Goal: Complete application form: Complete application form

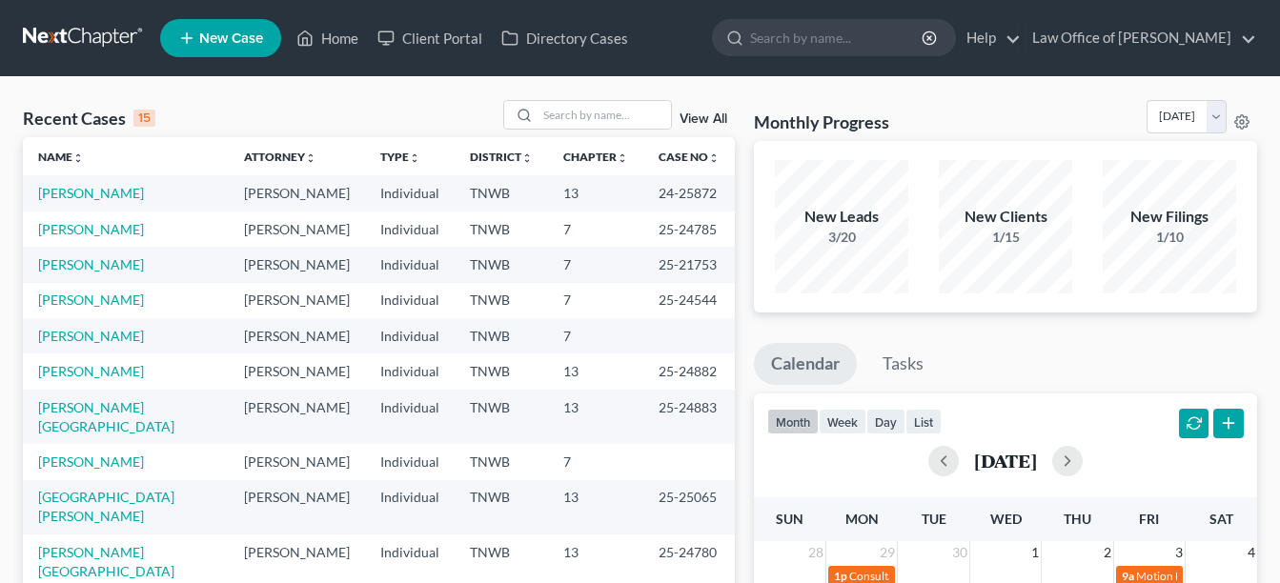
click at [221, 34] on span "New Case" at bounding box center [231, 38] width 64 height 14
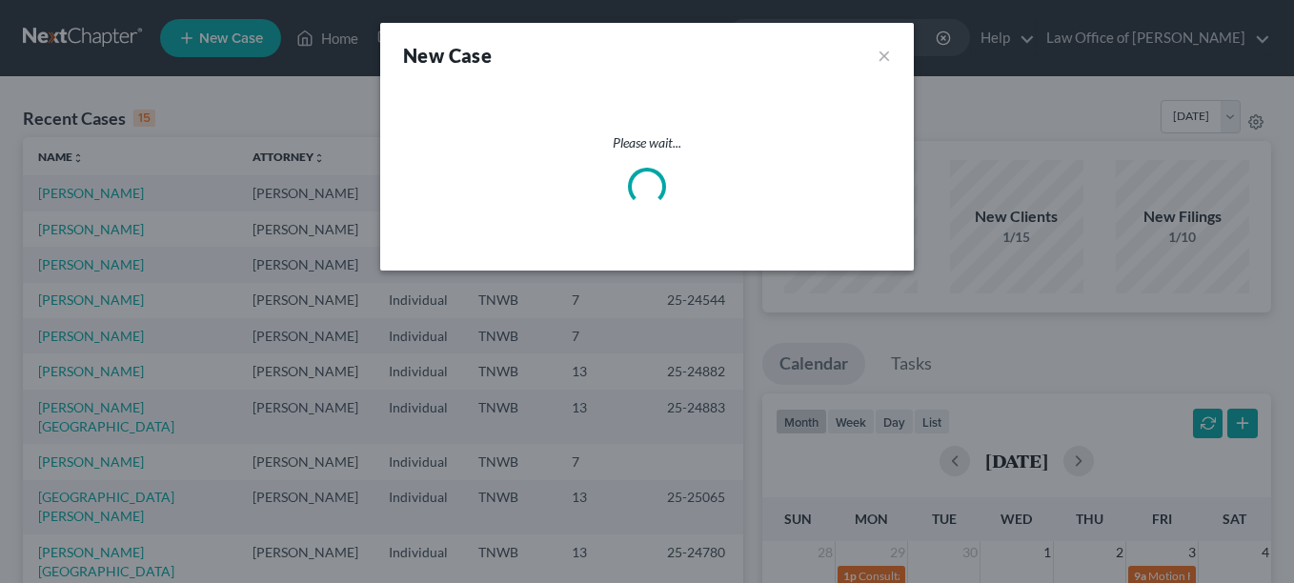
select select "76"
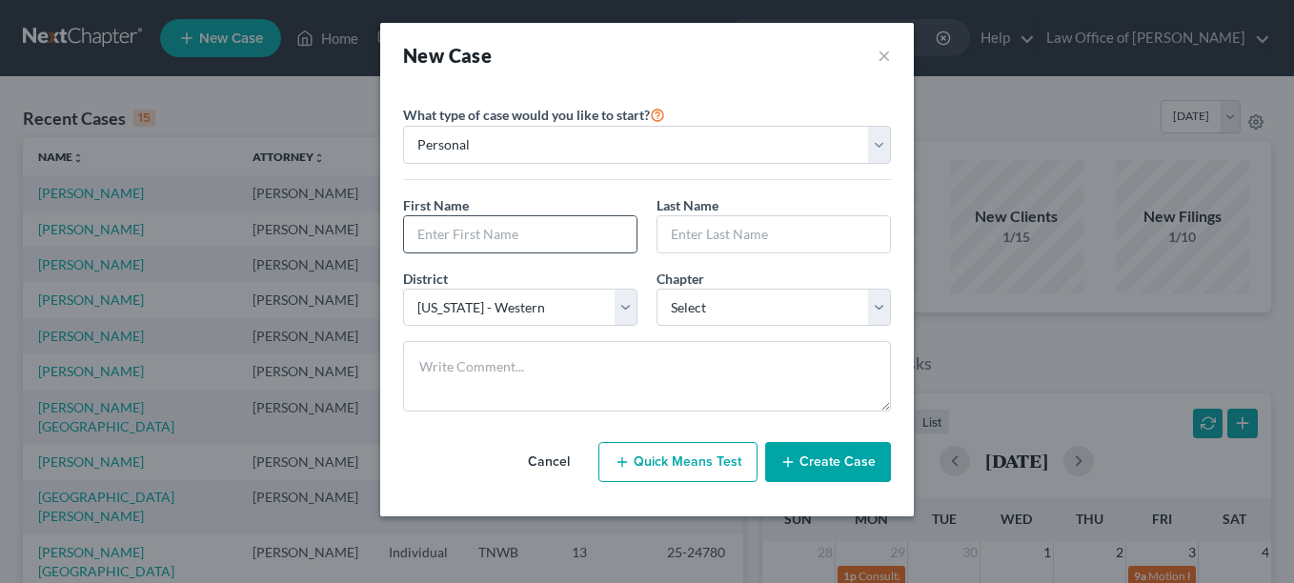
click at [531, 230] on input "text" at bounding box center [520, 234] width 232 height 36
type input "[PERSON_NAME]"
click at [675, 231] on input "text" at bounding box center [773, 234] width 232 height 36
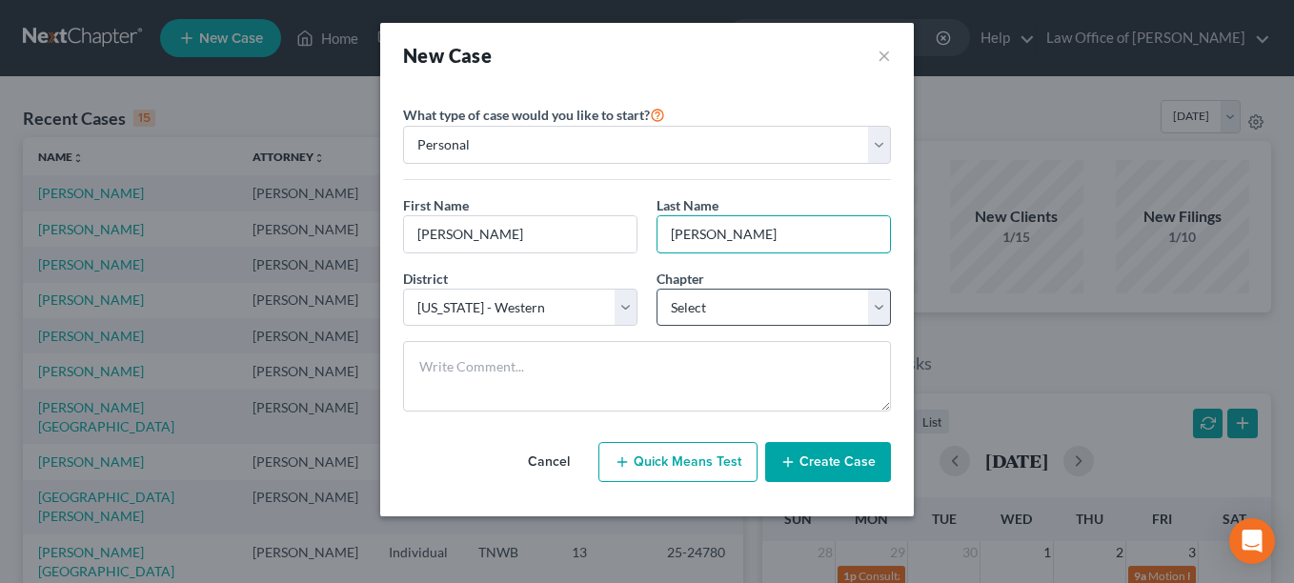
type input "[PERSON_NAME]"
click at [877, 305] on select "Select 7 11 12 13" at bounding box center [773, 308] width 234 height 38
select select "3"
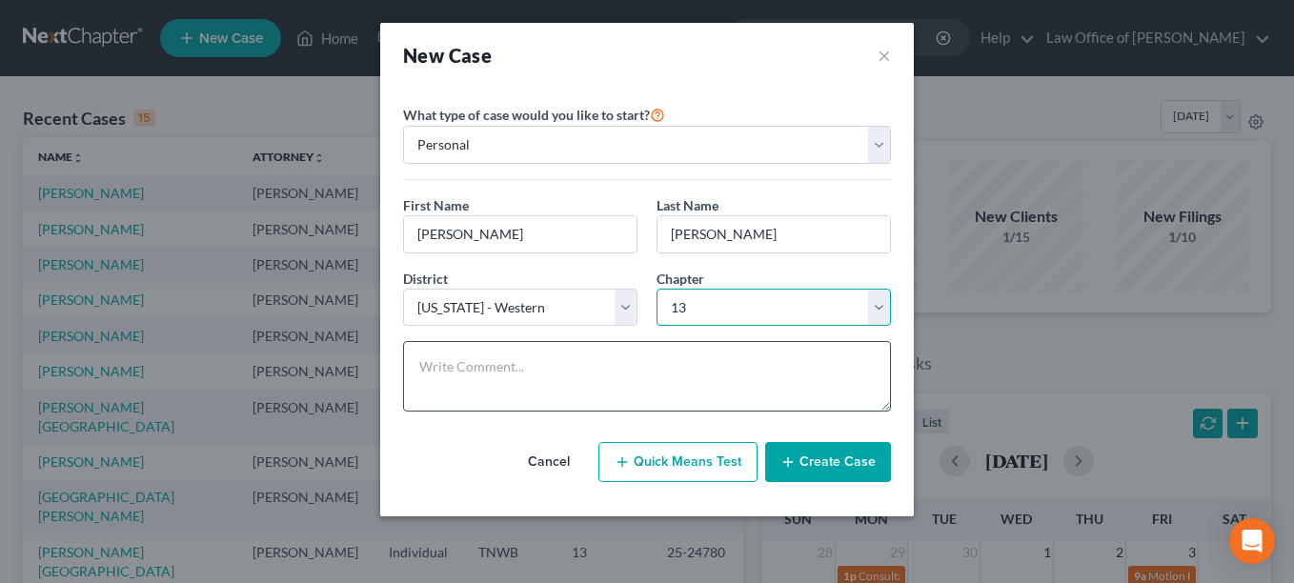
click at [656, 289] on select "Select 7 11 12 13" at bounding box center [773, 308] width 234 height 38
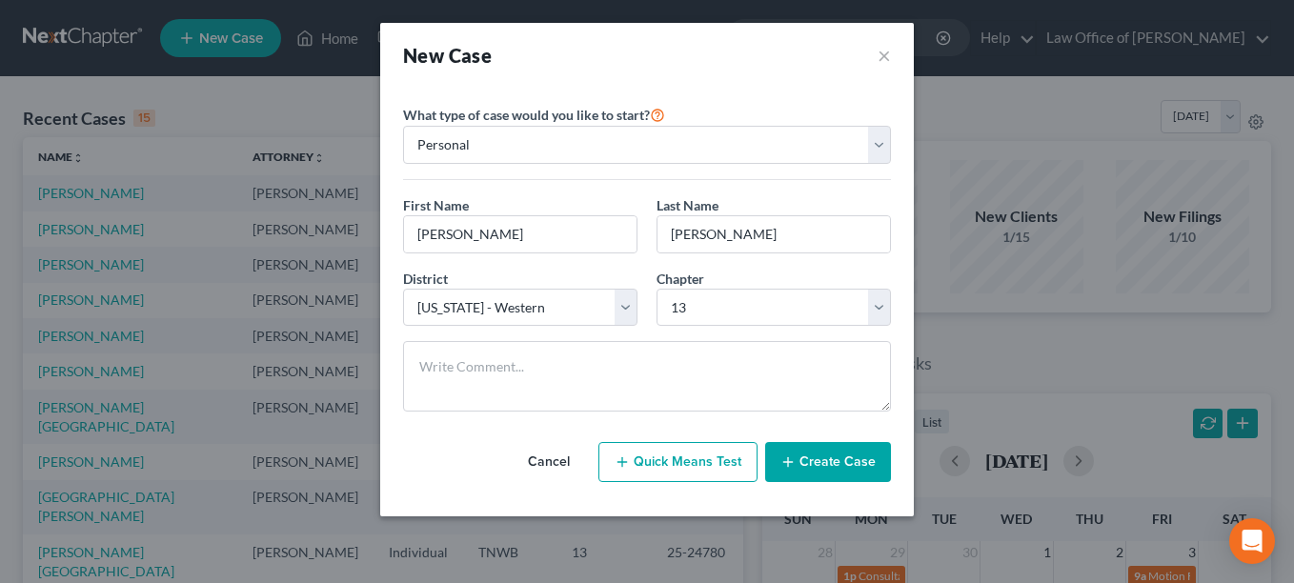
click at [838, 454] on button "Create Case" at bounding box center [828, 462] width 126 height 40
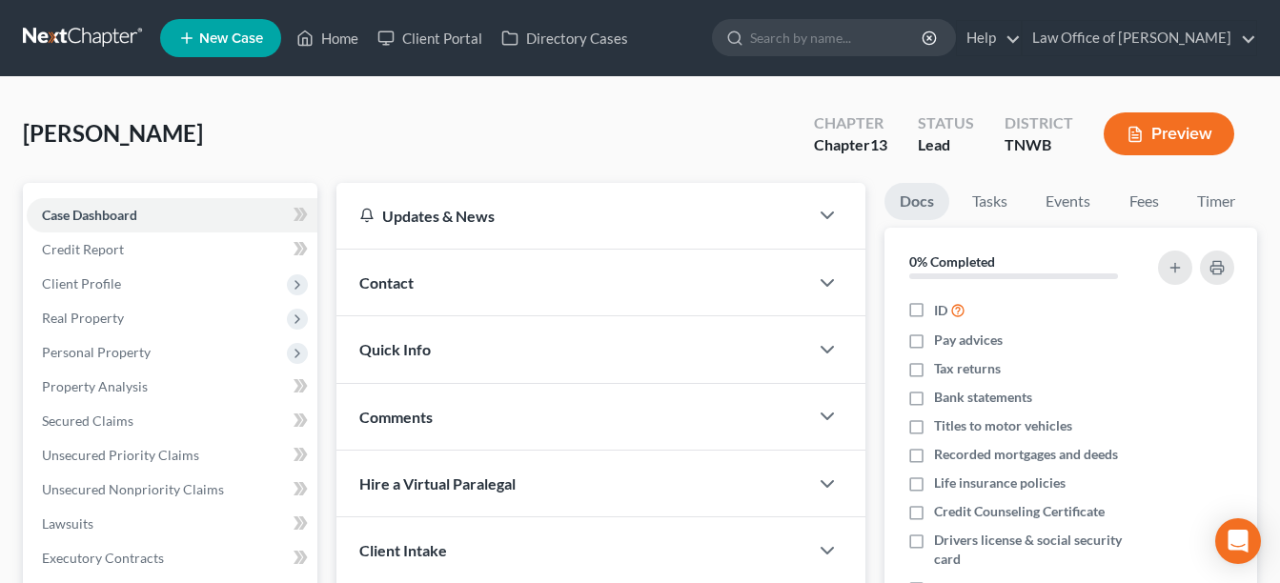
click at [452, 283] on div "Contact" at bounding box center [572, 283] width 472 height 66
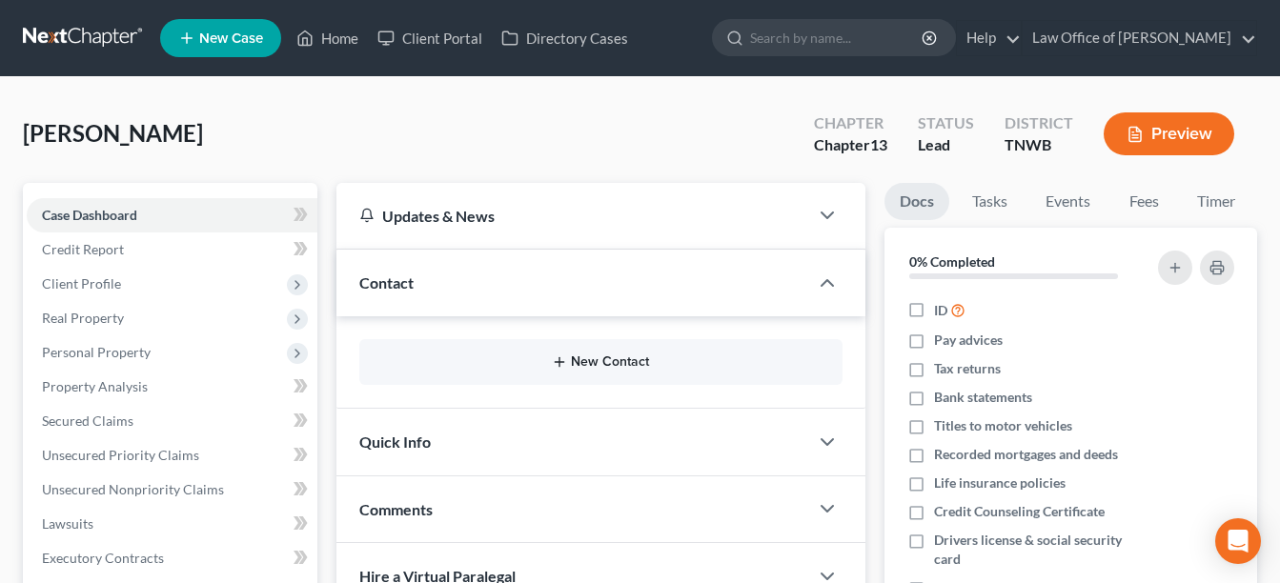
click at [589, 359] on button "New Contact" at bounding box center [600, 361] width 453 height 15
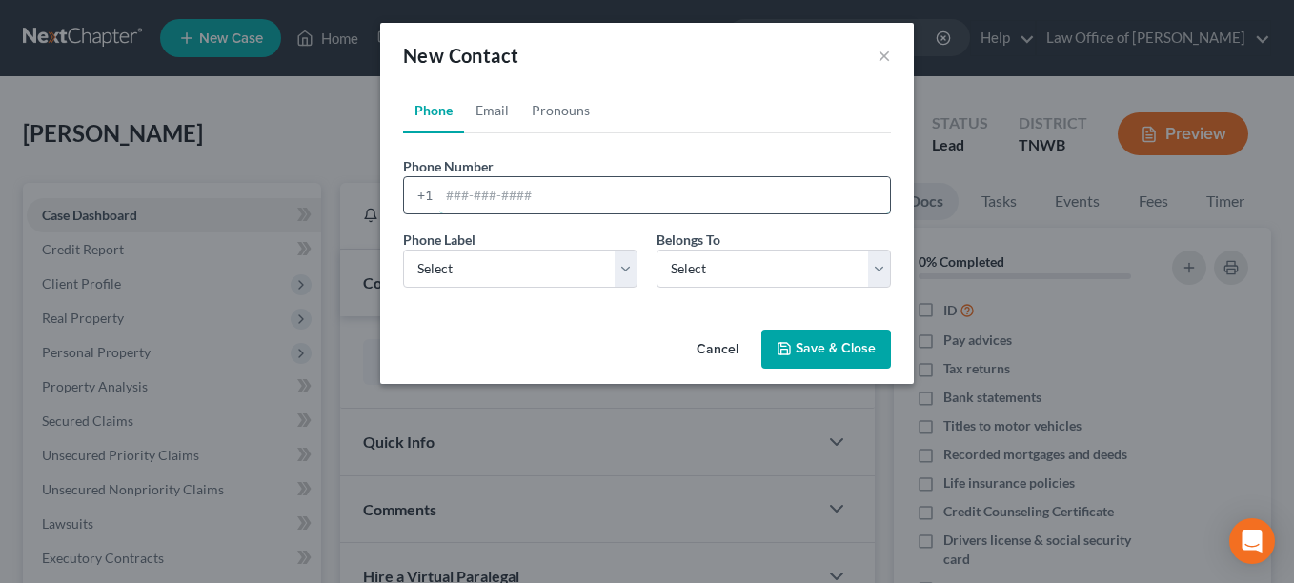
click at [567, 194] on input "tel" at bounding box center [664, 195] width 451 height 36
type input "[PHONE_NUMBER]"
click at [622, 267] on select "Select Mobile Home Work Other" at bounding box center [520, 269] width 234 height 38
select select "0"
click at [403, 250] on select "Select Mobile Home Work Other" at bounding box center [520, 269] width 234 height 38
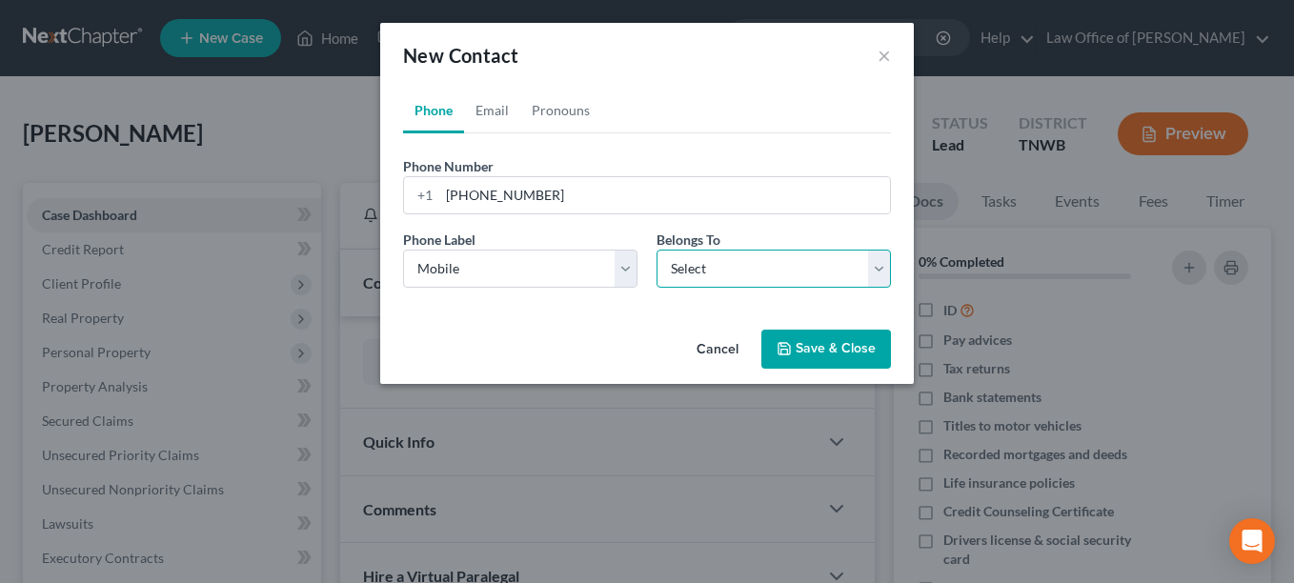
click at [878, 269] on select "Select Client Other" at bounding box center [773, 269] width 234 height 38
select select "0"
click at [656, 250] on select "Select Client Other" at bounding box center [773, 269] width 234 height 38
click at [838, 343] on button "Save & Close" at bounding box center [826, 350] width 130 height 40
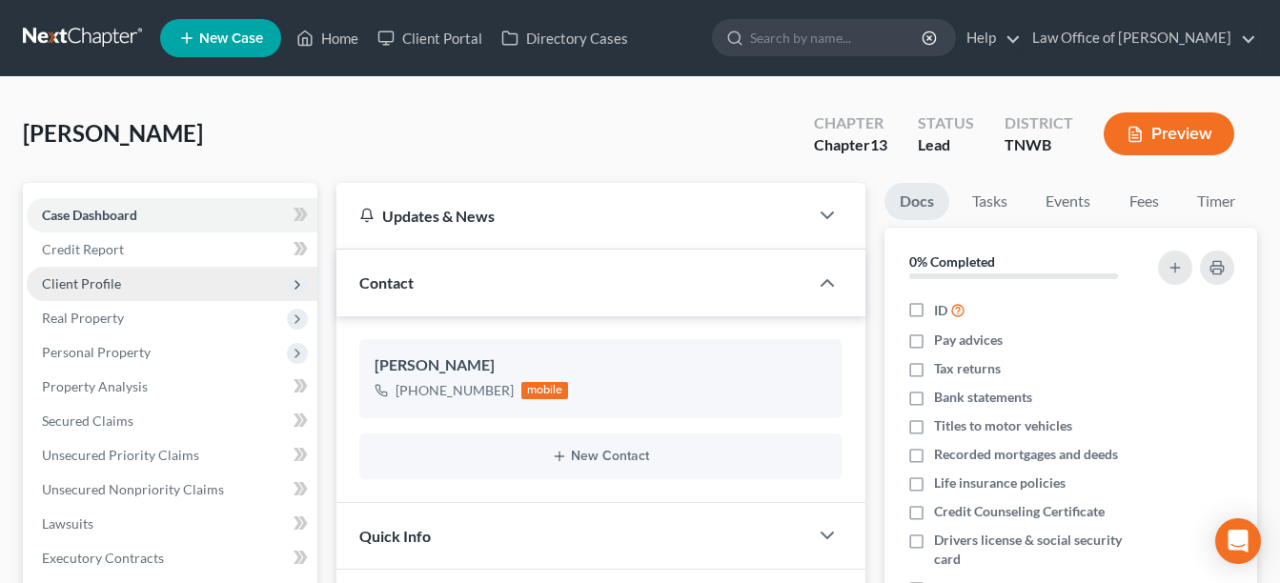
click at [87, 281] on span "Client Profile" at bounding box center [81, 283] width 79 height 16
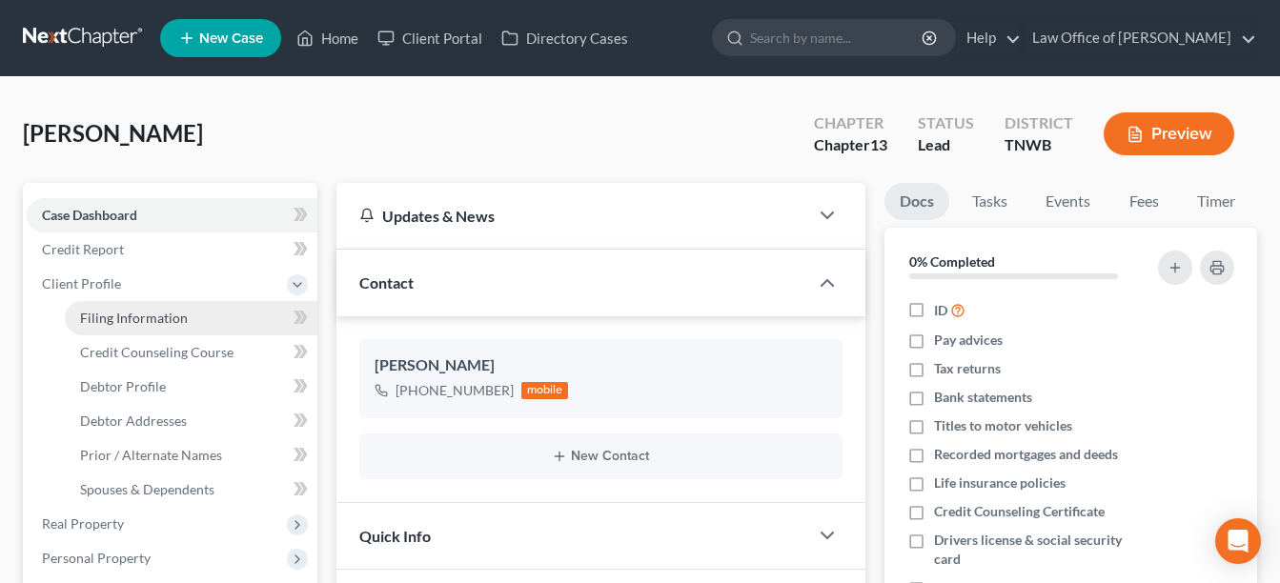
click at [134, 316] on span "Filing Information" at bounding box center [134, 318] width 108 height 16
select select "1"
select select "0"
select select "3"
select select "76"
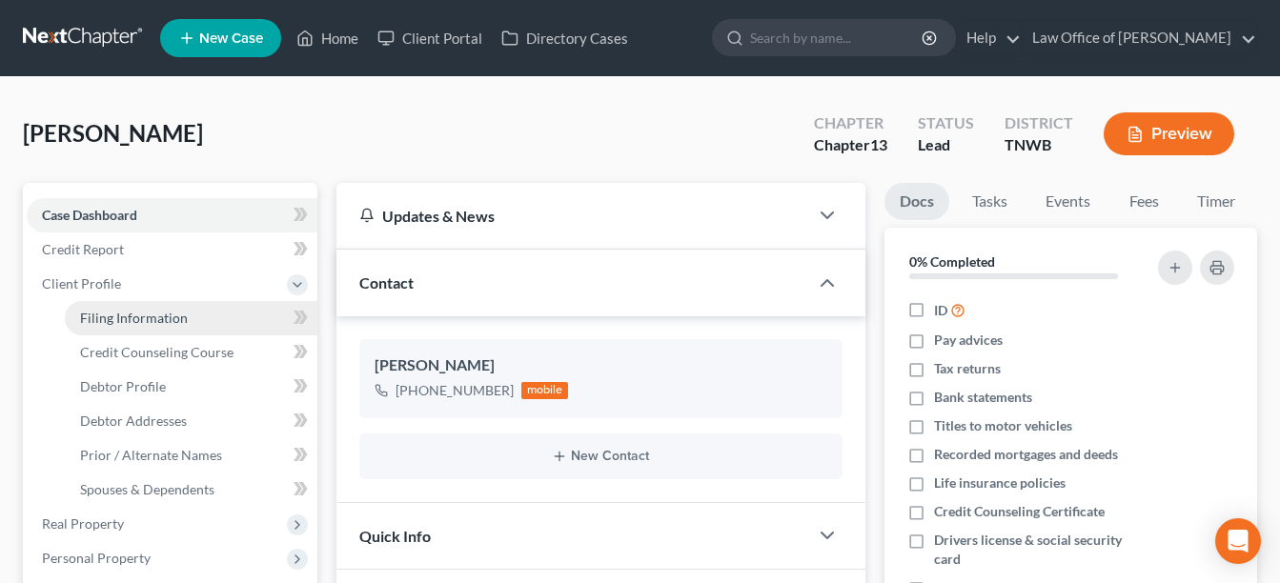
select select "0"
select select "44"
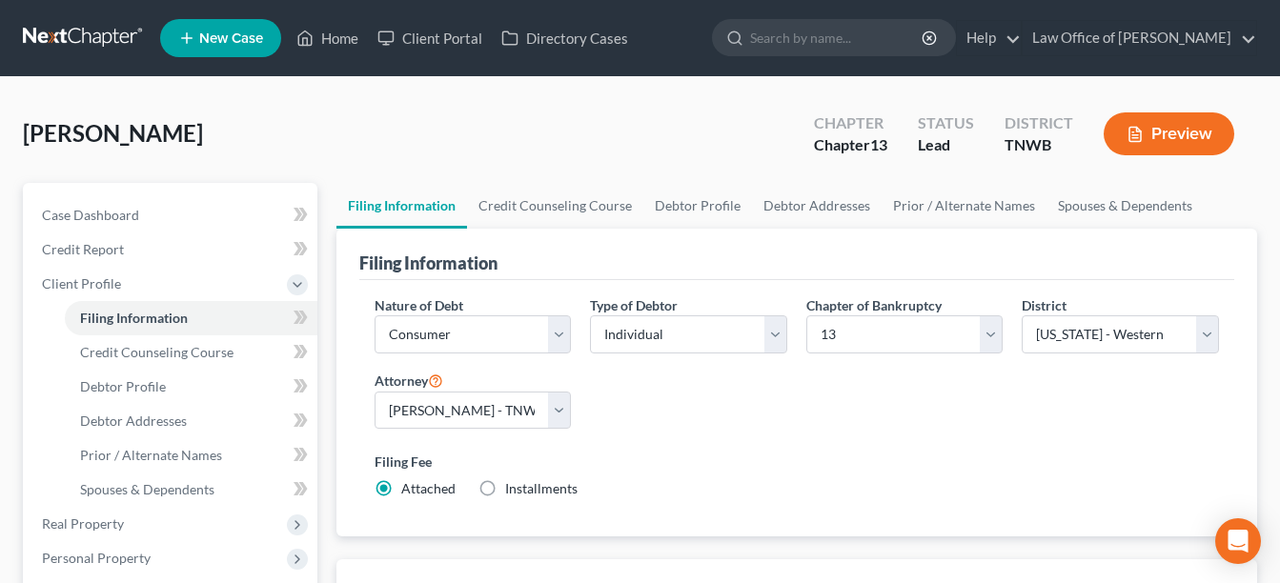
click at [505, 488] on label "Installments Installments" at bounding box center [541, 488] width 72 height 19
click at [513, 488] on input "Installments Installments" at bounding box center [519, 485] width 12 height 12
radio input "true"
radio input "false"
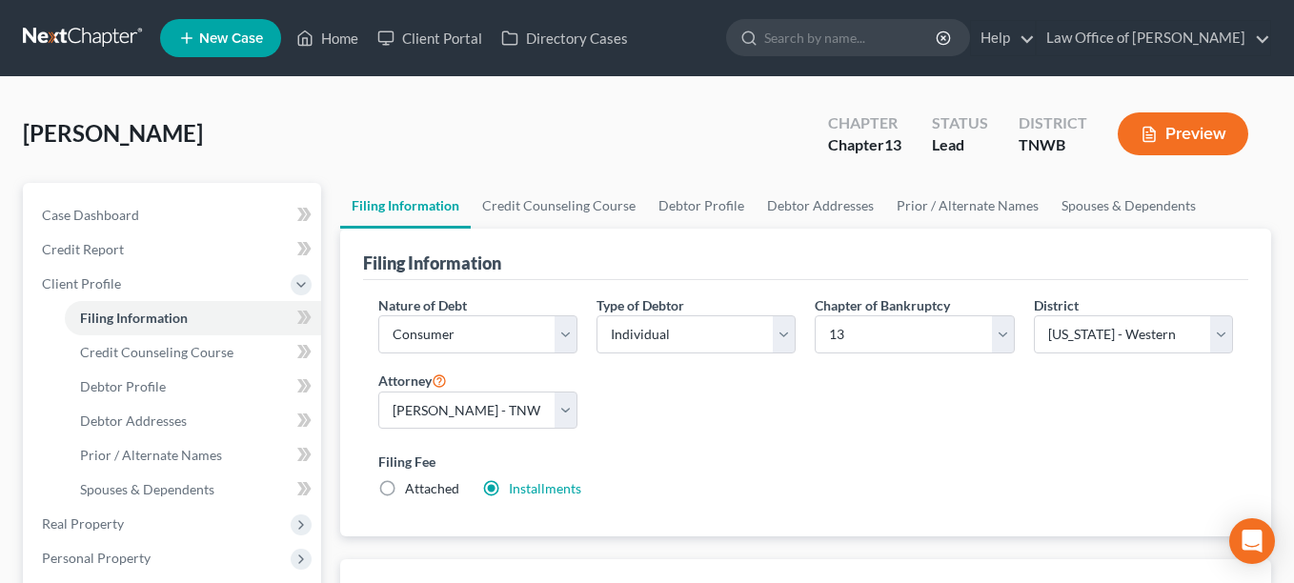
type input "0.00"
type input "[DATE]"
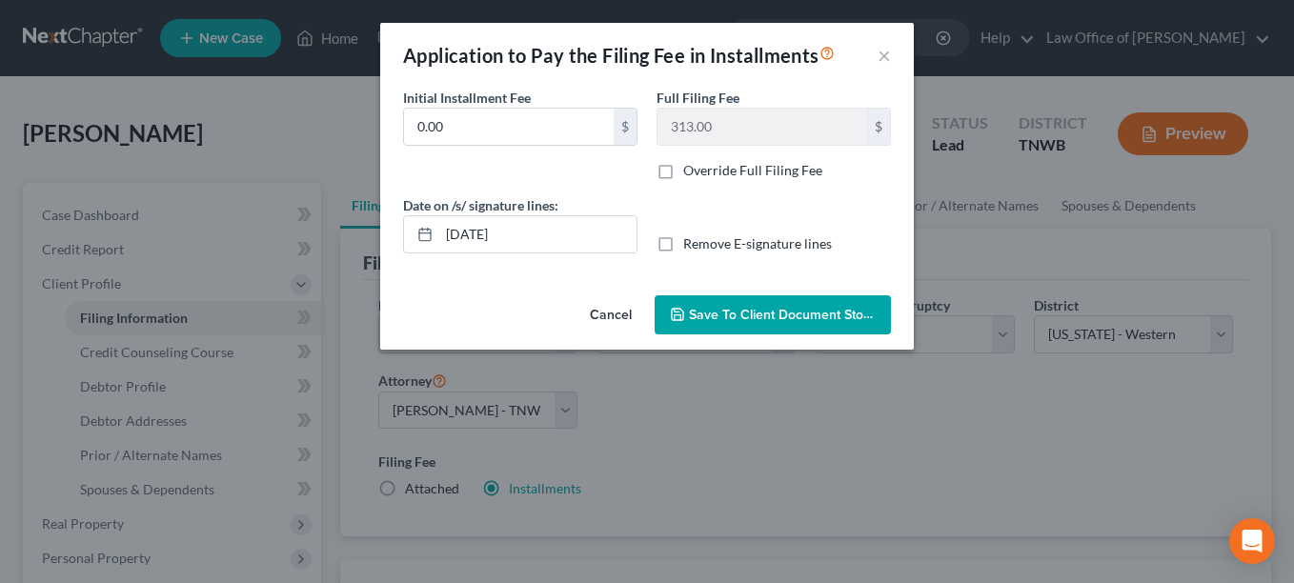
click at [762, 313] on span "Save to Client Document Storage" at bounding box center [790, 315] width 202 height 16
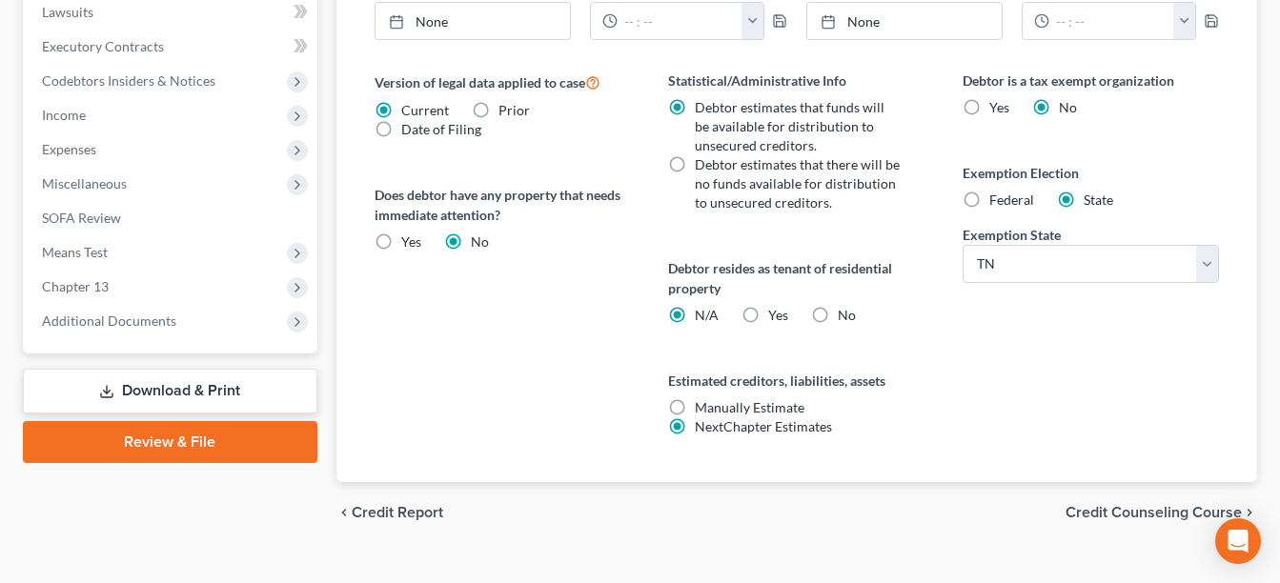
scroll to position [724, 0]
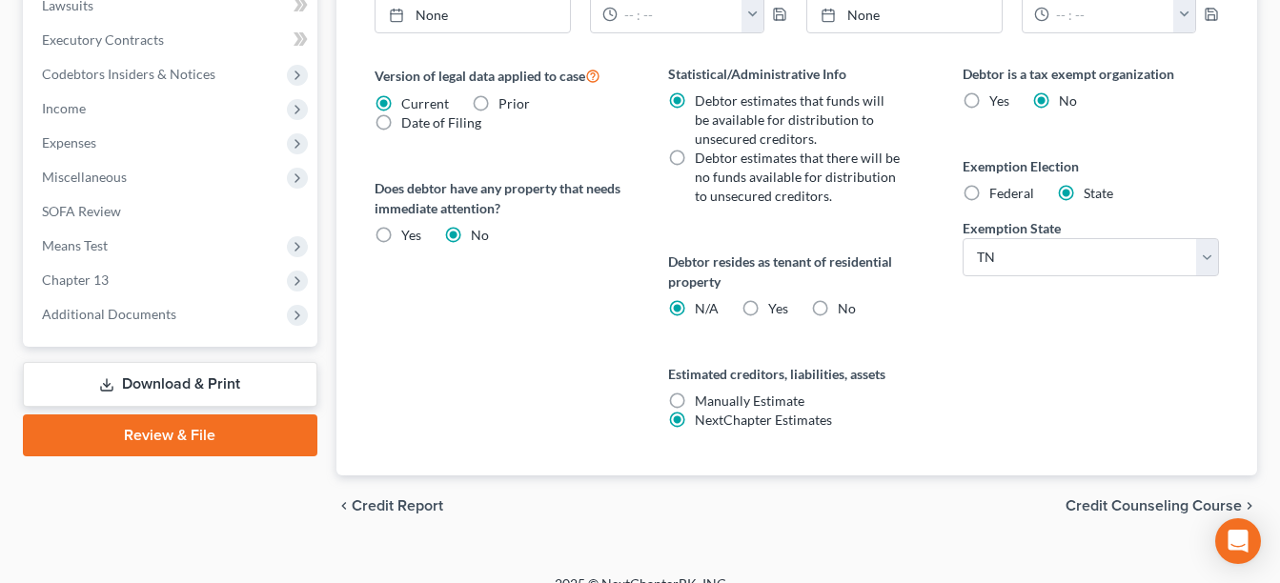
click at [1174, 501] on span "Credit Counseling Course" at bounding box center [1153, 505] width 176 height 15
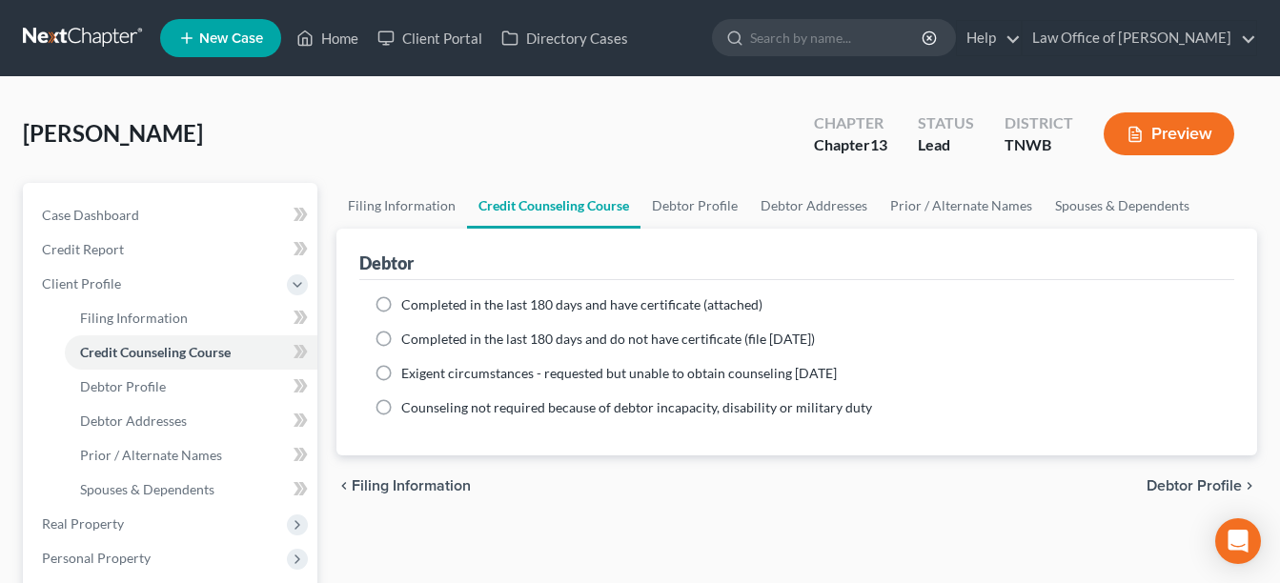
click at [401, 302] on label "Completed in the last 180 days and have certificate (attached)" at bounding box center [581, 304] width 361 height 19
click at [409, 302] on input "Completed in the last 180 days and have certificate (attached)" at bounding box center [415, 301] width 12 height 12
radio input "true"
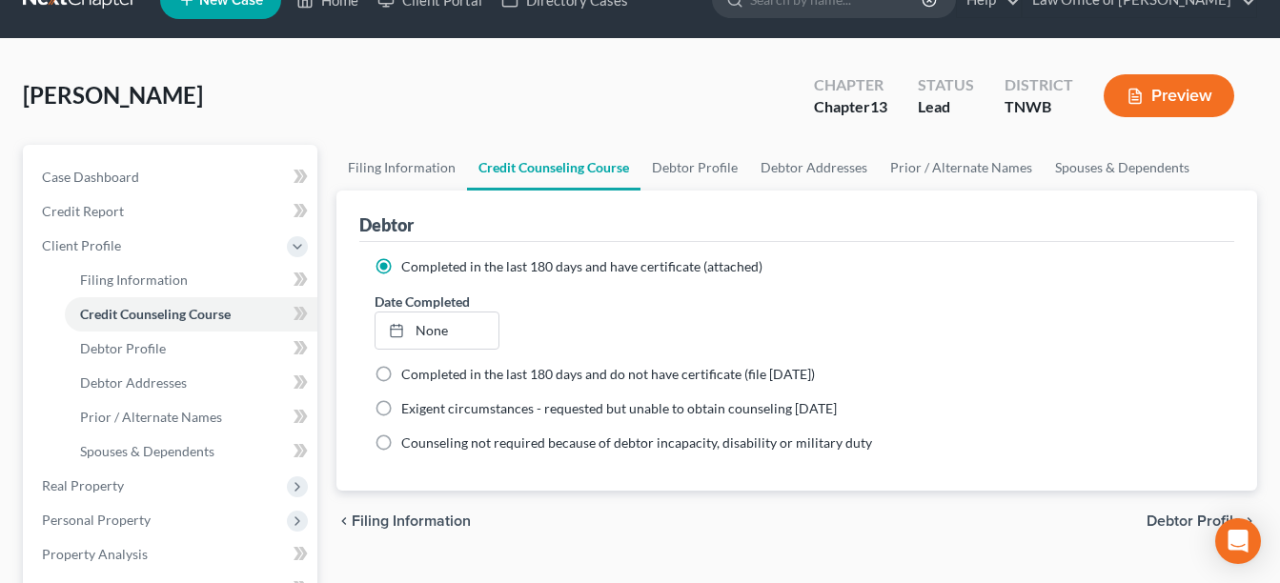
scroll to position [204, 0]
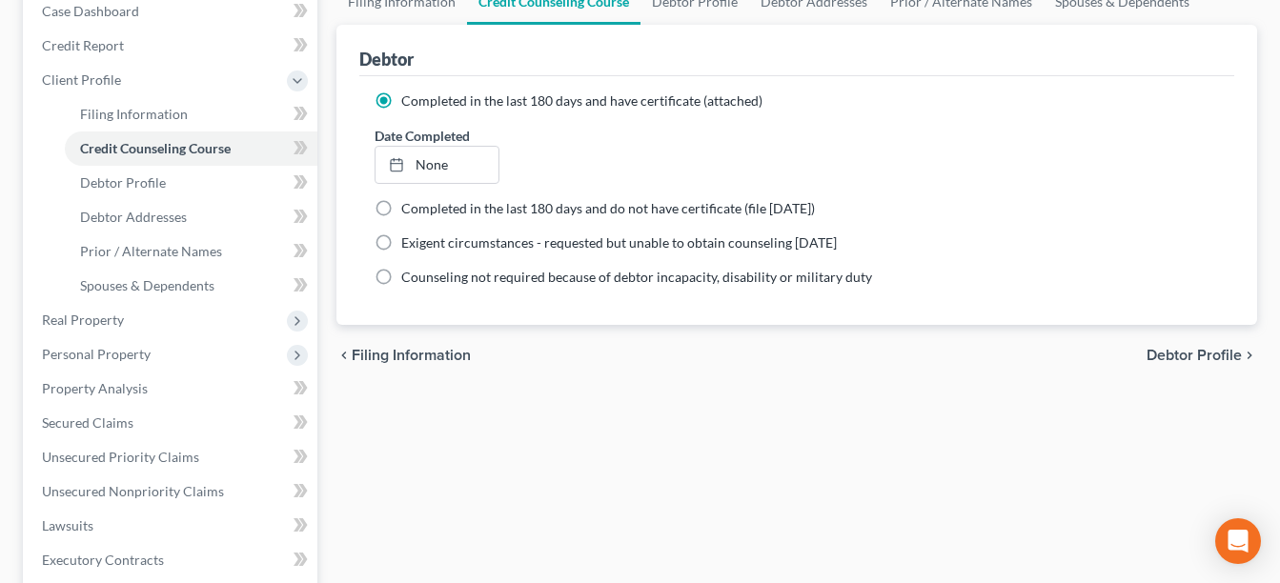
click at [1203, 353] on span "Debtor Profile" at bounding box center [1193, 355] width 95 height 15
select select "0"
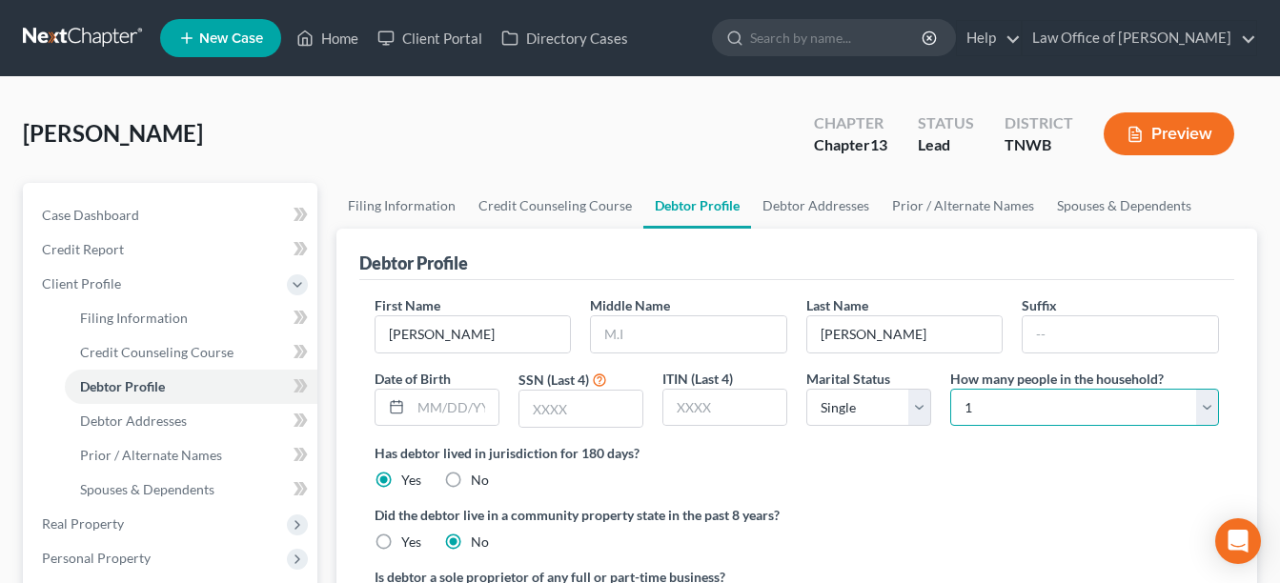
click at [1203, 402] on select "Select 1 2 3 4 5 6 7 8 9 10 11 12 13 14 15 16 17 18 19 20" at bounding box center [1084, 408] width 269 height 38
click at [1144, 404] on select "Select 1 2 3 4 5 6 7 8 9 10 11 12 13 14 15 16 17 18 19 20" at bounding box center [1084, 408] width 269 height 38
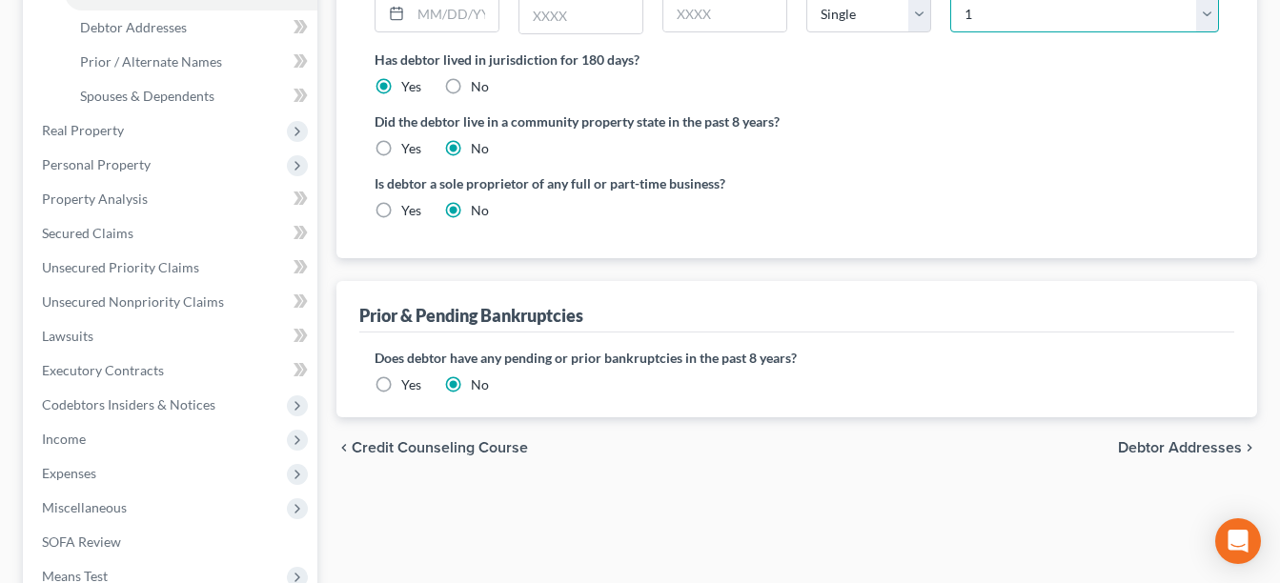
scroll to position [495, 0]
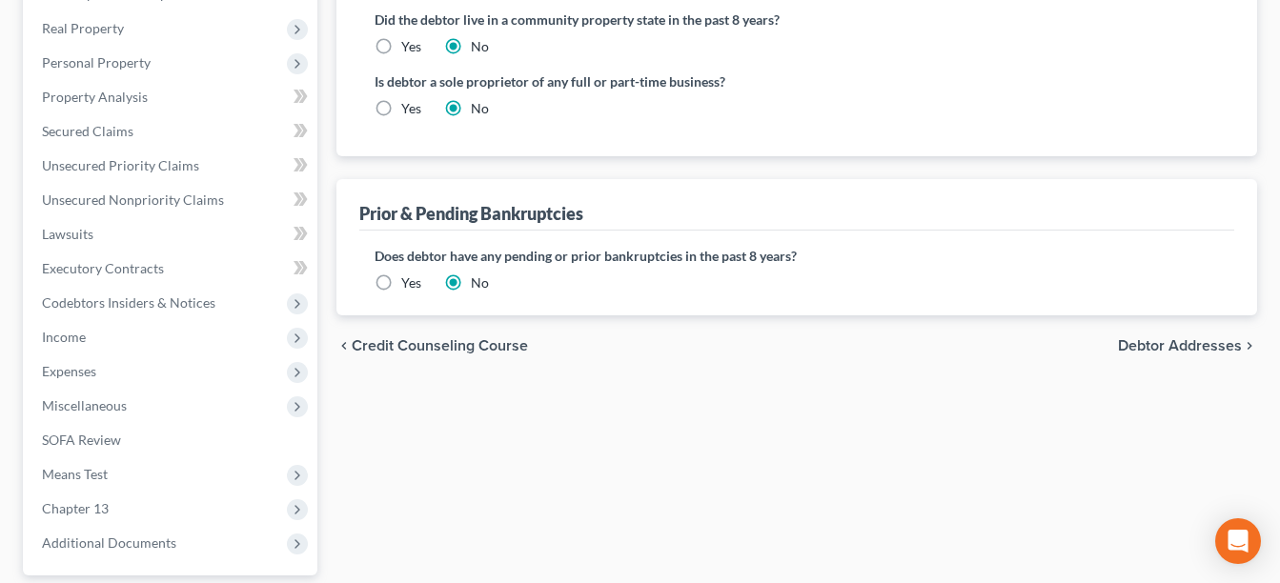
click at [1208, 344] on span "Debtor Addresses" at bounding box center [1180, 345] width 124 height 15
select select "0"
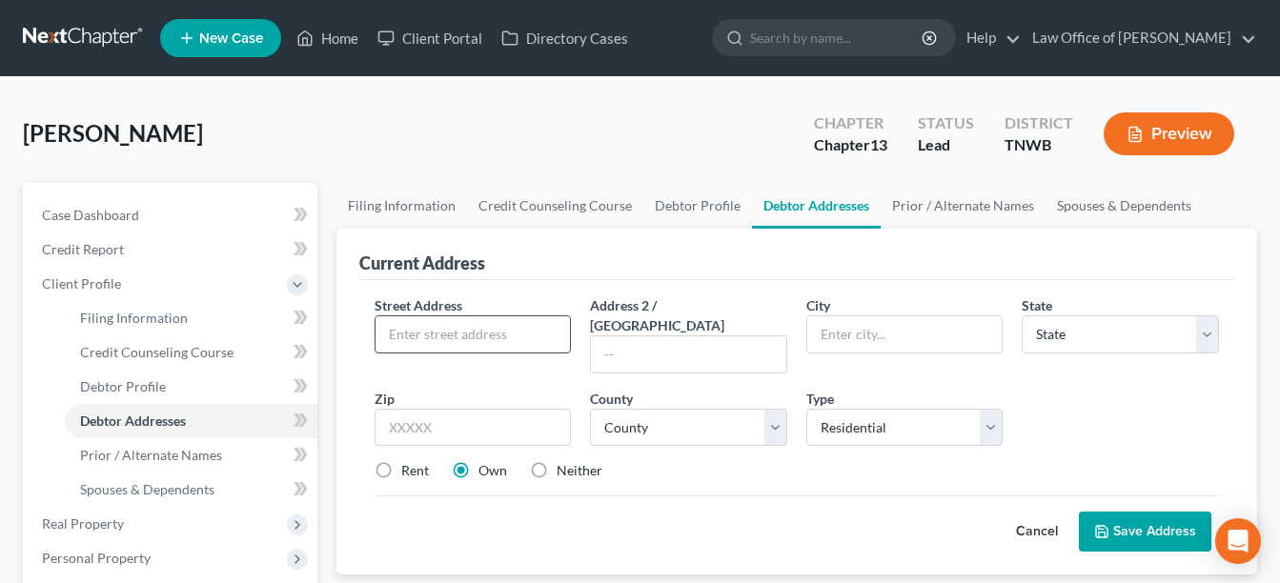
click at [393, 330] on input "text" at bounding box center [472, 334] width 195 height 36
type input "[GEOGRAPHIC_DATA]"
click at [864, 326] on input "text" at bounding box center [904, 334] width 195 height 36
type input "[GEOGRAPHIC_DATA]"
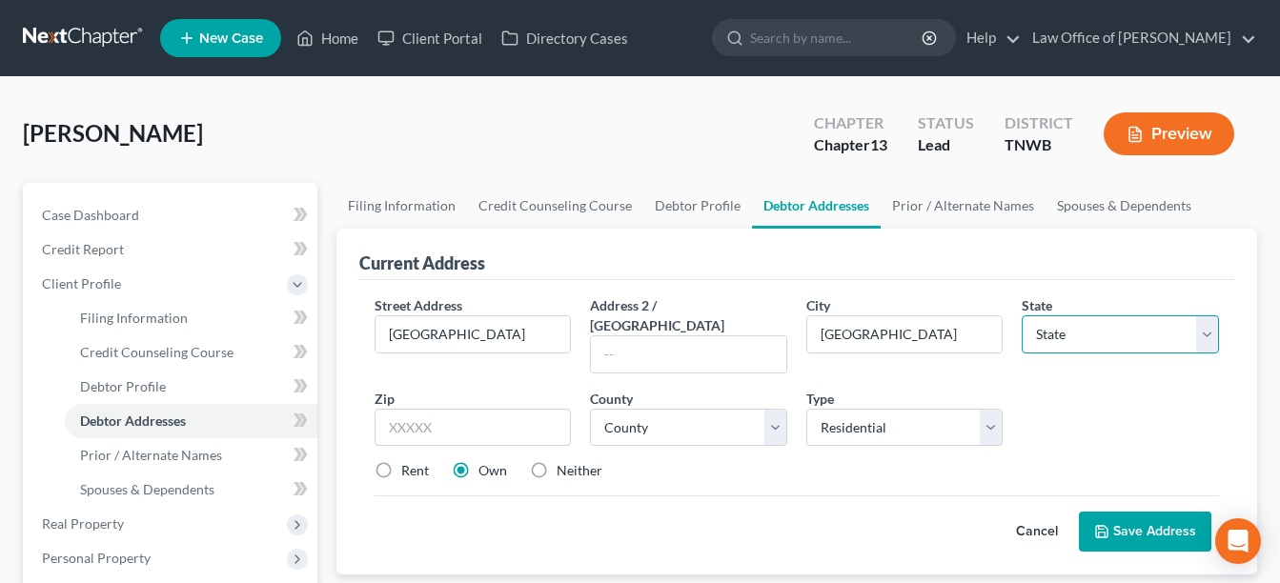
click at [1205, 334] on select "State [US_STATE] AK AR AZ CA CO CT DE DC [GEOGRAPHIC_DATA] [GEOGRAPHIC_DATA] GU…" at bounding box center [1119, 334] width 197 height 38
select select "44"
click at [1021, 315] on select "State [US_STATE] AK AR AZ CA CO CT DE DC [GEOGRAPHIC_DATA] [GEOGRAPHIC_DATA] GU…" at bounding box center [1119, 334] width 197 height 38
click at [453, 409] on input "text" at bounding box center [472, 428] width 197 height 38
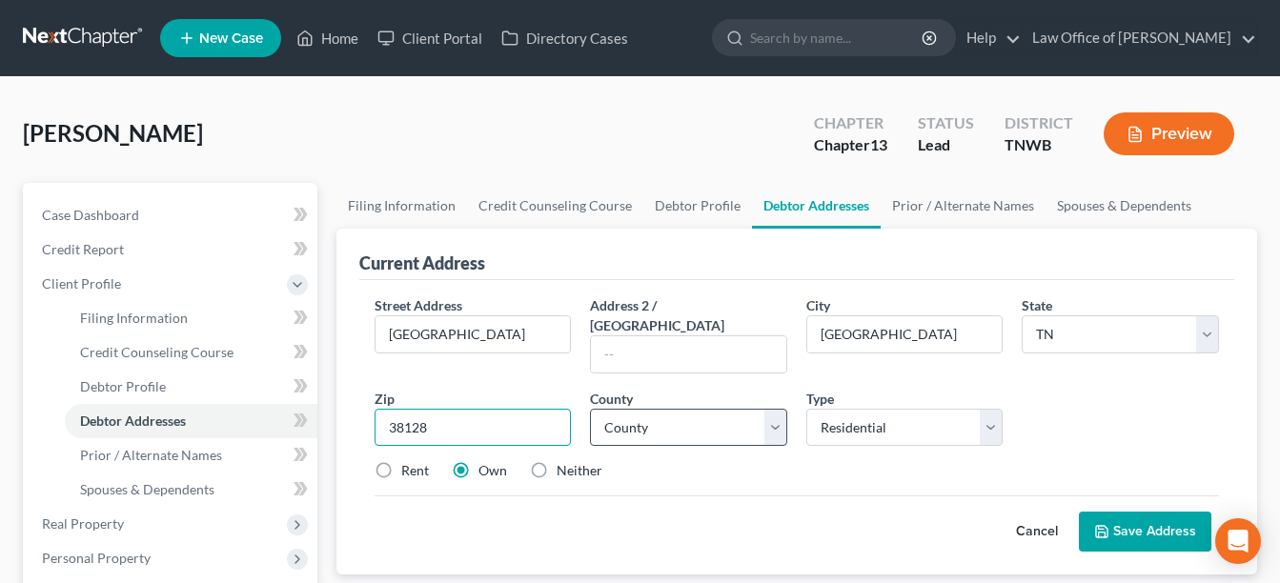
type input "38128"
click at [772, 409] on select "County [GEOGRAPHIC_DATA] [GEOGRAPHIC_DATA] [GEOGRAPHIC_DATA] [GEOGRAPHIC_DATA] …" at bounding box center [688, 428] width 197 height 38
select select "78"
click at [590, 409] on select "County [GEOGRAPHIC_DATA] [GEOGRAPHIC_DATA] [GEOGRAPHIC_DATA] [GEOGRAPHIC_DATA] …" at bounding box center [688, 428] width 197 height 38
click at [1152, 512] on button "Save Address" at bounding box center [1145, 532] width 132 height 40
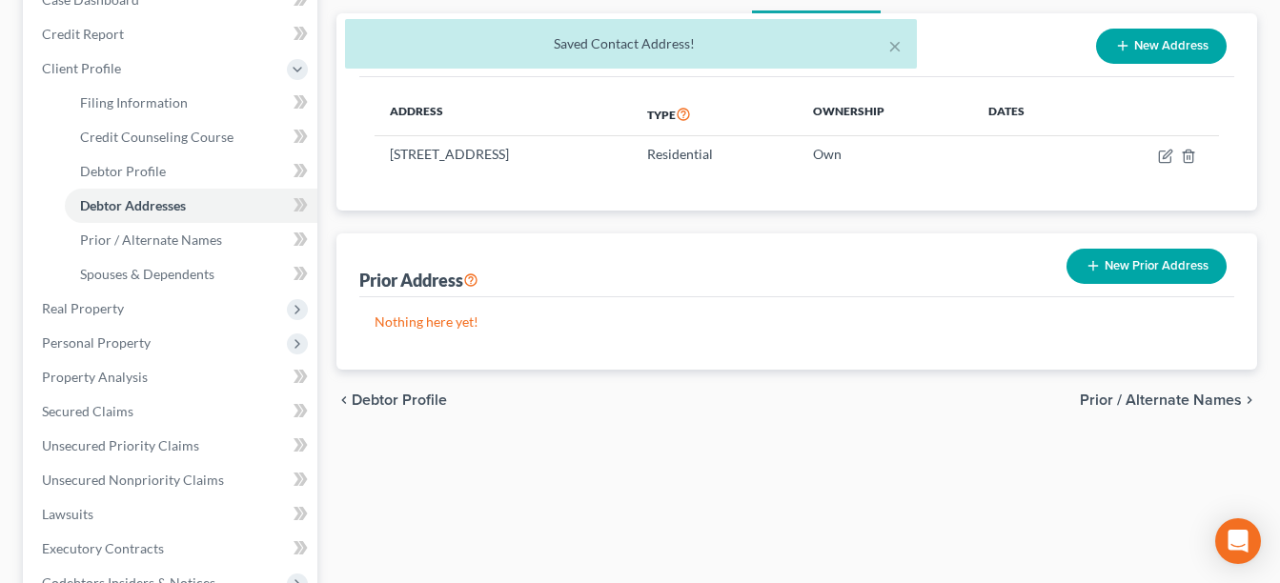
scroll to position [279, 0]
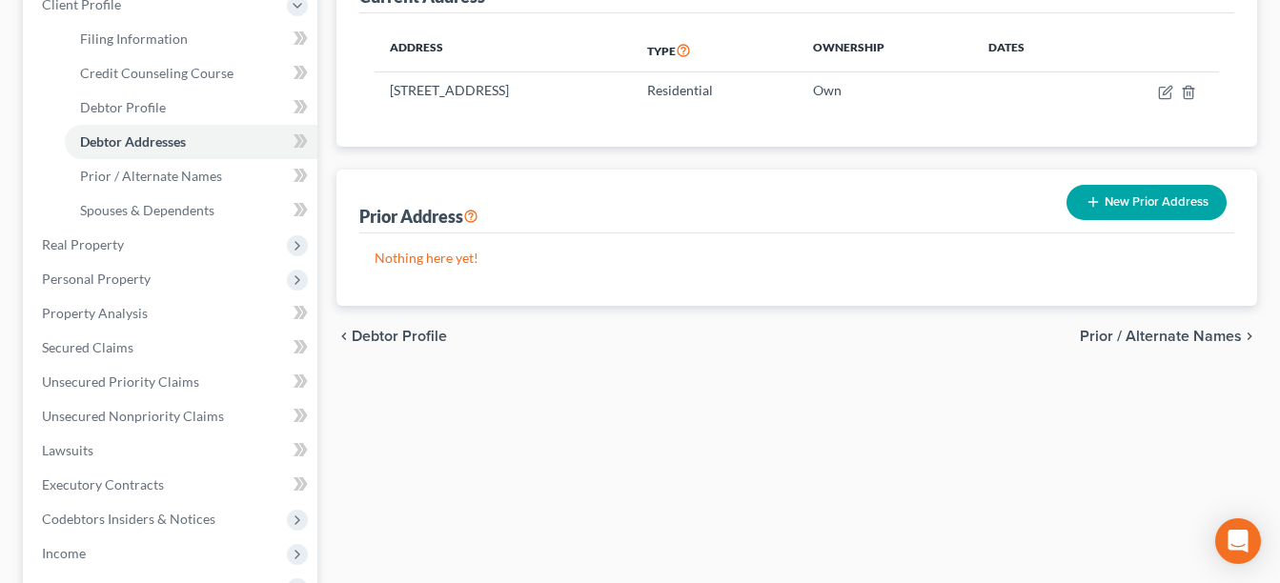
click at [1167, 333] on span "Prior / Alternate Names" at bounding box center [1161, 336] width 162 height 15
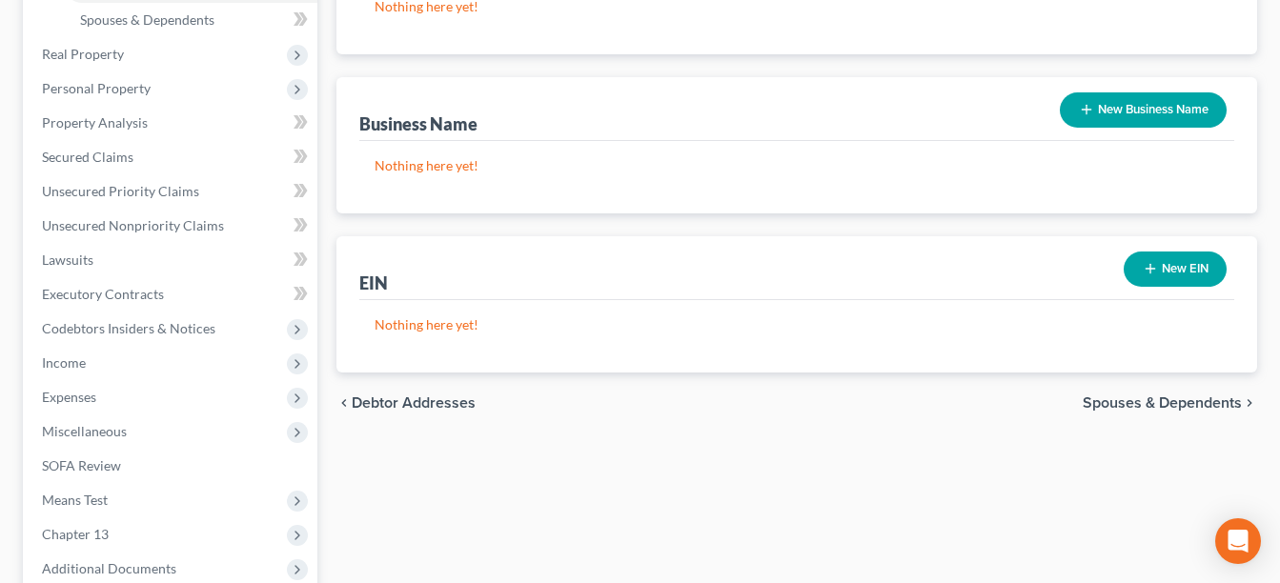
scroll to position [520, 0]
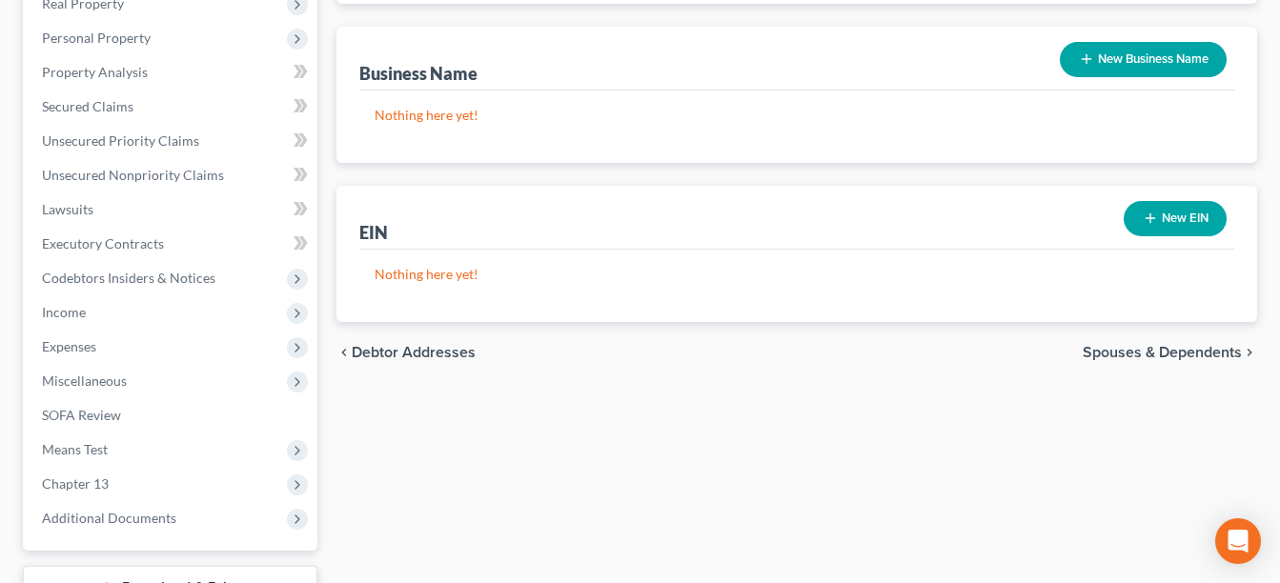
click at [1178, 347] on span "Spouses & Dependents" at bounding box center [1161, 352] width 159 height 15
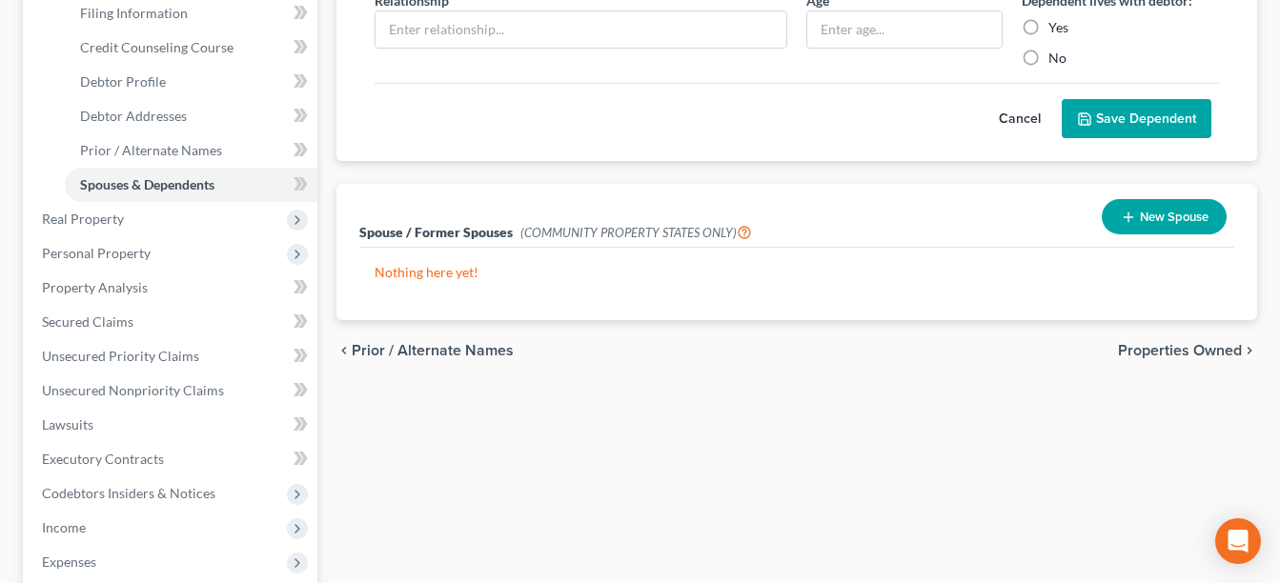
scroll to position [317, 0]
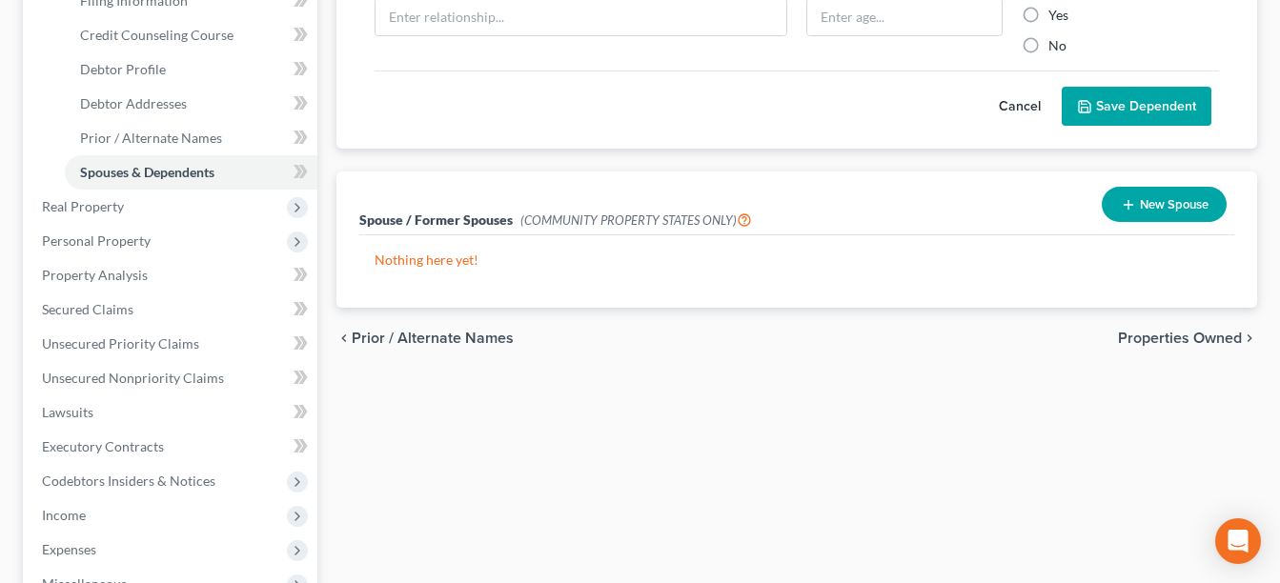
click at [1202, 336] on span "Properties Owned" at bounding box center [1180, 338] width 124 height 15
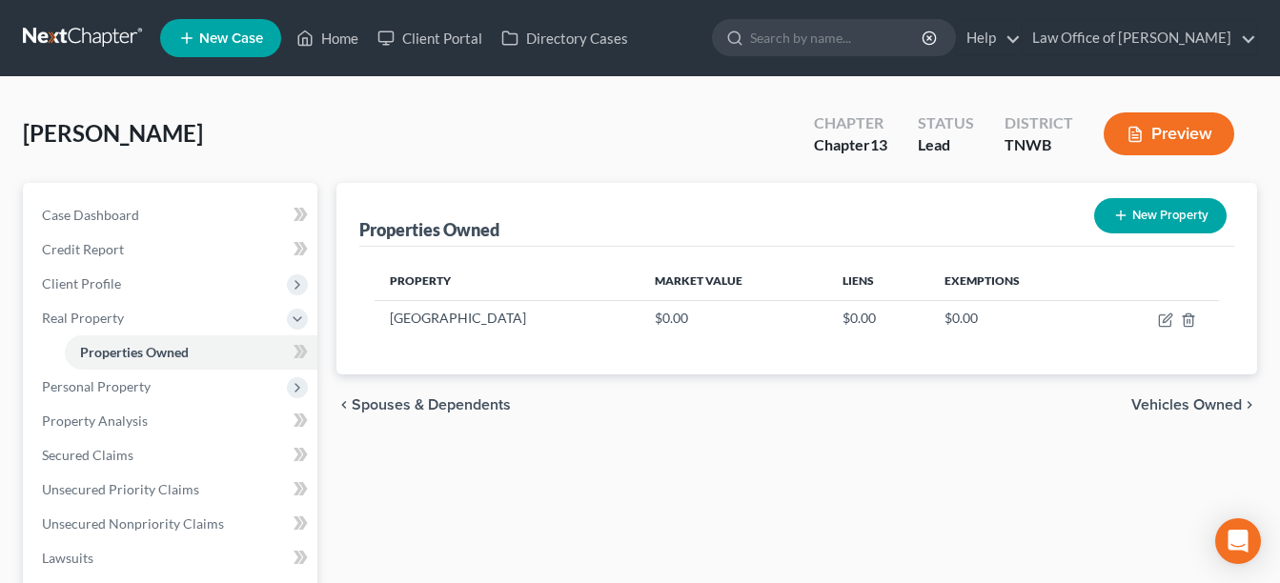
click at [1208, 397] on span "Vehicles Owned" at bounding box center [1186, 404] width 111 height 15
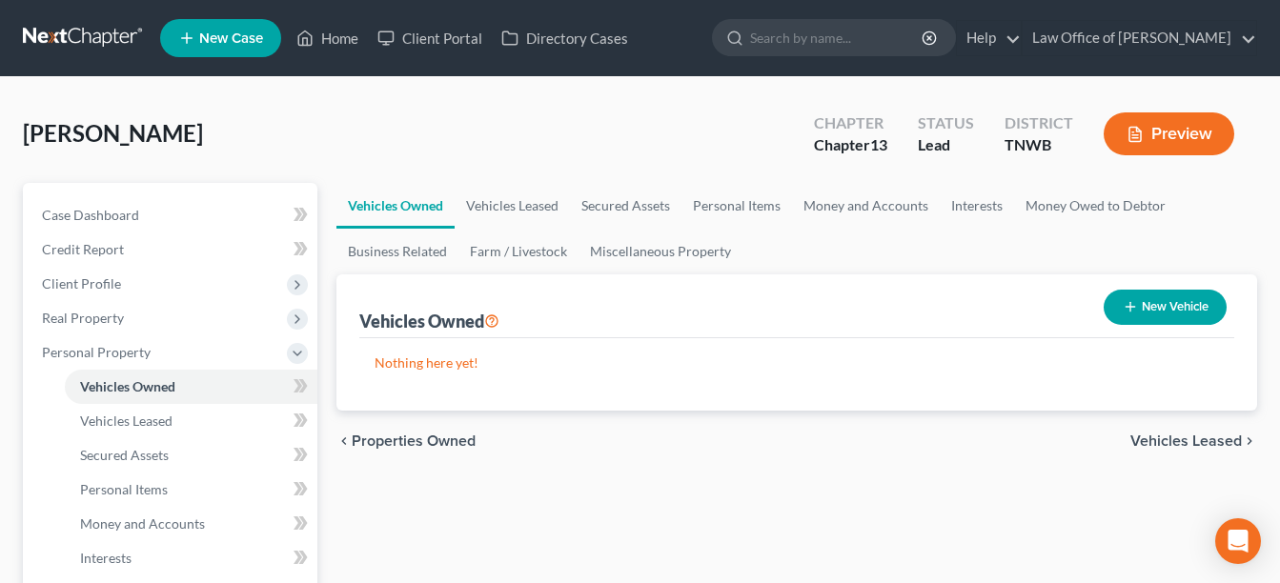
click at [1138, 298] on button "New Vehicle" at bounding box center [1164, 307] width 123 height 35
select select "0"
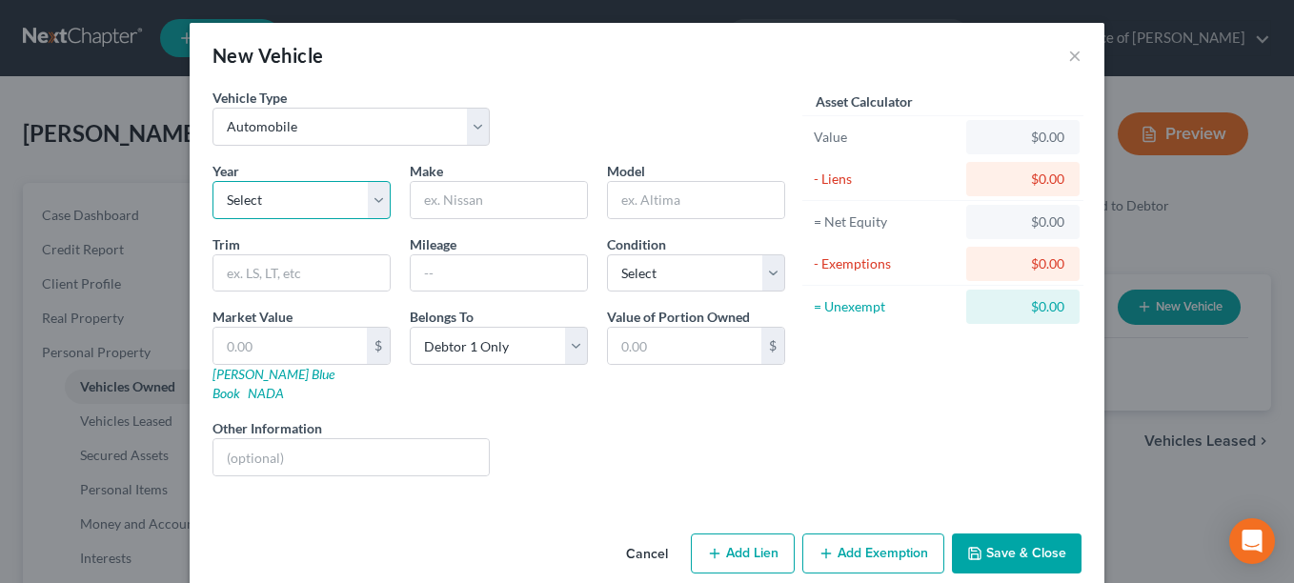
click at [371, 196] on select "Select 2026 2025 2024 2023 2022 2021 2020 2019 2018 2017 2016 2015 2014 2013 20…" at bounding box center [301, 200] width 178 height 38
select select "5"
click at [212, 181] on select "Select 2026 2025 2024 2023 2022 2021 2020 2019 2018 2017 2016 2015 2014 2013 20…" at bounding box center [301, 200] width 178 height 38
click at [414, 192] on input "text" at bounding box center [499, 200] width 176 height 36
type input "Kia"
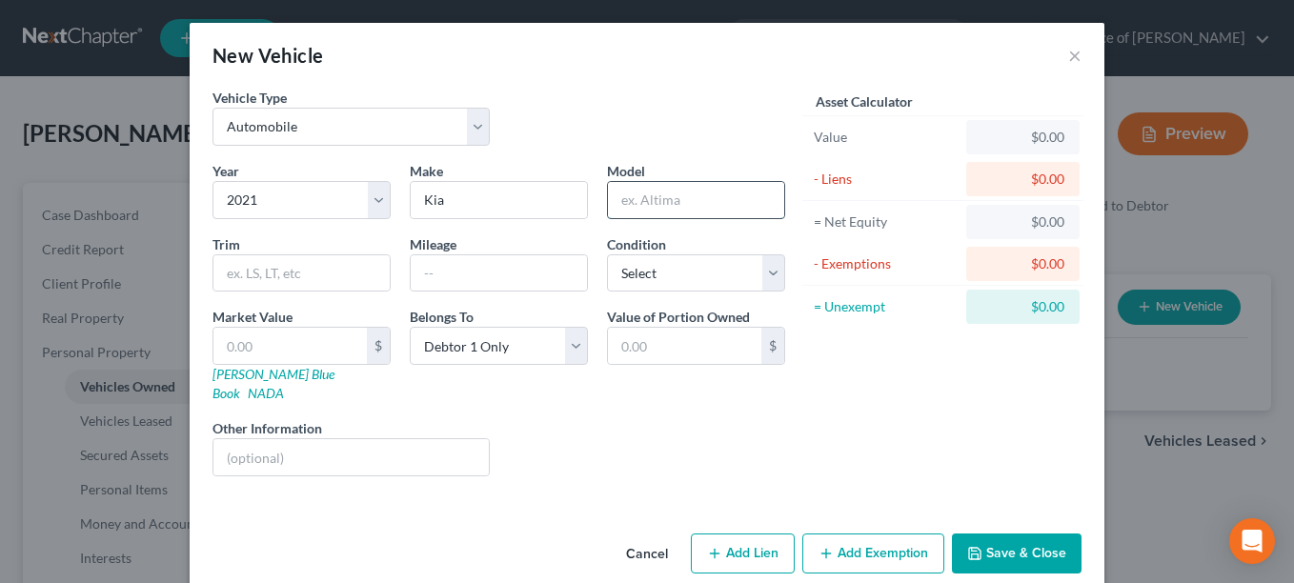
click at [624, 198] on input "text" at bounding box center [696, 200] width 176 height 36
type input "Forte"
click at [462, 273] on input "text" at bounding box center [499, 273] width 176 height 36
type input "54000"
click at [773, 271] on select "Select Excellent Very Good Good Fair Poor" at bounding box center [696, 273] width 178 height 38
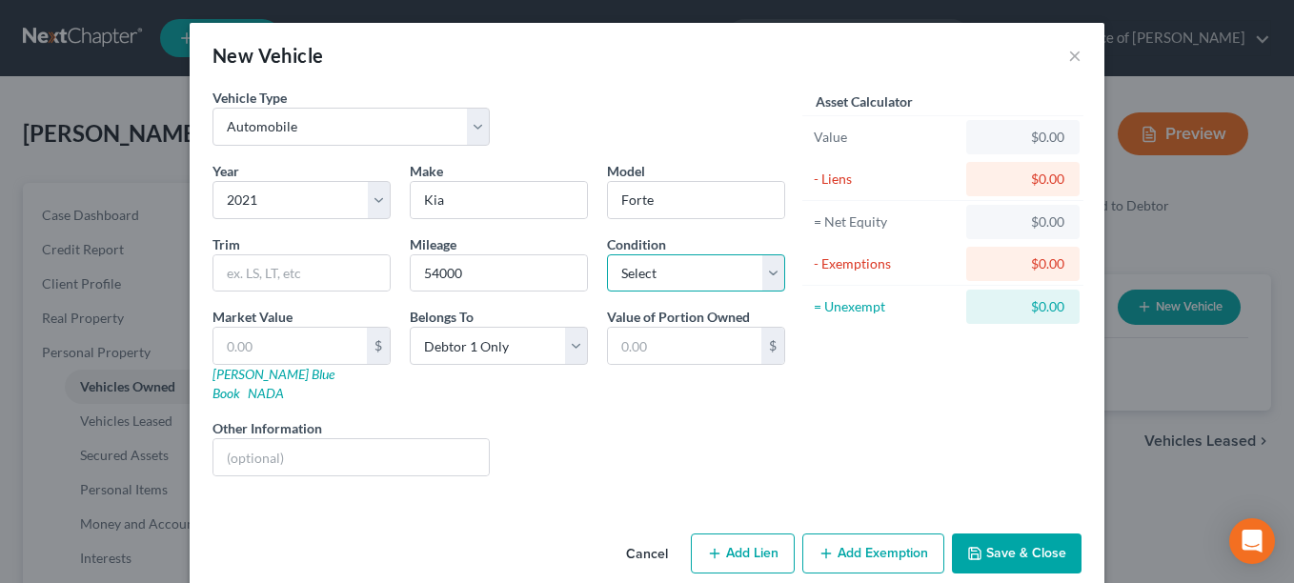
select select "1"
click at [607, 254] on select "Select Excellent Very Good Good Fair Poor" at bounding box center [696, 273] width 178 height 38
click at [713, 546] on icon "button" at bounding box center [714, 553] width 15 height 15
select select "0"
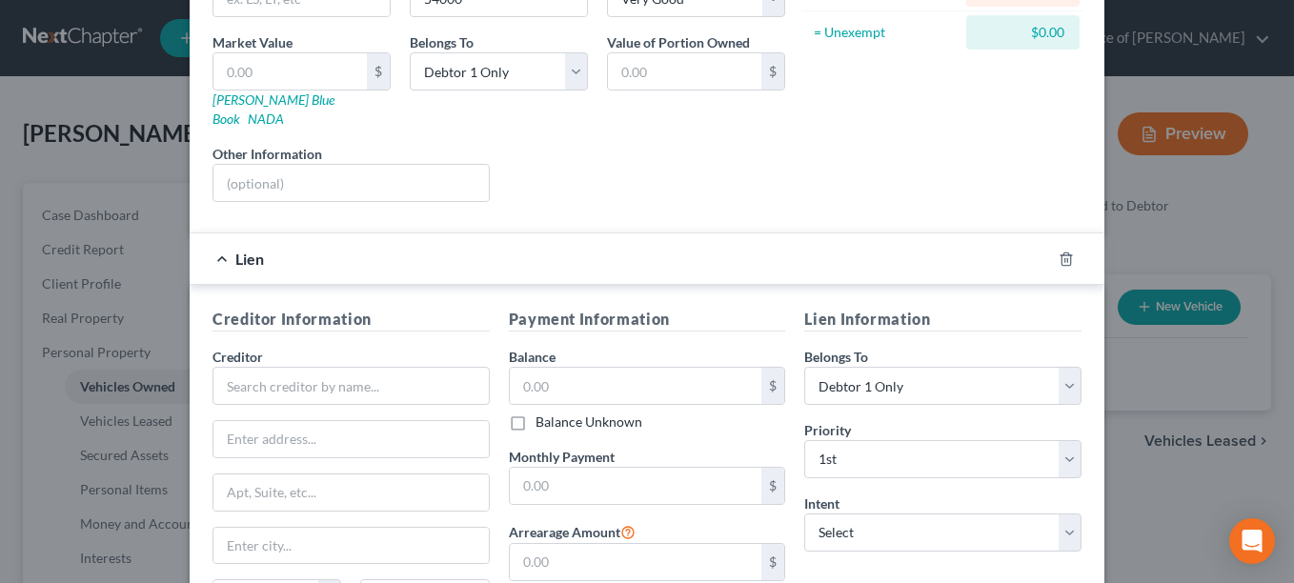
scroll to position [343, 0]
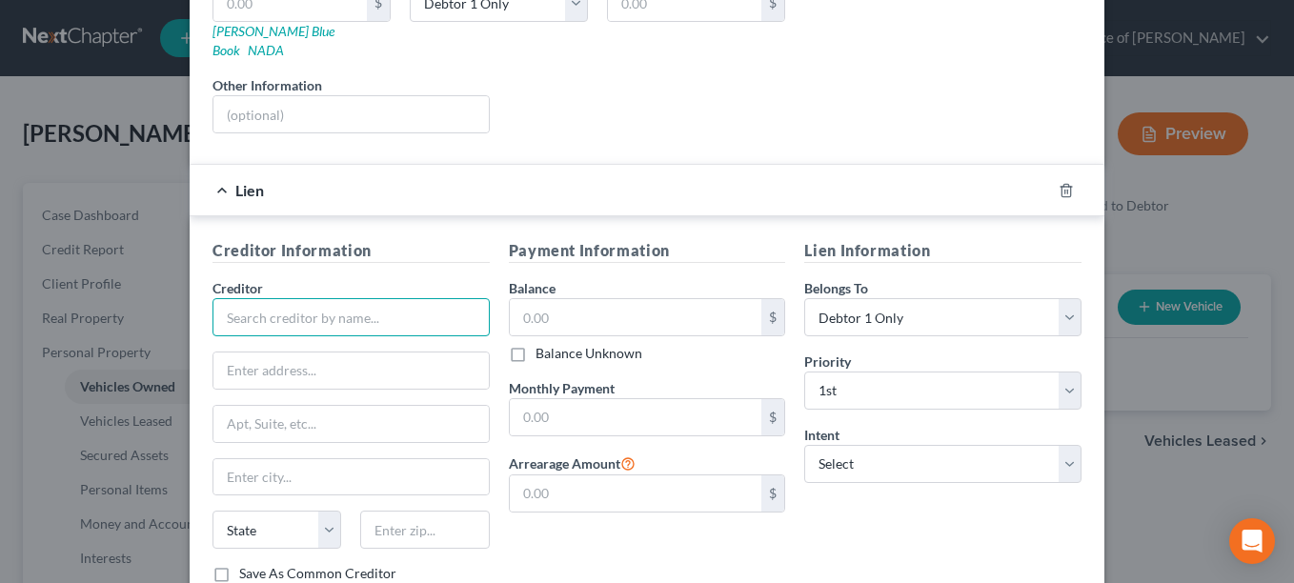
click at [235, 305] on input "text" at bounding box center [350, 317] width 277 height 38
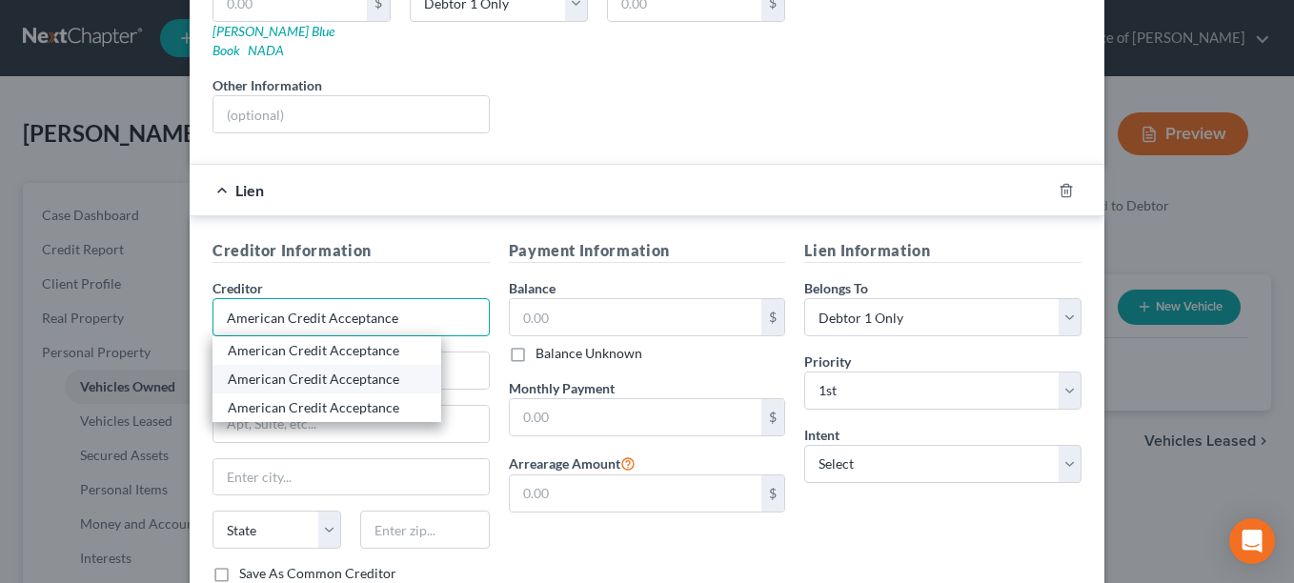
type input "American Credit Acceptance"
click at [267, 370] on div "American Credit Acceptance" at bounding box center [327, 379] width 198 height 19
type input "PO Box 204531"
type input "[GEOGRAPHIC_DATA]"
select select "45"
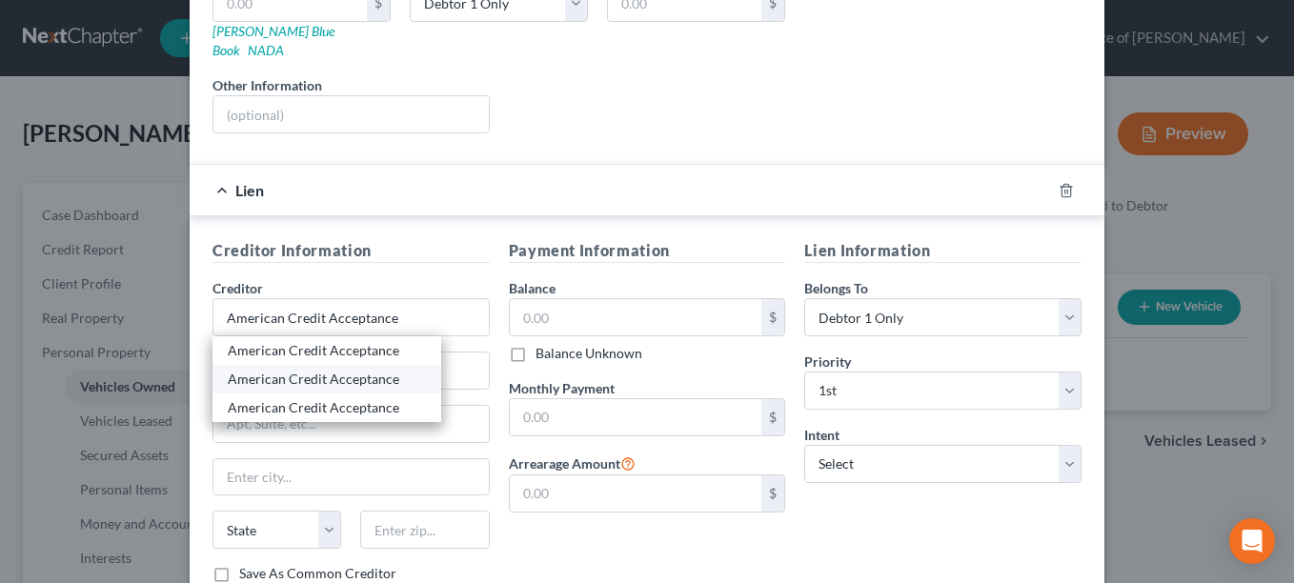
type input "75320-4531"
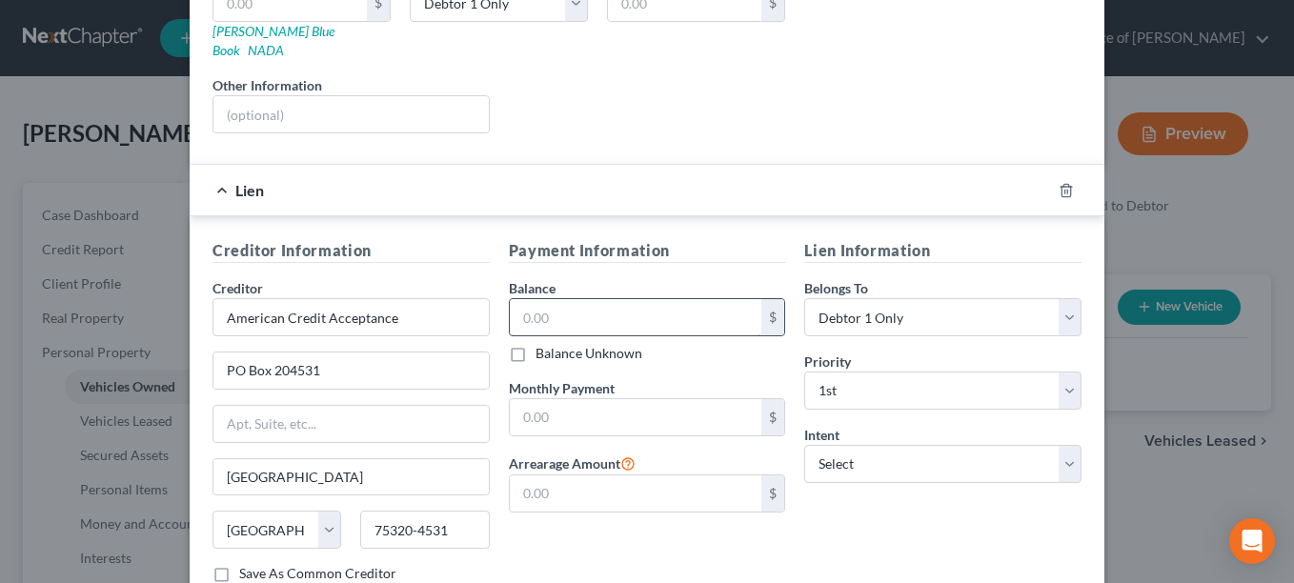
click at [515, 299] on input "text" at bounding box center [636, 317] width 252 height 36
type input "17,904.00"
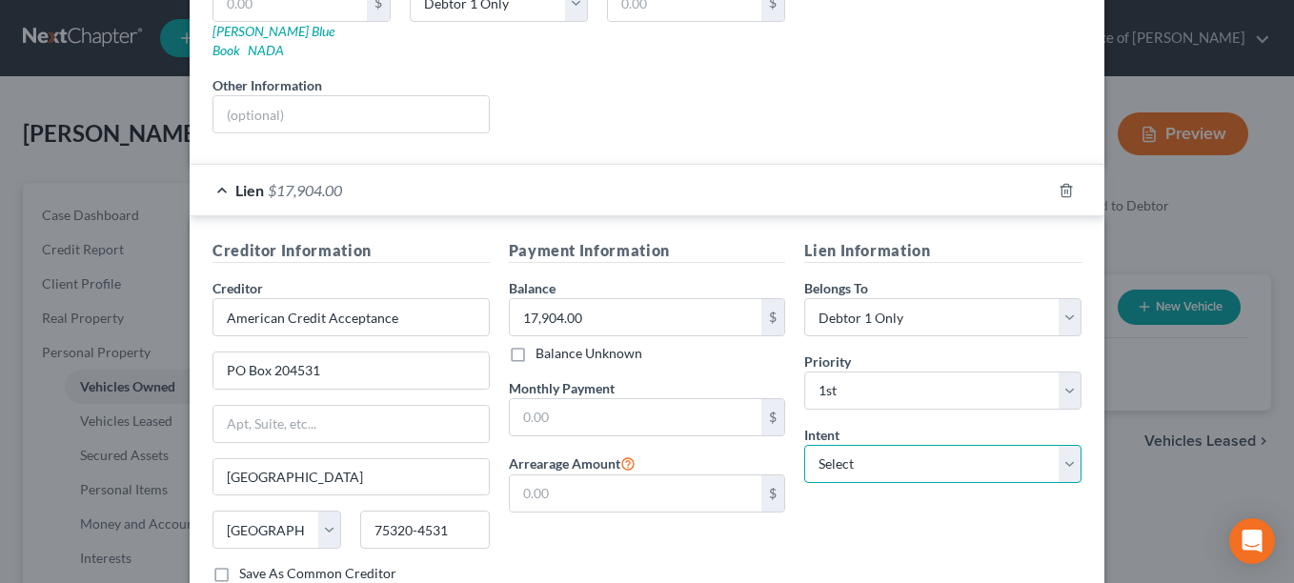
click at [1060, 445] on select "Select Surrender Redeem Reaffirm Avoid Other" at bounding box center [942, 464] width 277 height 38
select select "2"
click at [804, 445] on select "Select Surrender Redeem Reaffirm Avoid Other" at bounding box center [942, 464] width 277 height 38
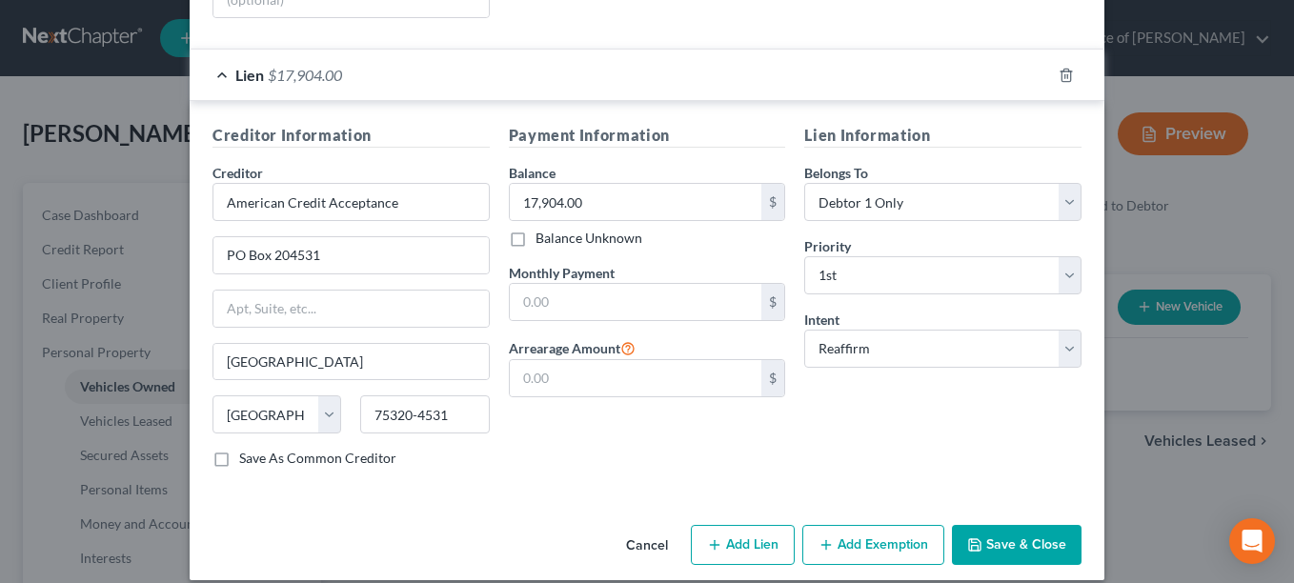
scroll to position [459, 0]
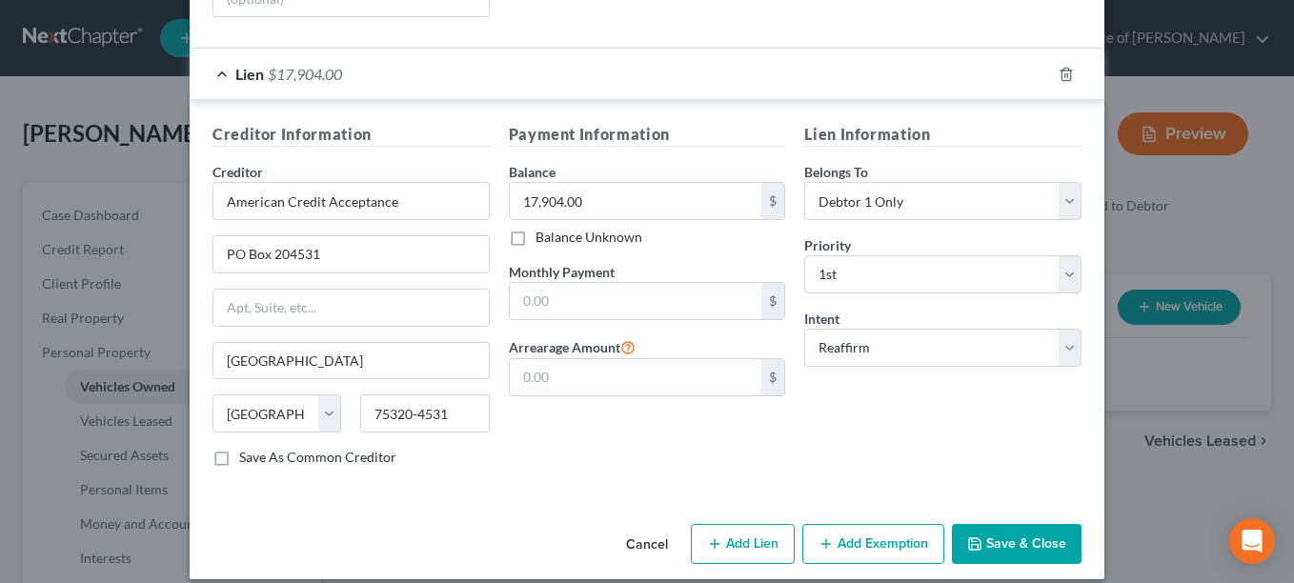
click at [896, 524] on button "Add Exemption" at bounding box center [873, 544] width 142 height 40
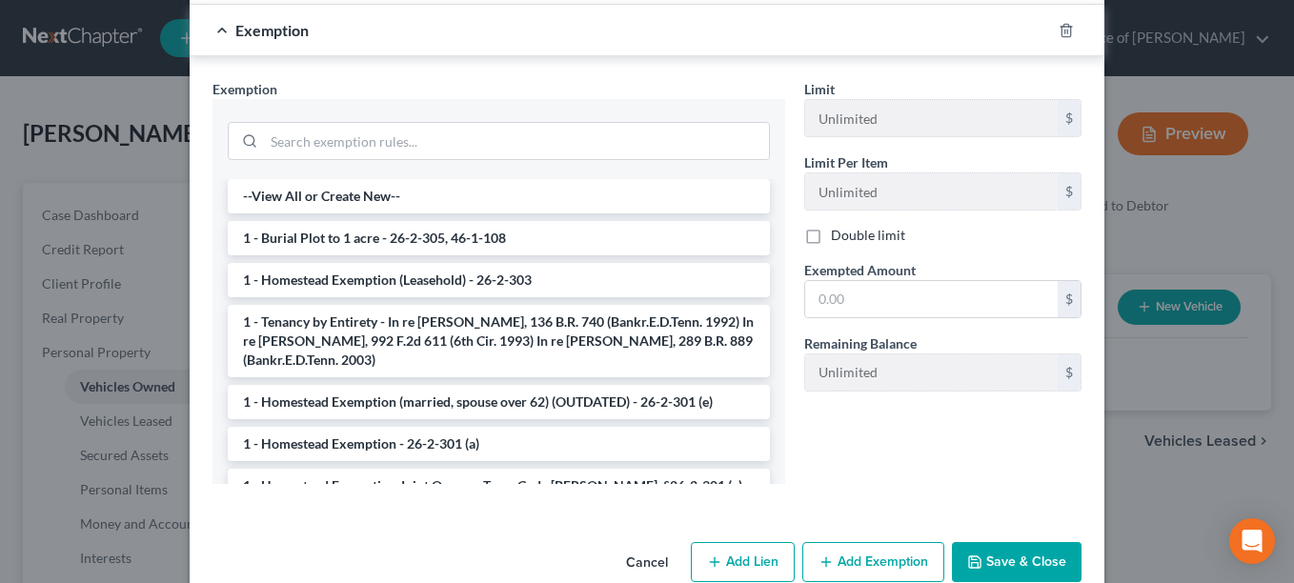
scroll to position [955, 0]
drag, startPoint x: 812, startPoint y: 403, endPoint x: 772, endPoint y: 452, distance: 62.9
click at [772, 452] on div "Exemption Set must be selected for CA. Exemption * --View All or Create New-- 1…" at bounding box center [647, 287] width 888 height 421
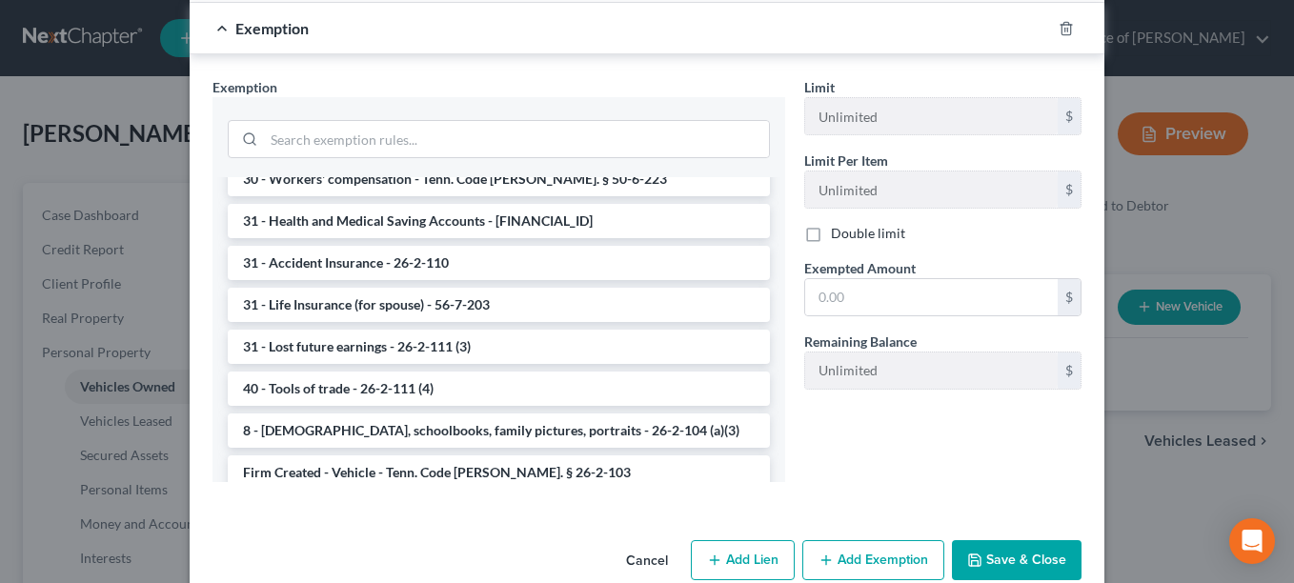
scroll to position [1624, 0]
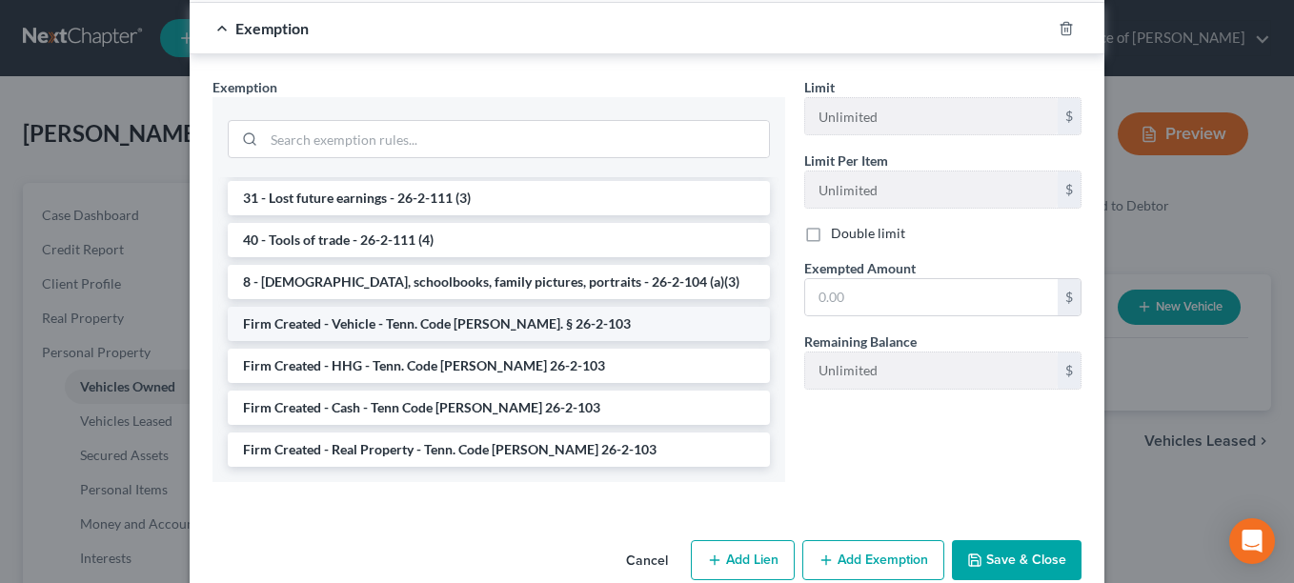
click at [566, 307] on li "Firm Created - Vehicle - Tenn. Code [PERSON_NAME]. § 26-2-103" at bounding box center [499, 324] width 542 height 34
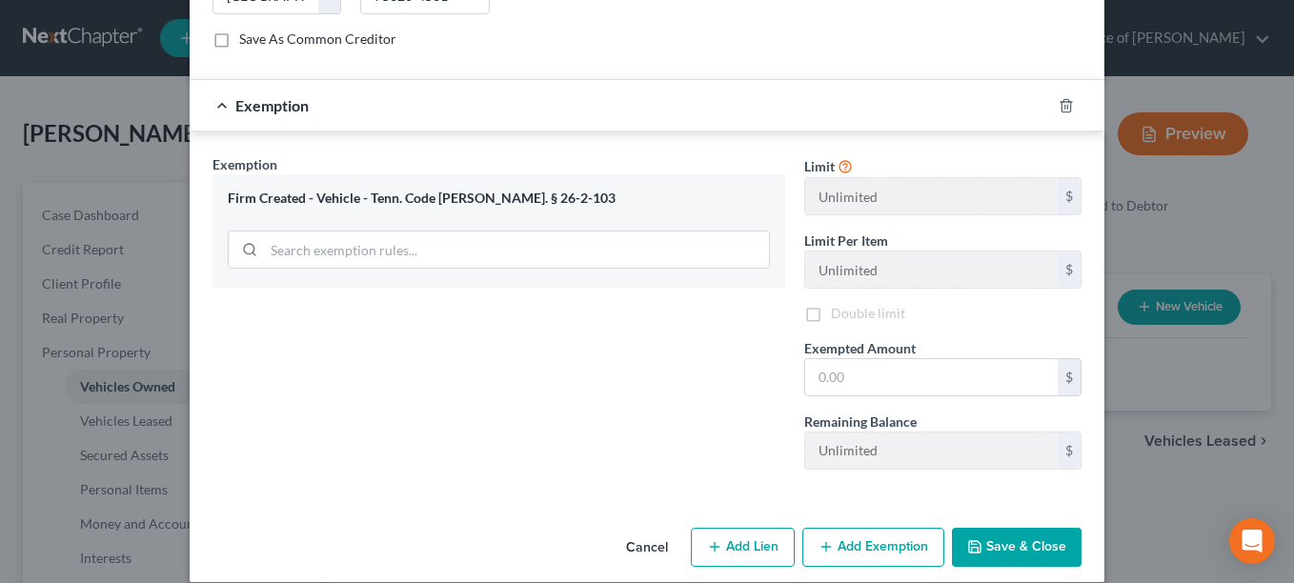
scroll to position [880, 0]
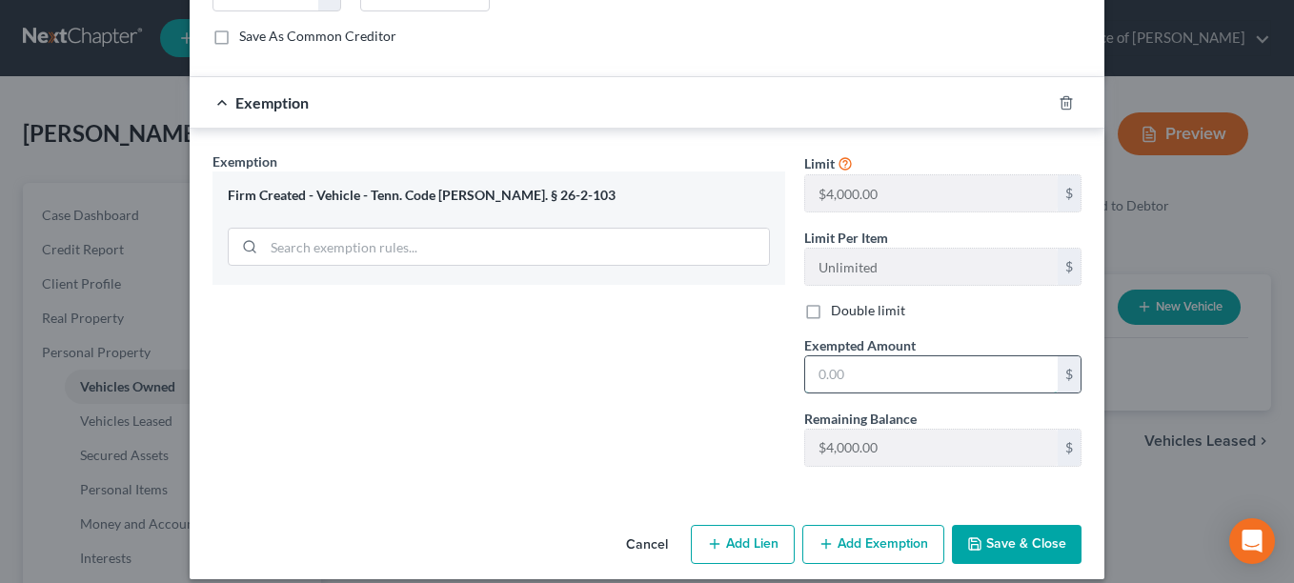
click at [806, 356] on input "text" at bounding box center [931, 374] width 252 height 36
type input "100.00"
click at [1005, 529] on button "Save & Close" at bounding box center [1017, 545] width 130 height 40
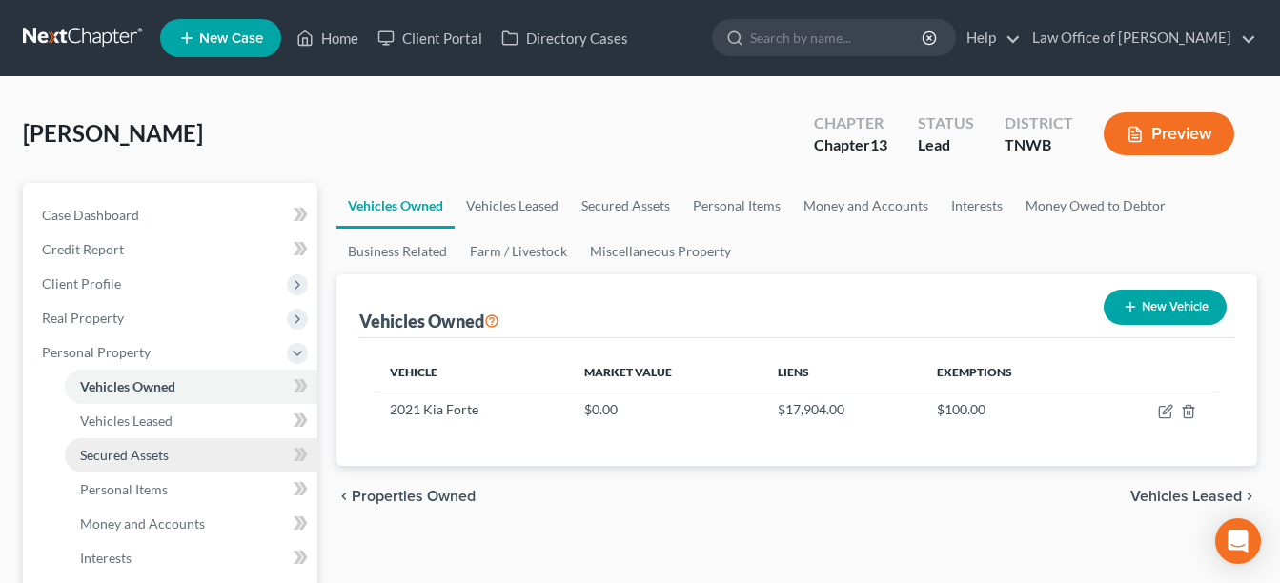
click at [147, 451] on span "Secured Assets" at bounding box center [124, 455] width 89 height 16
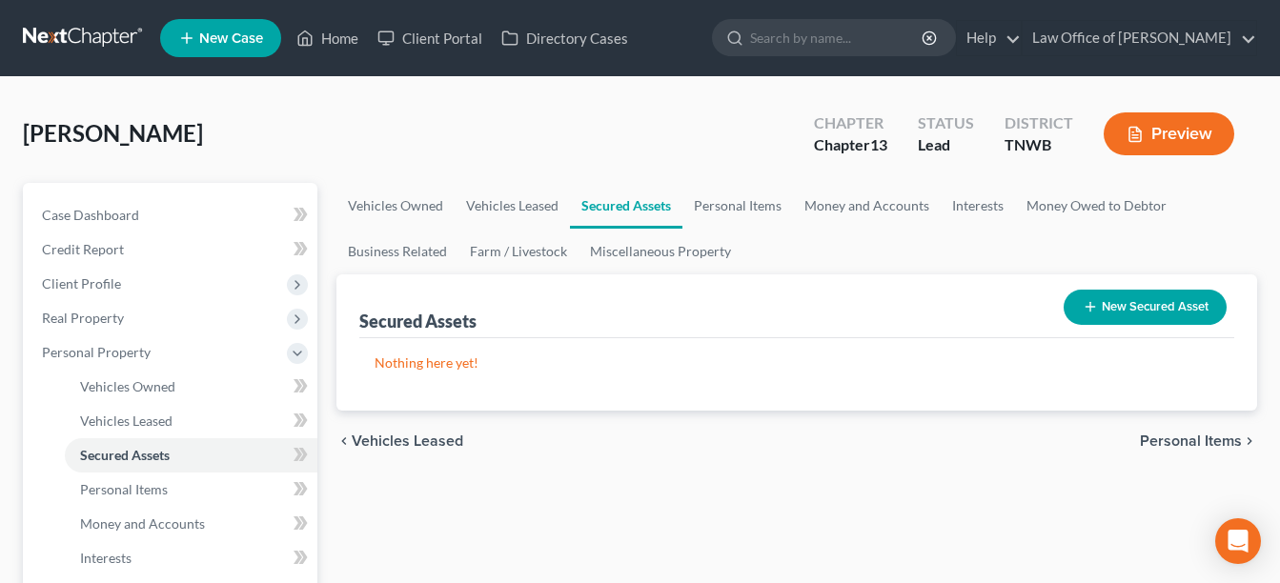
click at [1155, 310] on button "New Secured Asset" at bounding box center [1144, 307] width 163 height 35
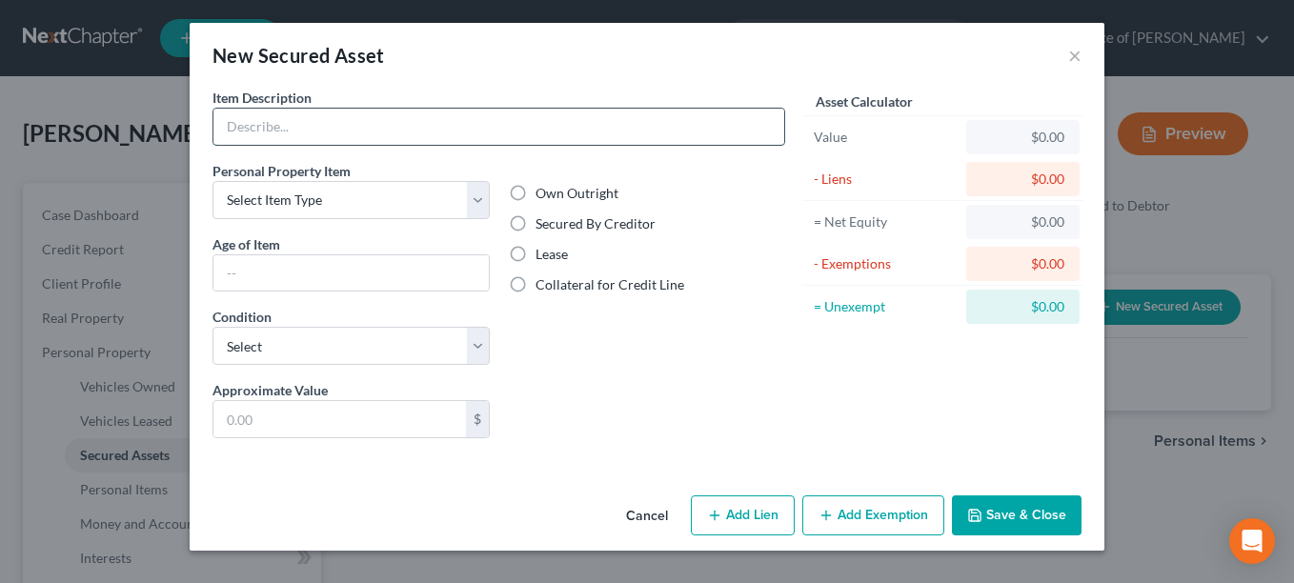
click at [578, 126] on input "text" at bounding box center [498, 127] width 571 height 36
type input "furnture"
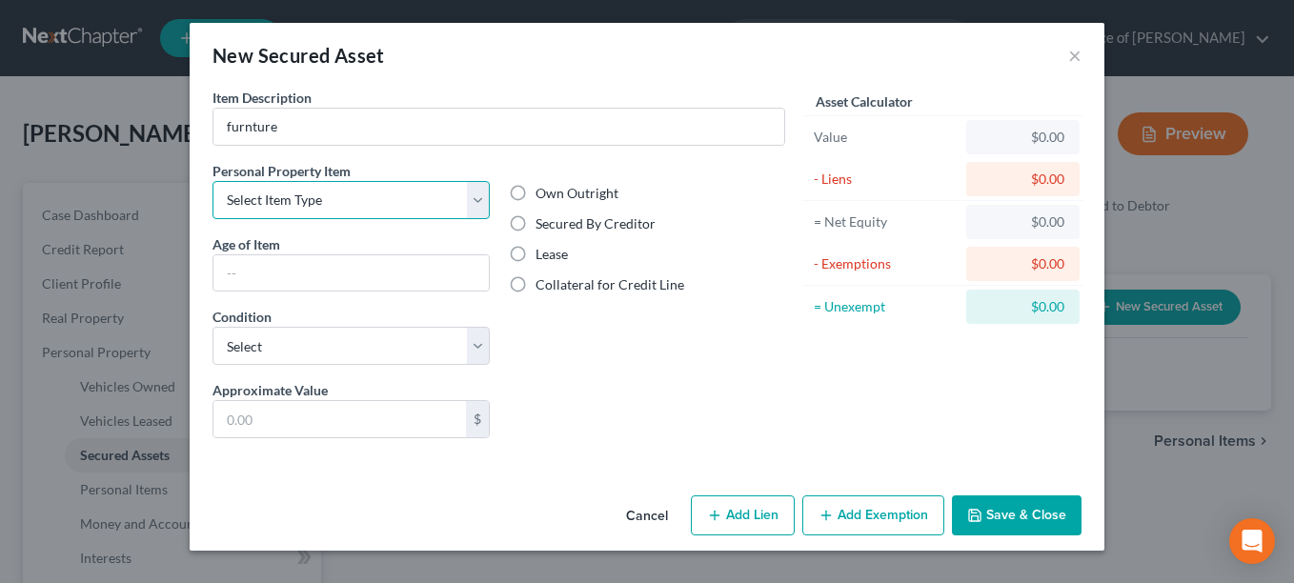
click at [473, 202] on select "Select Item Type Clothing Collectibles Of Value Electronics Firearms Household …" at bounding box center [350, 200] width 277 height 38
select select "household_goods"
click at [212, 181] on select "Select Item Type Clothing Collectibles Of Value Electronics Firearms Household …" at bounding box center [350, 200] width 277 height 38
click at [262, 266] on input "text" at bounding box center [350, 273] width 275 height 36
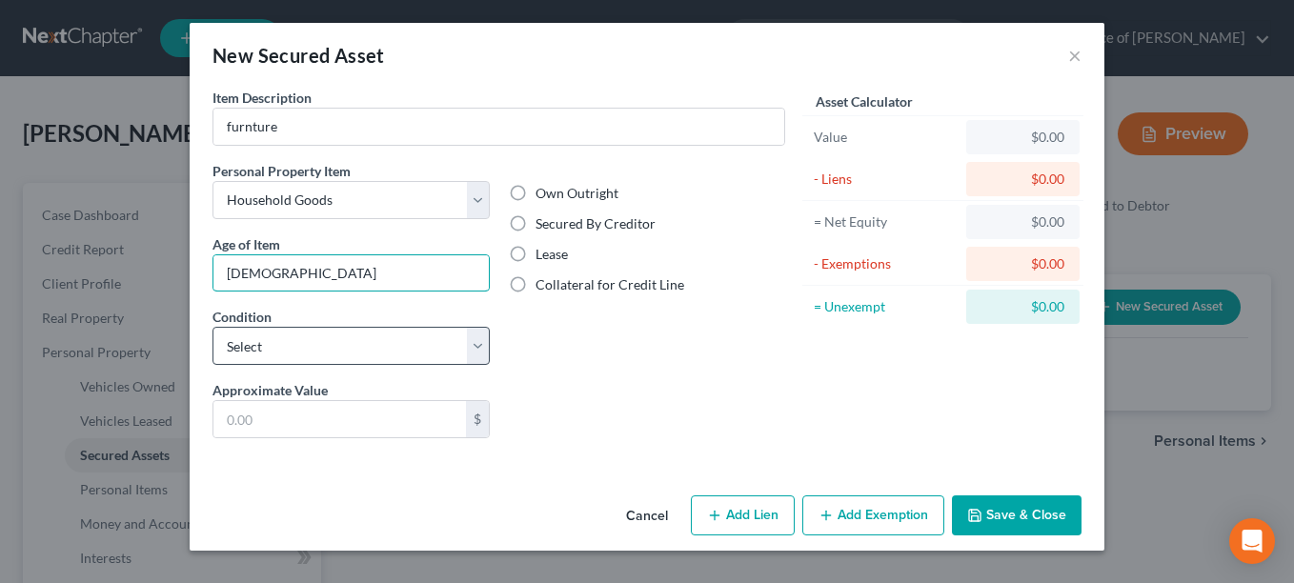
type input "[DEMOGRAPHIC_DATA]"
click at [476, 347] on select "Select Excellent Very Good Good Fair Poor" at bounding box center [350, 346] width 277 height 38
select select "3"
click at [212, 327] on select "Select Excellent Very Good Good Fair Poor" at bounding box center [350, 346] width 277 height 38
click at [278, 428] on input "text" at bounding box center [339, 419] width 252 height 36
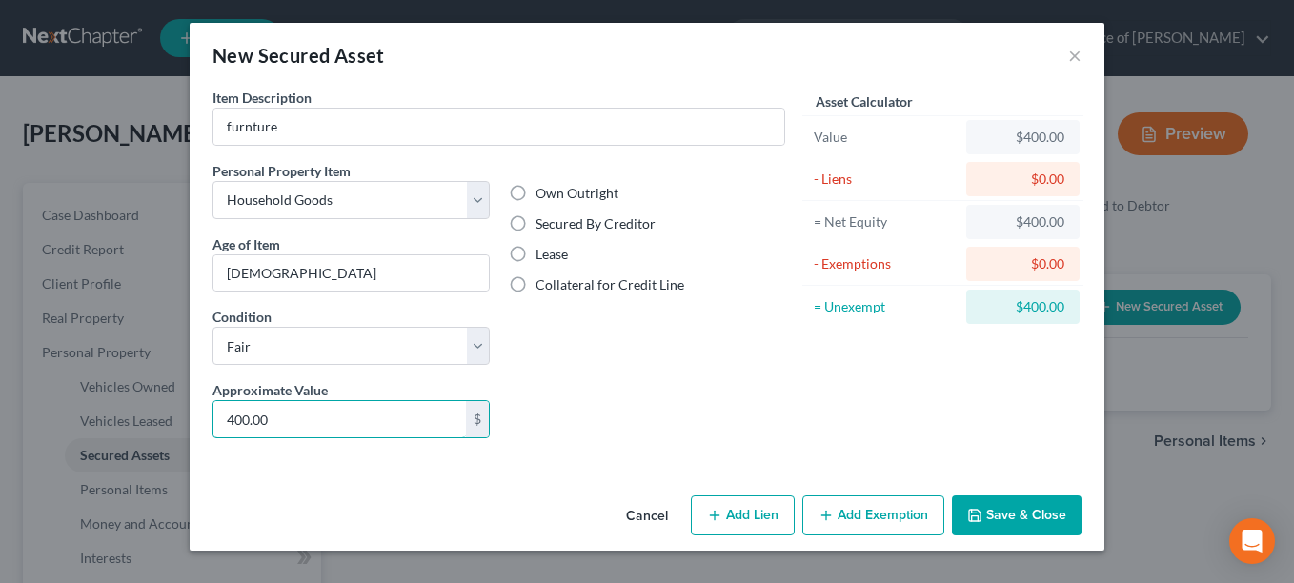
type input "400.00"
click at [535, 222] on label "Secured By Creditor" at bounding box center [595, 223] width 120 height 19
click at [543, 222] on input "Secured By Creditor" at bounding box center [549, 220] width 12 height 12
radio input "true"
click at [733, 511] on button "Add Lien" at bounding box center [743, 515] width 104 height 40
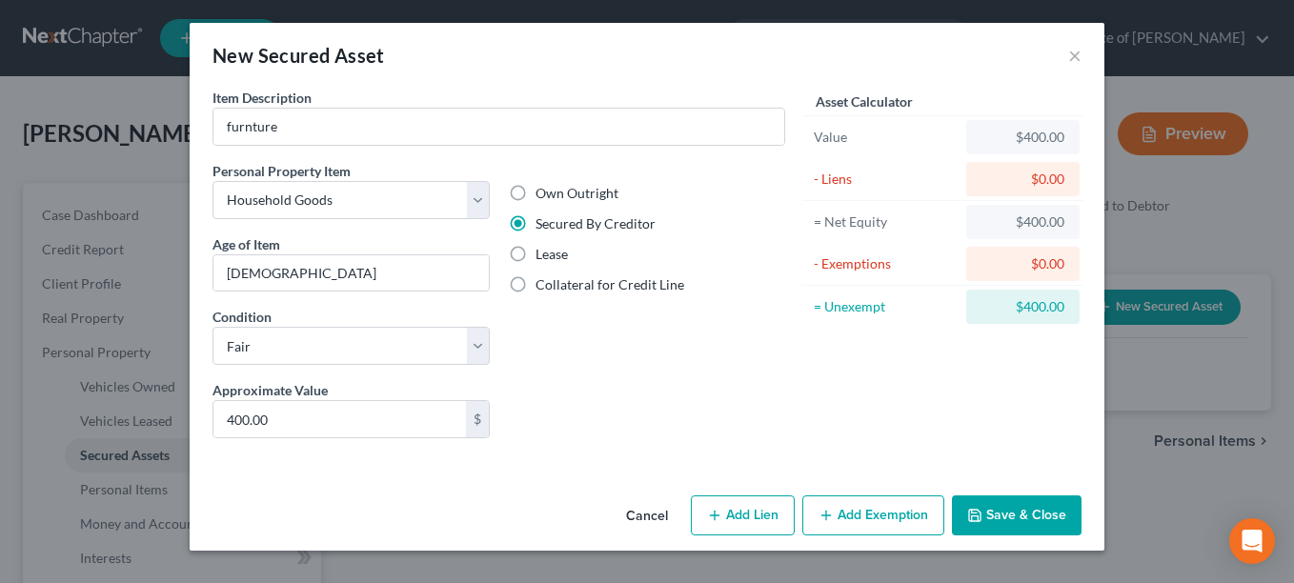
select select "0"
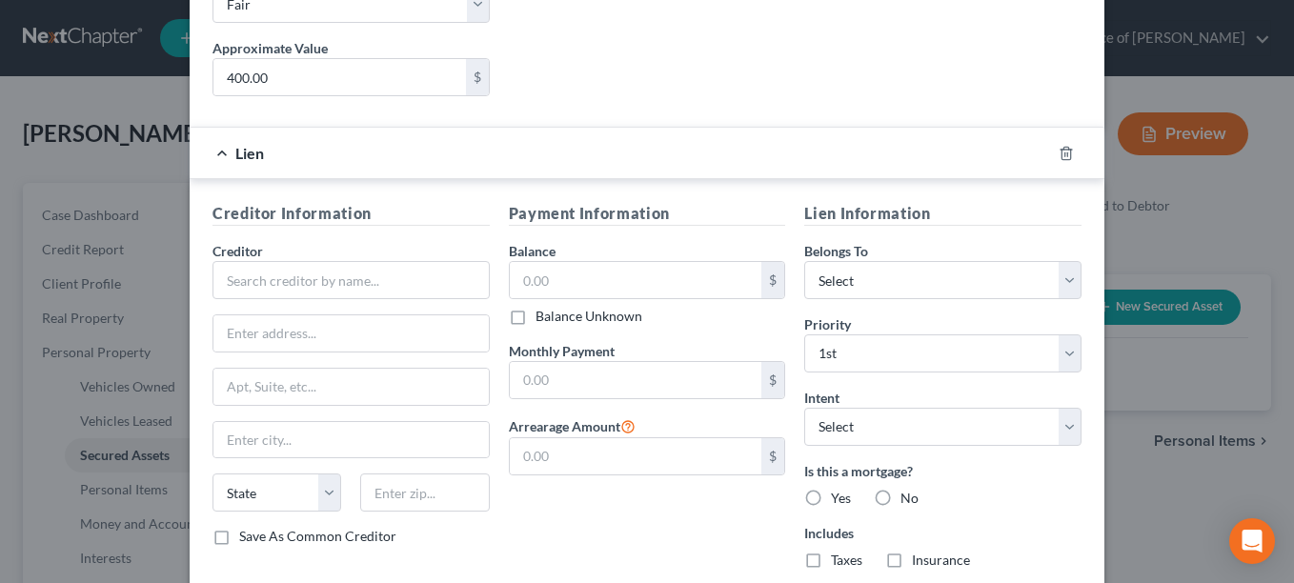
scroll to position [343, 0]
click at [323, 278] on input "text" at bounding box center [350, 279] width 277 height 38
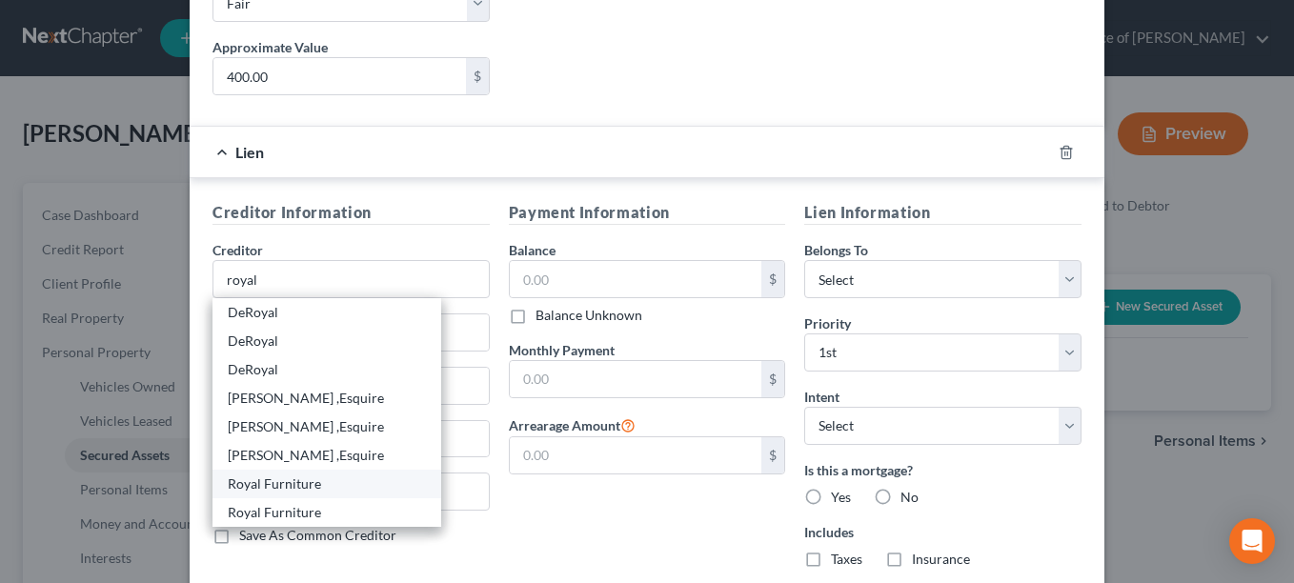
click at [284, 484] on div "Royal Furniture" at bounding box center [327, 483] width 198 height 19
type input "Royal Furniture"
type input "c/o [PERSON_NAME]"
type input "[STREET_ADDRESS][PERSON_NAME]"
type input "[GEOGRAPHIC_DATA]"
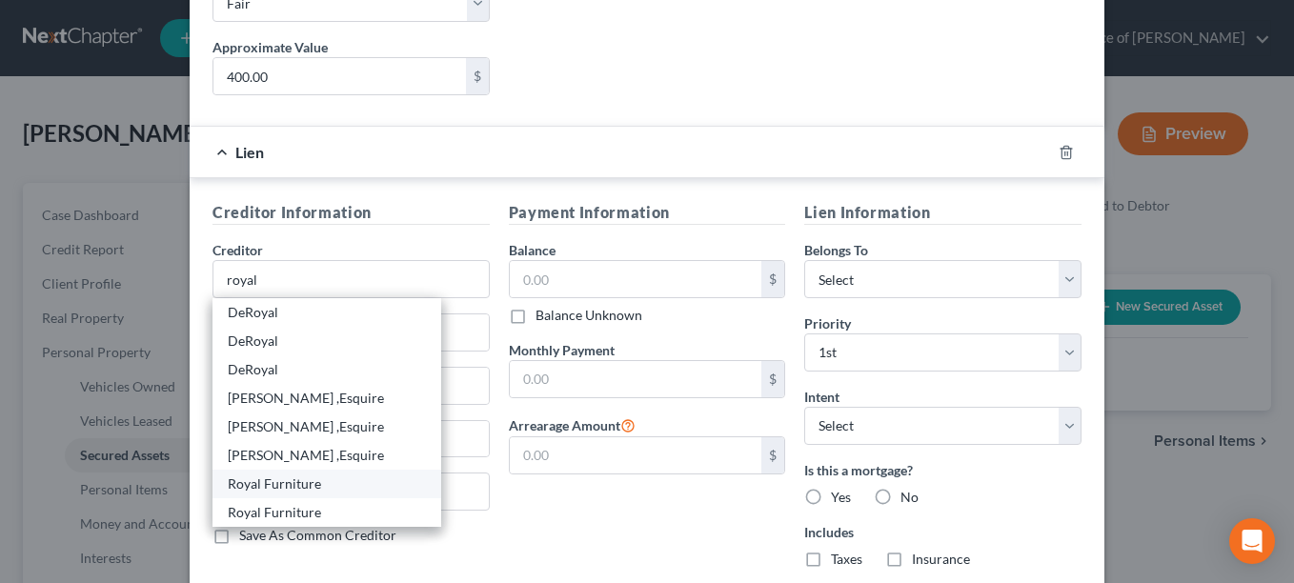
select select "44"
type input "38117"
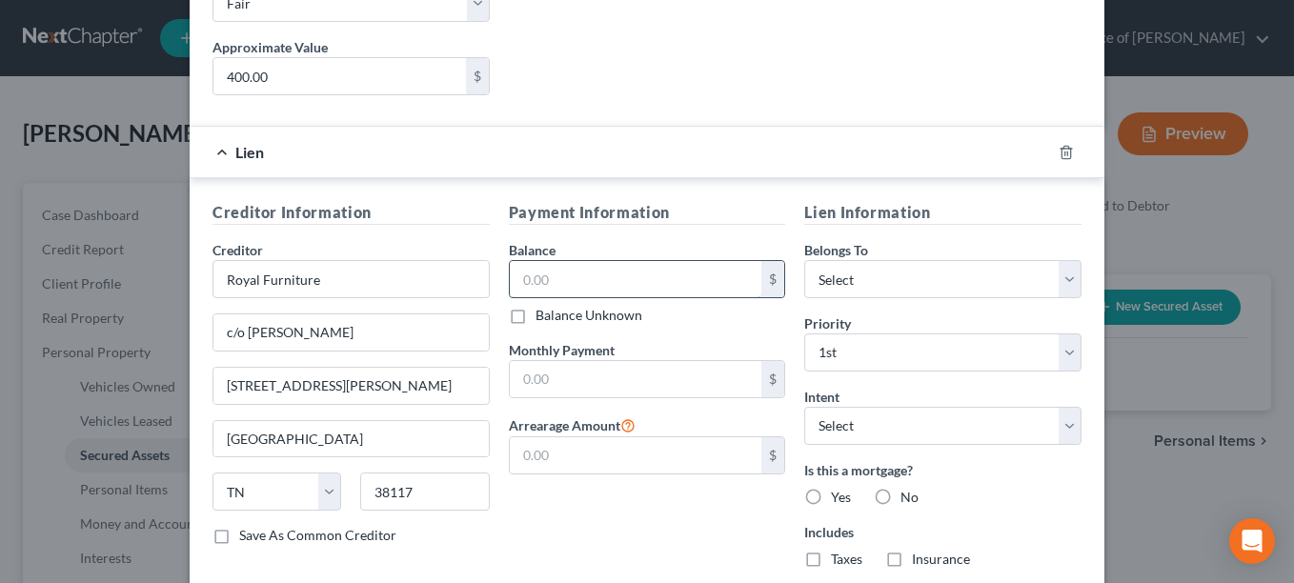
click at [522, 274] on input "text" at bounding box center [636, 279] width 252 height 36
type input "400.00"
click at [900, 496] on label "No" at bounding box center [909, 497] width 18 height 19
click at [908, 496] on input "No" at bounding box center [914, 494] width 12 height 12
radio input "true"
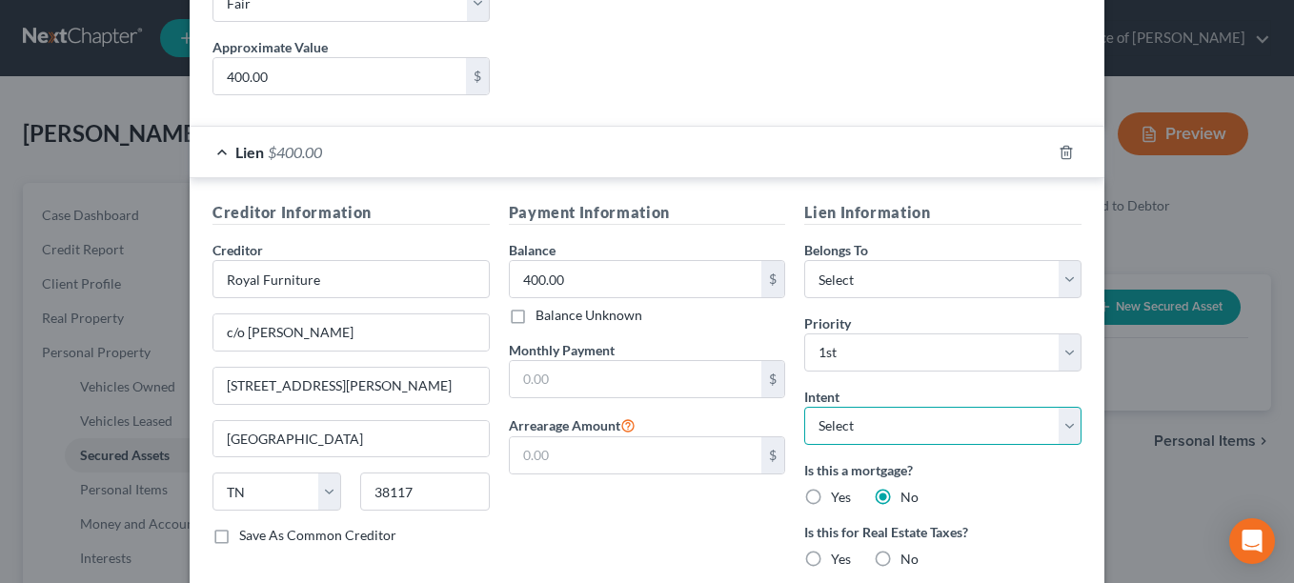
click at [1061, 418] on select "Select Surrender Redeem Reaffirm Avoid Other" at bounding box center [942, 426] width 277 height 38
select select "2"
click at [804, 407] on select "Select Surrender Redeem Reaffirm Avoid Other" at bounding box center [942, 426] width 277 height 38
click at [900, 556] on label "No" at bounding box center [909, 559] width 18 height 19
click at [908, 556] on input "No" at bounding box center [914, 556] width 12 height 12
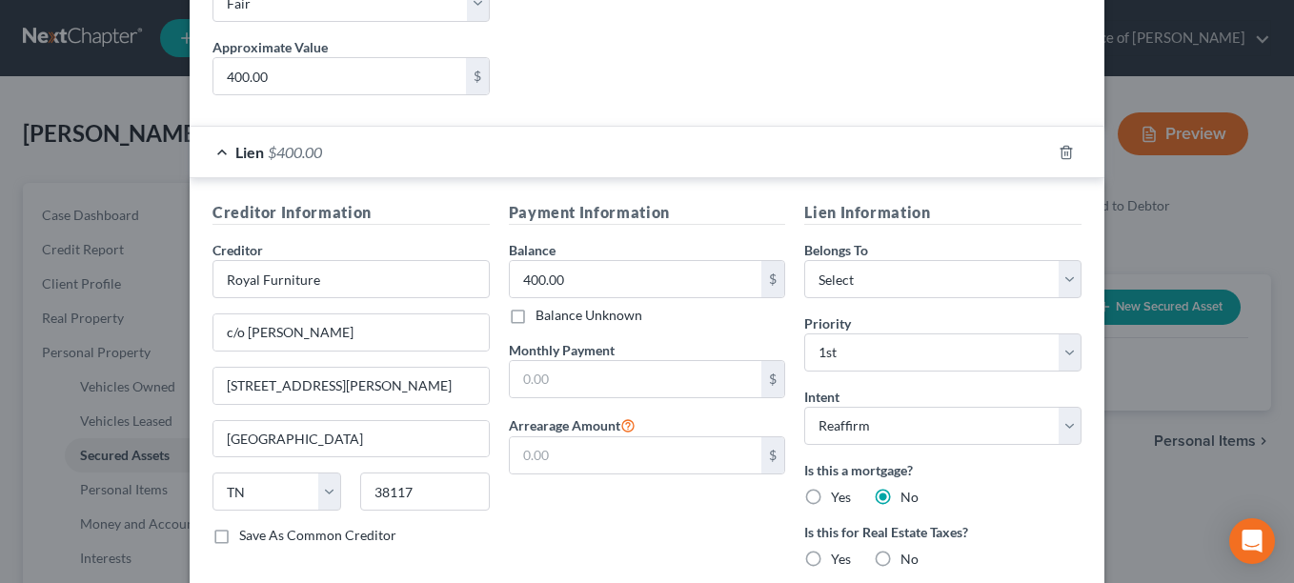
radio input "true"
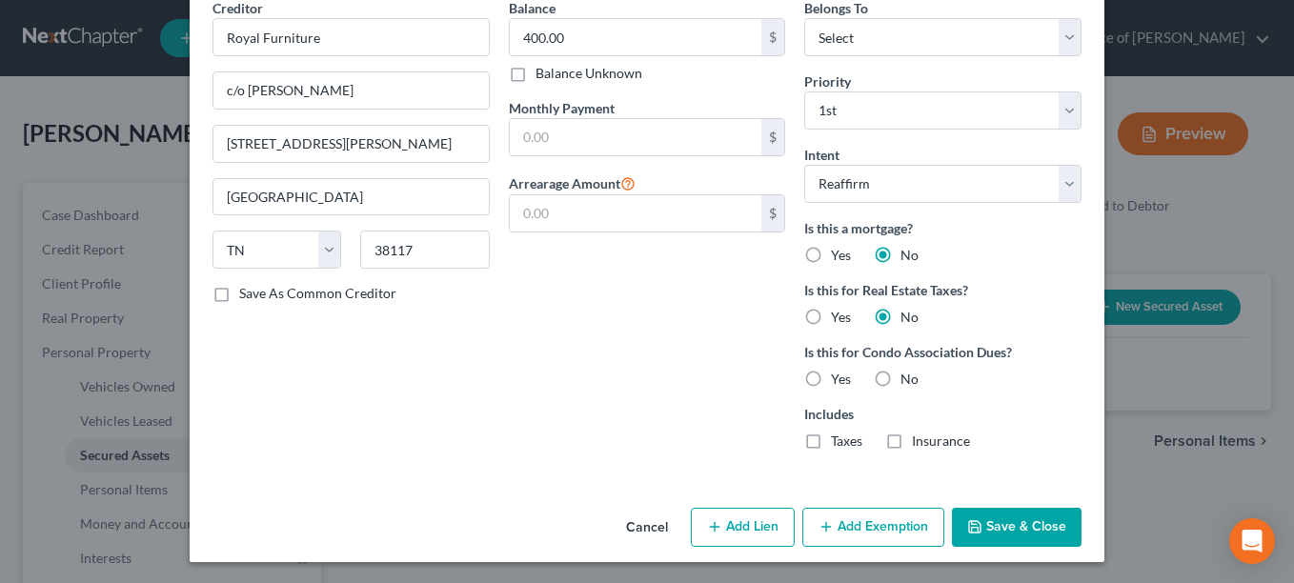
scroll to position [587, 0]
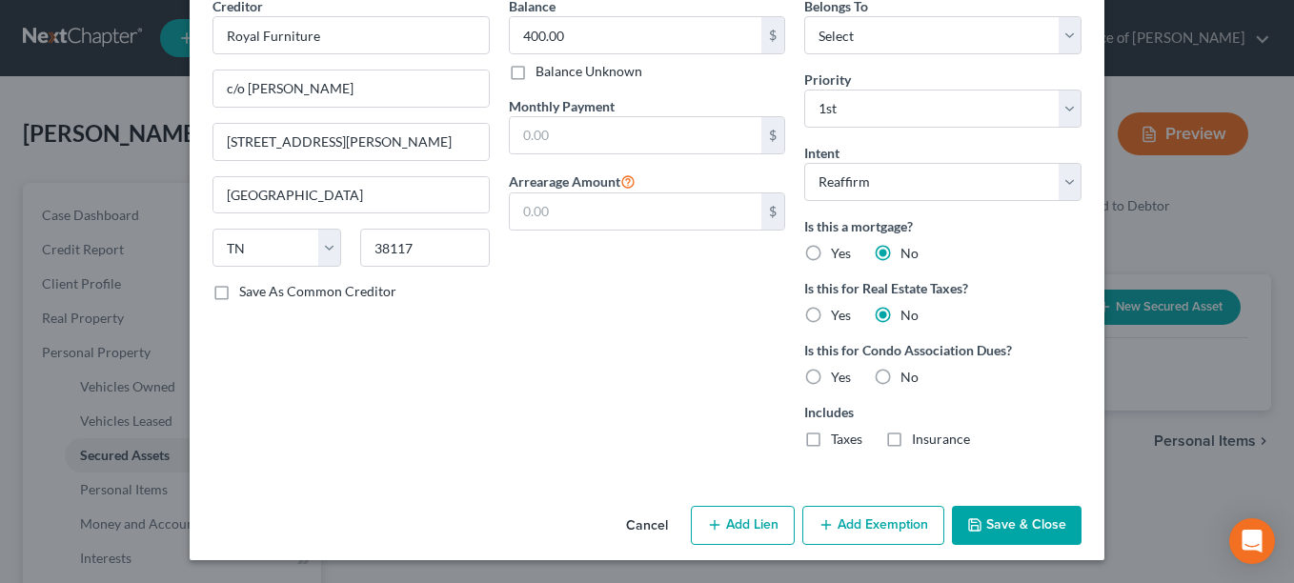
click at [900, 375] on label "No" at bounding box center [909, 377] width 18 height 19
click at [908, 375] on input "No" at bounding box center [914, 374] width 12 height 12
radio input "true"
click at [849, 528] on button "Add Exemption" at bounding box center [873, 526] width 142 height 40
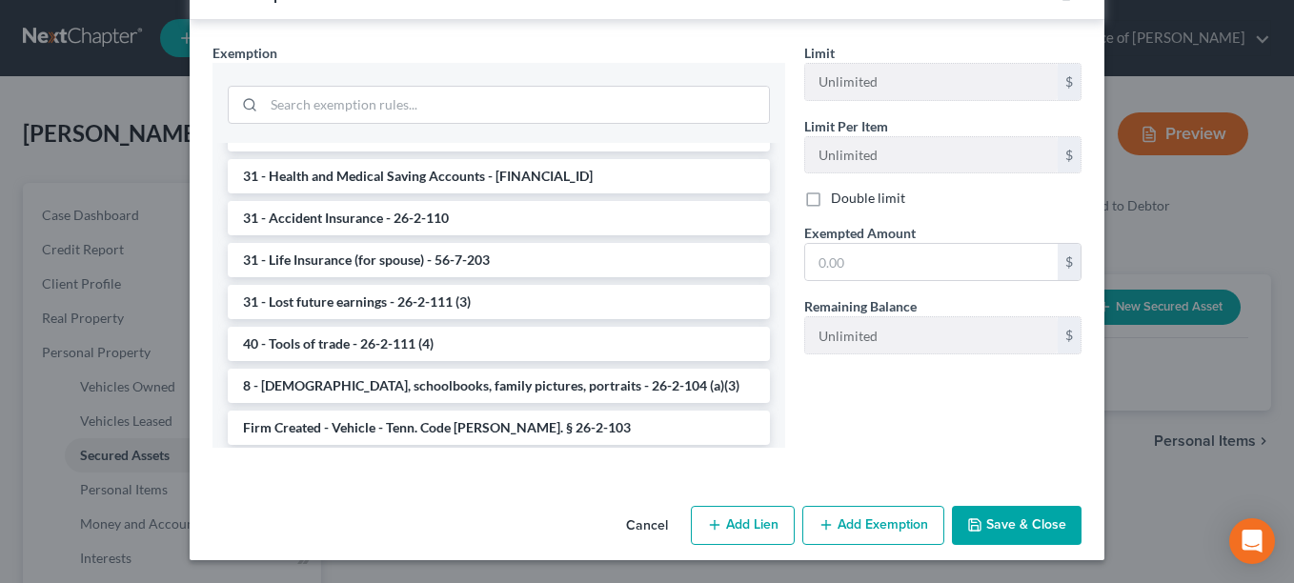
scroll to position [1524, 0]
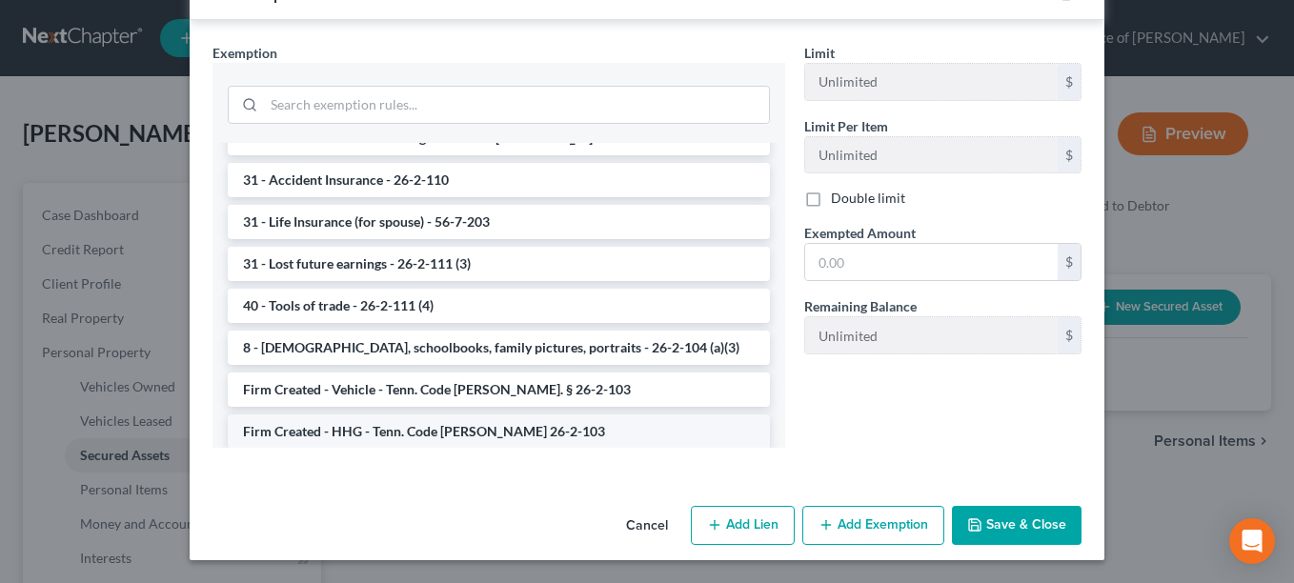
click at [489, 425] on li "Firm Created - HHG - Tenn. Code [PERSON_NAME] 26-2-103" at bounding box center [499, 431] width 542 height 34
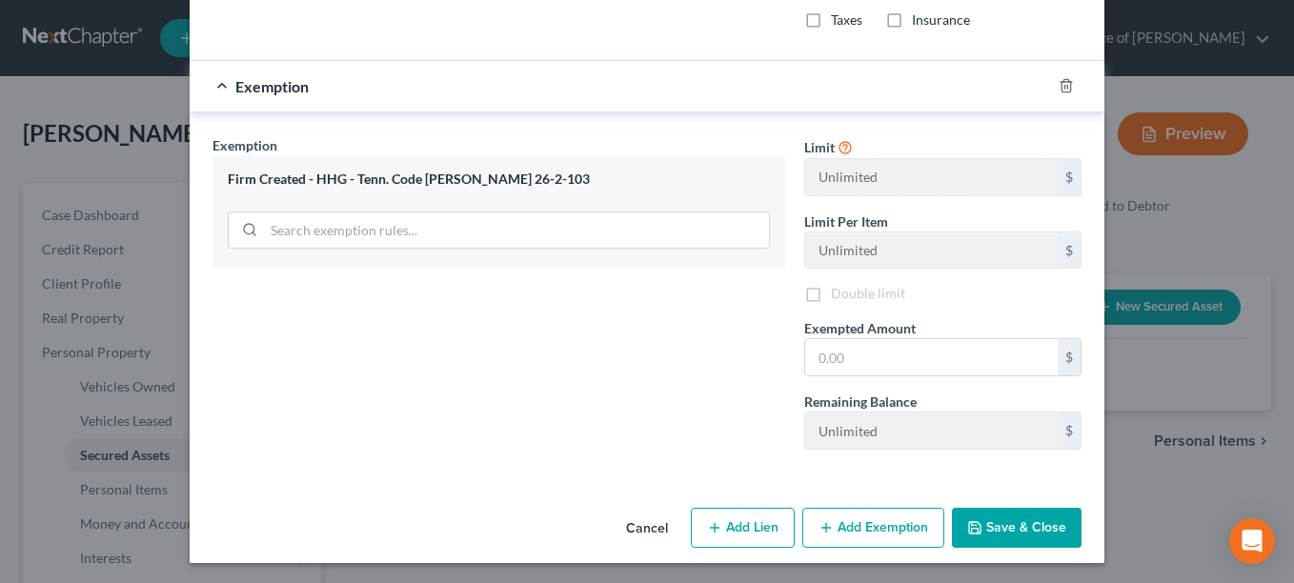
scroll to position [1009, 0]
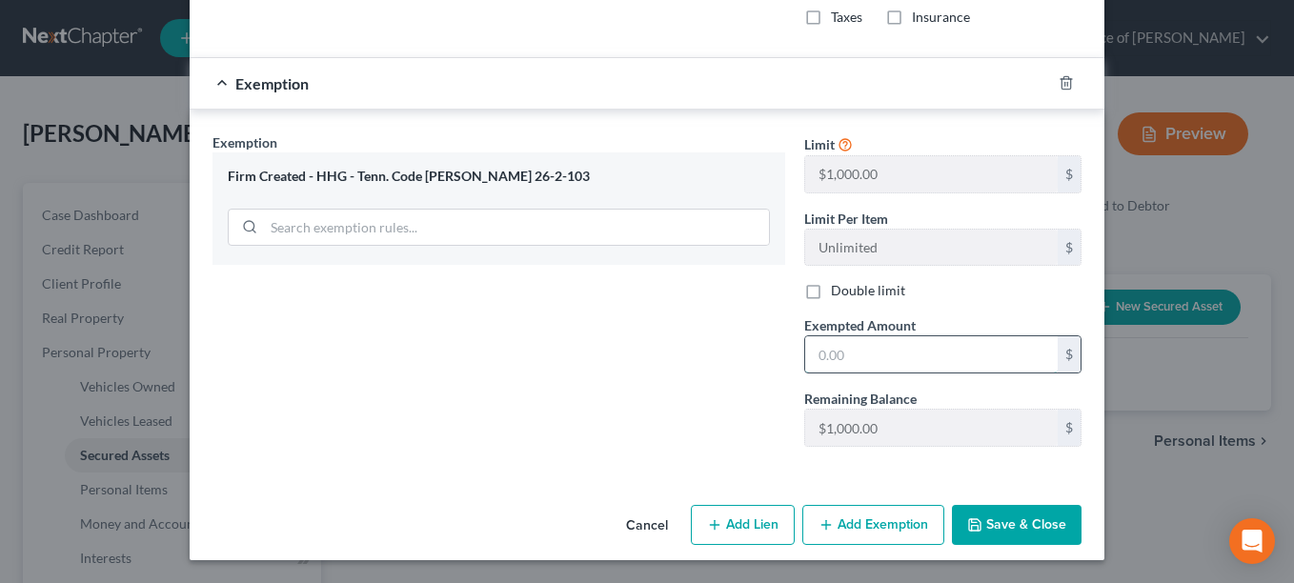
click at [808, 345] on input "text" at bounding box center [931, 354] width 252 height 36
type input "1.00"
click at [1007, 521] on button "Save & Close" at bounding box center [1017, 525] width 130 height 40
click at [999, 525] on button "Save & Close" at bounding box center [1017, 525] width 130 height 40
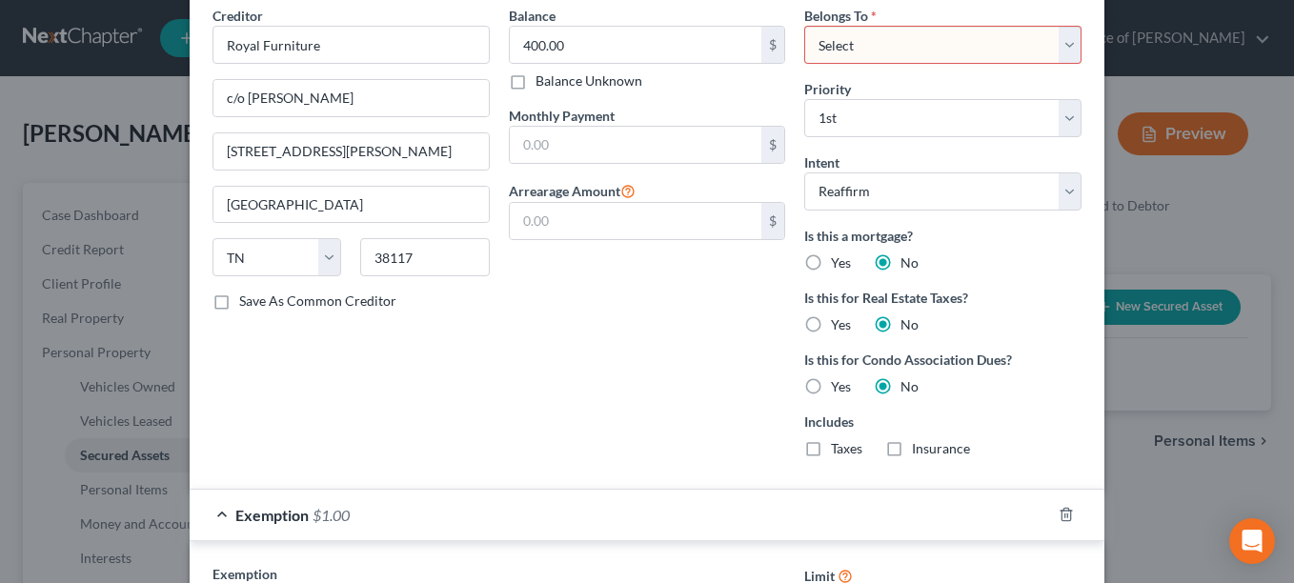
scroll to position [539, 0]
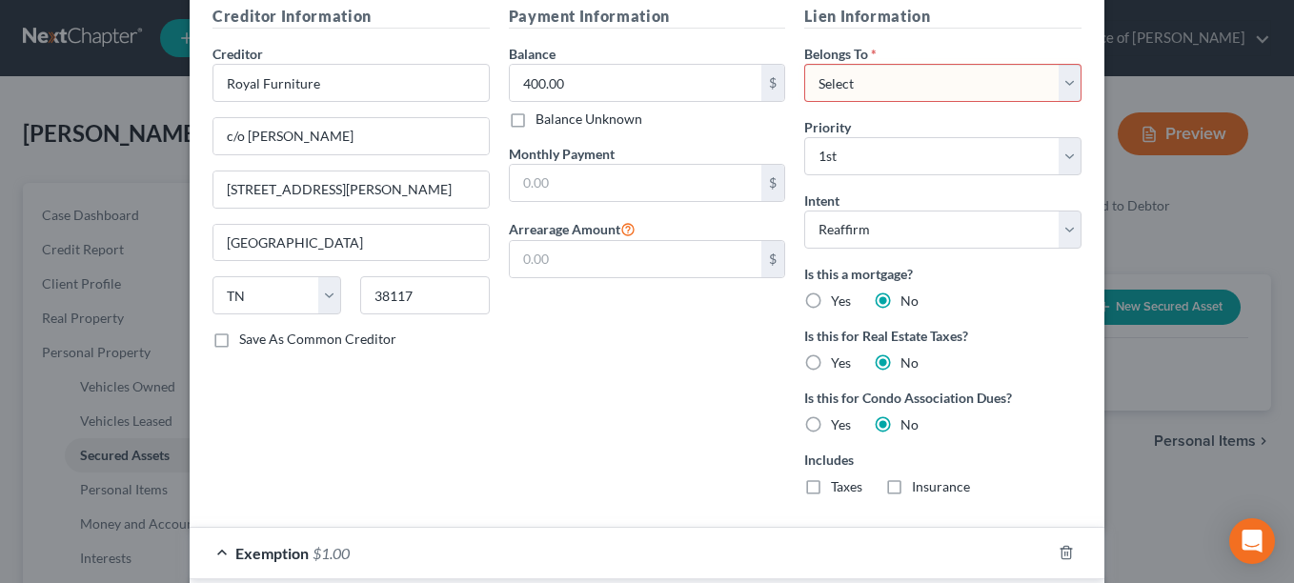
click at [1059, 80] on select "Select Debtor 1 Only Debtor 2 Only Debtor 1 And Debtor 2 Only At Least One Of T…" at bounding box center [942, 83] width 277 height 38
select select "0"
click at [804, 64] on select "Select Debtor 1 Only Debtor 2 Only Debtor 1 And Debtor 2 Only At Least One Of T…" at bounding box center [942, 83] width 277 height 38
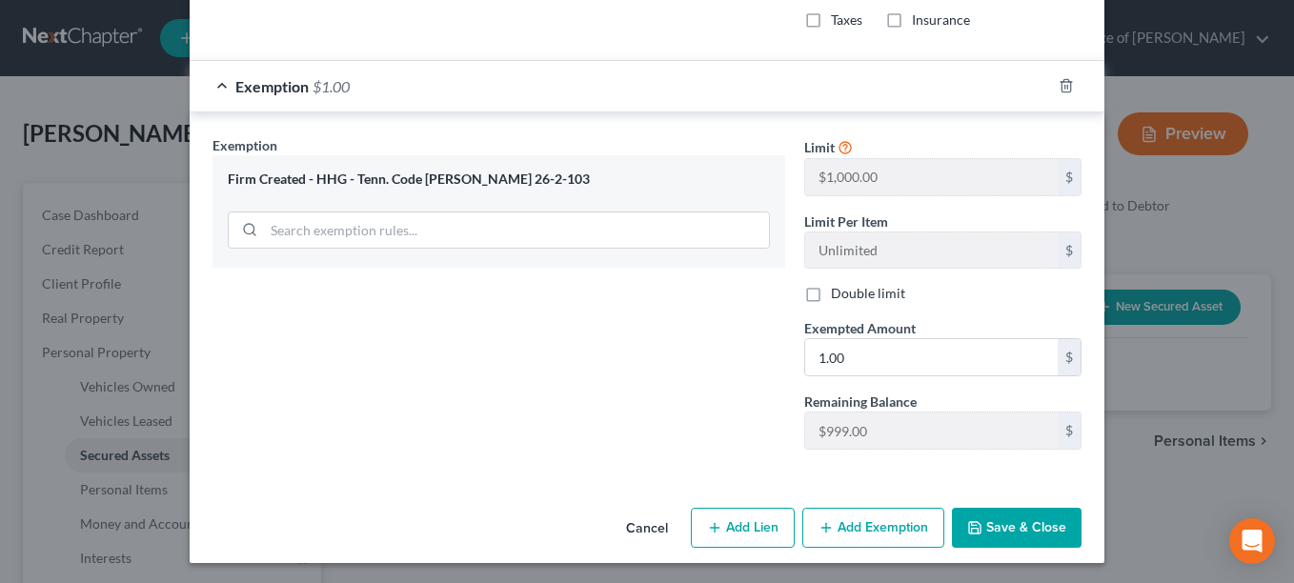
scroll to position [1009, 0]
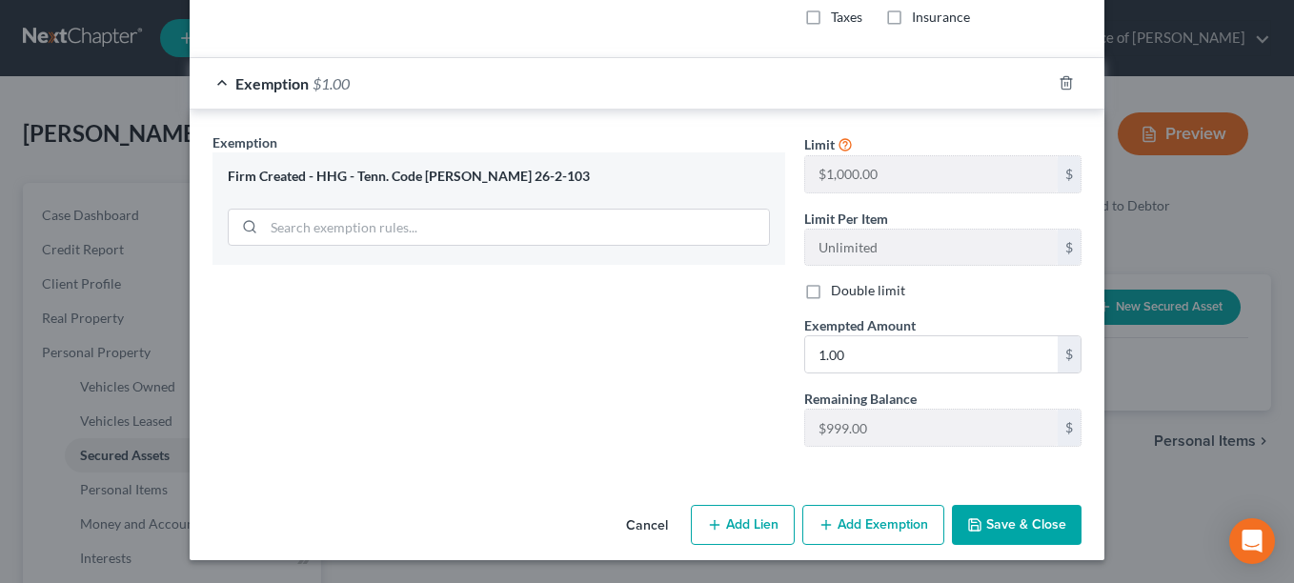
click at [1010, 523] on button "Save & Close" at bounding box center [1017, 525] width 130 height 40
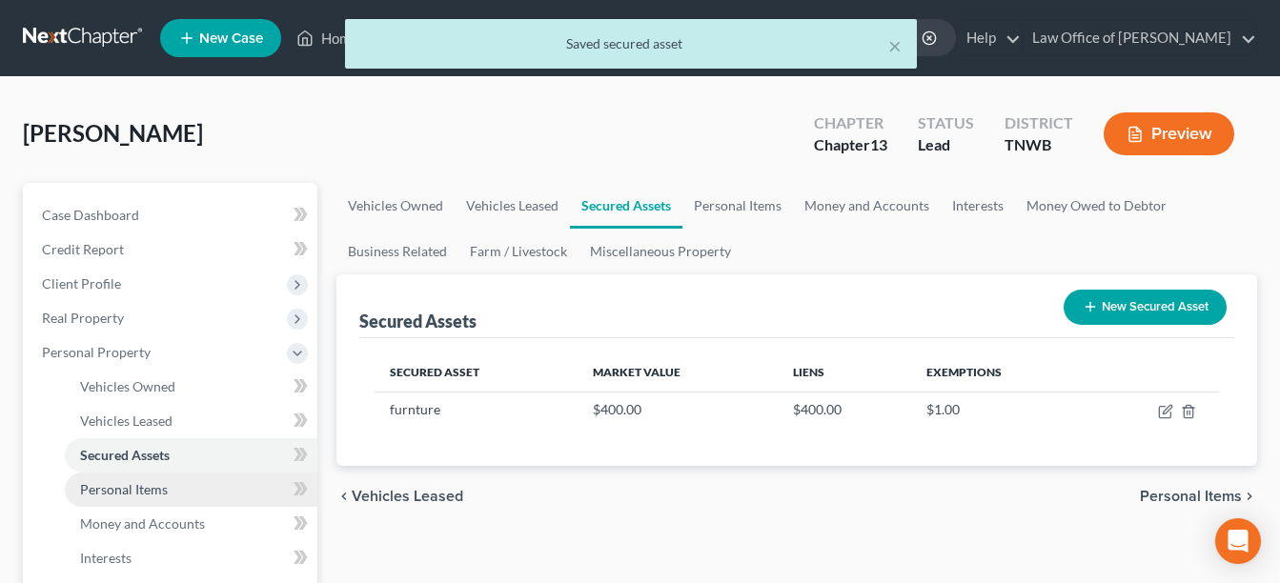
click at [128, 489] on span "Personal Items" at bounding box center [124, 489] width 88 height 16
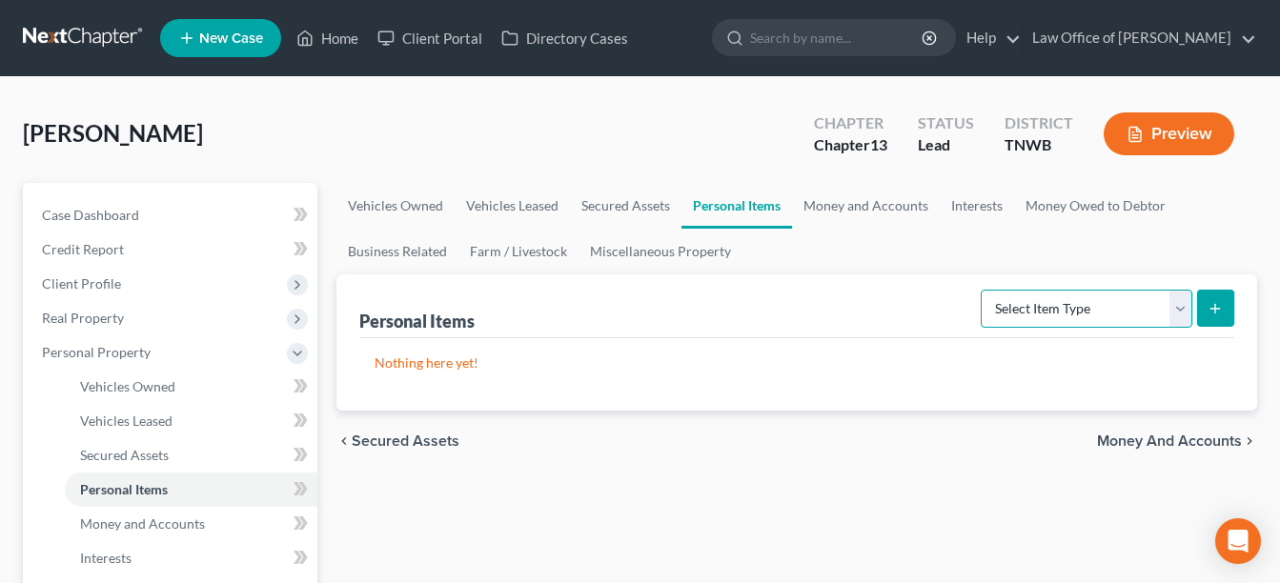
click at [1179, 309] on select "Select Item Type Clothing Collectibles Of Value Electronics Firearms Household …" at bounding box center [1086, 309] width 212 height 38
select select "household_goods"
click at [982, 290] on select "Select Item Type Clothing Collectibles Of Value Electronics Firearms Household …" at bounding box center [1086, 309] width 212 height 38
click at [1219, 306] on icon "submit" at bounding box center [1214, 308] width 15 height 15
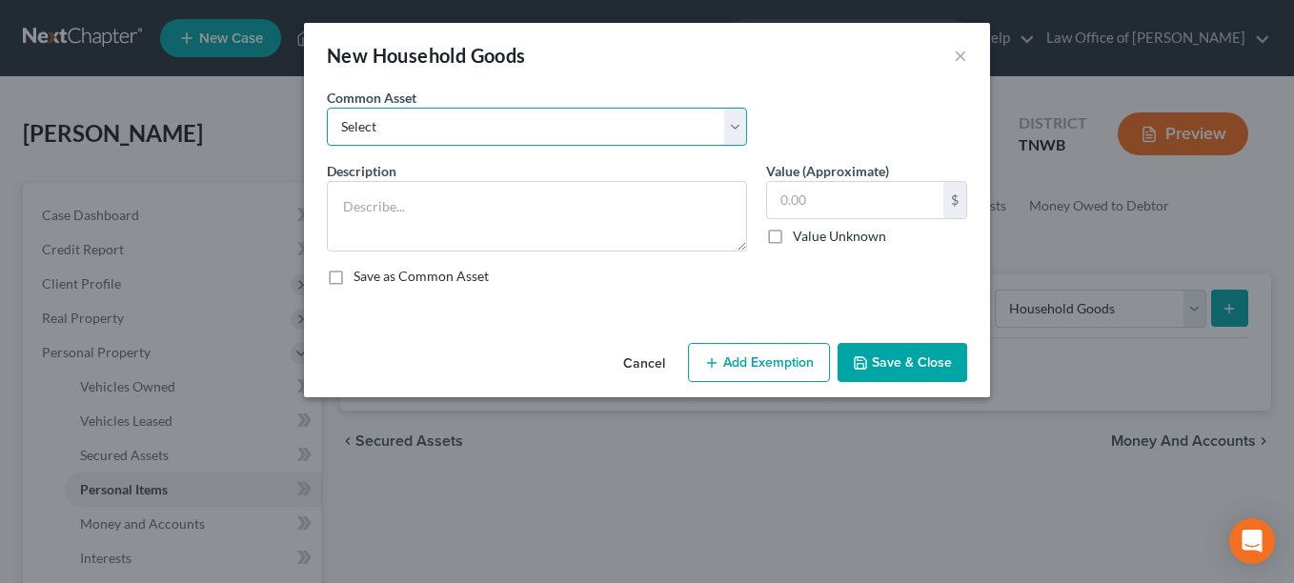
click at [737, 129] on select "Select HHG" at bounding box center [537, 127] width 420 height 38
select select "0"
click at [327, 108] on select "Select HHG" at bounding box center [537, 127] width 420 height 38
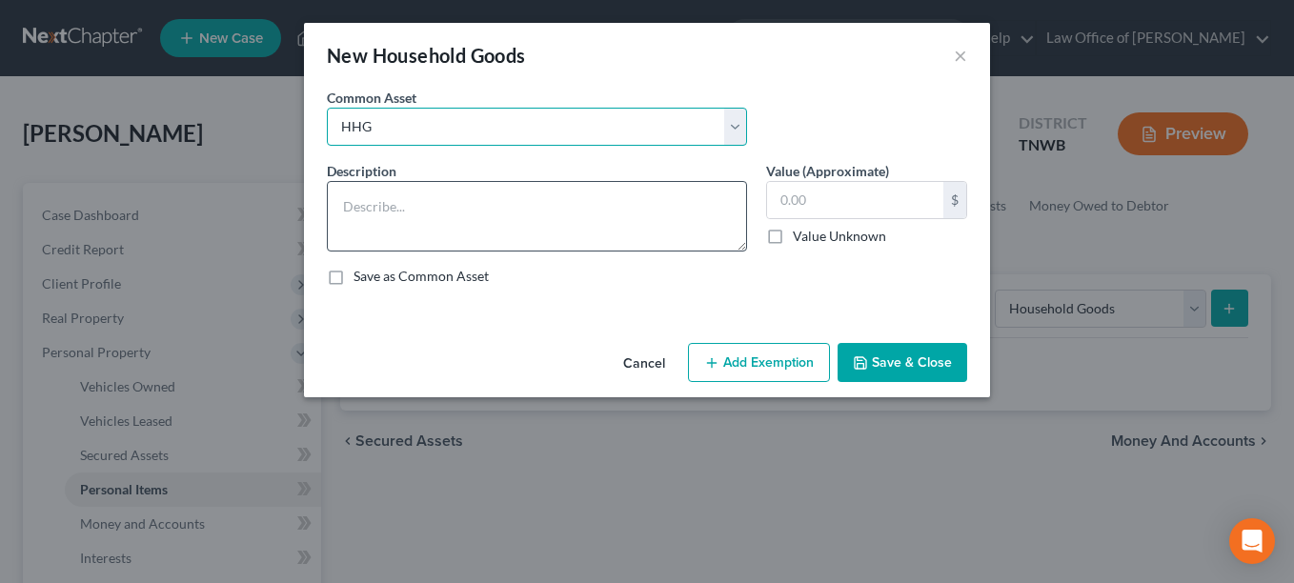
type textarea "HHG"
type input "650.00"
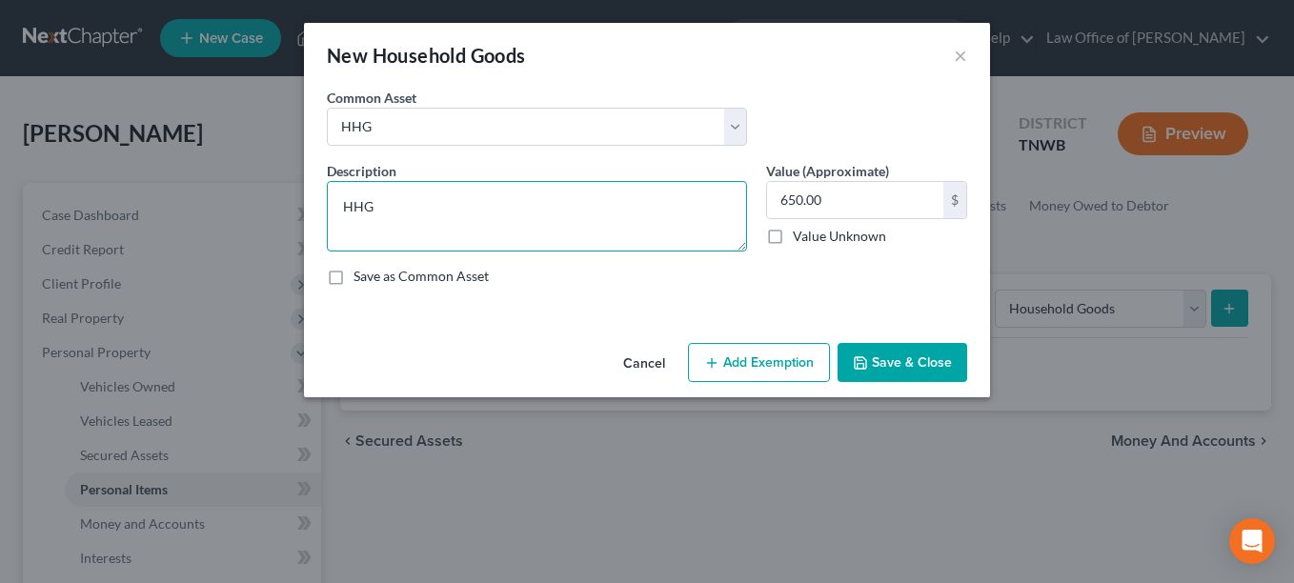
click at [389, 216] on textarea "HHG" at bounding box center [537, 216] width 420 height 71
type textarea "HHG, BR set, BR set, Microwave, Ref. TV VCR"
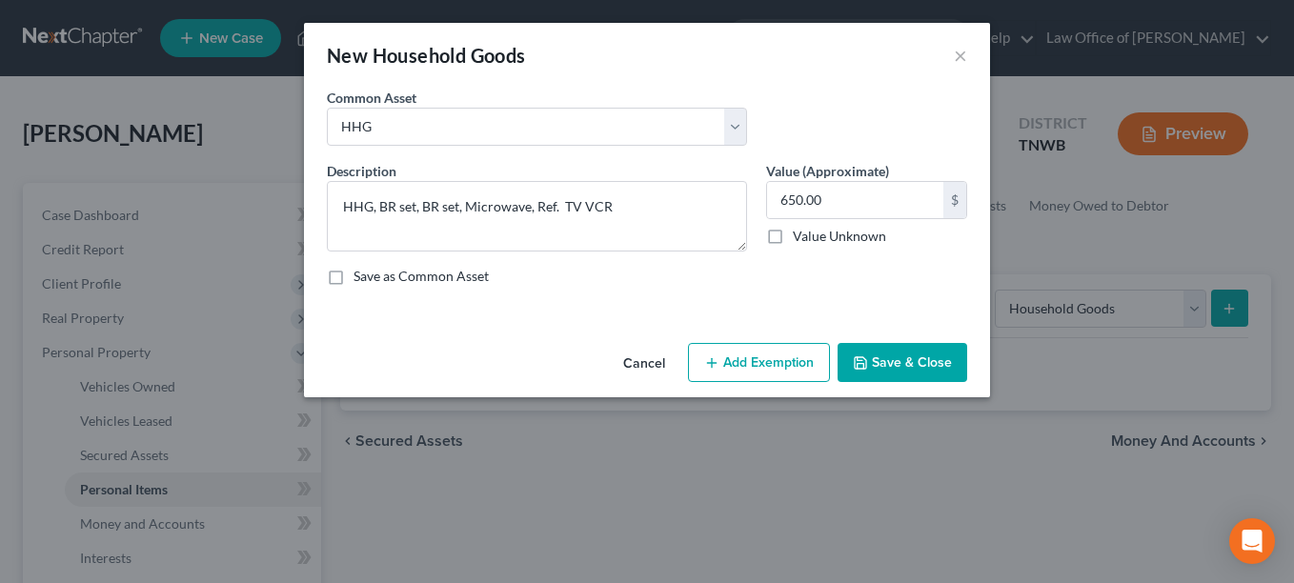
click at [778, 355] on button "Add Exemption" at bounding box center [759, 363] width 142 height 40
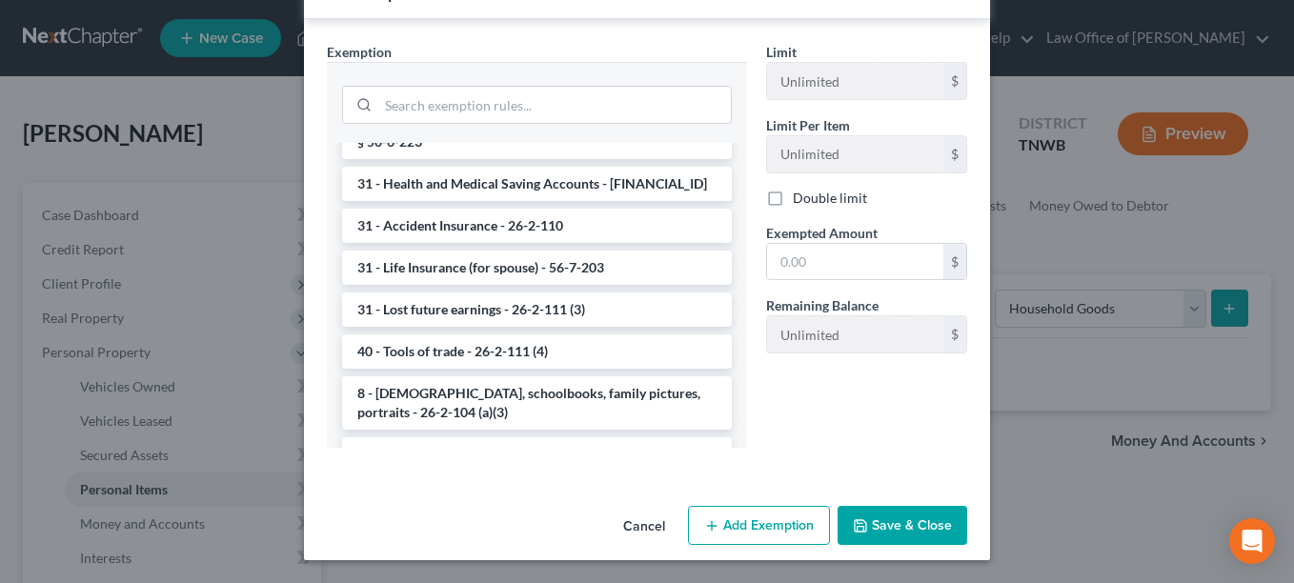
scroll to position [1778, 0]
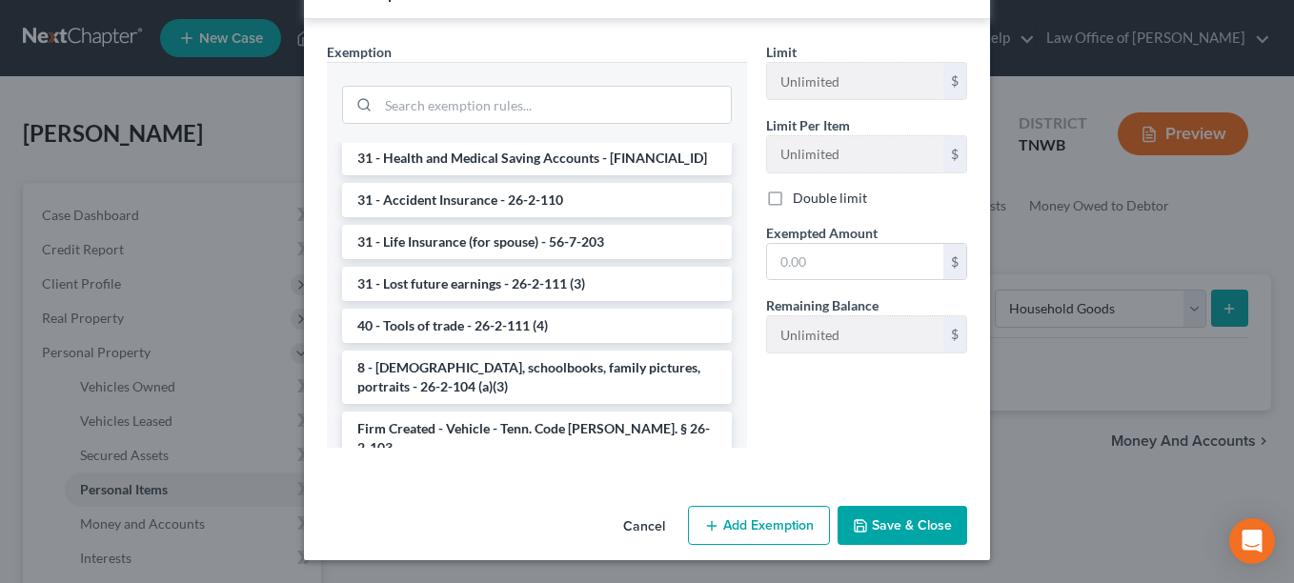
click at [506, 473] on li "Firm Created - HHG - Tenn. Code [PERSON_NAME] 26-2-103" at bounding box center [537, 499] width 390 height 53
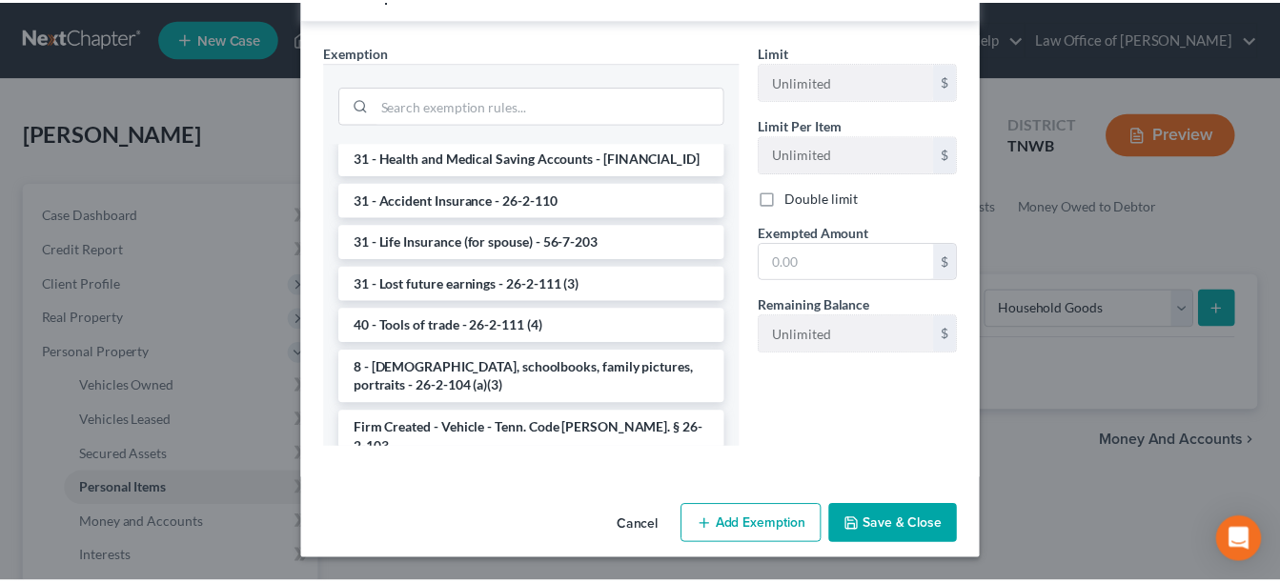
scroll to position [259, 0]
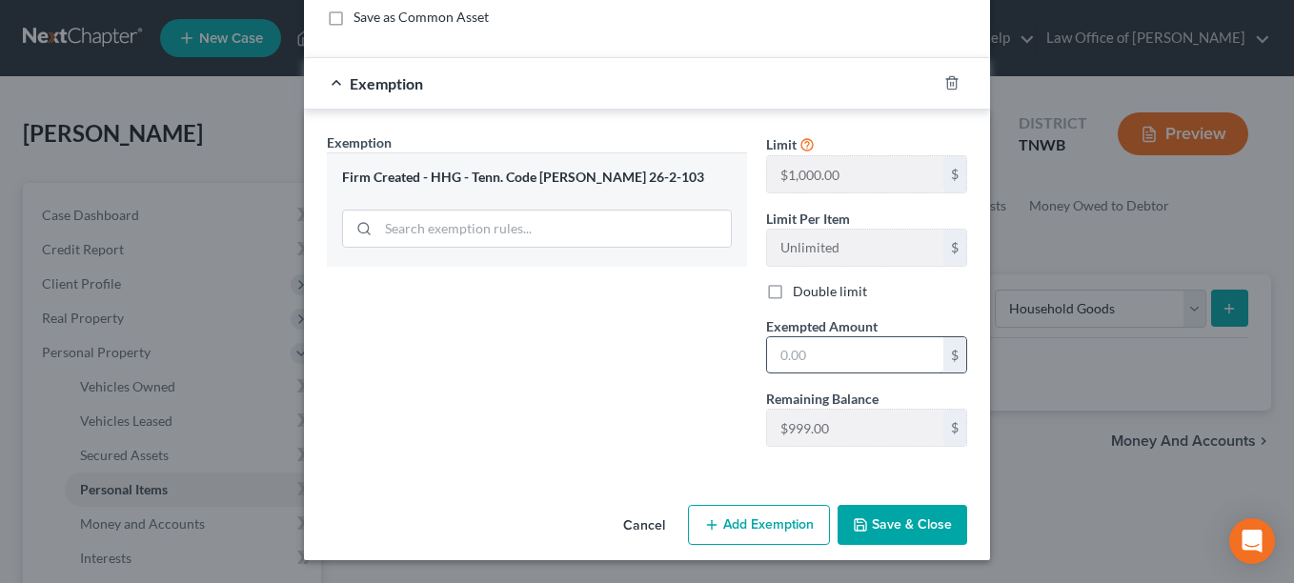
click at [776, 357] on input "text" at bounding box center [855, 355] width 176 height 36
type input "650.00"
click at [864, 523] on button "Save & Close" at bounding box center [903, 525] width 130 height 40
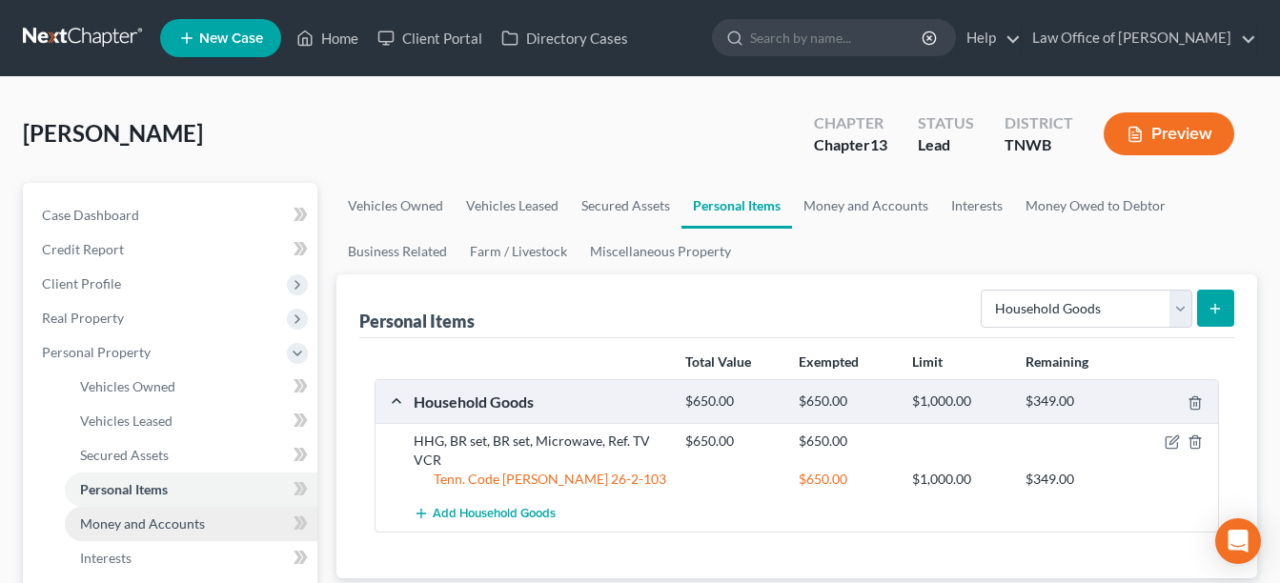
click at [188, 520] on span "Money and Accounts" at bounding box center [142, 523] width 125 height 16
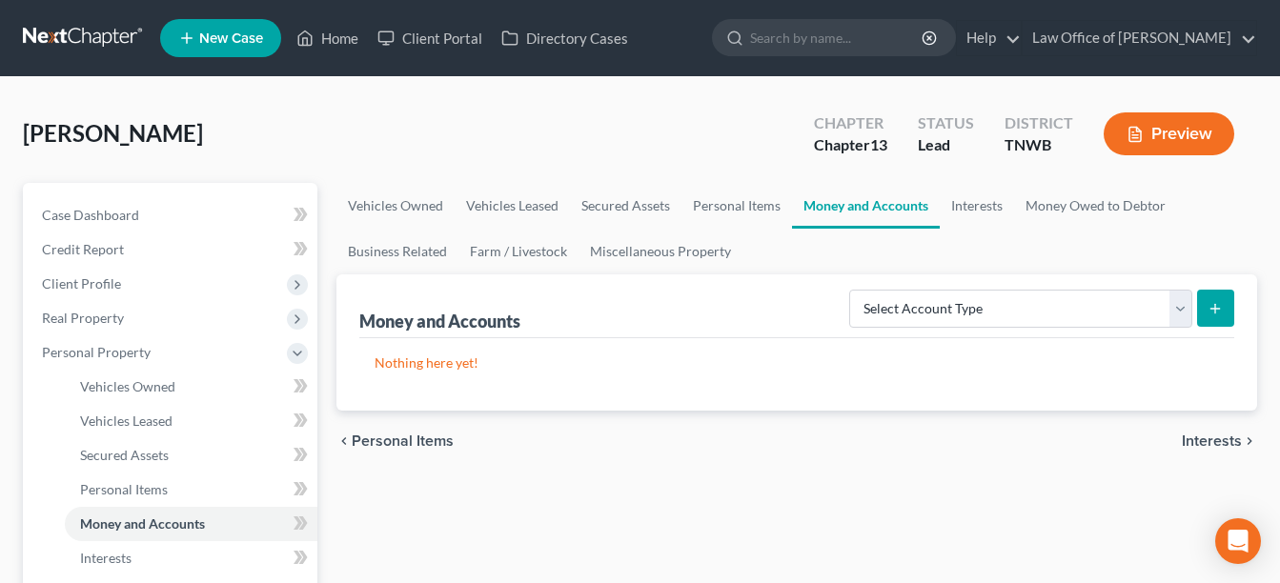
drag, startPoint x: 460, startPoint y: 564, endPoint x: 1148, endPoint y: 598, distance: 688.8
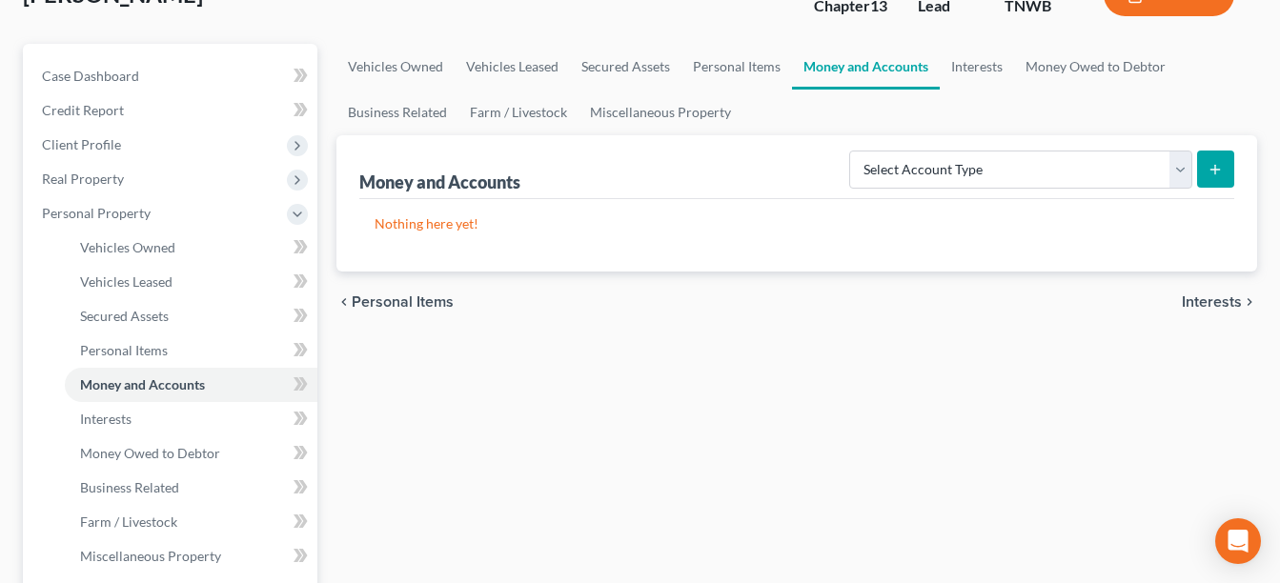
scroll to position [177, 0]
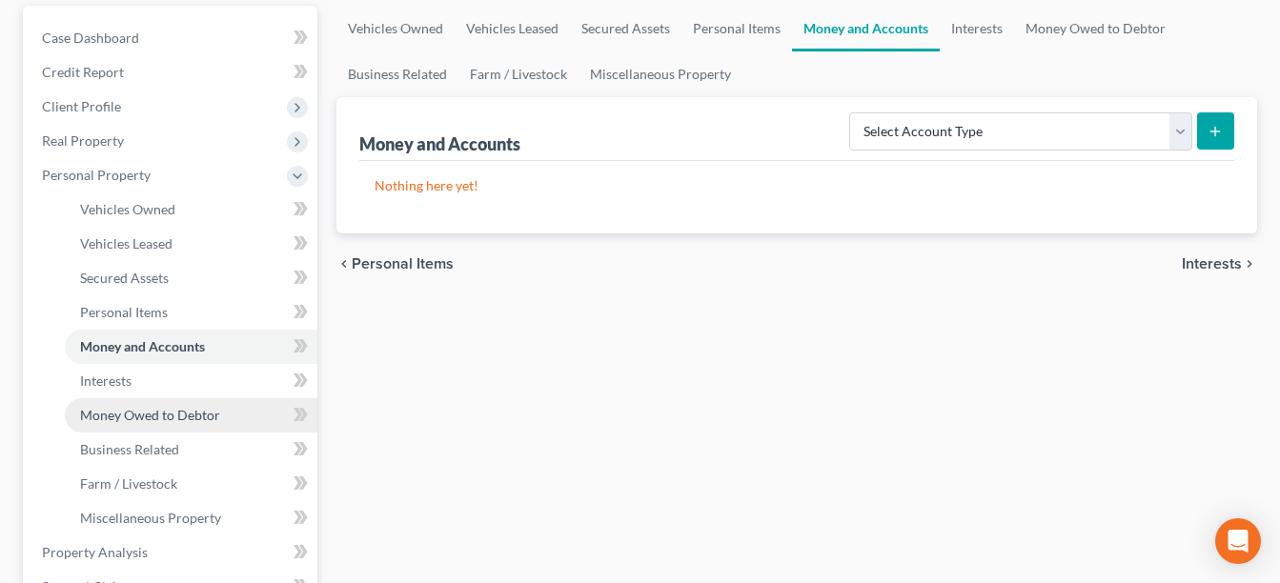
click at [184, 414] on span "Money Owed to Debtor" at bounding box center [150, 415] width 140 height 16
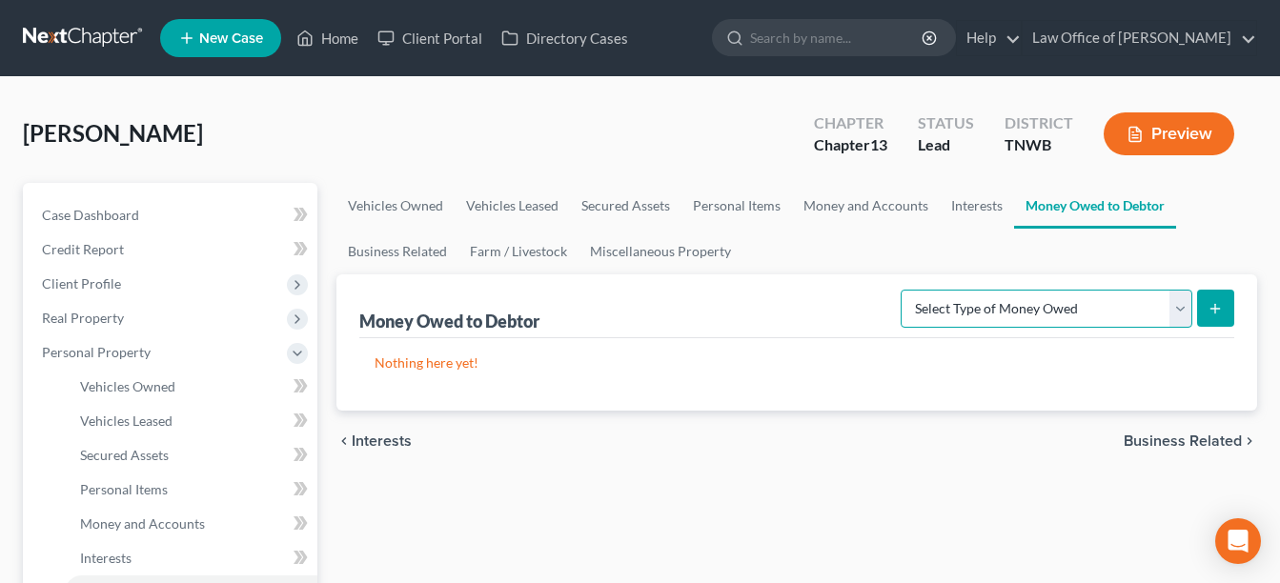
click at [1185, 305] on select "Select Type of Money Owed Accounts Receivable Alimony Child Support Claims Agai…" at bounding box center [1046, 309] width 292 height 38
select select "expected_tax_refund"
click at [903, 290] on select "Select Type of Money Owed Accounts Receivable Alimony Child Support Claims Agai…" at bounding box center [1046, 309] width 292 height 38
click at [1217, 302] on icon "submit" at bounding box center [1214, 308] width 15 height 15
select select "0"
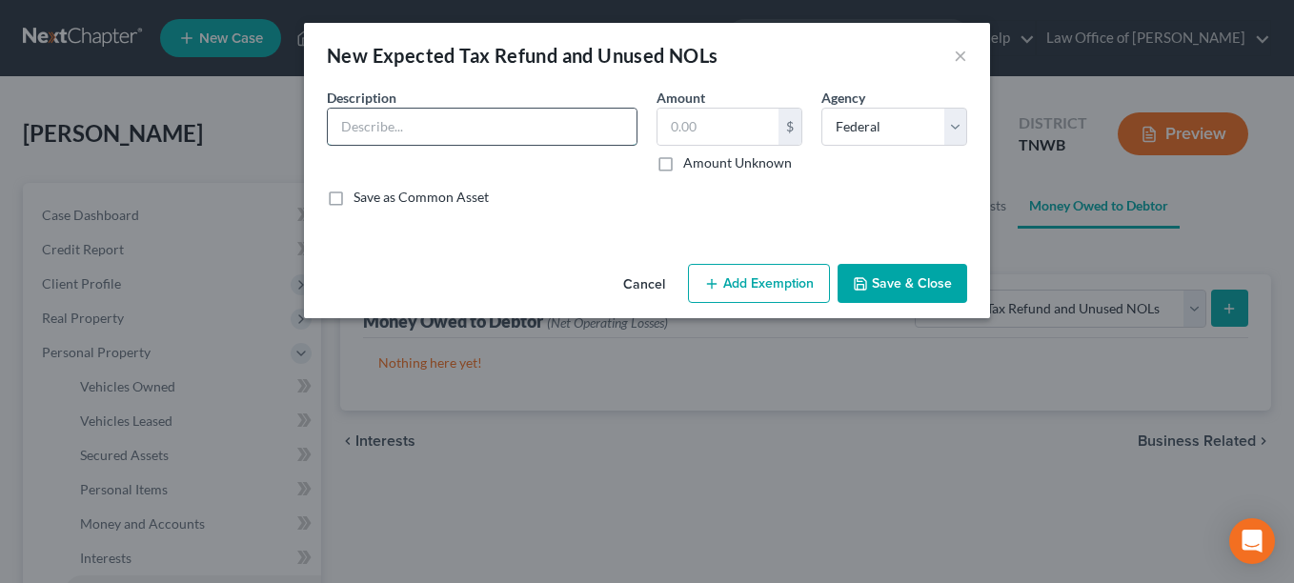
click at [463, 119] on input "text" at bounding box center [482, 127] width 309 height 36
type input "2024 IRS Refund (4781.00)"
click at [757, 277] on button "Add Exemption" at bounding box center [759, 284] width 142 height 40
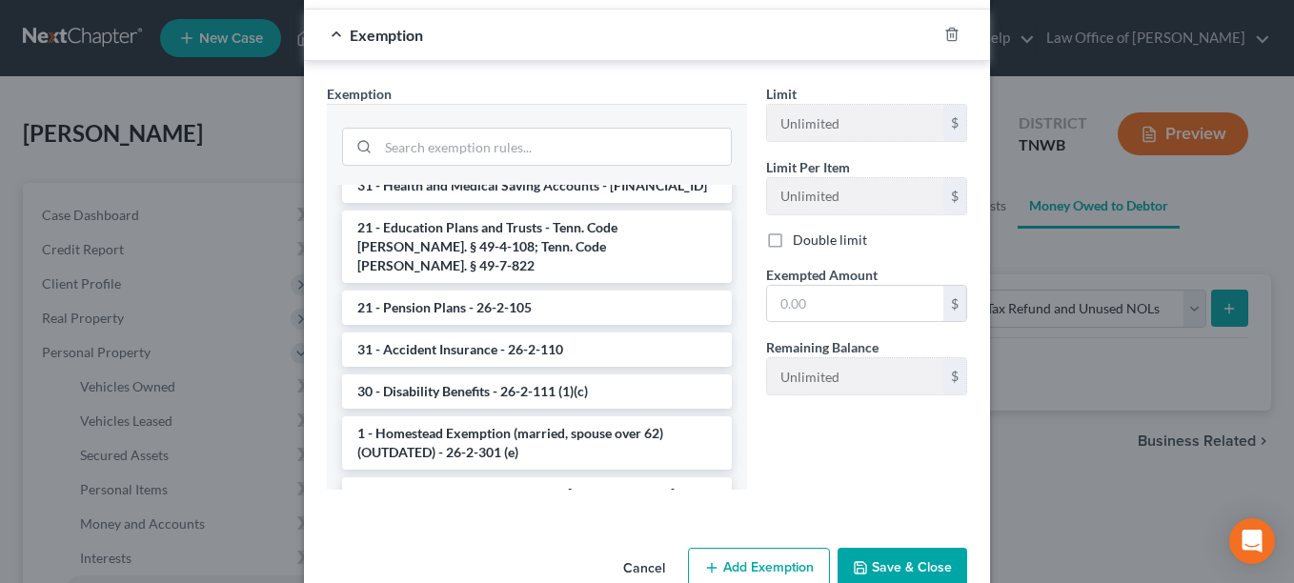
scroll to position [1689, 0]
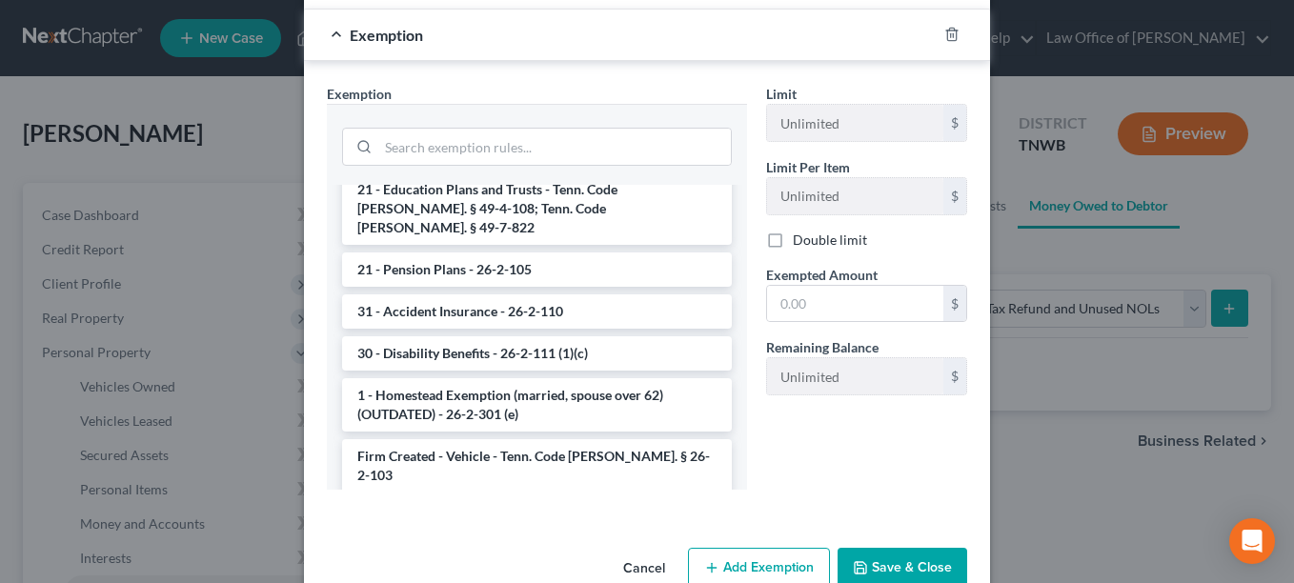
click at [493, 500] on li "Firm Created - Cash - Tenn Code [PERSON_NAME] 26-2-103" at bounding box center [537, 517] width 390 height 34
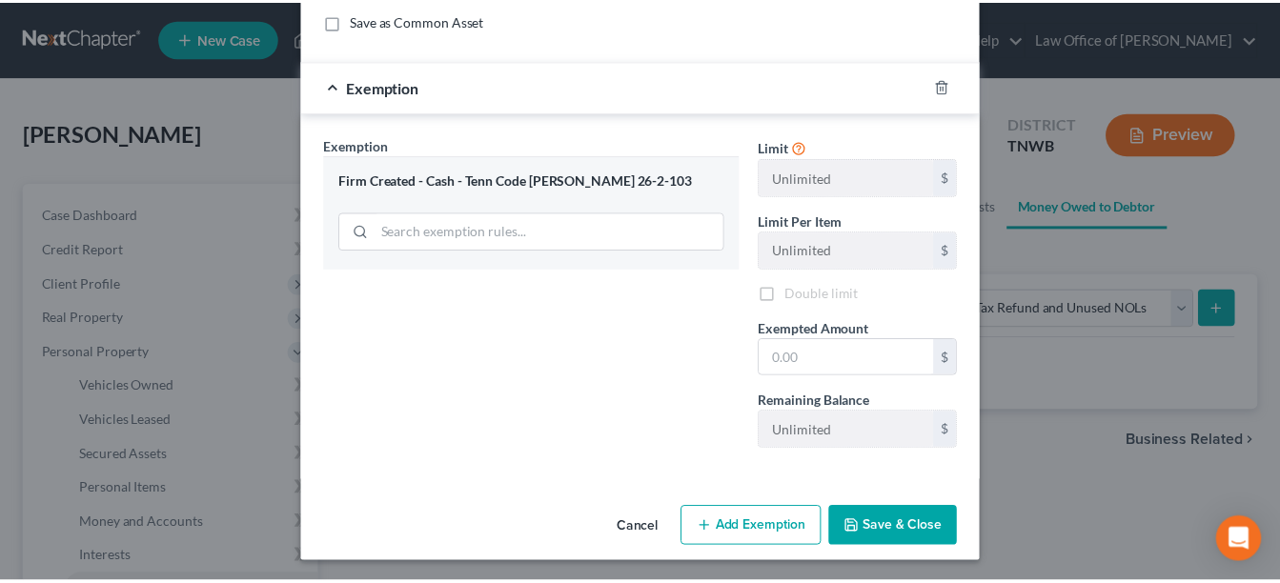
scroll to position [180, 0]
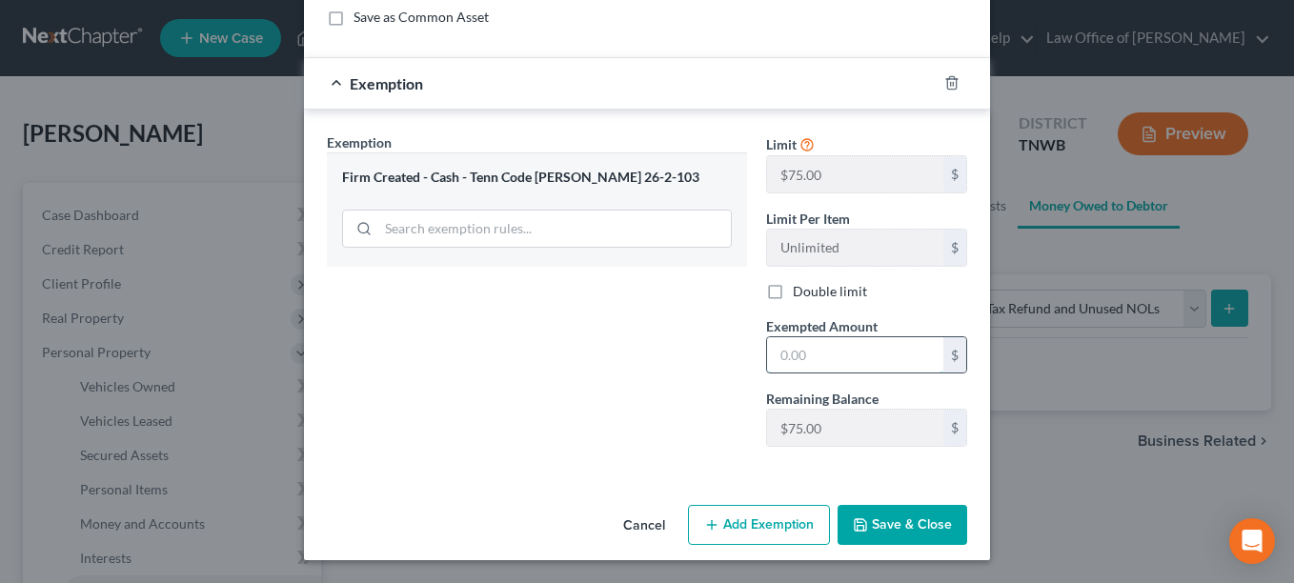
click at [772, 357] on input "text" at bounding box center [855, 355] width 176 height 36
type input "1.00"
click at [896, 521] on button "Save & Close" at bounding box center [903, 525] width 130 height 40
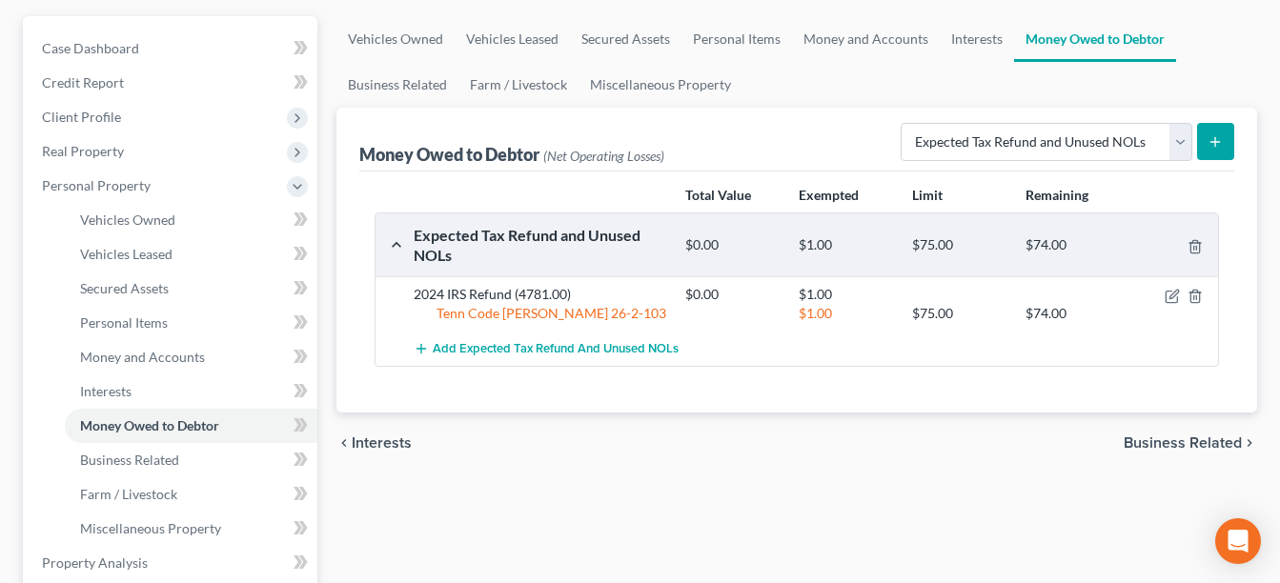
scroll to position [177, 0]
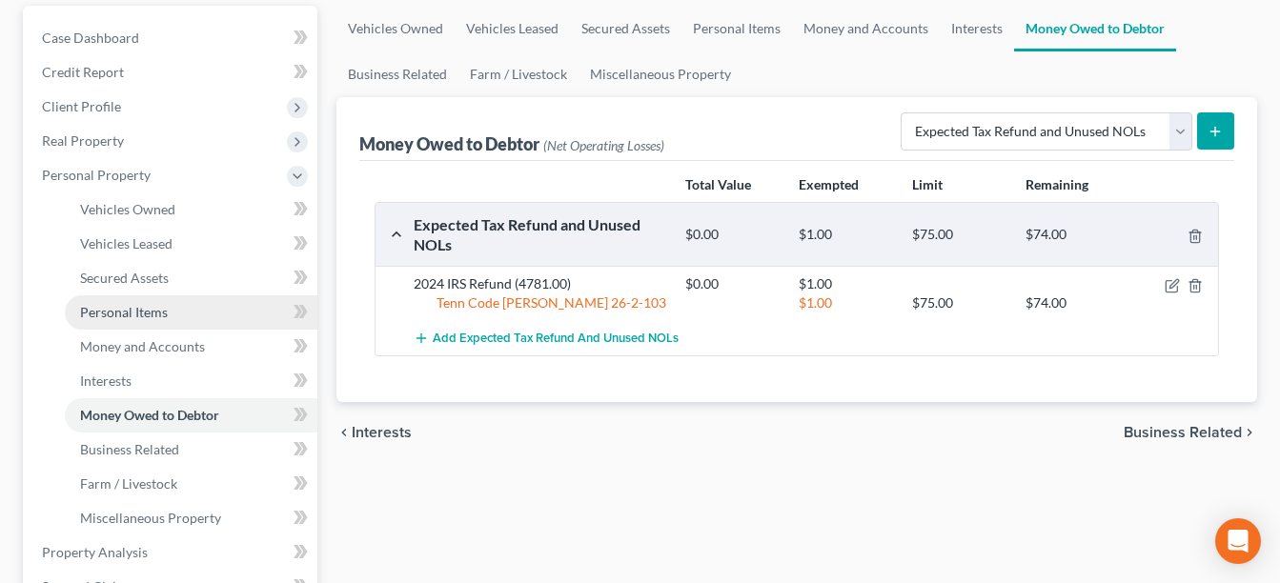
click at [158, 304] on span "Personal Items" at bounding box center [124, 312] width 88 height 16
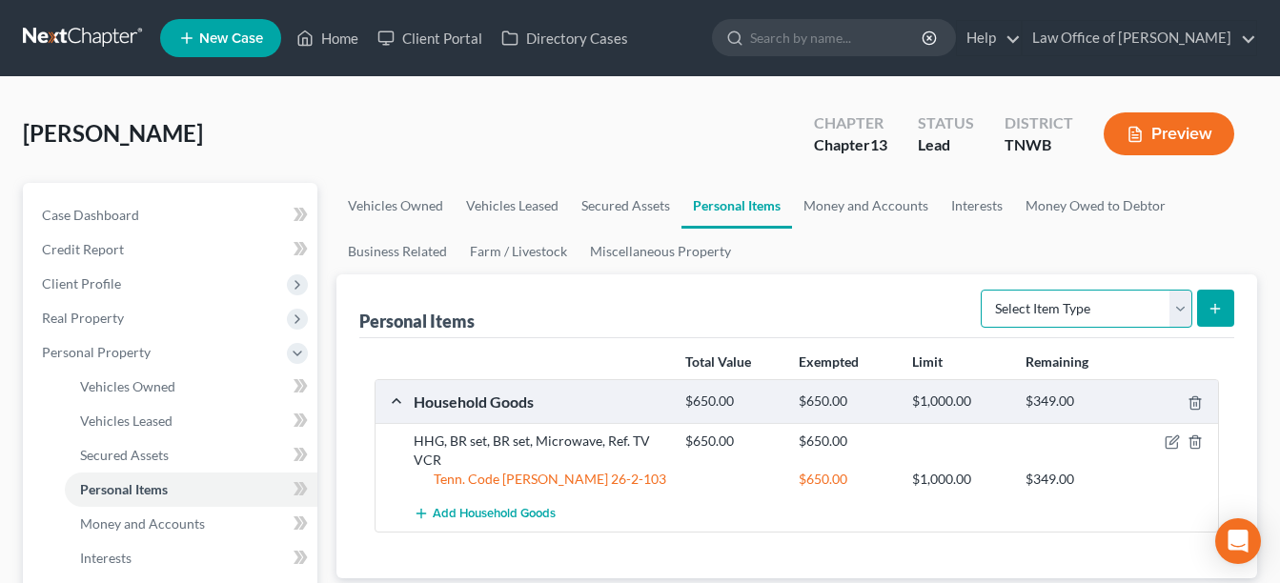
click at [1179, 310] on select "Select Item Type Clothing Collectibles Of Value Electronics Firearms Household …" at bounding box center [1086, 309] width 212 height 38
click at [1097, 326] on select "Select Item Type Clothing Collectibles Of Value Electronics Firearms Household …" at bounding box center [1086, 309] width 212 height 38
click at [1181, 306] on select "Select Item Type Clothing Collectibles Of Value Electronics Firearms Household …" at bounding box center [1086, 309] width 212 height 38
select select "clothing"
click at [982, 290] on select "Select Item Type Clothing Collectibles Of Value Electronics Firearms Household …" at bounding box center [1086, 309] width 212 height 38
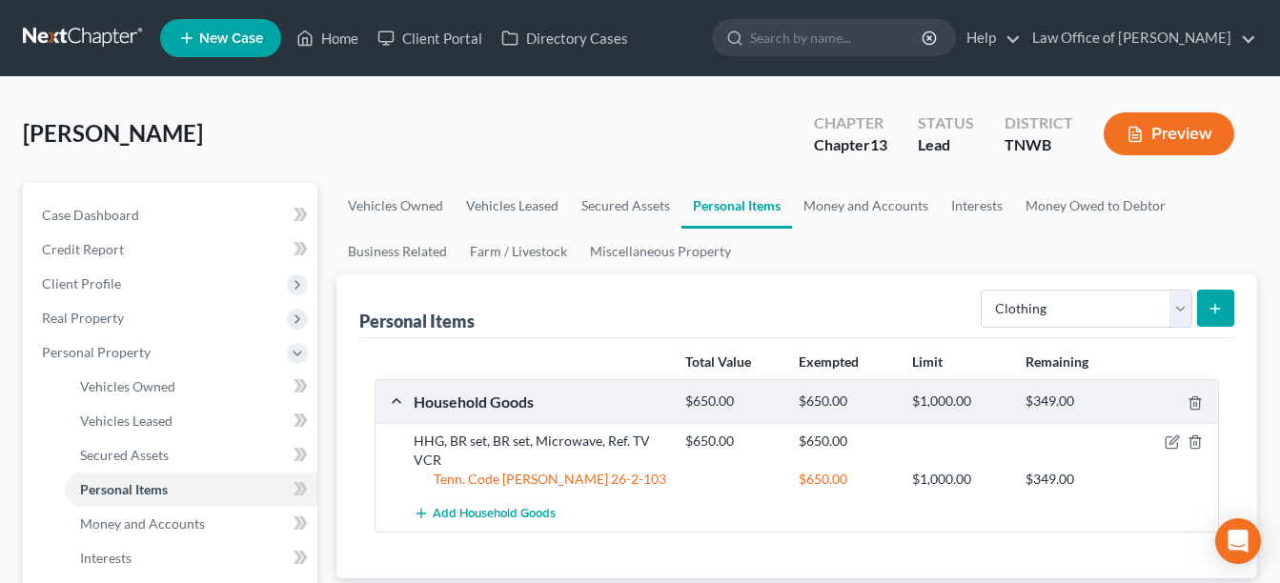
click at [1215, 306] on line "submit" at bounding box center [1215, 308] width 0 height 9
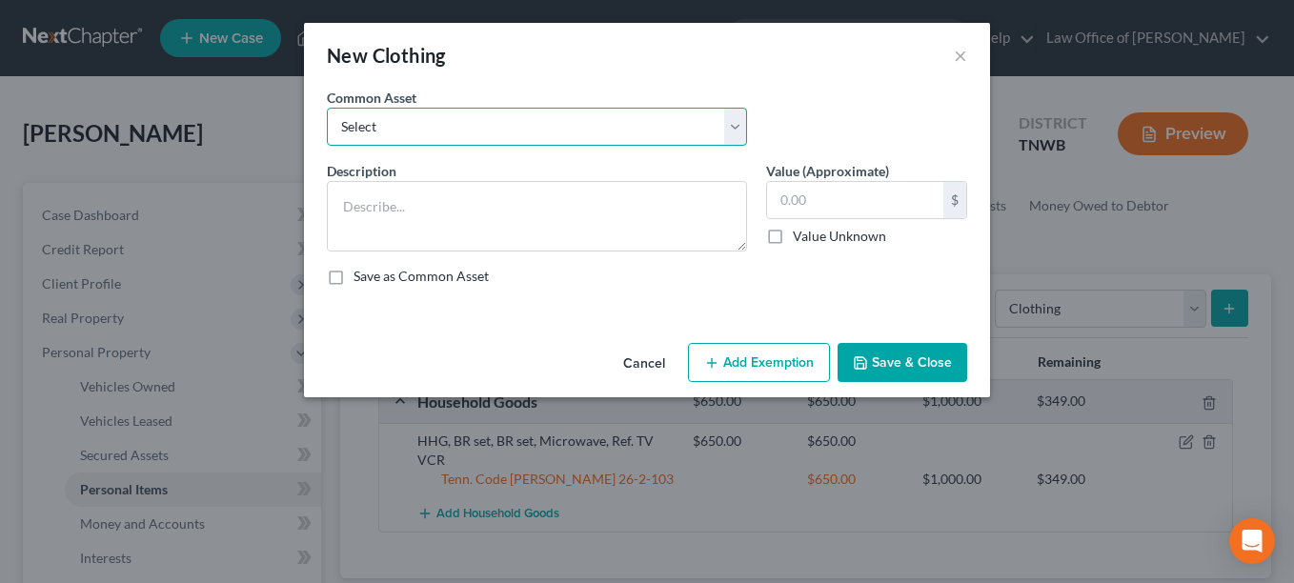
click at [737, 121] on select "Select Clothes" at bounding box center [537, 127] width 420 height 38
select select "0"
click at [327, 108] on select "Select Clothes" at bounding box center [537, 127] width 420 height 38
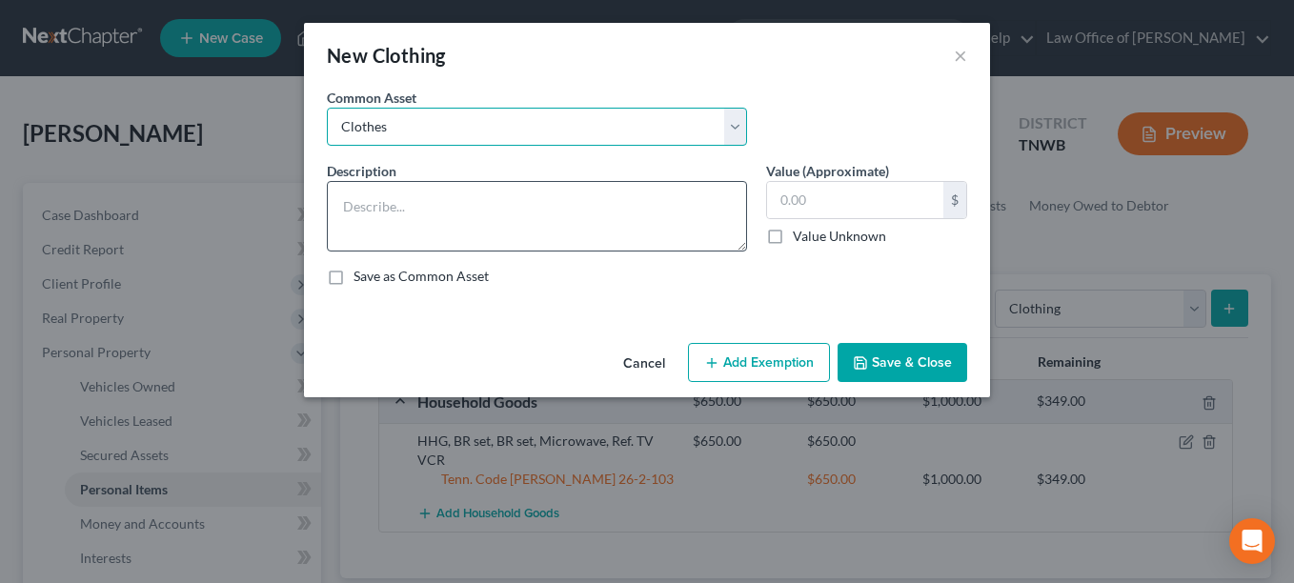
type textarea "Clothes"
type input "350.00"
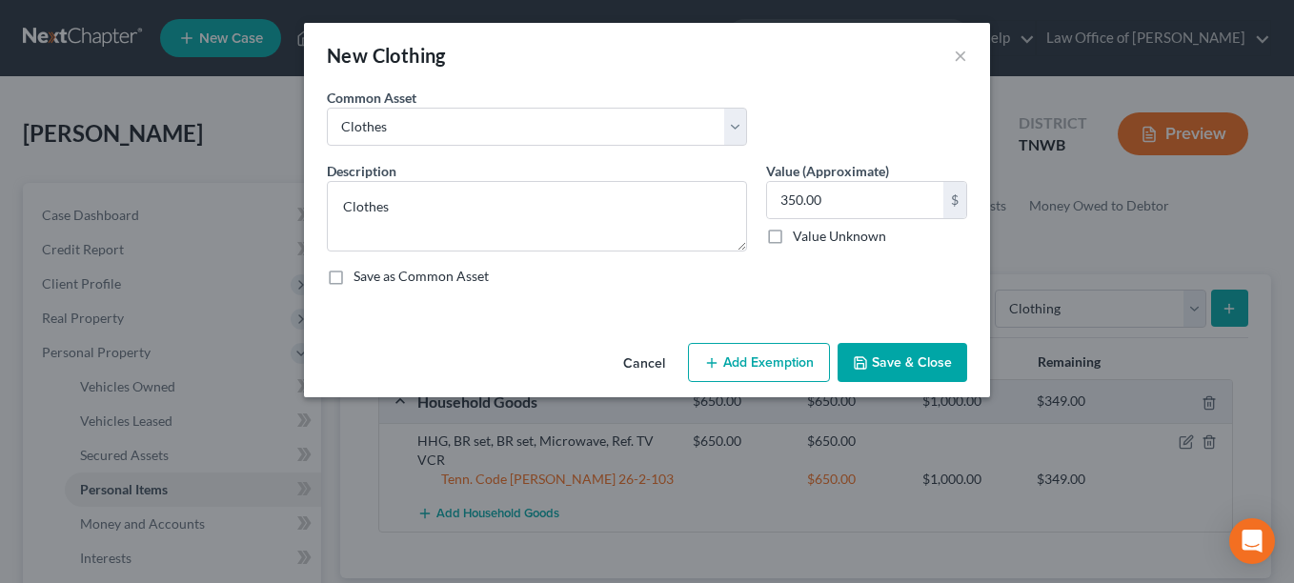
click at [769, 361] on button "Add Exemption" at bounding box center [759, 363] width 142 height 40
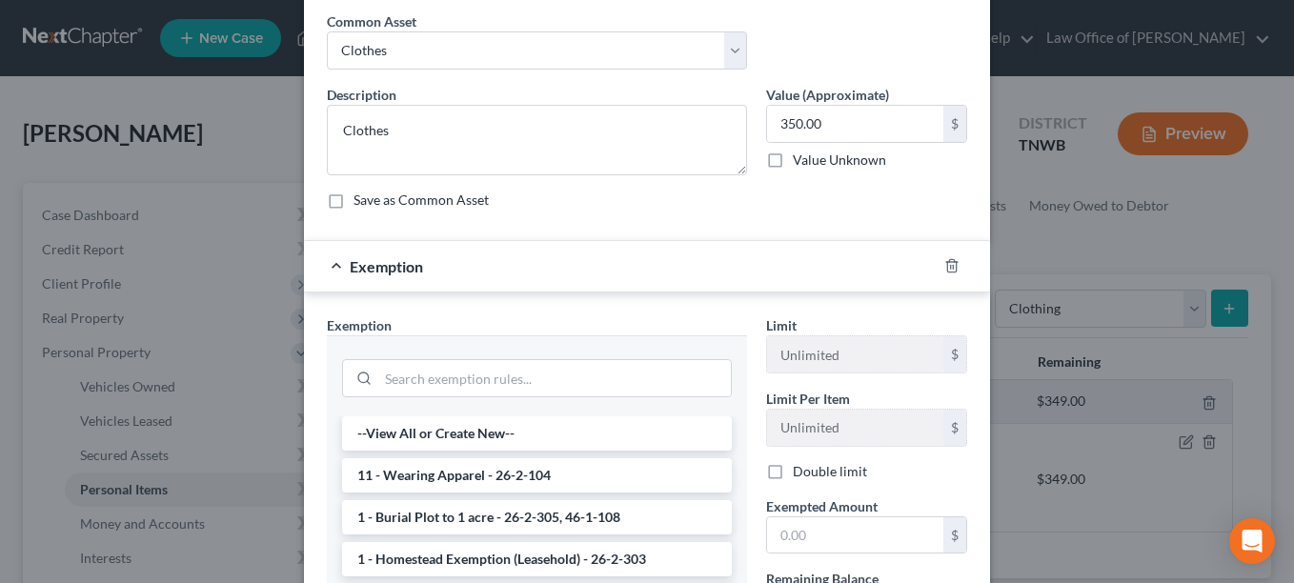
scroll to position [114, 0]
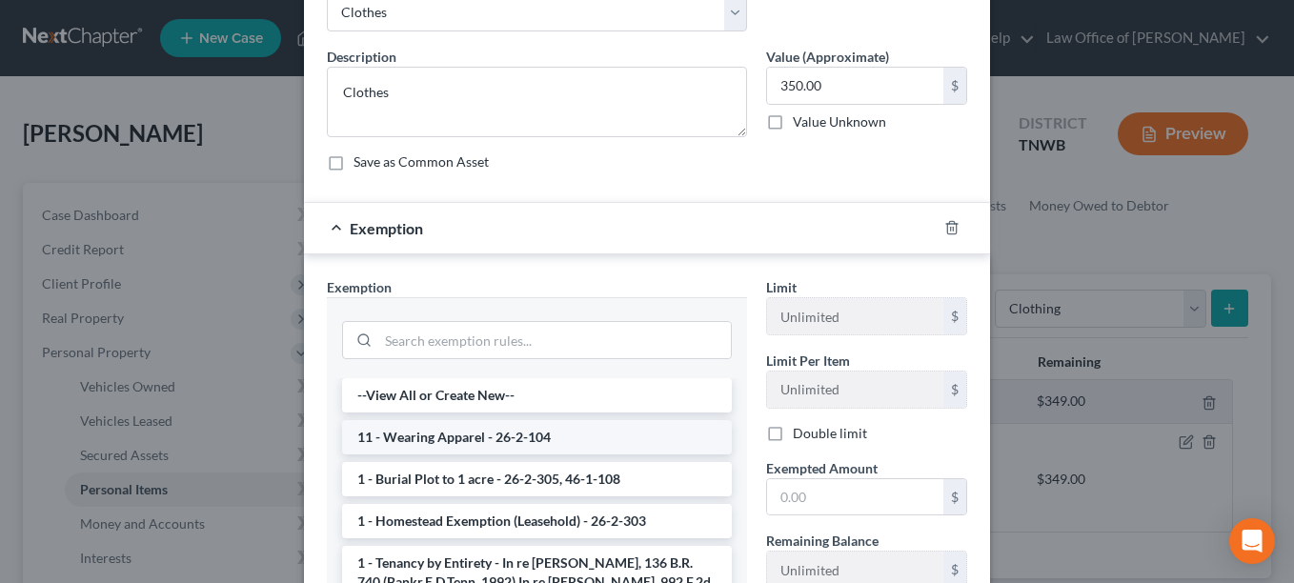
click at [579, 434] on li "11 - Wearing Apparel - 26-2-104" at bounding box center [537, 437] width 390 height 34
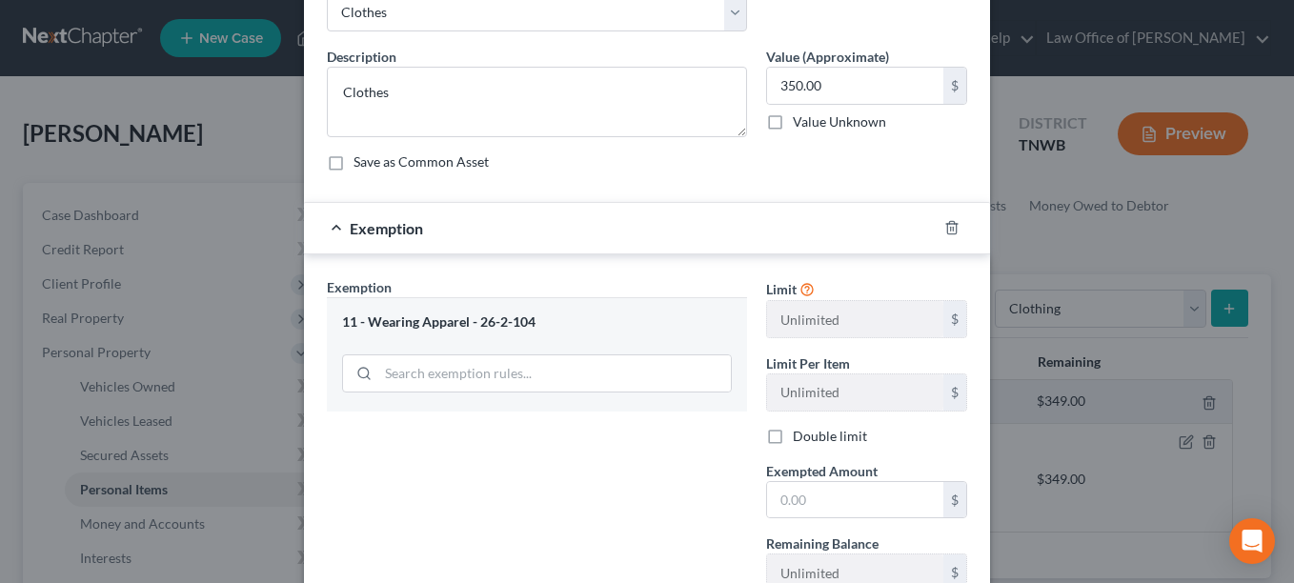
click at [579, 434] on div "Exemption Set must be selected for CA. Exemption * 11 - Wearing Apparel - 26-2-…" at bounding box center [536, 442] width 439 height 330
click at [782, 494] on input "text" at bounding box center [855, 500] width 176 height 36
type input "350.00"
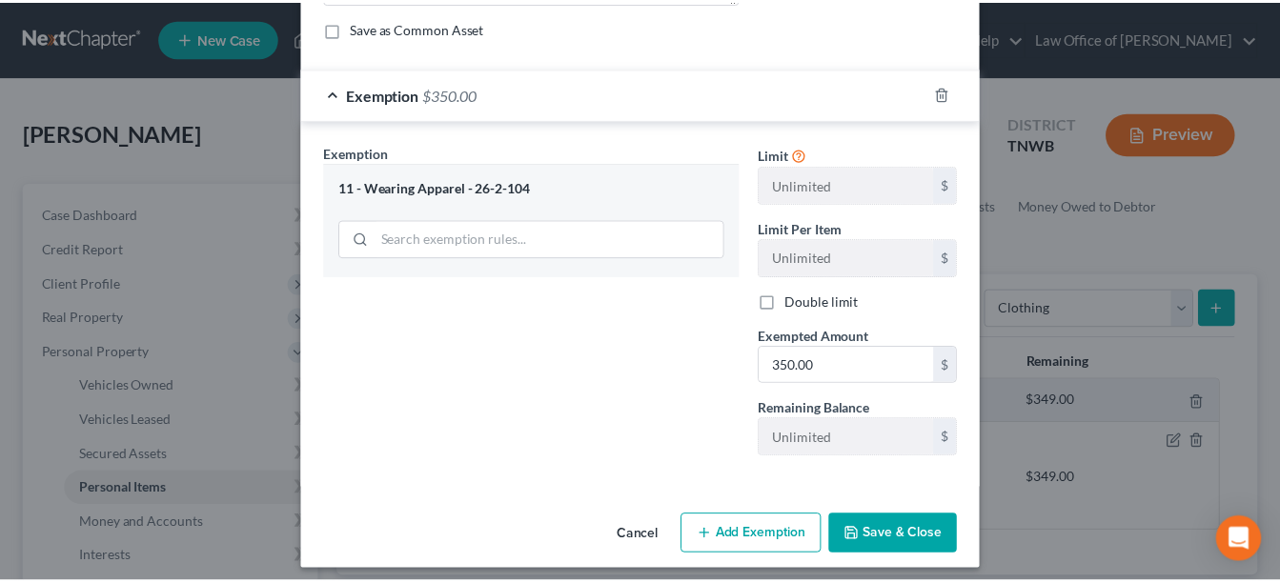
scroll to position [259, 0]
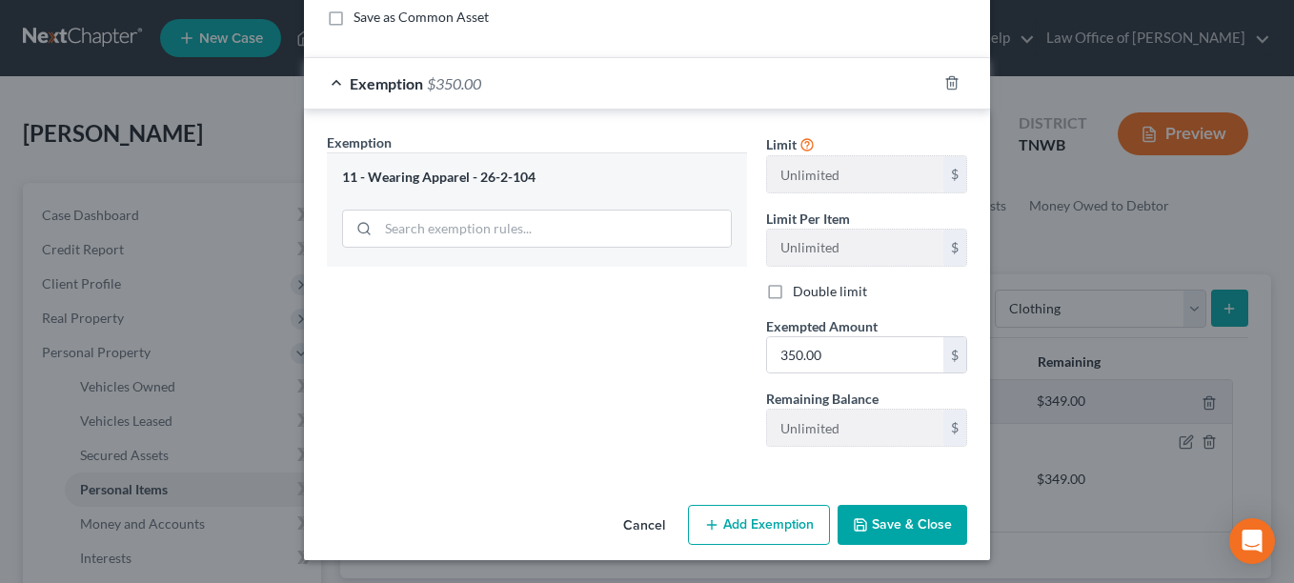
click at [891, 529] on button "Save & Close" at bounding box center [903, 525] width 130 height 40
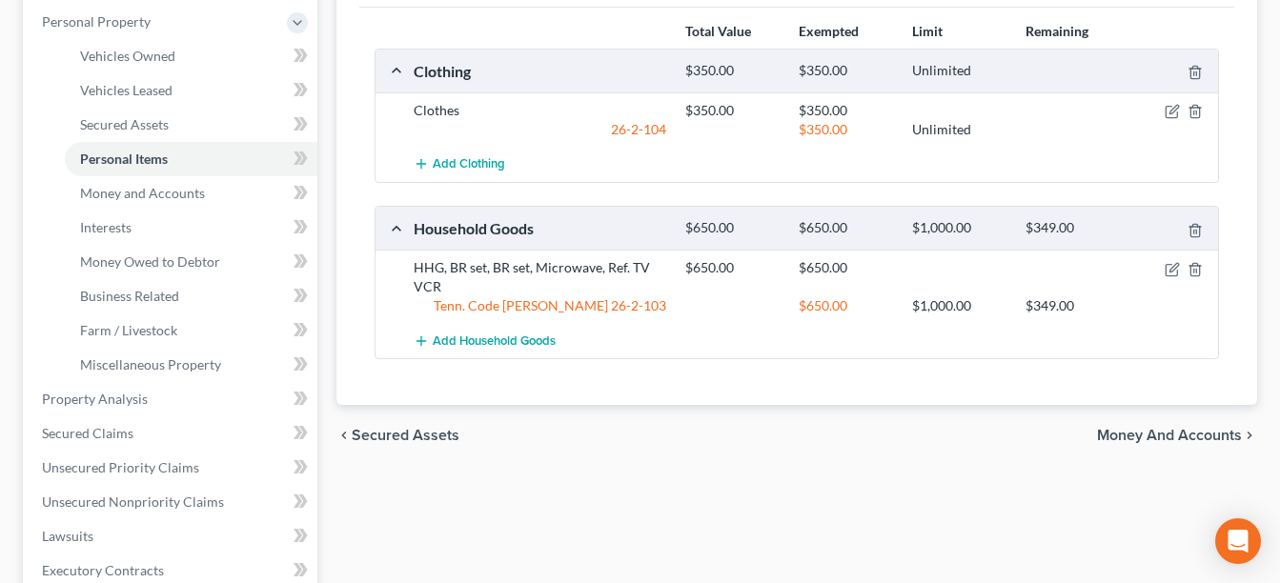
scroll to position [369, 0]
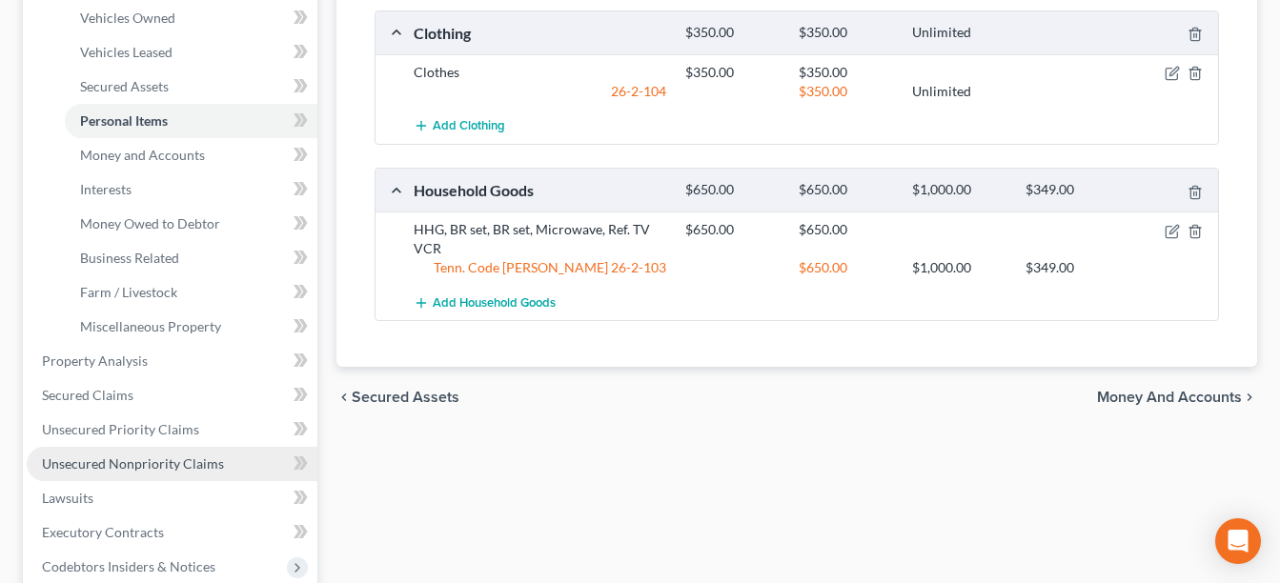
click at [152, 464] on span "Unsecured Nonpriority Claims" at bounding box center [133, 463] width 182 height 16
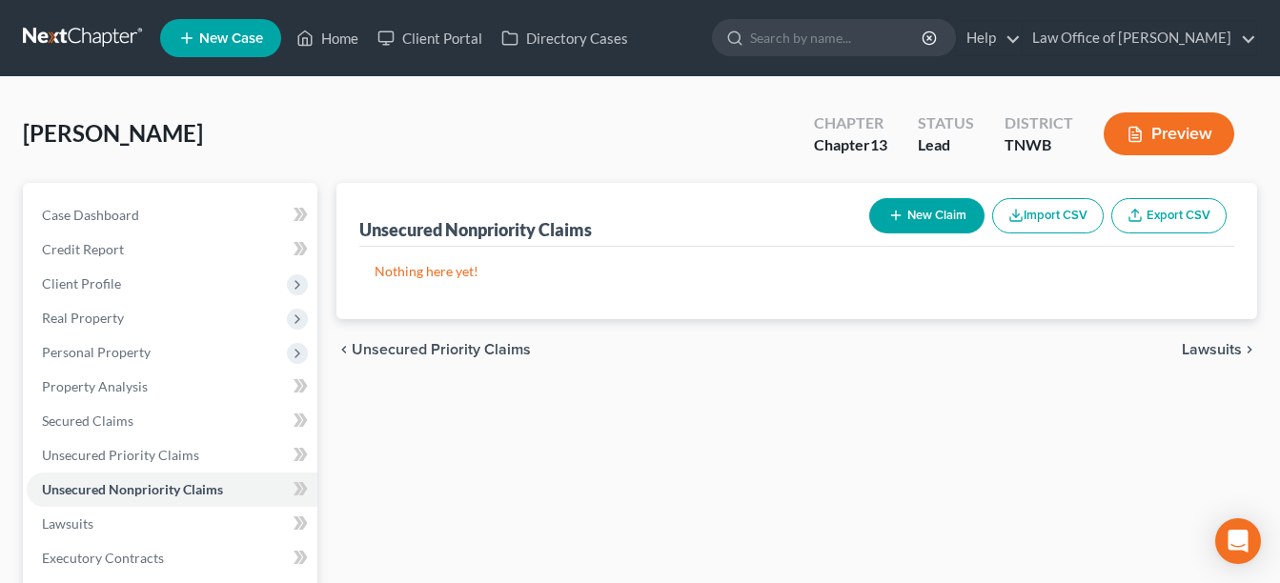
click at [904, 209] on button "New Claim" at bounding box center [926, 215] width 115 height 35
select select "0"
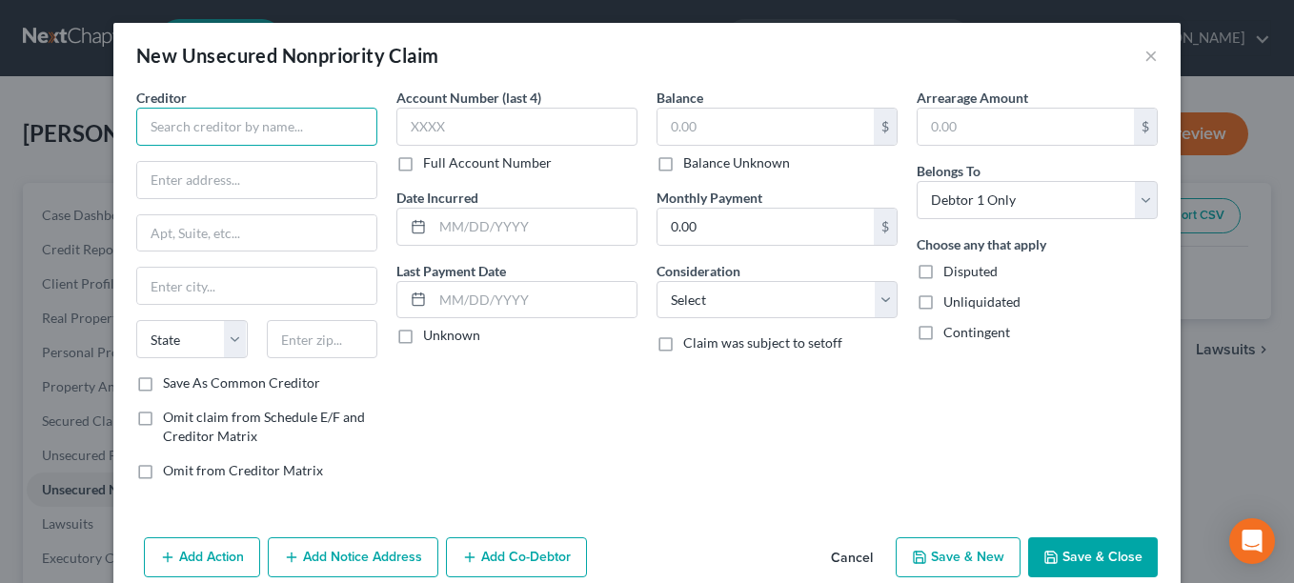
click at [268, 118] on input "text" at bounding box center [256, 127] width 241 height 38
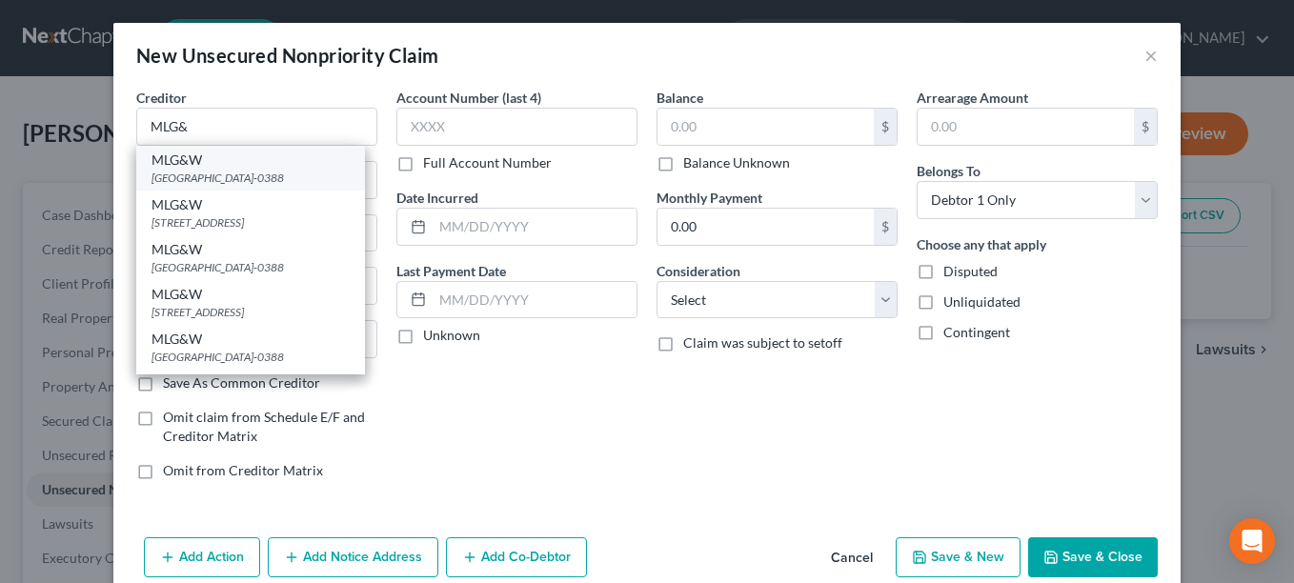
click at [277, 180] on div "[GEOGRAPHIC_DATA]-0388" at bounding box center [250, 178] width 198 height 16
type input "MLG&W"
type input "PO BOX 388"
type input "[GEOGRAPHIC_DATA]"
select select "44"
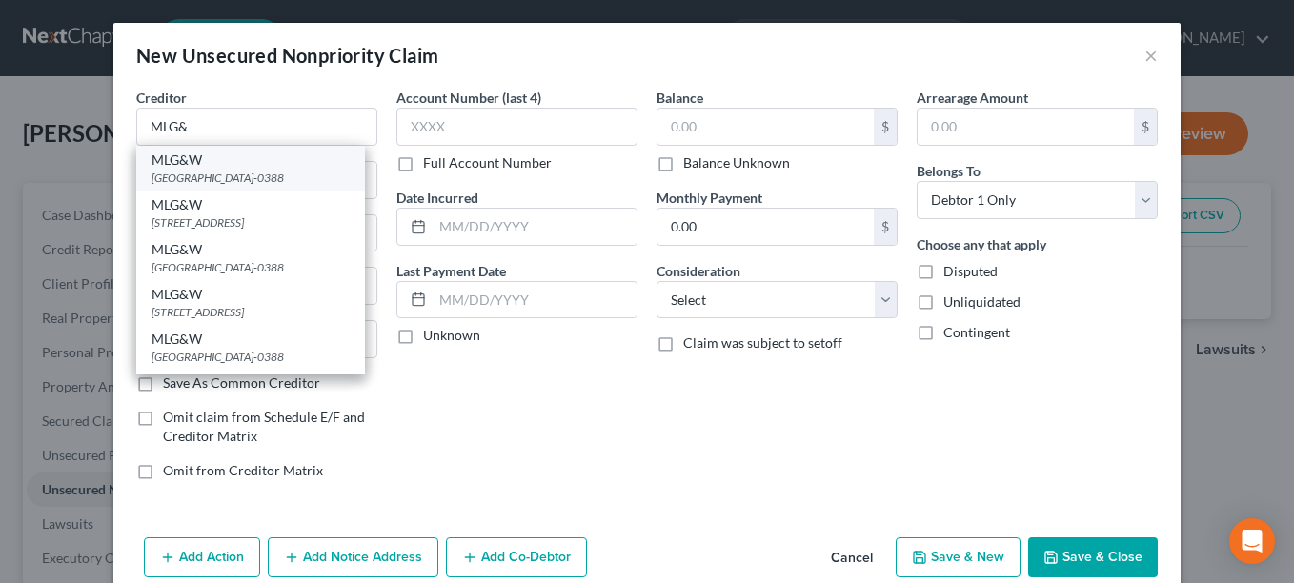
type input "38145-0388"
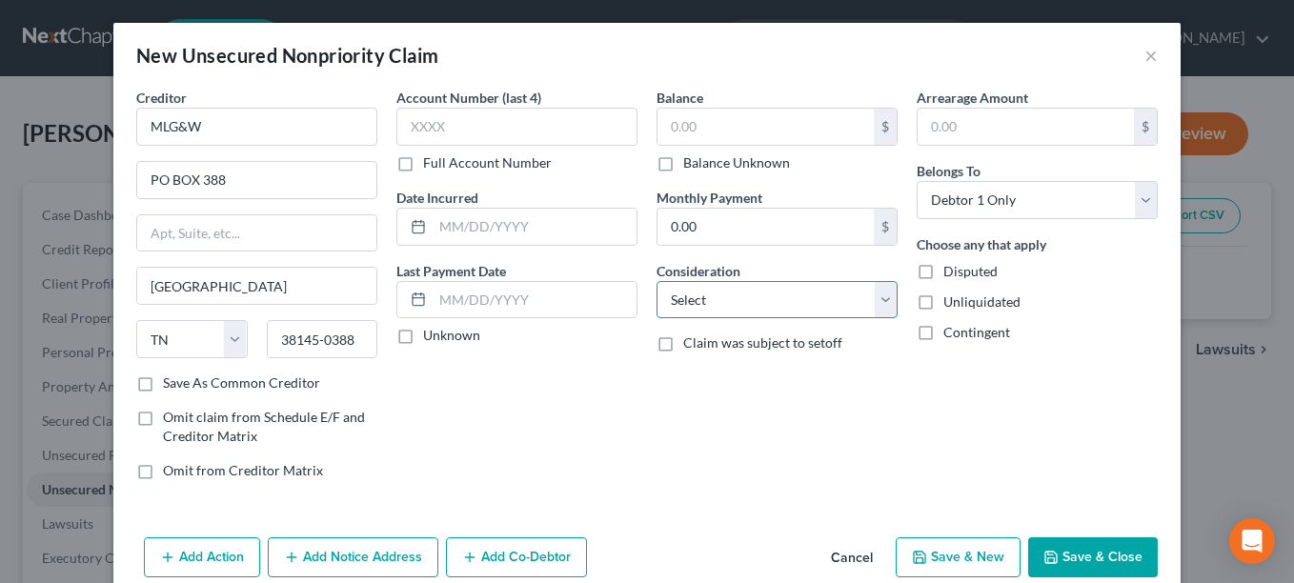
click at [878, 301] on select "Select Cable / Satellite Services Collection Agency Credit Card Debt Debt Couns…" at bounding box center [776, 300] width 241 height 38
select select "14"
click at [656, 281] on select "Select Cable / Satellite Services Collection Agency Credit Card Debt Debt Couns…" at bounding box center [776, 300] width 241 height 38
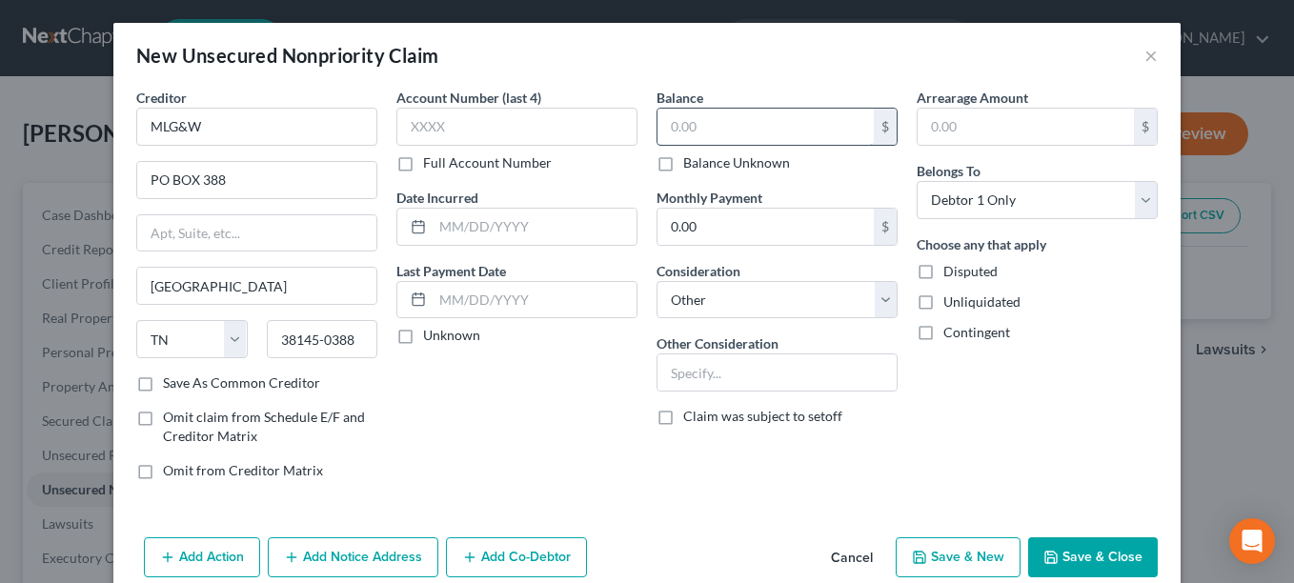
click at [753, 130] on input "text" at bounding box center [765, 127] width 216 height 36
type input "450.00"
click at [751, 384] on input "text" at bounding box center [776, 372] width 239 height 36
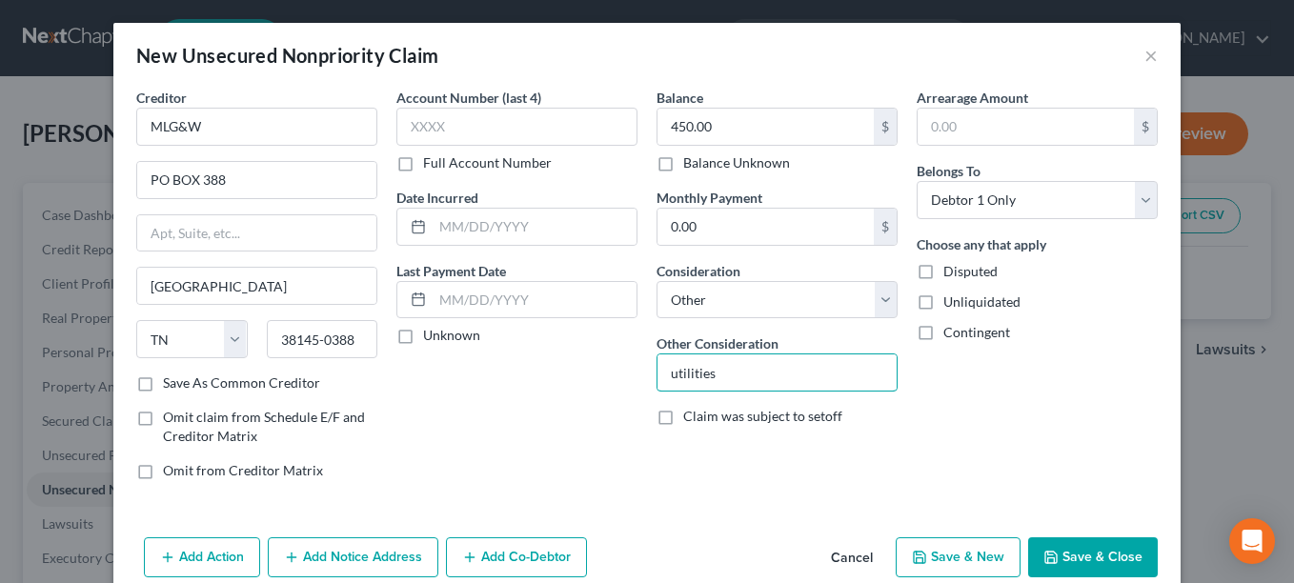
type input "utilities"
click at [940, 554] on button "Save & New" at bounding box center [958, 557] width 125 height 40
select select "0"
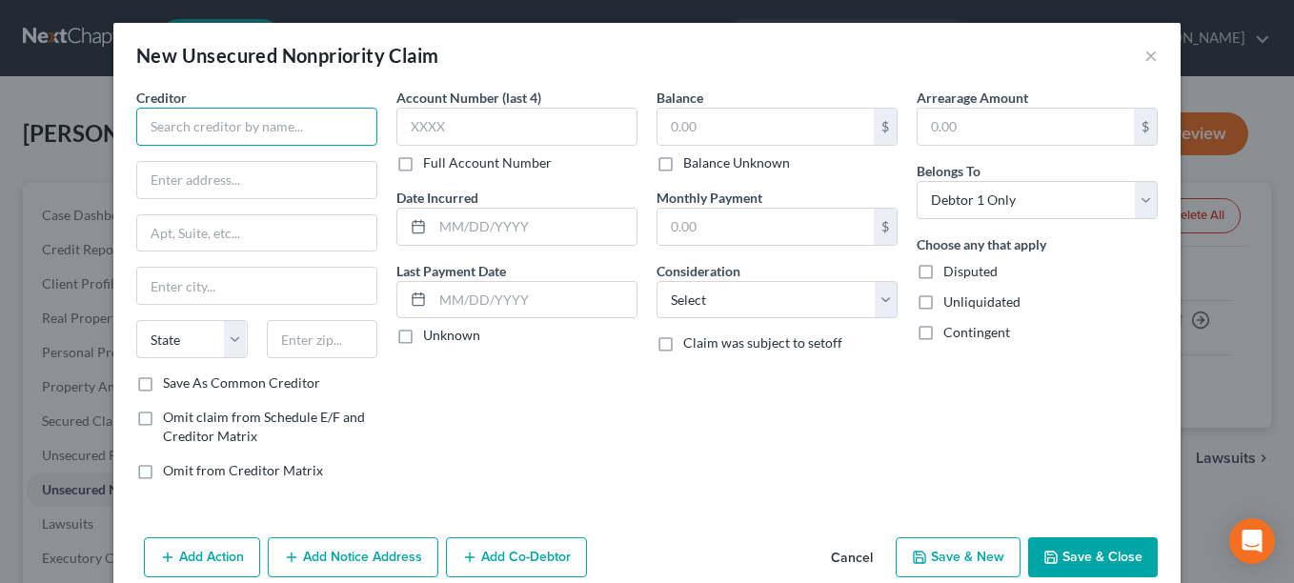
click at [185, 130] on input "text" at bounding box center [256, 127] width 241 height 38
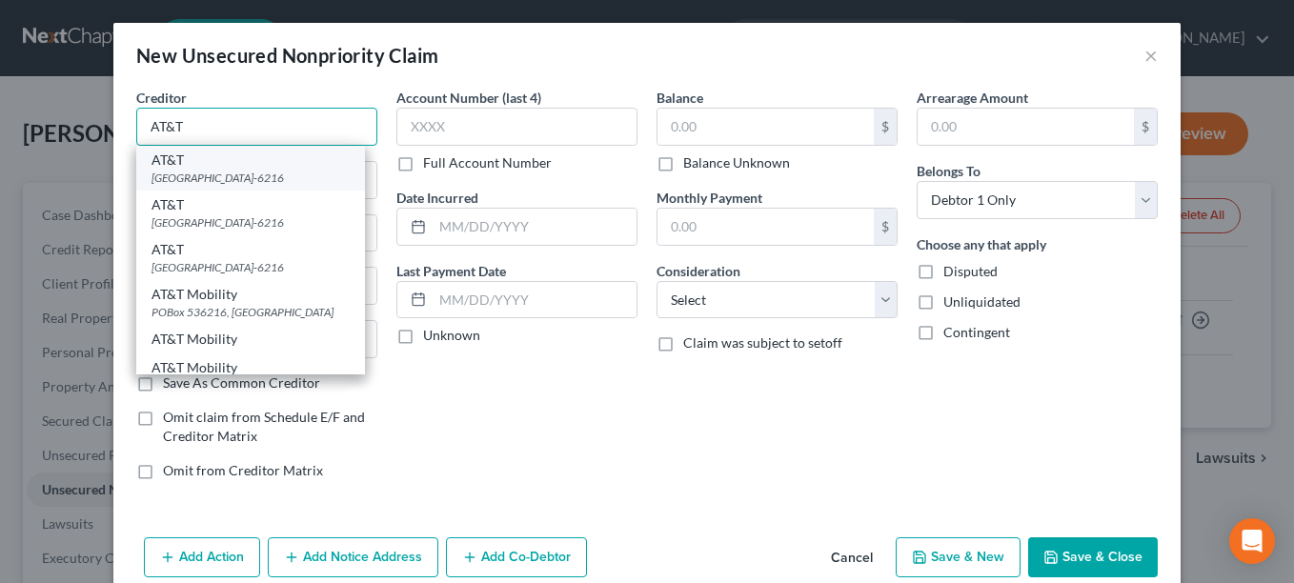
type input "AT&T"
click at [193, 172] on div "[GEOGRAPHIC_DATA]-6216" at bounding box center [250, 178] width 198 height 16
type input "PO Box 536216"
type input "[GEOGRAPHIC_DATA]"
select select "10"
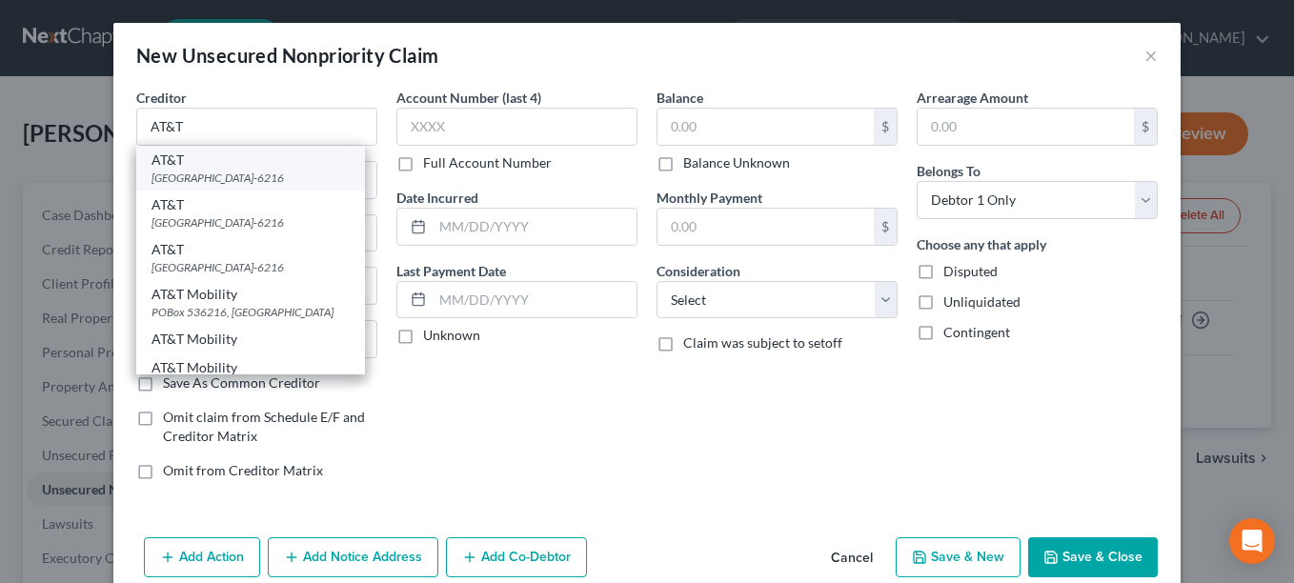
type input "30353-6216"
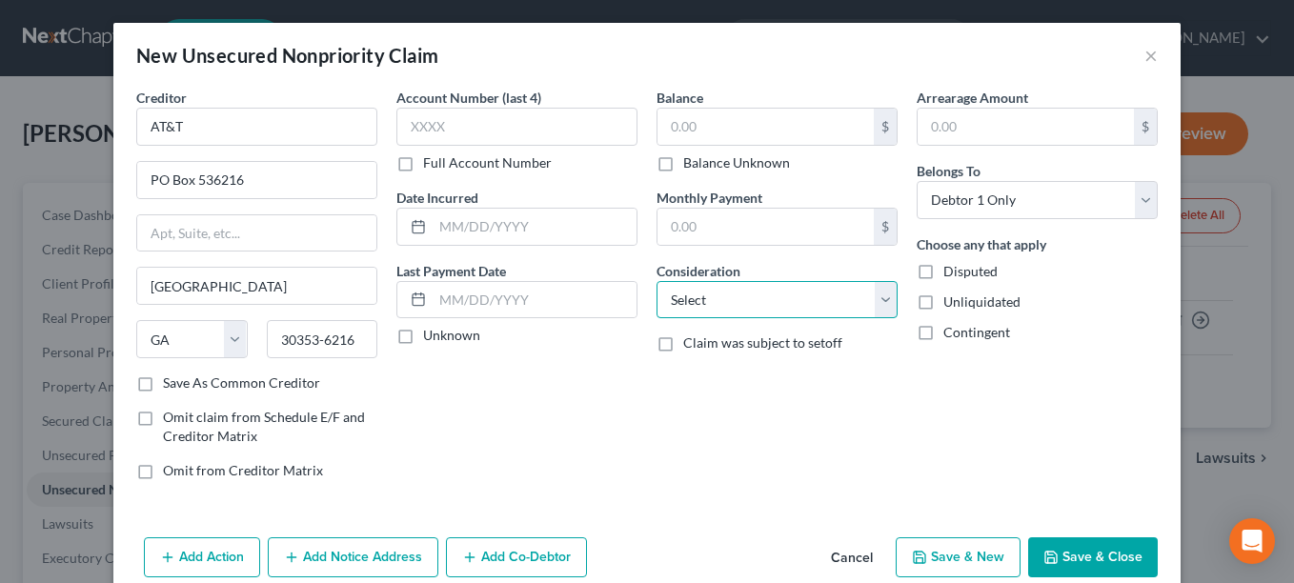
click at [878, 300] on select "Select Cable / Satellite Services Collection Agency Credit Card Debt Debt Couns…" at bounding box center [776, 300] width 241 height 38
select select "0"
click at [656, 281] on select "Select Cable / Satellite Services Collection Agency Credit Card Debt Debt Couns…" at bounding box center [776, 300] width 241 height 38
click at [683, 164] on label "Balance Unknown" at bounding box center [736, 162] width 107 height 19
click at [691, 164] on input "Balance Unknown" at bounding box center [697, 159] width 12 height 12
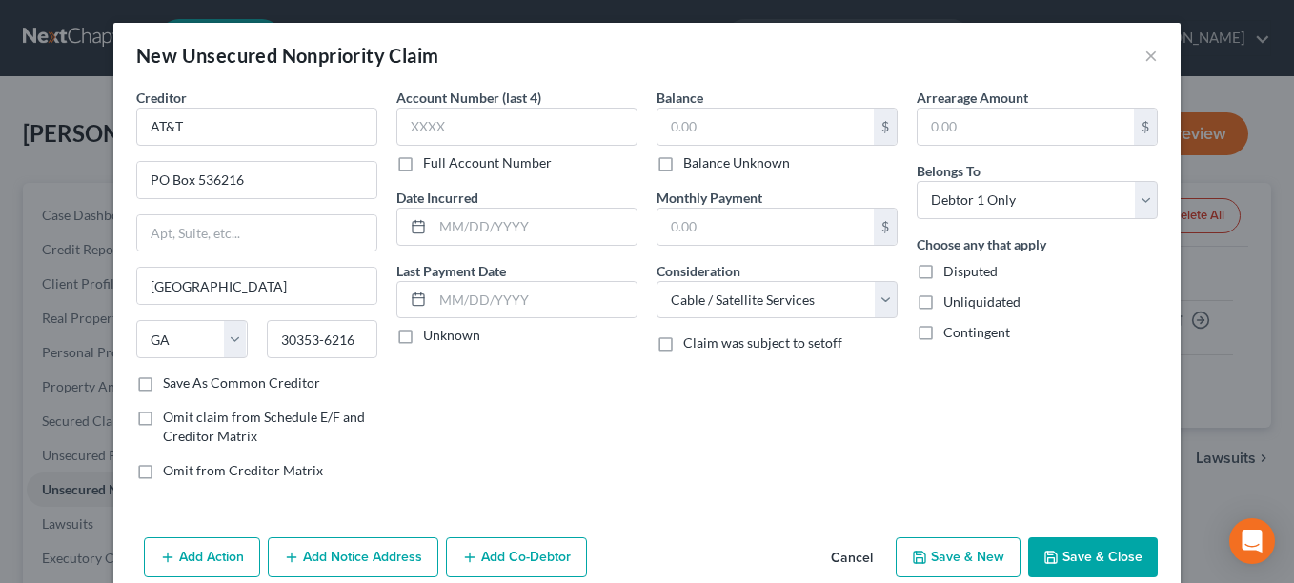
checkbox input "true"
type input "0.00"
click at [968, 558] on button "Save & New" at bounding box center [958, 557] width 125 height 40
select select "0"
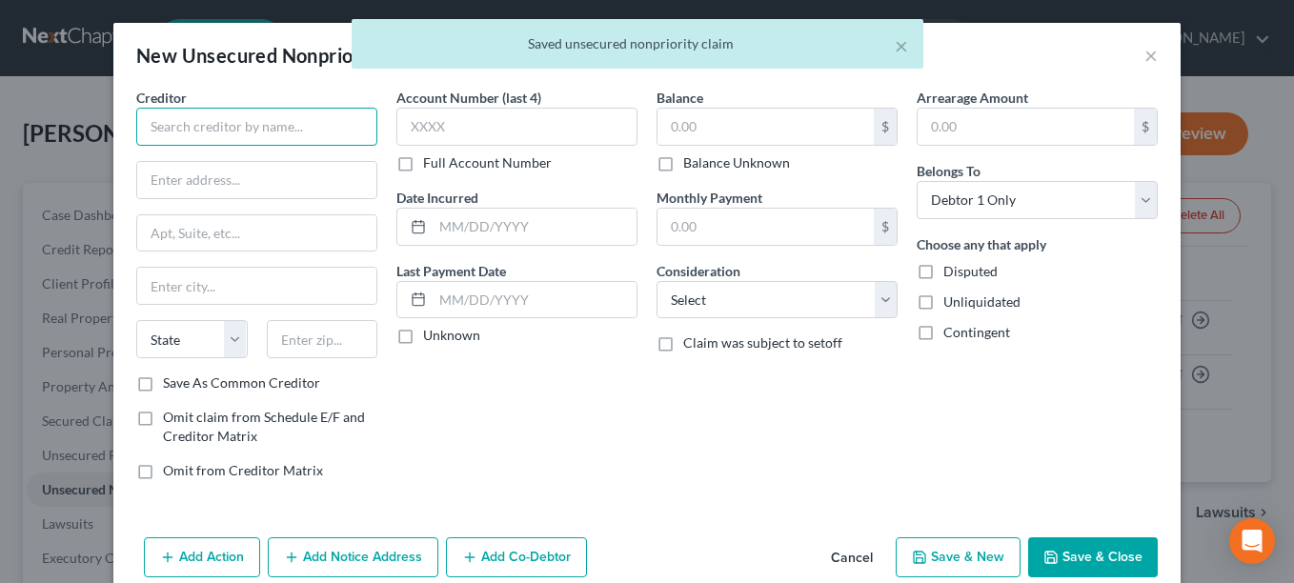
click at [186, 115] on input "text" at bounding box center [256, 127] width 241 height 38
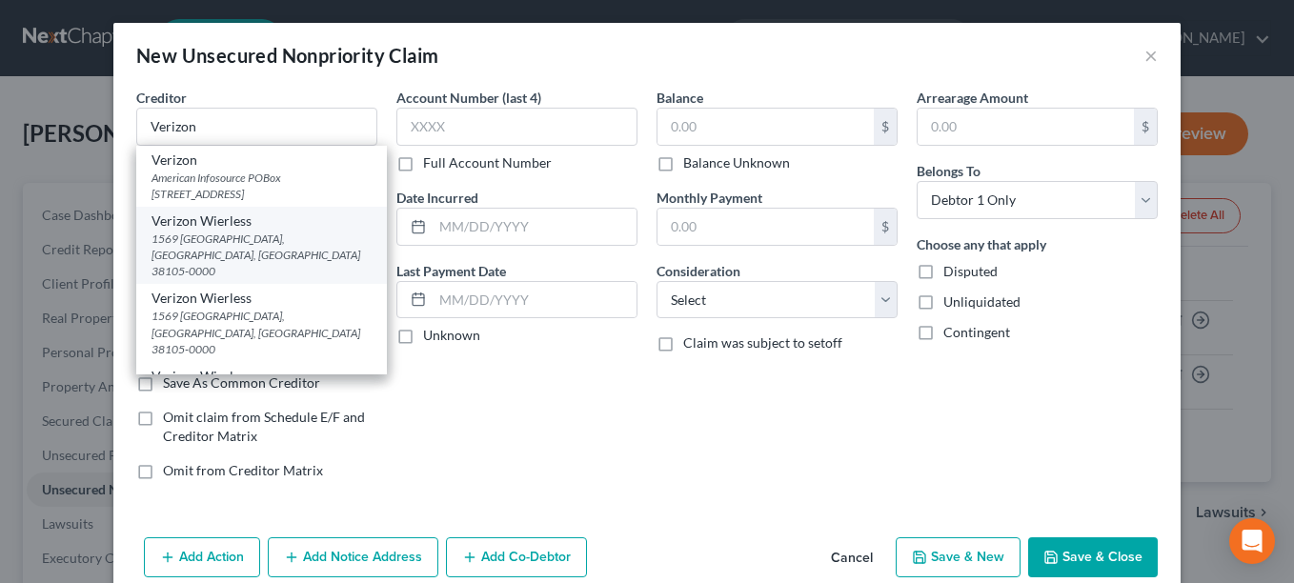
click at [208, 230] on div "Verizon Wierless" at bounding box center [261, 221] width 220 height 19
type input "Verizon Wierless"
type input "1569 Union"
type input "[GEOGRAPHIC_DATA]"
select select "44"
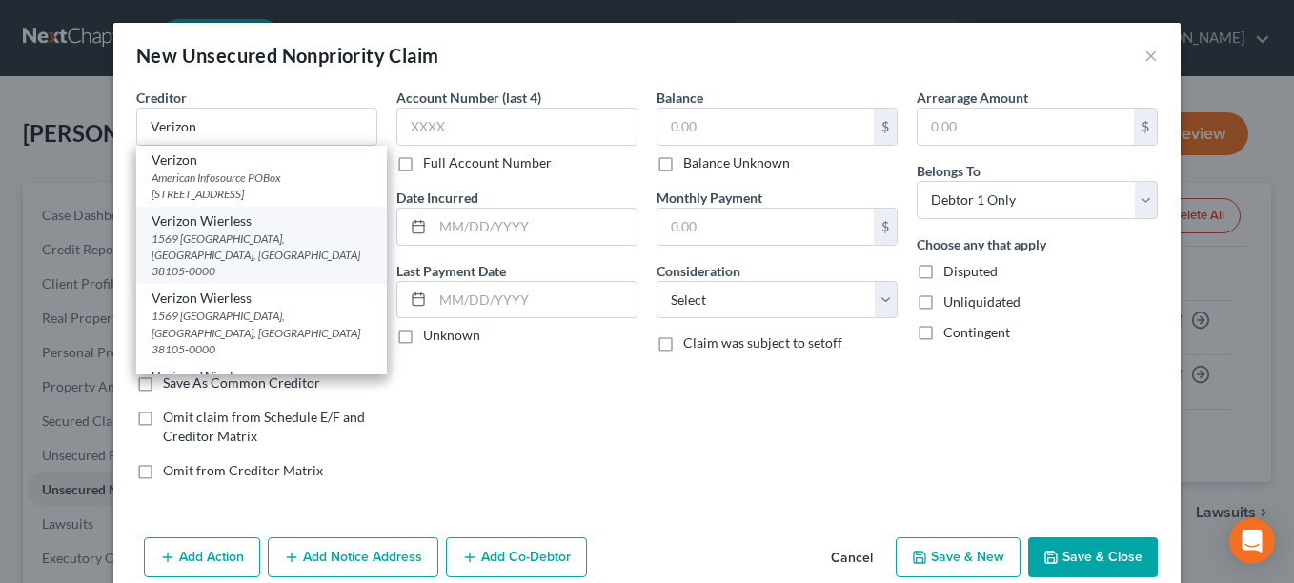
type input "38105-0000"
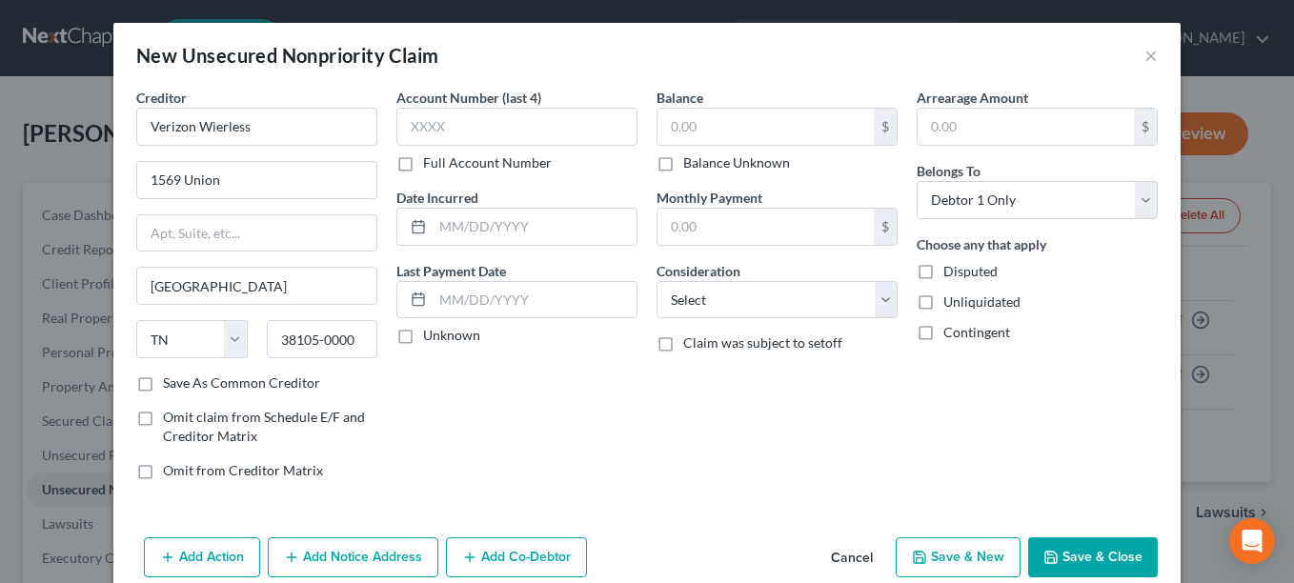
click at [683, 162] on label "Balance Unknown" at bounding box center [736, 162] width 107 height 19
click at [691, 162] on input "Balance Unknown" at bounding box center [697, 159] width 12 height 12
checkbox input "true"
type input "0.00"
click at [1099, 550] on button "Save & Close" at bounding box center [1093, 557] width 130 height 40
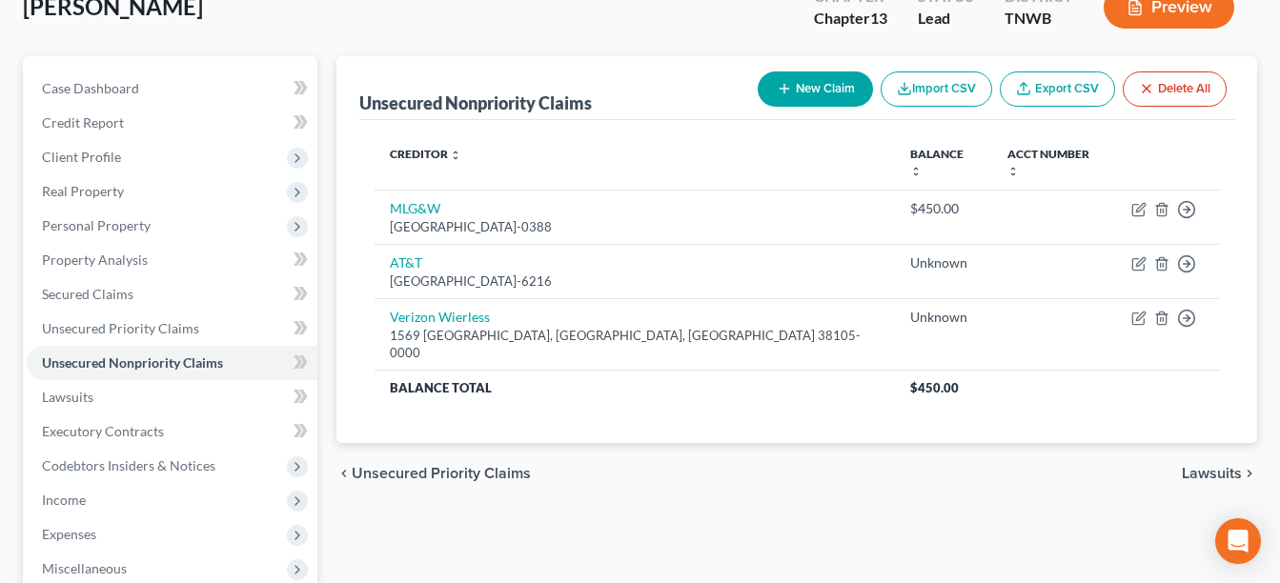
scroll to position [178, 0]
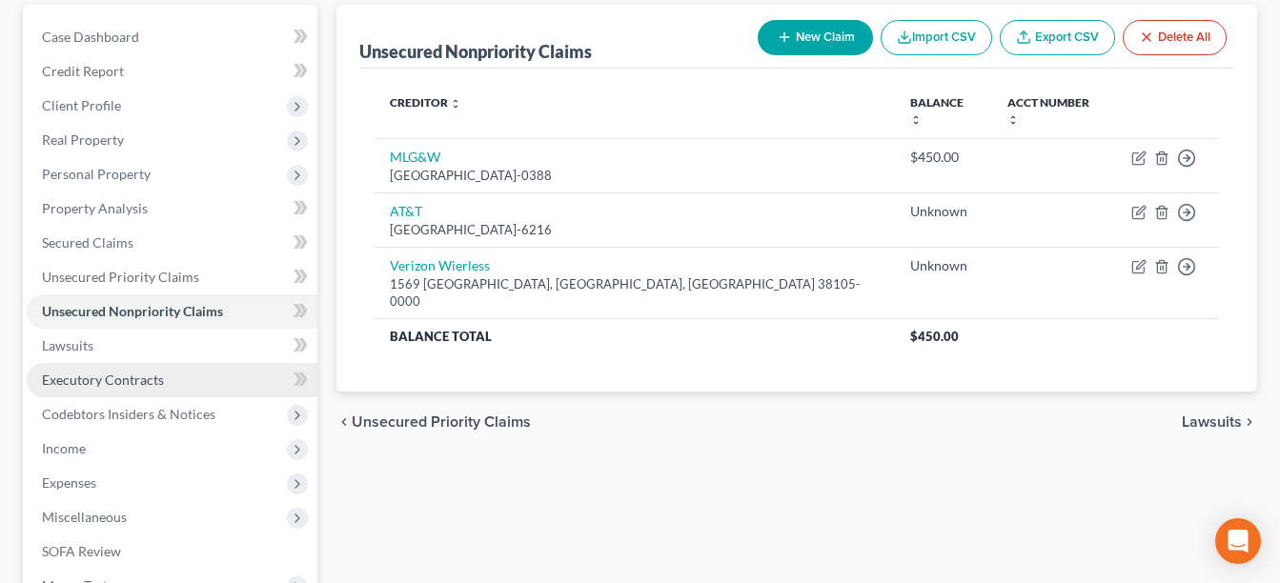
click at [147, 372] on span "Executory Contracts" at bounding box center [103, 380] width 122 height 16
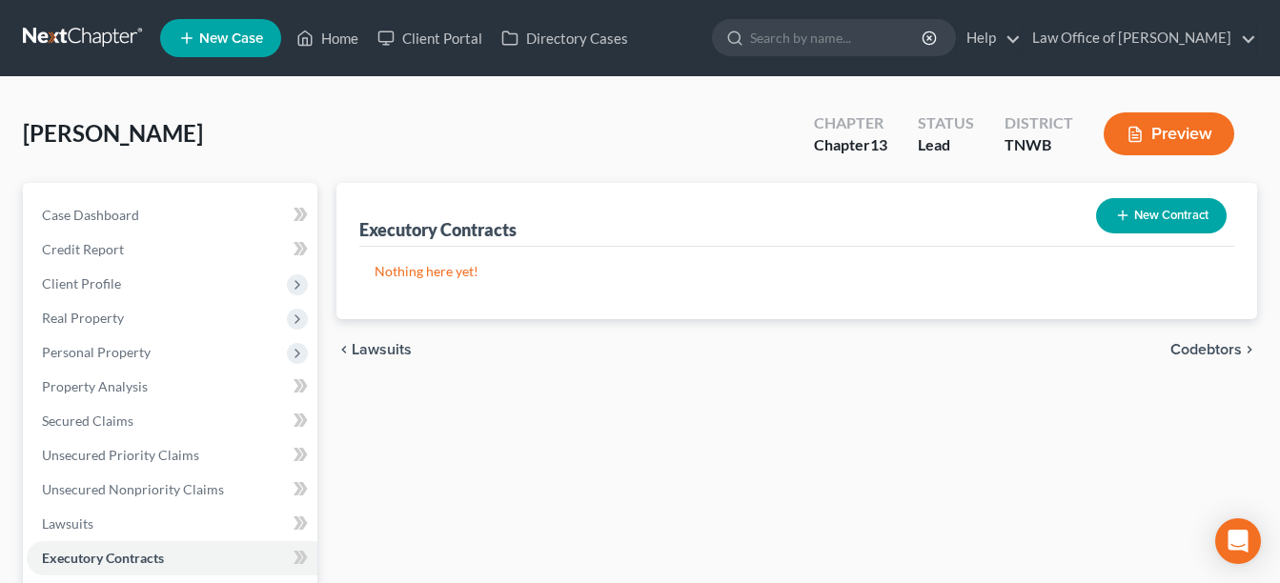
click at [1145, 210] on button "New Contract" at bounding box center [1161, 215] width 131 height 35
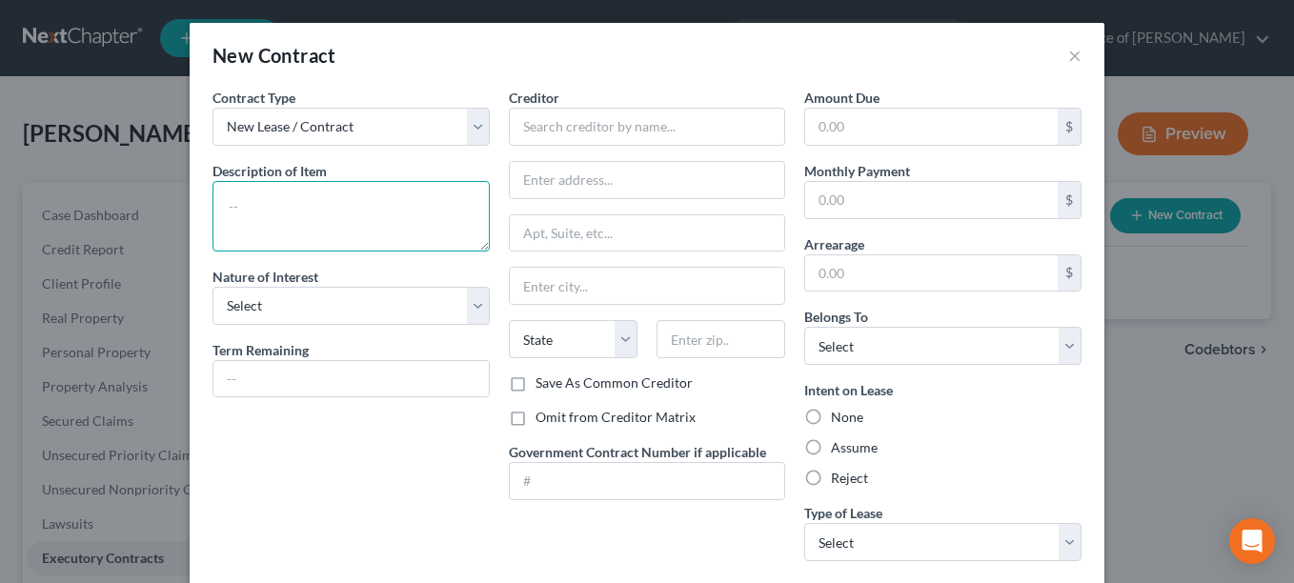
click at [299, 189] on textarea at bounding box center [350, 216] width 277 height 71
type textarea "Apartment"
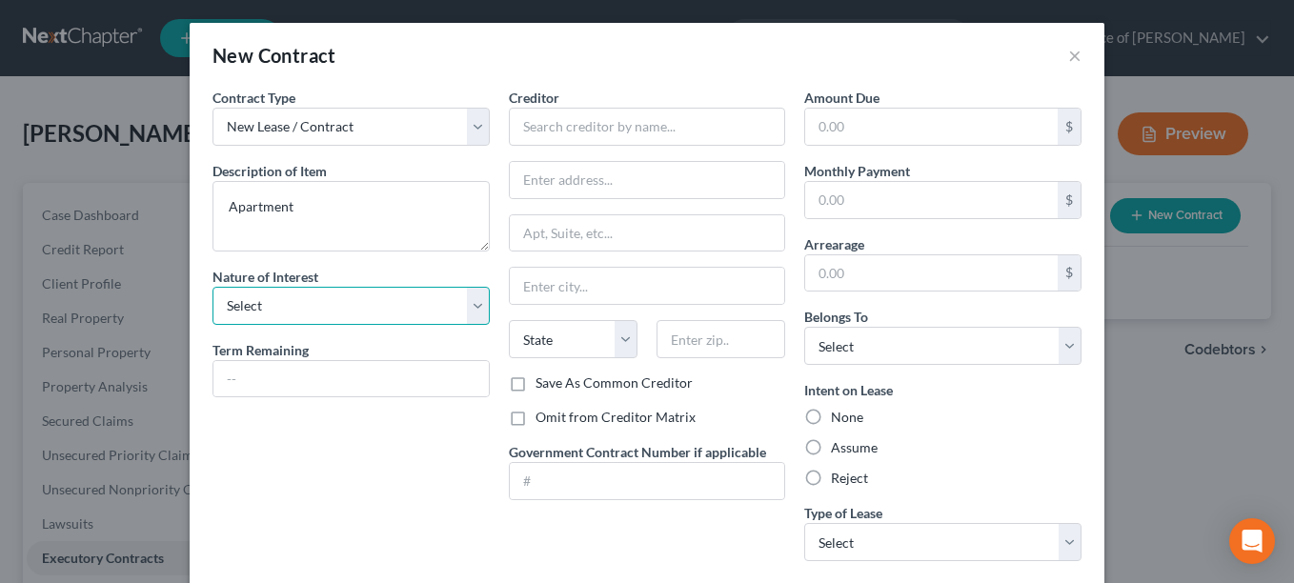
click at [469, 302] on select "Select Purchaser Agent Lessor Lessee" at bounding box center [350, 306] width 277 height 38
select select "3"
click at [212, 287] on select "Select Purchaser Agent Lessor Lessee" at bounding box center [350, 306] width 277 height 38
click at [270, 373] on input "text" at bounding box center [350, 379] width 275 height 36
type input "one year"
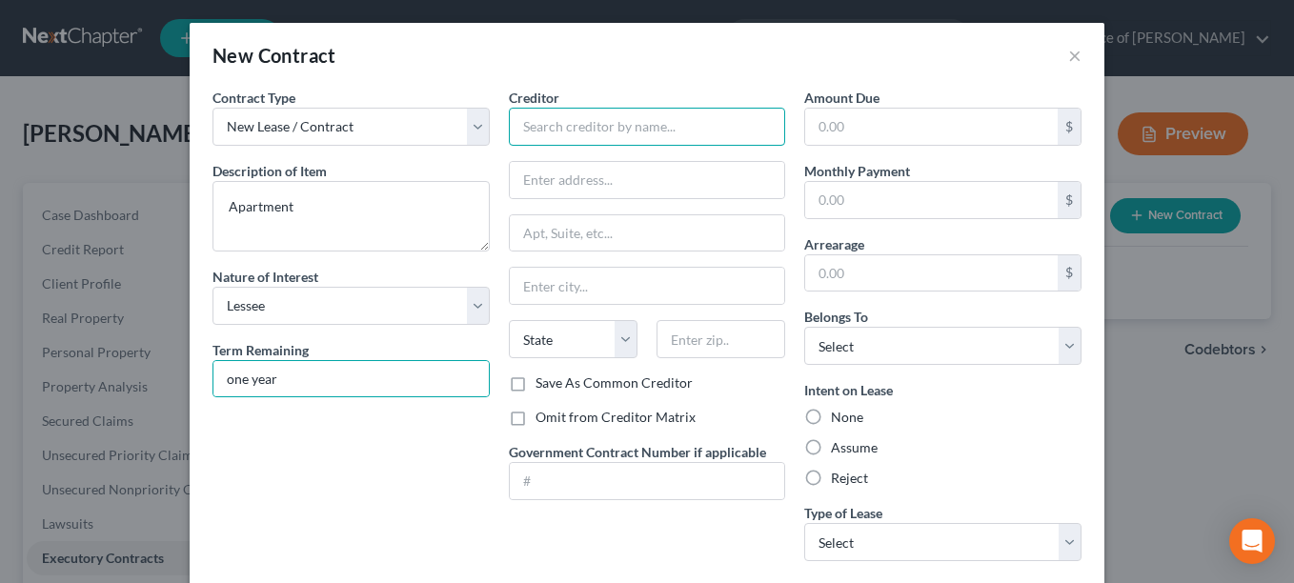
click at [535, 131] on input "text" at bounding box center [647, 127] width 277 height 38
type input "Vine brook Apartments"
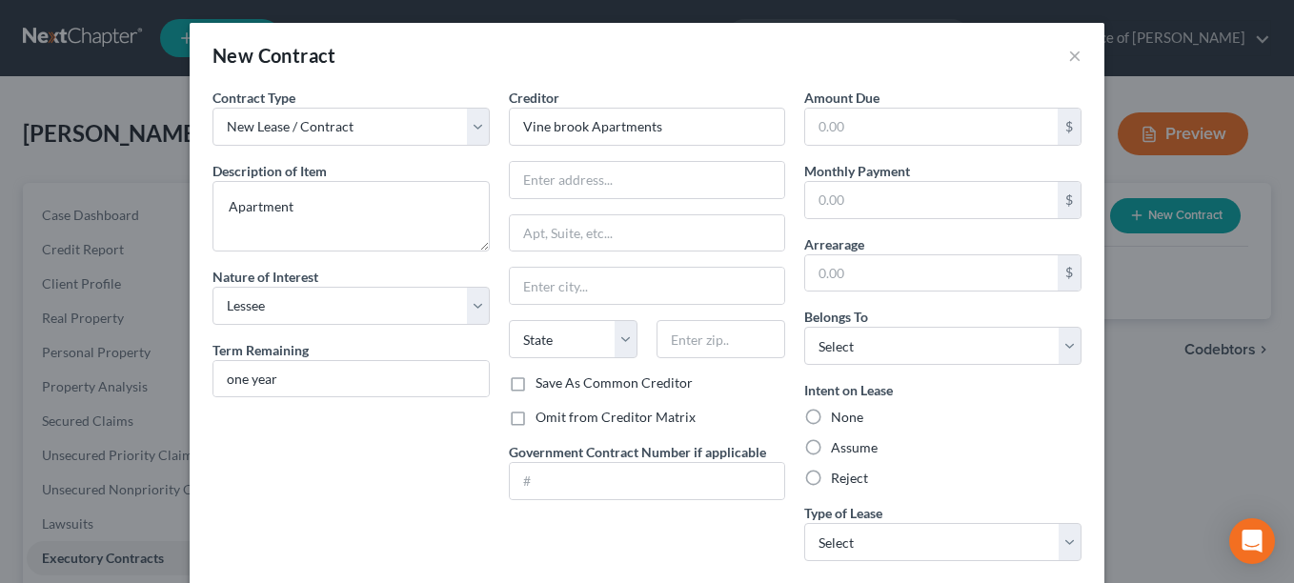
click at [535, 147] on div "Creditor * Vine brook Apartments State [US_STATE][GEOGRAPHIC_DATA] [GEOGRAPHIC_…" at bounding box center [647, 231] width 277 height 286
click at [514, 190] on input "text" at bounding box center [647, 180] width 275 height 36
type input "[STREET_ADDRESS]"
type input "Ste 140"
type input "[GEOGRAPHIC_DATA]"
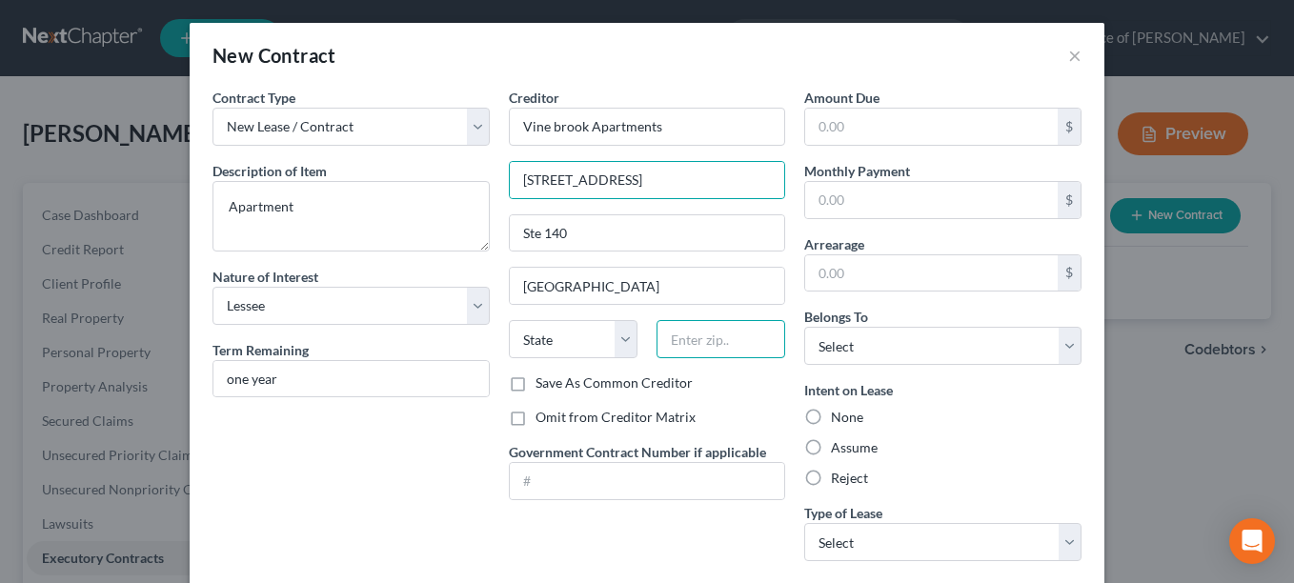
type input "38119"
select select "44"
click at [831, 449] on label "Assume" at bounding box center [854, 447] width 47 height 19
click at [838, 449] on input "Assume" at bounding box center [844, 444] width 12 height 12
radio input "true"
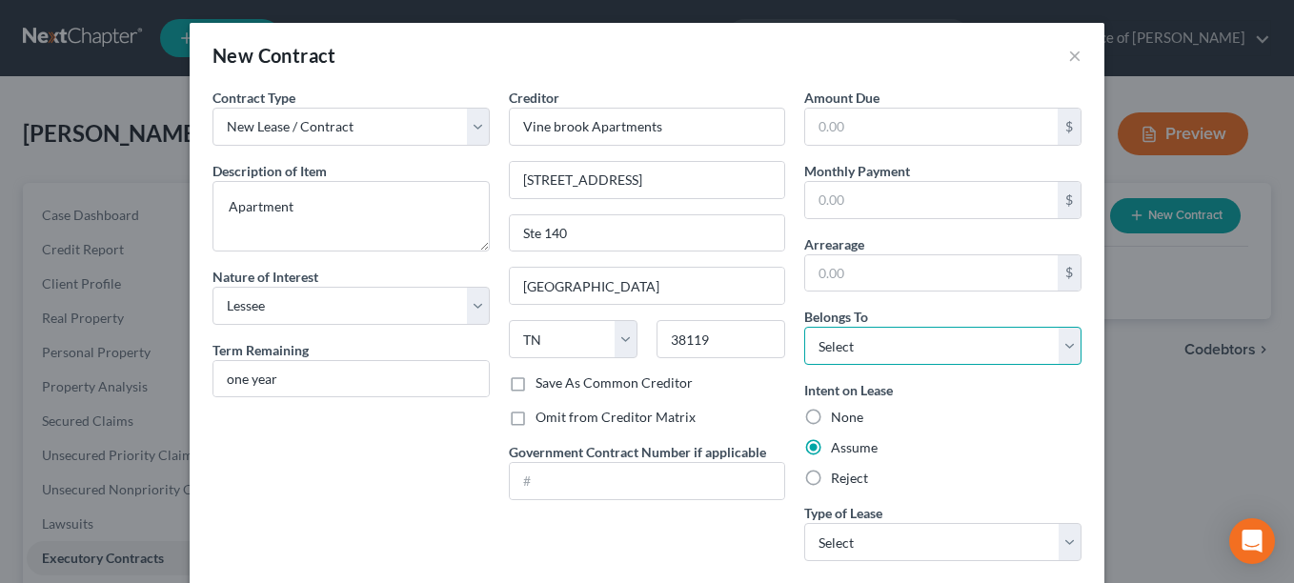
click at [1063, 339] on select "Select Debtor 1 Only Debtor 2 Only Debtor 1 And Debtor 2 Only At Least One Of T…" at bounding box center [942, 346] width 277 height 38
select select "0"
click at [804, 327] on select "Select Debtor 1 Only Debtor 2 Only Debtor 1 And Debtor 2 Only At Least One Of T…" at bounding box center [942, 346] width 277 height 38
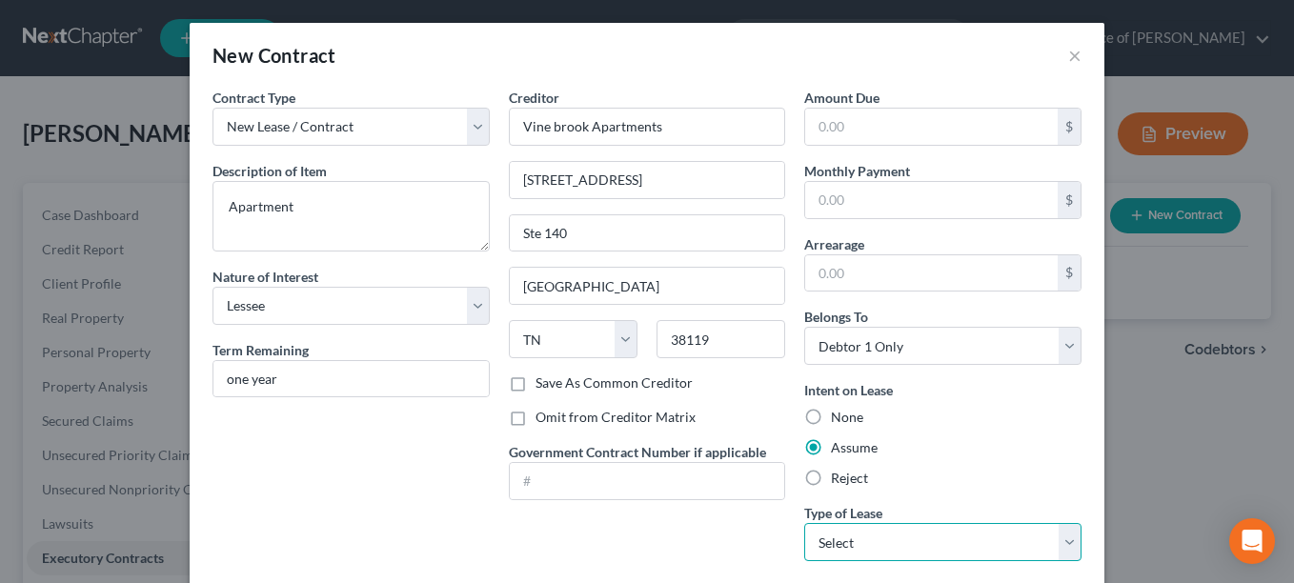
click at [1061, 539] on select "Select Real Estate Car Other" at bounding box center [942, 542] width 277 height 38
select select "0"
click at [804, 523] on select "Select Real Estate Car Other" at bounding box center [942, 542] width 277 height 38
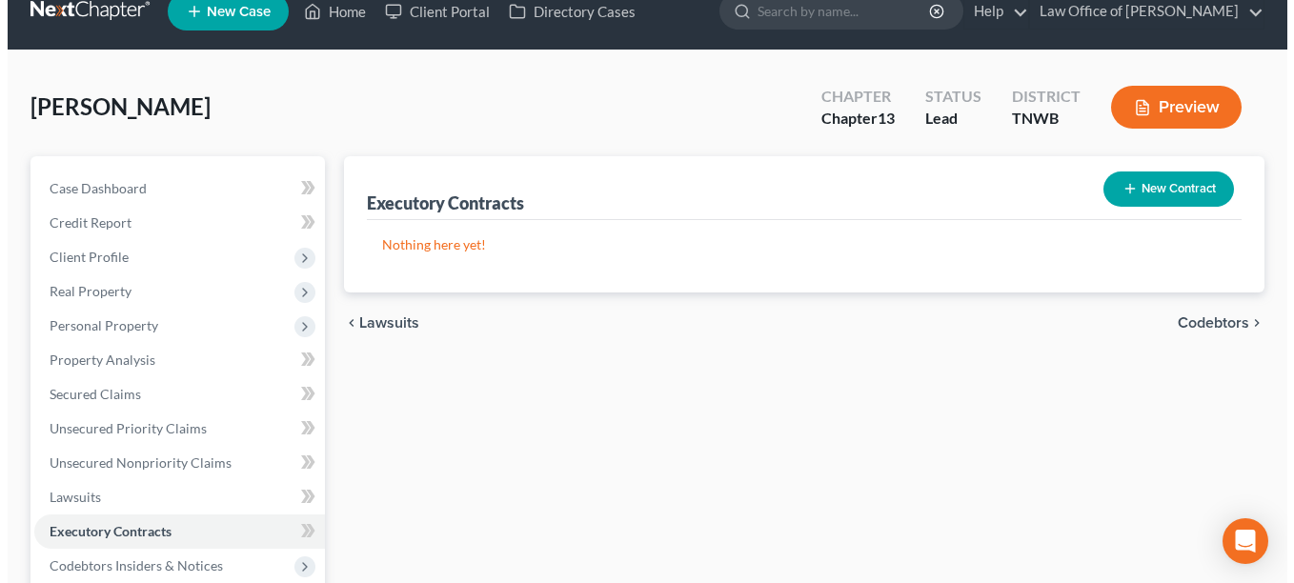
scroll to position [38, 0]
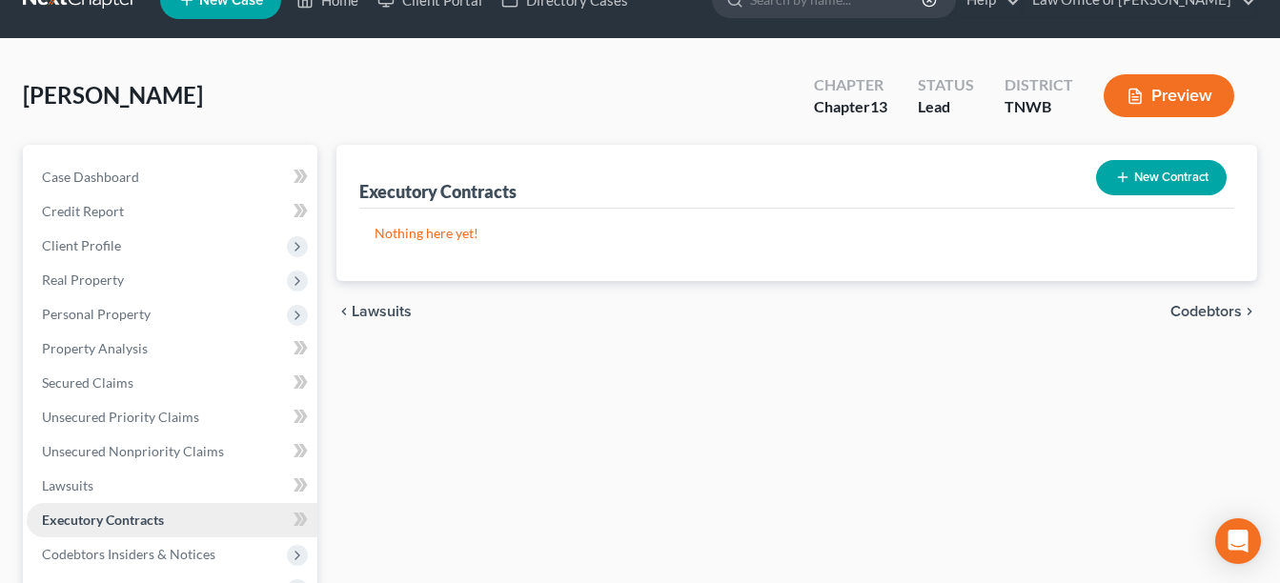
click at [143, 513] on span "Executory Contracts" at bounding box center [103, 520] width 122 height 16
click at [1186, 168] on button "New Contract" at bounding box center [1161, 177] width 131 height 35
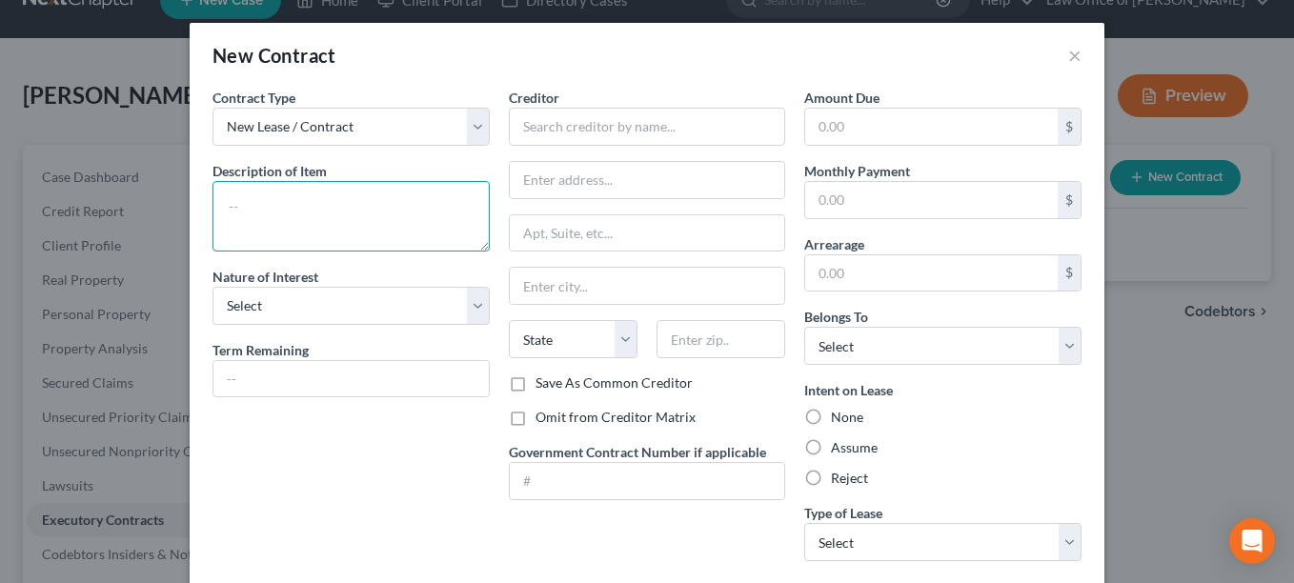
click at [384, 232] on textarea at bounding box center [350, 216] width 277 height 71
type textarea "Apartment"
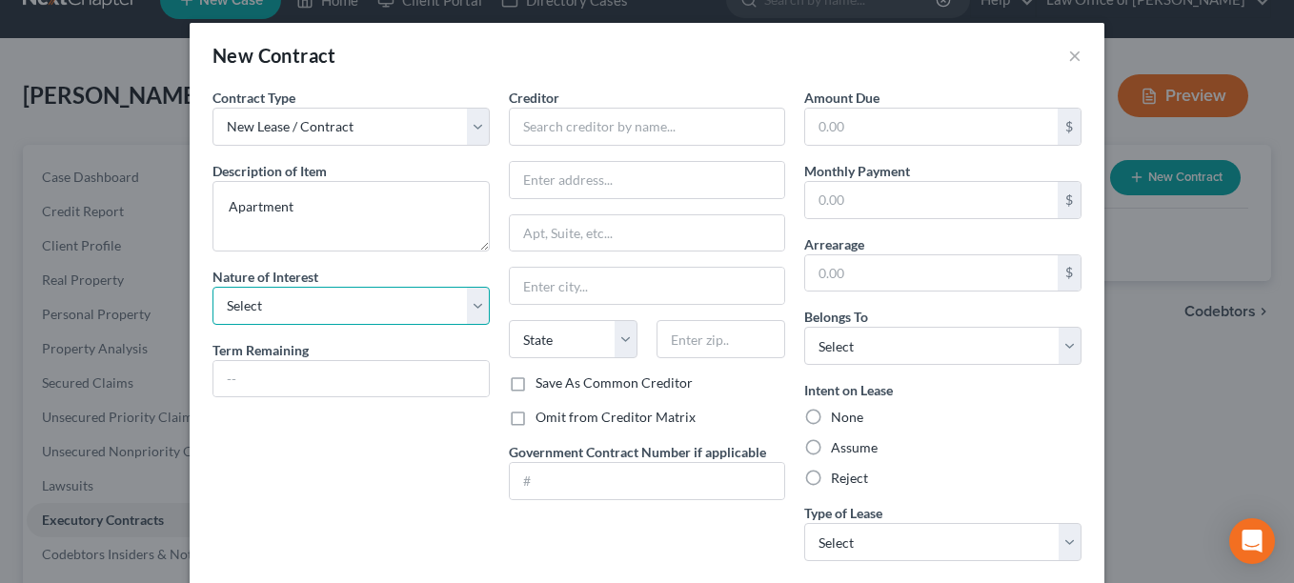
click at [460, 305] on select "Select Purchaser Agent Lessor Lessee" at bounding box center [350, 306] width 277 height 38
select select "3"
click at [212, 287] on select "Select Purchaser Agent Lessor Lessee" at bounding box center [350, 306] width 277 height 38
click at [257, 378] on input "text" at bounding box center [350, 379] width 275 height 36
type input "one year"
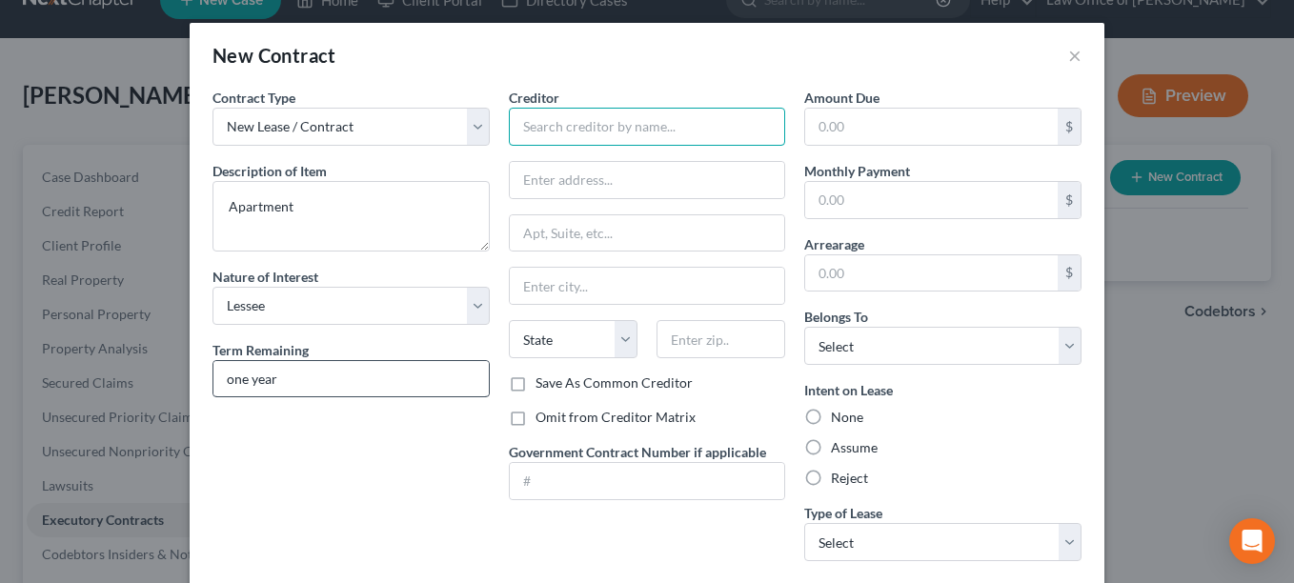
type input "Vine brook Apartments"
type input "[STREET_ADDRESS]"
type input "Ste 140"
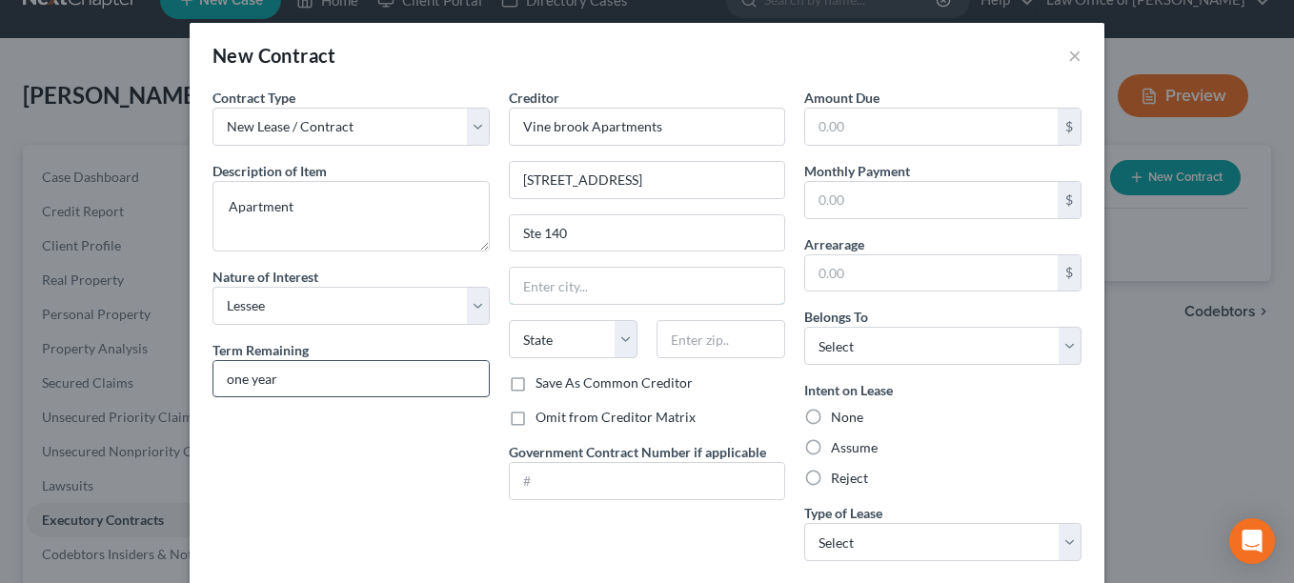
type input "[GEOGRAPHIC_DATA]"
type input "38119"
select select "44"
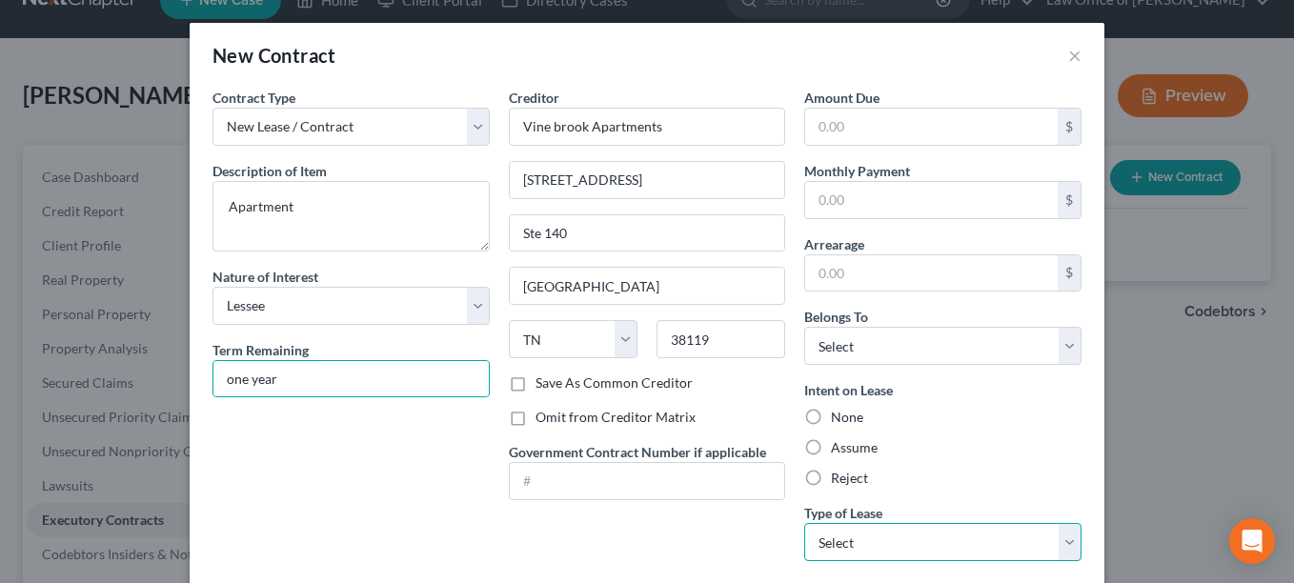
click at [1061, 540] on select "Select Real Estate Car Other" at bounding box center [942, 542] width 277 height 38
select select "0"
click at [804, 523] on select "Select Real Estate Car Other" at bounding box center [942, 542] width 277 height 38
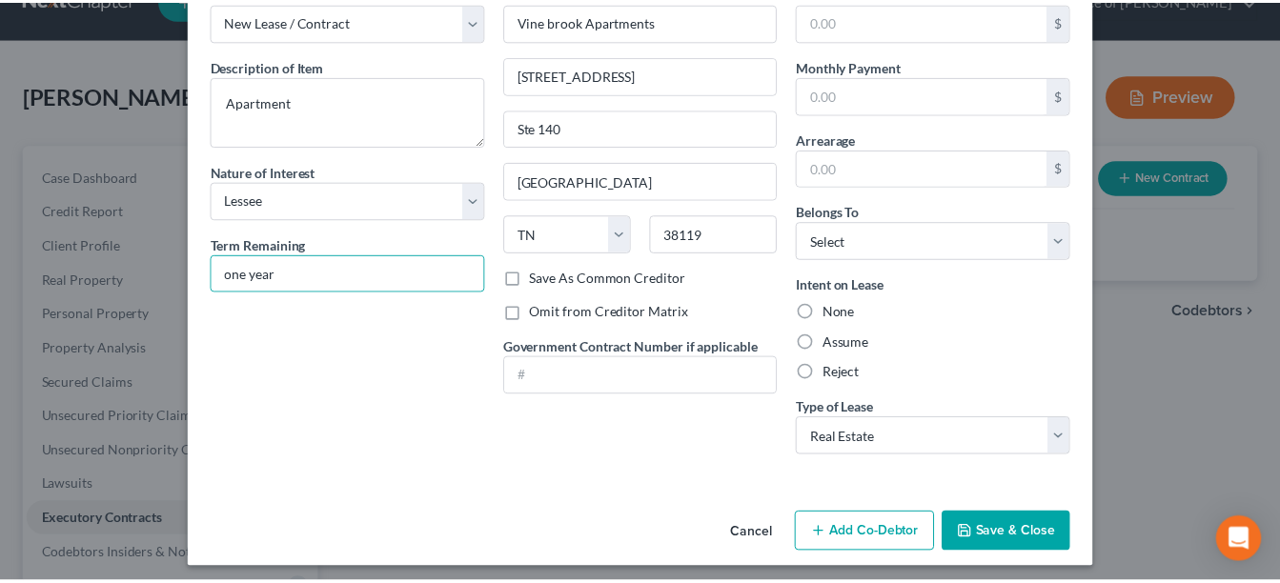
scroll to position [113, 0]
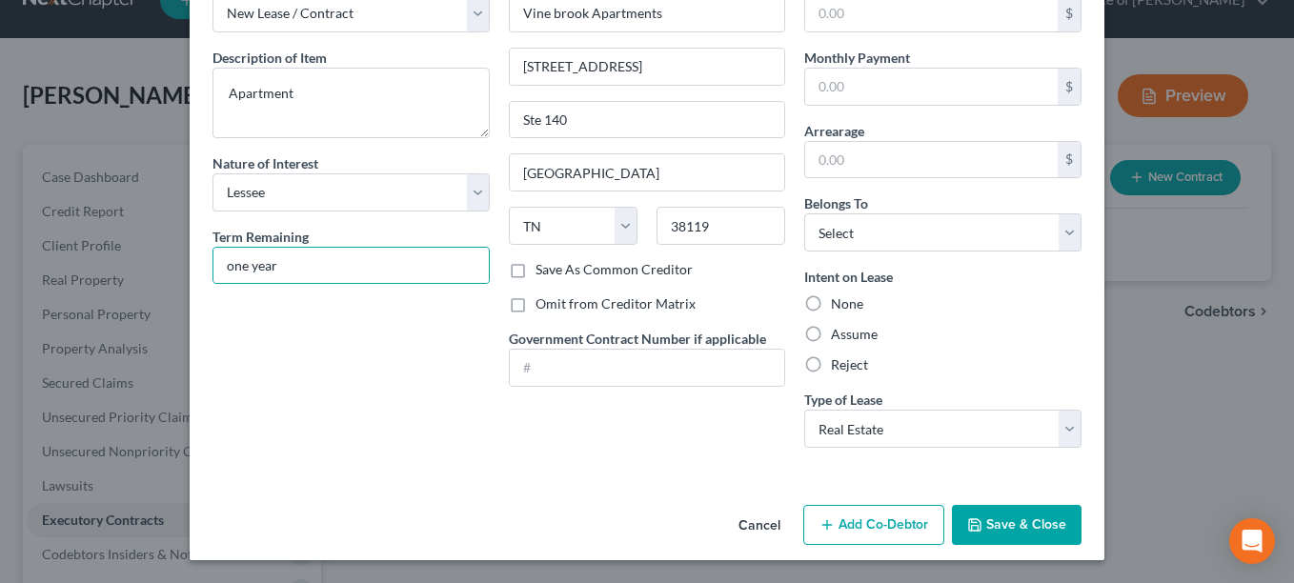
click at [1018, 518] on button "Save & Close" at bounding box center [1017, 525] width 130 height 40
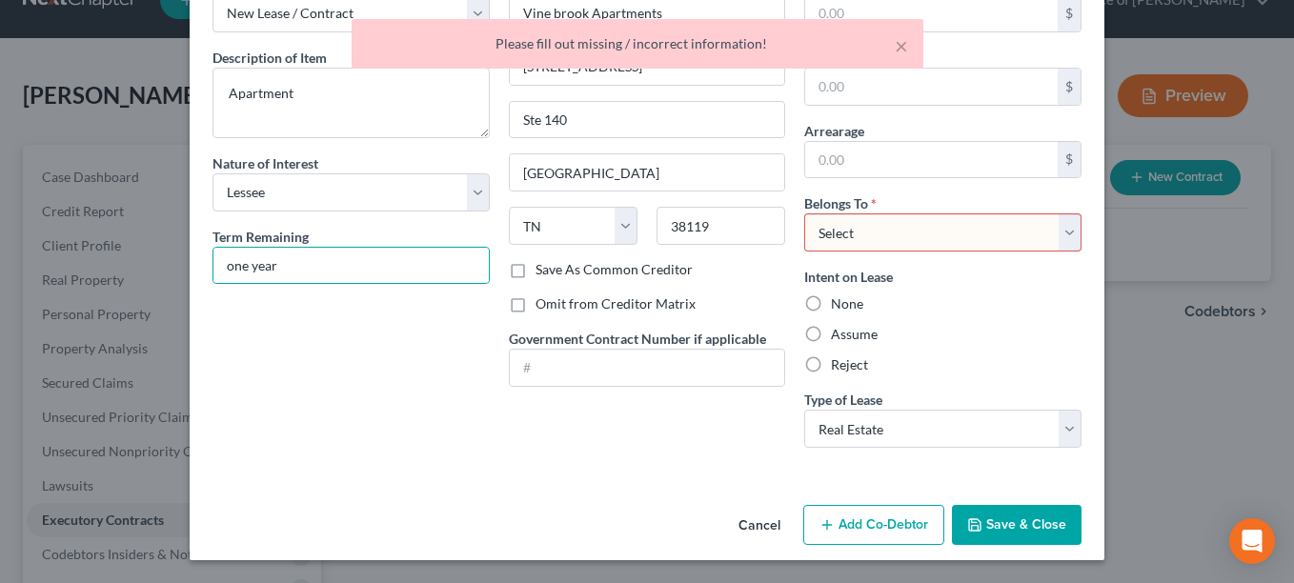
click at [1064, 228] on select "Select Debtor 1 Only Debtor 2 Only Debtor 1 And Debtor 2 Only At Least One Of T…" at bounding box center [942, 232] width 277 height 38
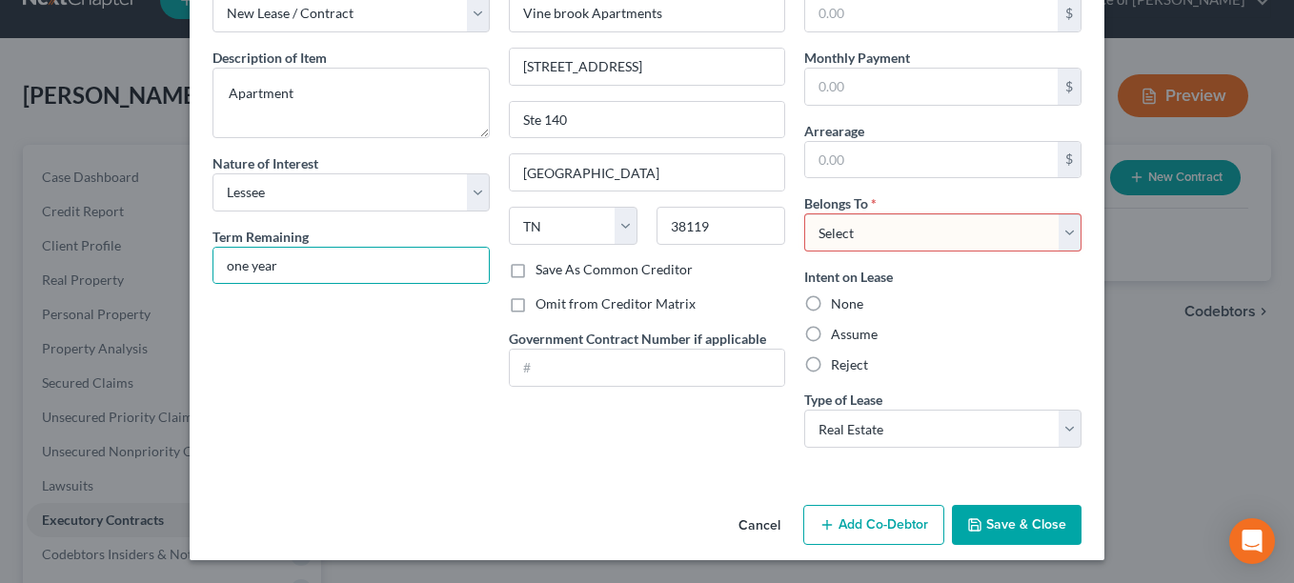
select select "0"
click at [804, 213] on select "Select Debtor 1 Only Debtor 2 Only Debtor 1 And Debtor 2 Only At Least One Of T…" at bounding box center [942, 232] width 277 height 38
click at [983, 515] on button "Save & Close" at bounding box center [1017, 525] width 130 height 40
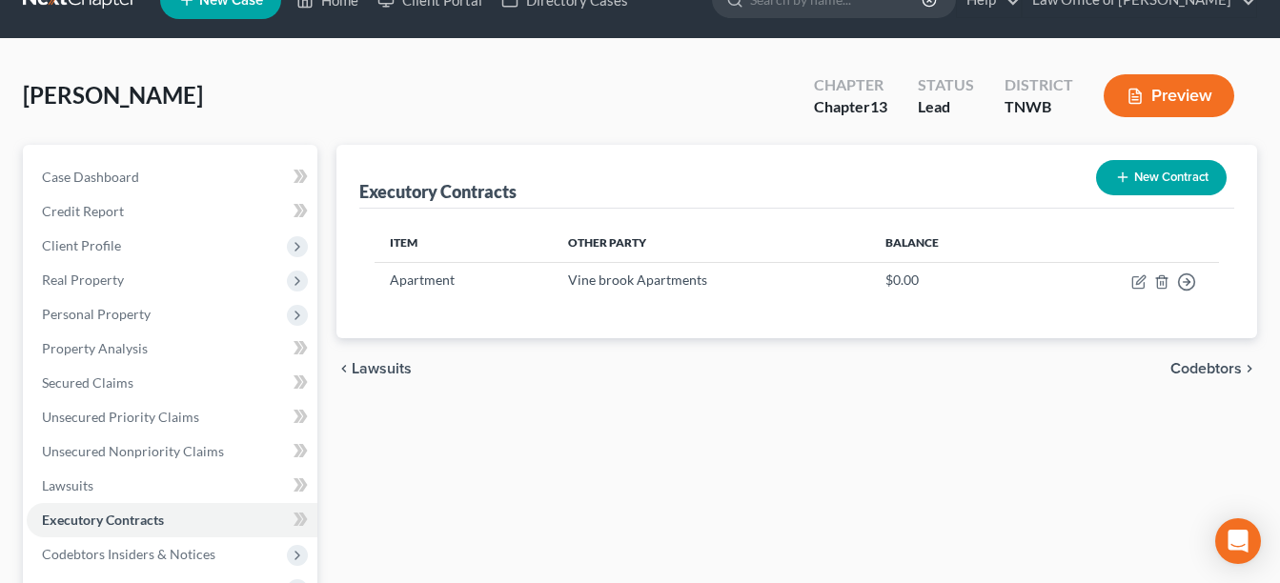
click at [1213, 365] on span "Codebtors" at bounding box center [1205, 368] width 71 height 15
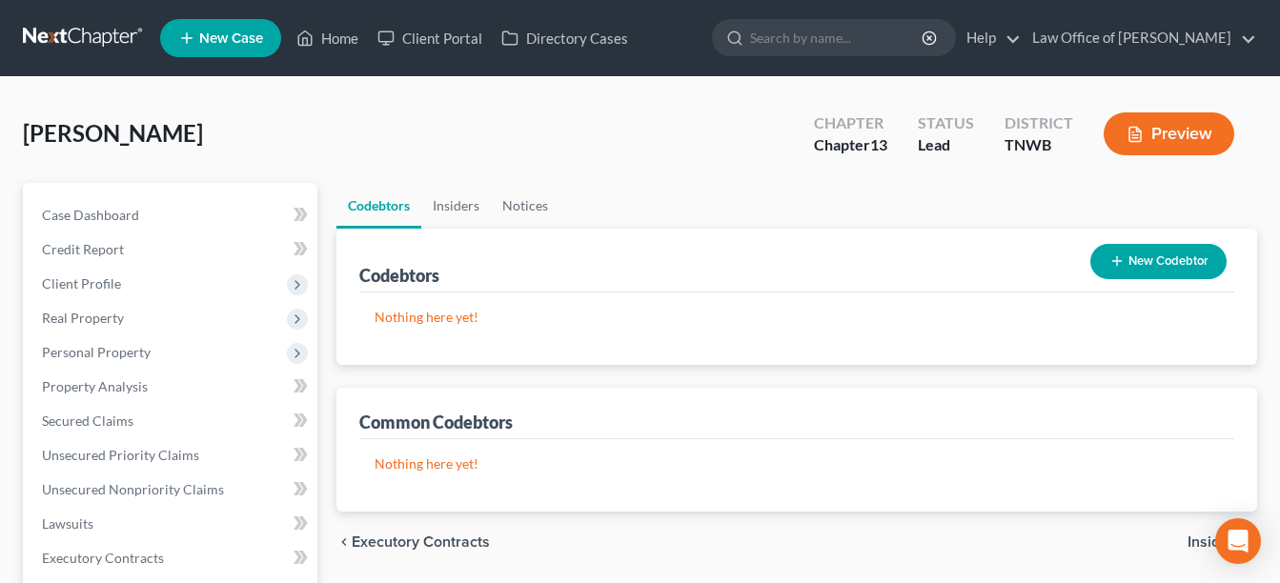
click at [1153, 257] on button "New Codebtor" at bounding box center [1158, 261] width 136 height 35
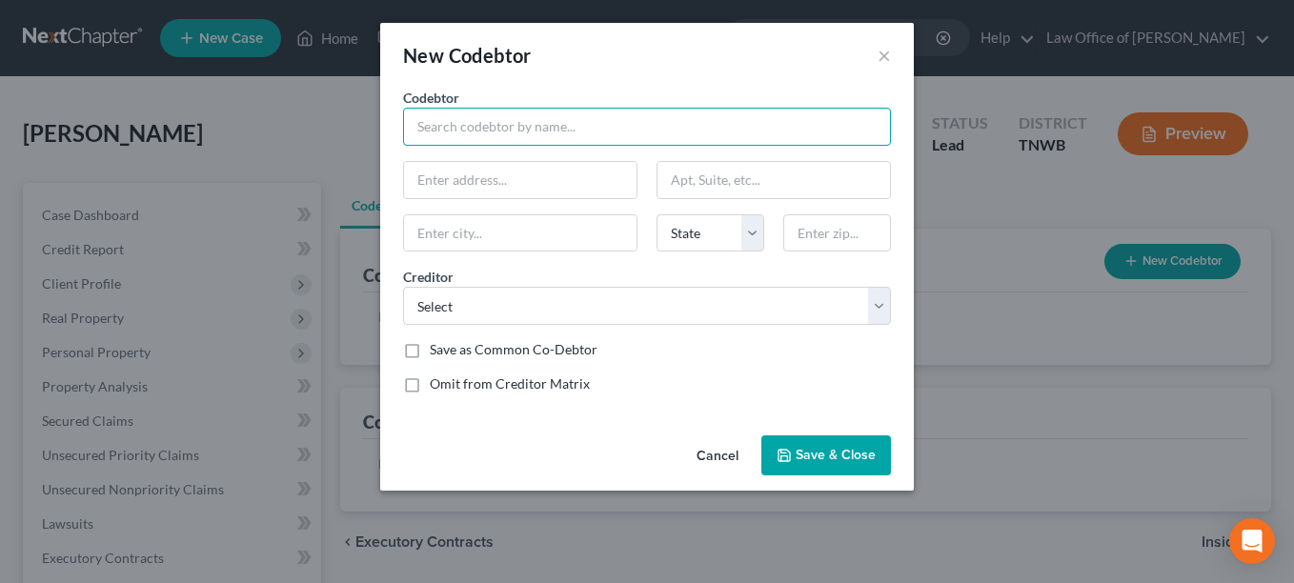
click at [468, 119] on input "text" at bounding box center [647, 127] width 488 height 38
type input "[PERSON_NAME]"
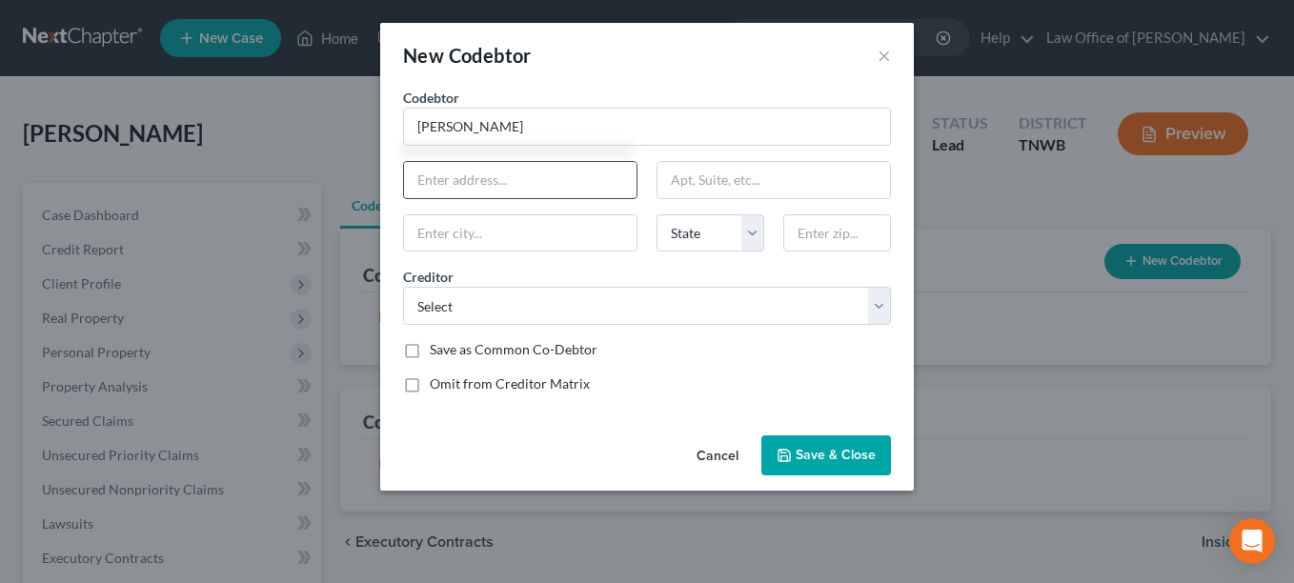
click at [478, 177] on input "text" at bounding box center [520, 180] width 232 height 36
type input "[STREET_ADDRESS]"
click at [436, 248] on input "text" at bounding box center [520, 233] width 232 height 36
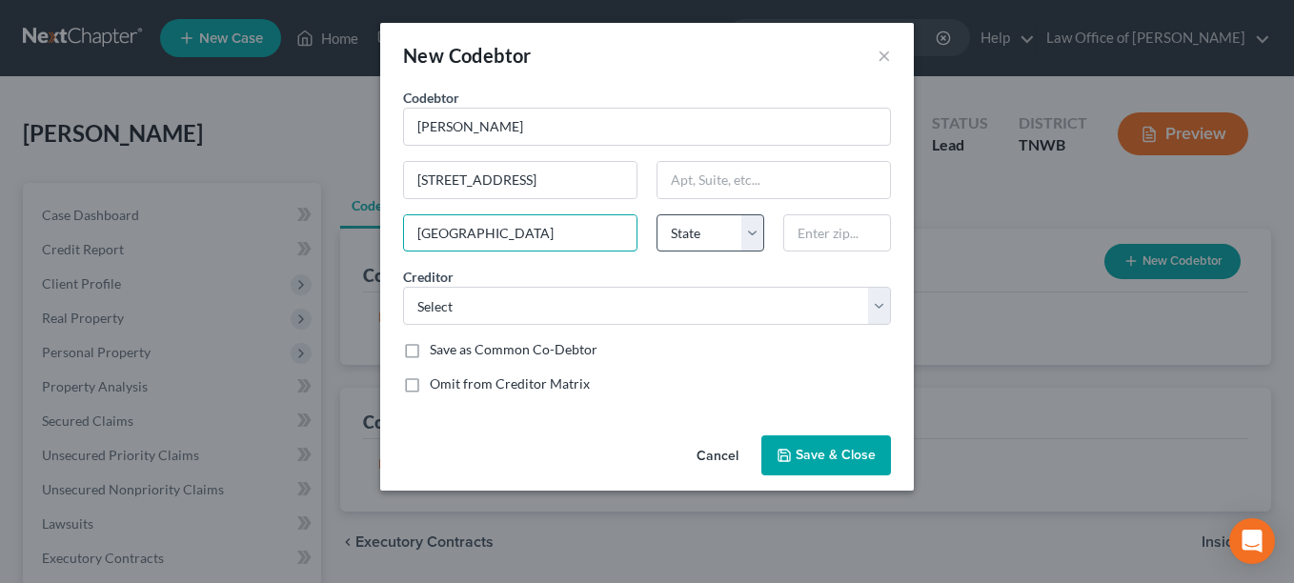
type input "[GEOGRAPHIC_DATA]"
click at [753, 231] on select "State [US_STATE] AK AR AZ CA CO CT DE DC [GEOGRAPHIC_DATA] [GEOGRAPHIC_DATA] GU…" at bounding box center [710, 233] width 108 height 38
select select "44"
click at [656, 214] on select "State [US_STATE] AK AR AZ CA CO CT DE DC [GEOGRAPHIC_DATA] [GEOGRAPHIC_DATA] GU…" at bounding box center [710, 233] width 108 height 38
click at [826, 233] on input "text" at bounding box center [837, 233] width 108 height 38
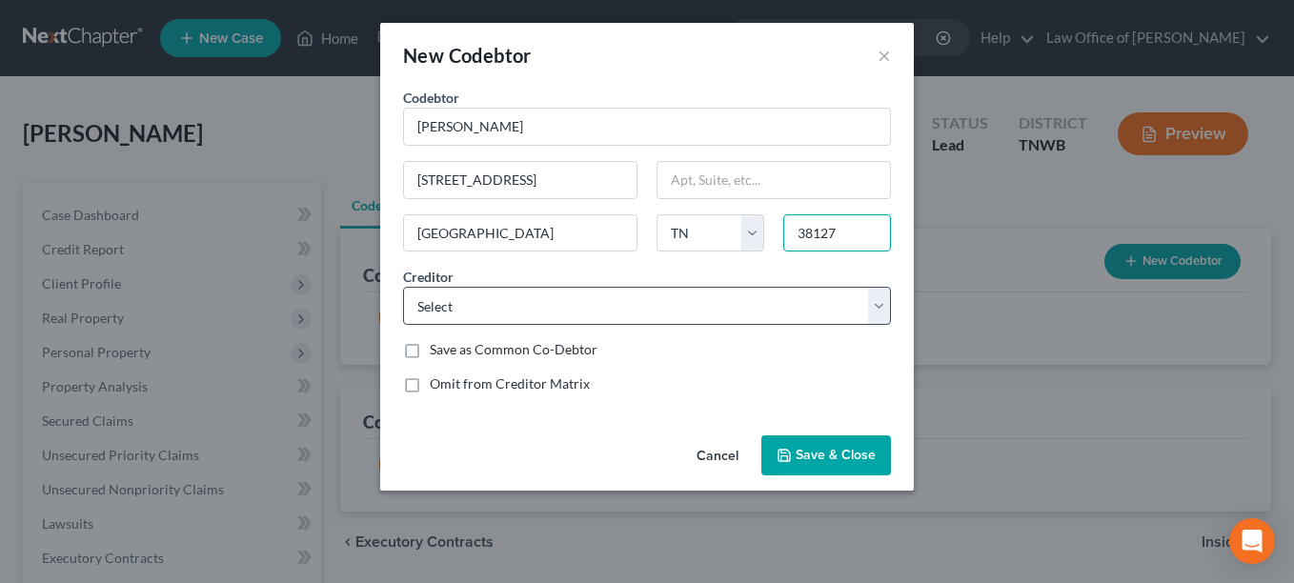
type input "38127"
click at [696, 320] on select "Select American Credit Acceptance AT&T Royal Furniture Verizon Wierless MLG&W" at bounding box center [647, 306] width 488 height 38
select select "0"
click at [403, 287] on select "Select American Credit Acceptance AT&T Royal Furniture Verizon Wierless MLG&W" at bounding box center [647, 306] width 488 height 38
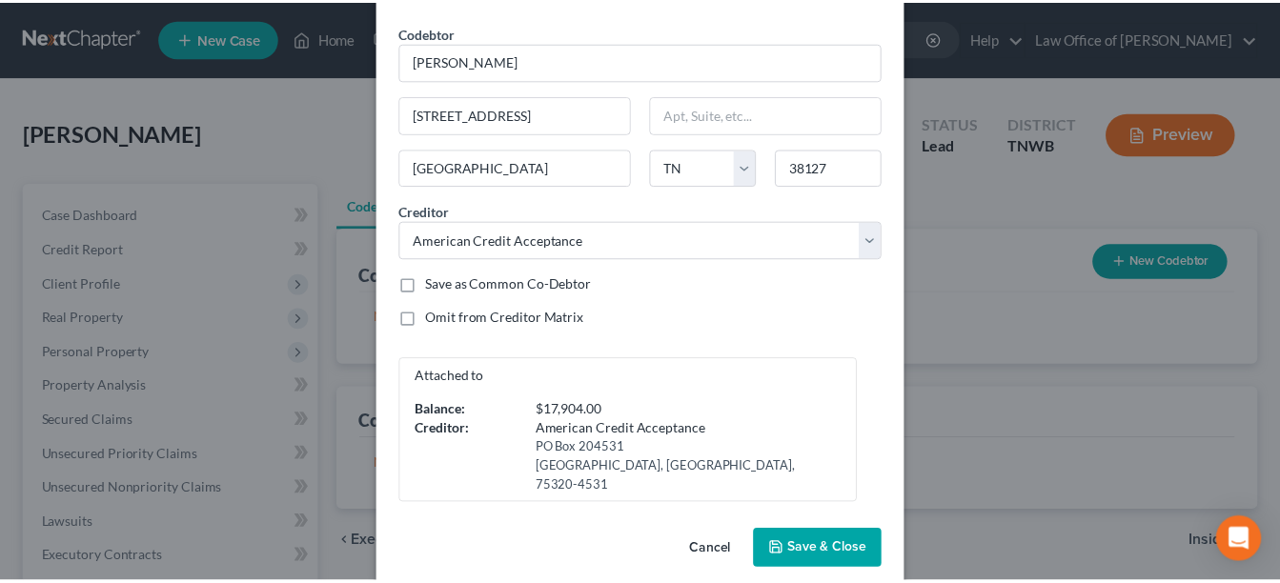
scroll to position [71, 0]
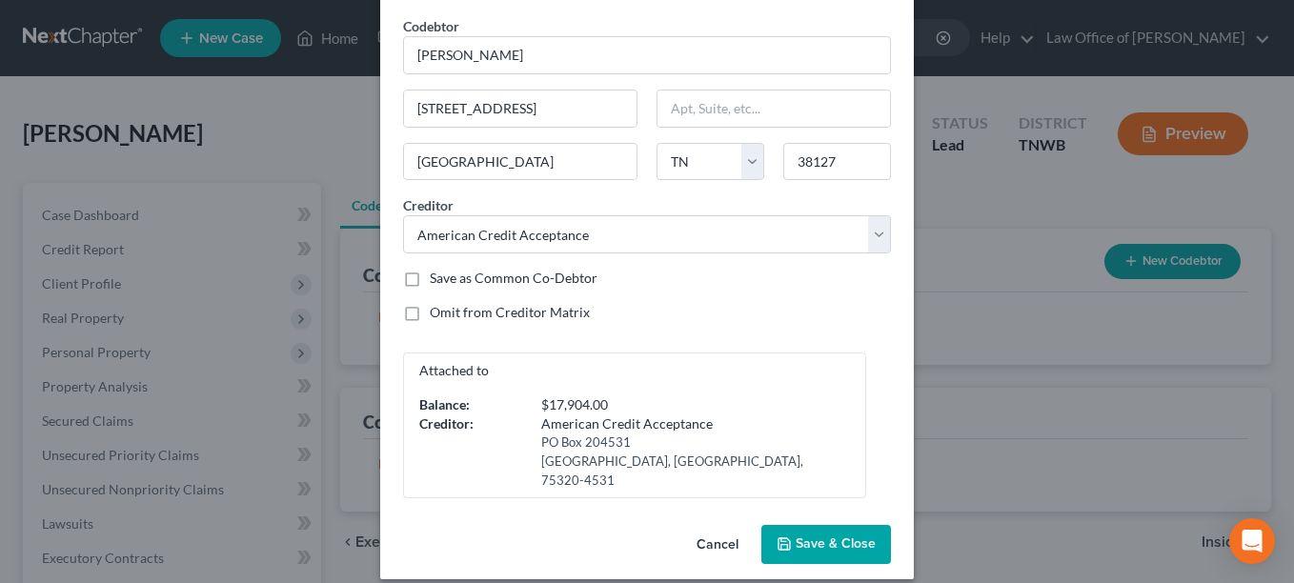
click at [836, 536] on span "Save & Close" at bounding box center [836, 544] width 80 height 16
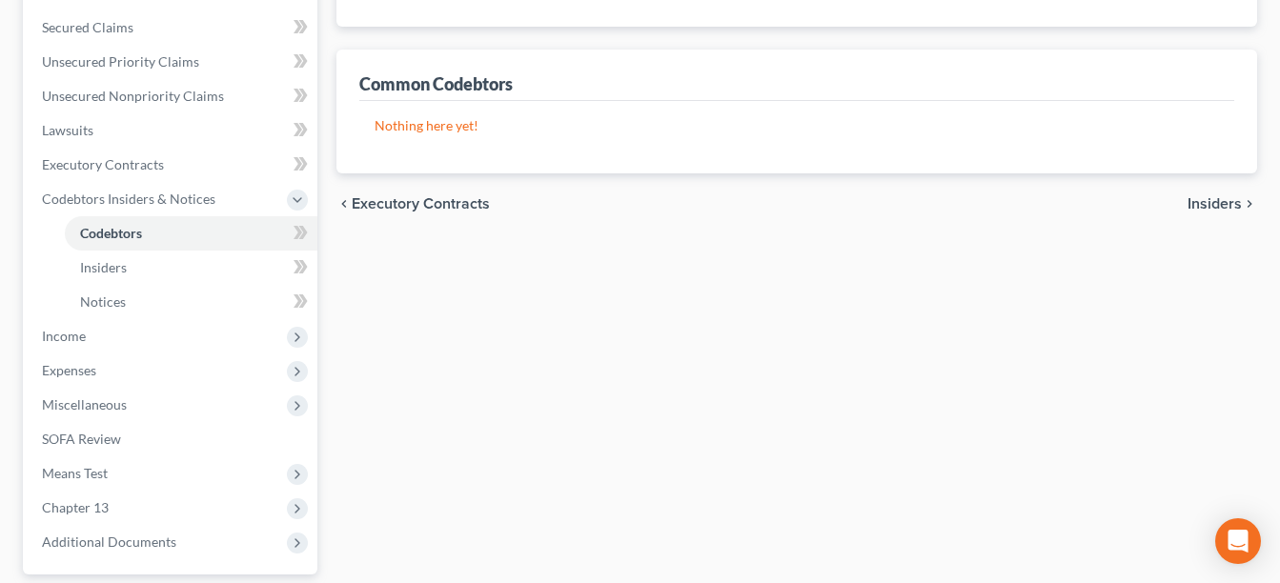
scroll to position [534, 0]
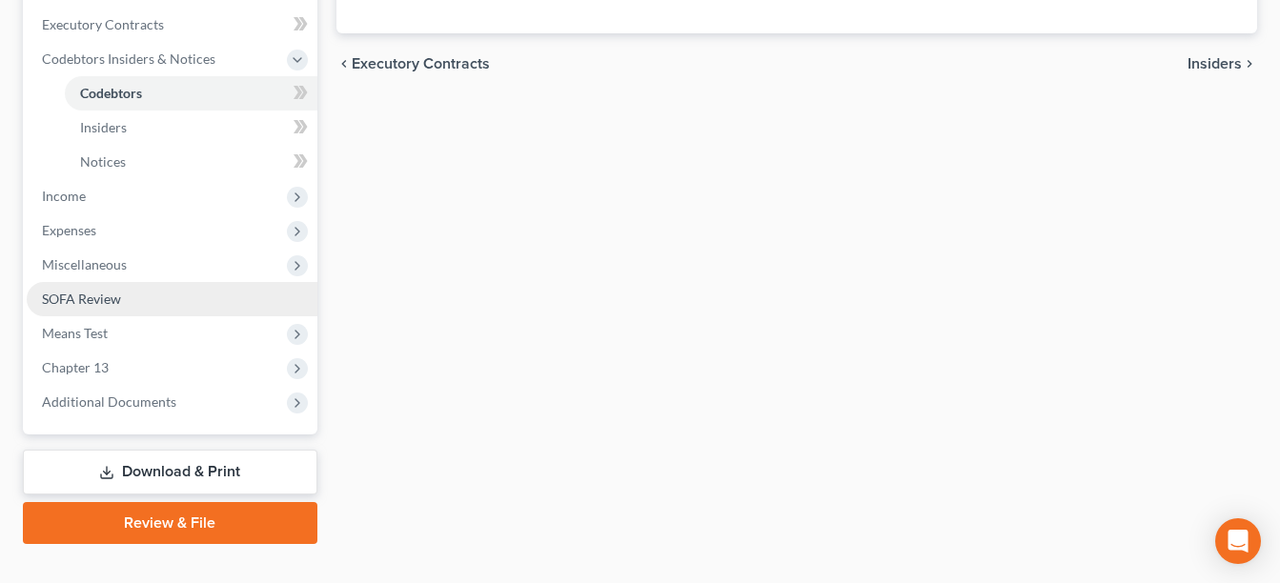
click at [108, 293] on span "SOFA Review" at bounding box center [81, 299] width 79 height 16
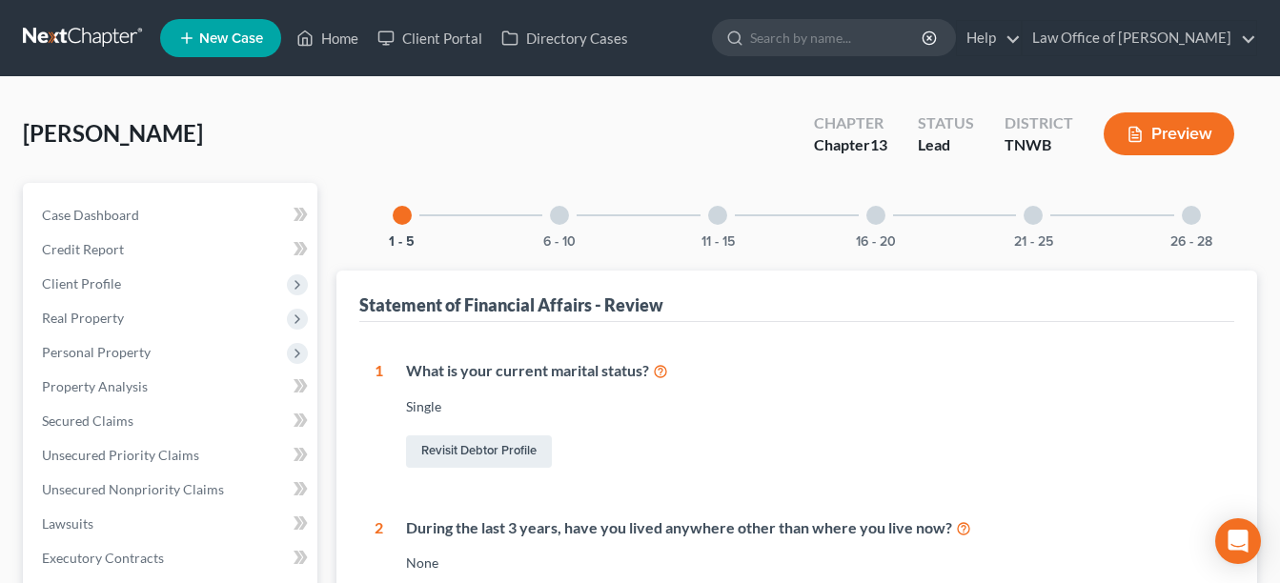
click at [108, 293] on span "Client Profile" at bounding box center [172, 284] width 291 height 34
click at [489, 448] on link "Revisit Debtor Profile" at bounding box center [479, 451] width 146 height 32
select select "0"
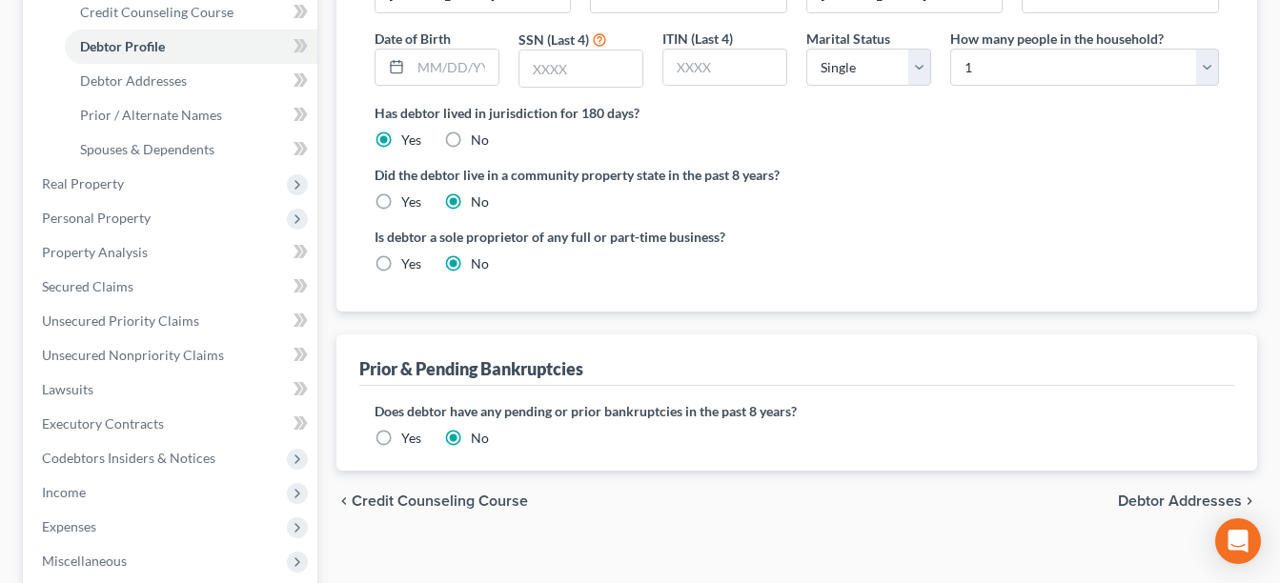
scroll to position [378, 0]
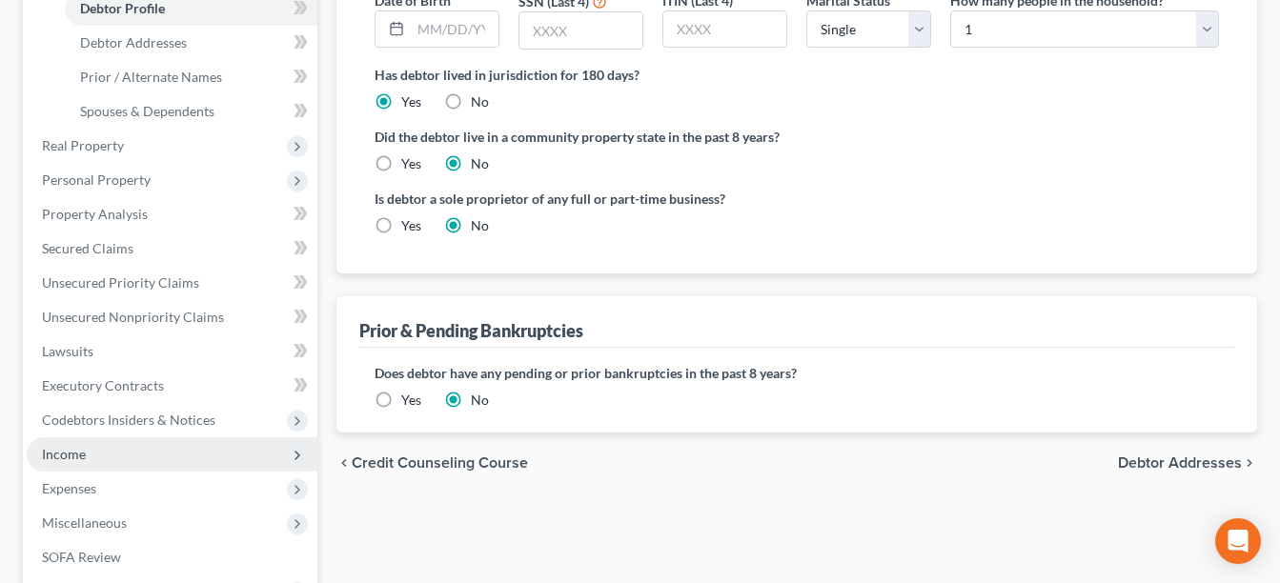
click at [87, 449] on span "Income" at bounding box center [172, 454] width 291 height 34
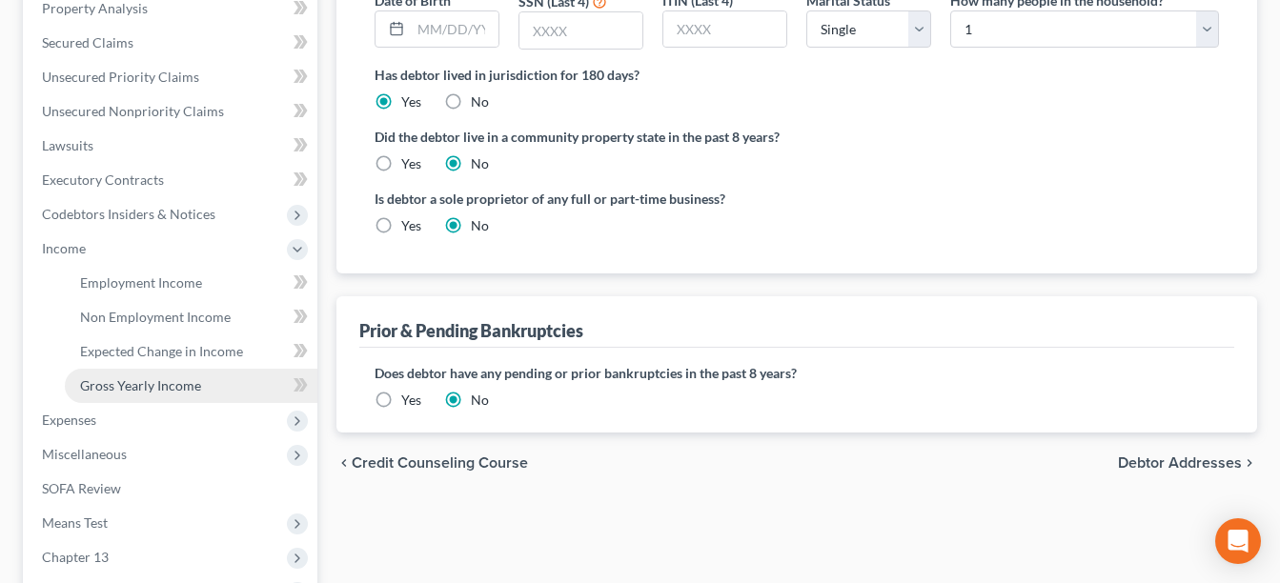
click at [180, 388] on span "Gross Yearly Income" at bounding box center [140, 385] width 121 height 16
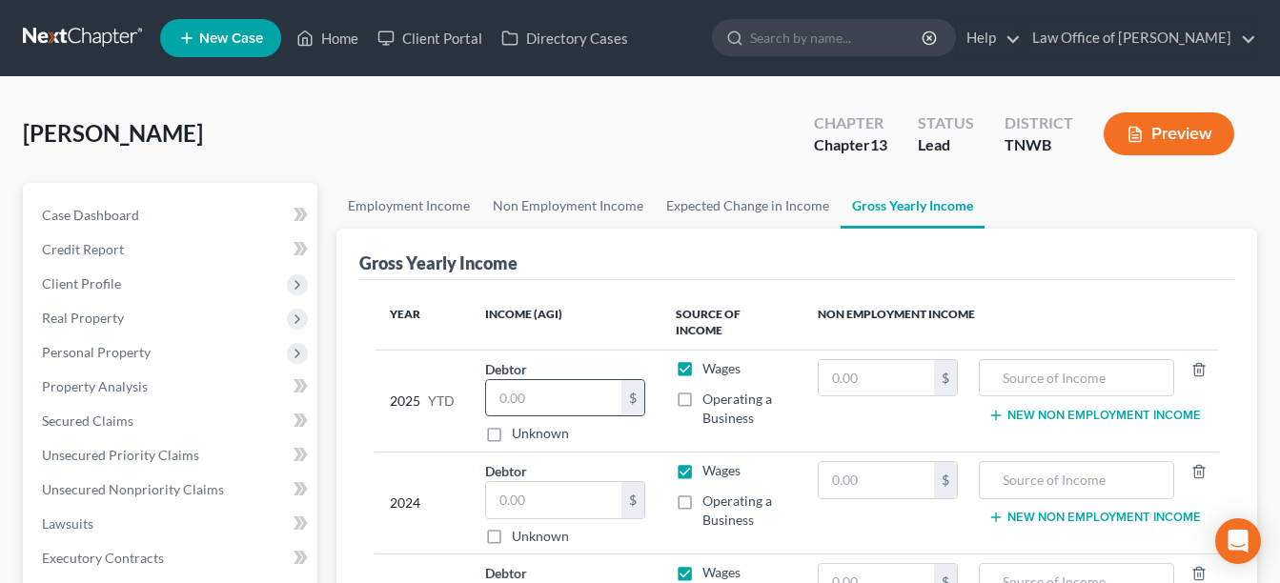
click at [508, 380] on input "text" at bounding box center [553, 398] width 135 height 36
click at [493, 484] on input "text" at bounding box center [553, 500] width 135 height 36
type input "3"
type input "25,000.00"
click at [498, 389] on input "text" at bounding box center [553, 398] width 135 height 36
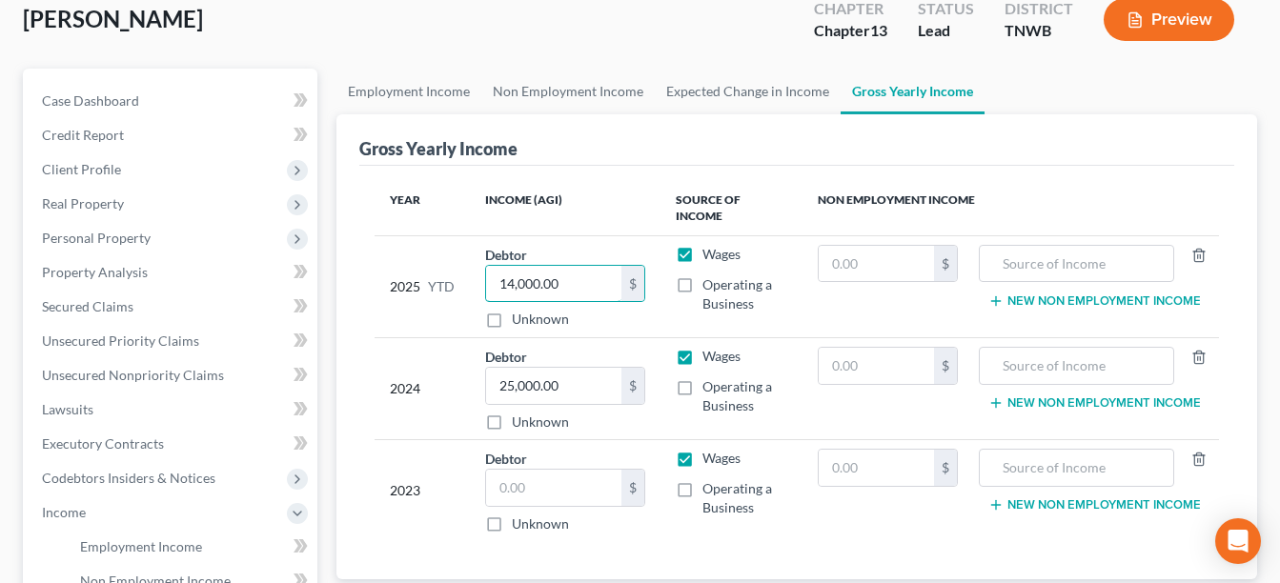
scroll to position [152, 0]
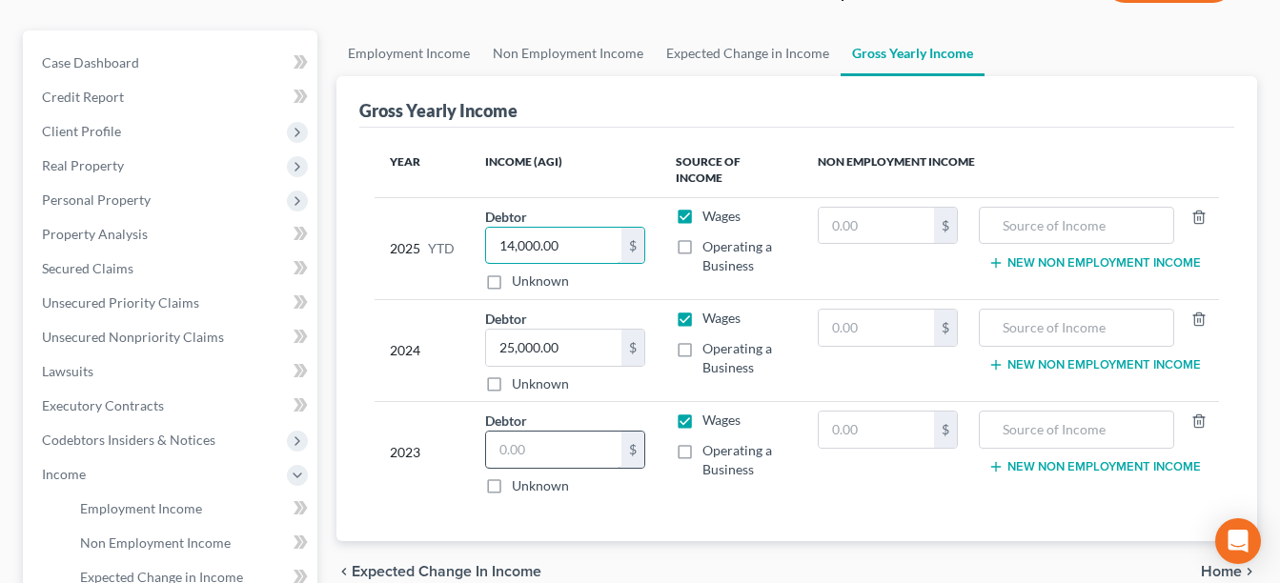
type input "14,000.00"
click at [515, 432] on input "text" at bounding box center [553, 450] width 135 height 36
click at [512, 476] on label "Unknown" at bounding box center [540, 485] width 57 height 19
click at [519, 476] on input "Unknown" at bounding box center [525, 482] width 12 height 12
checkbox input "true"
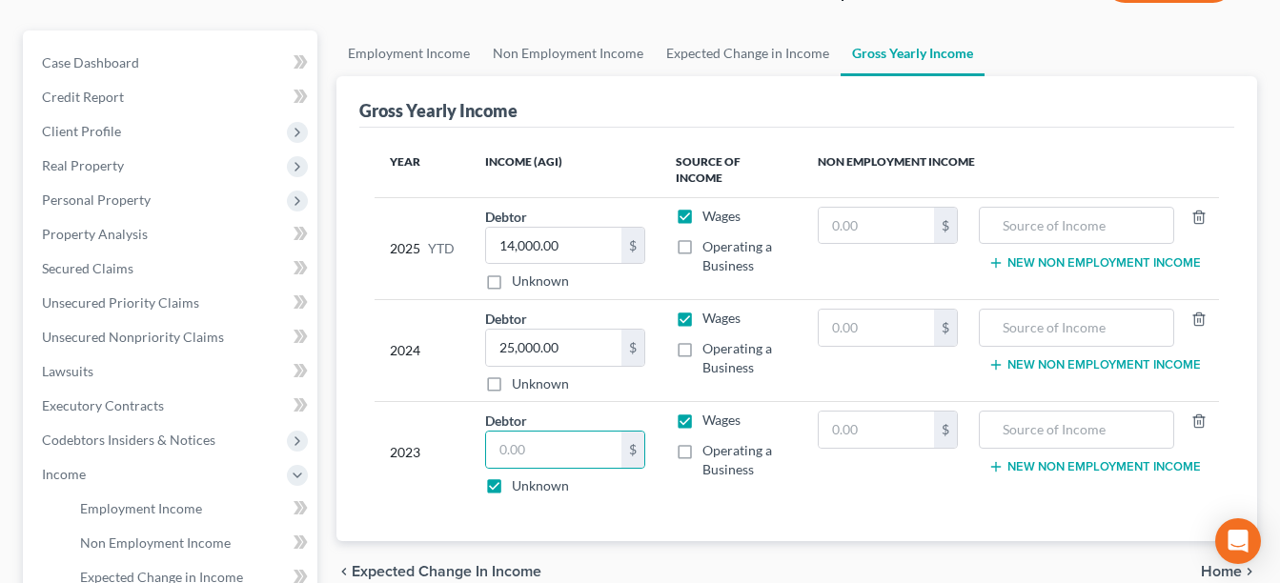
type input "0.00"
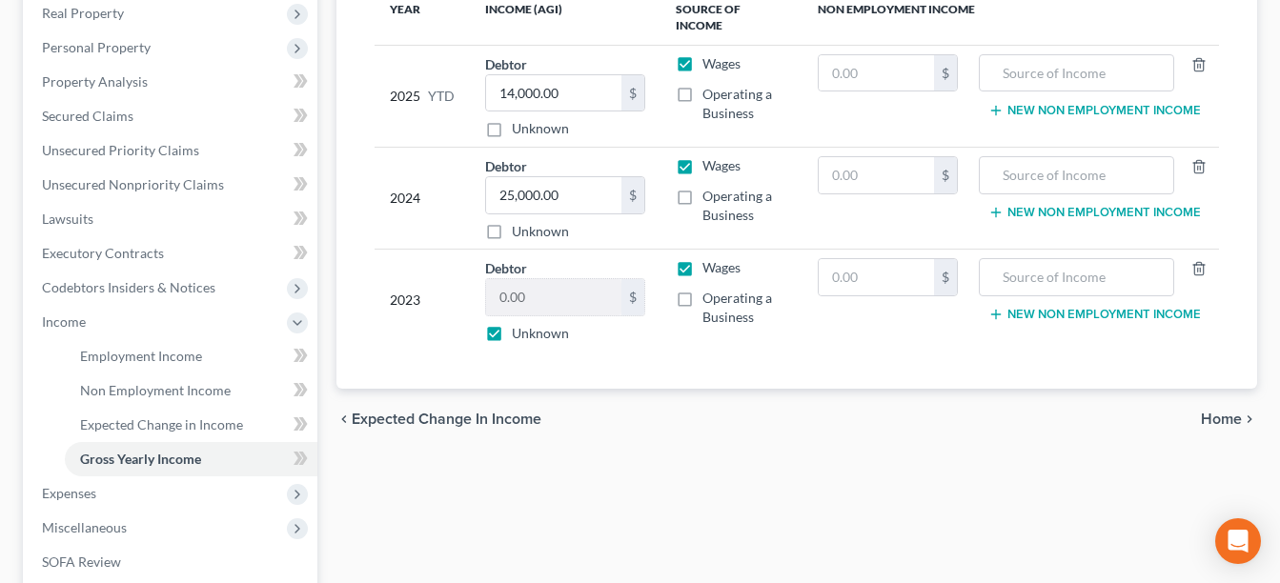
scroll to position [343, 0]
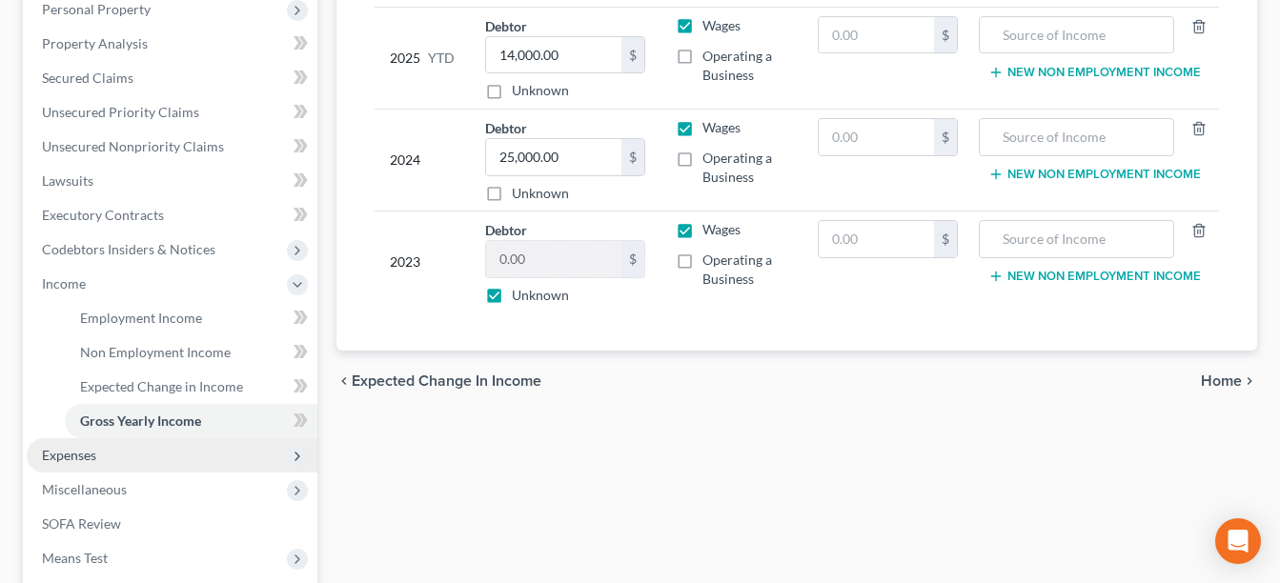
click at [75, 455] on span "Expenses" at bounding box center [69, 455] width 54 height 16
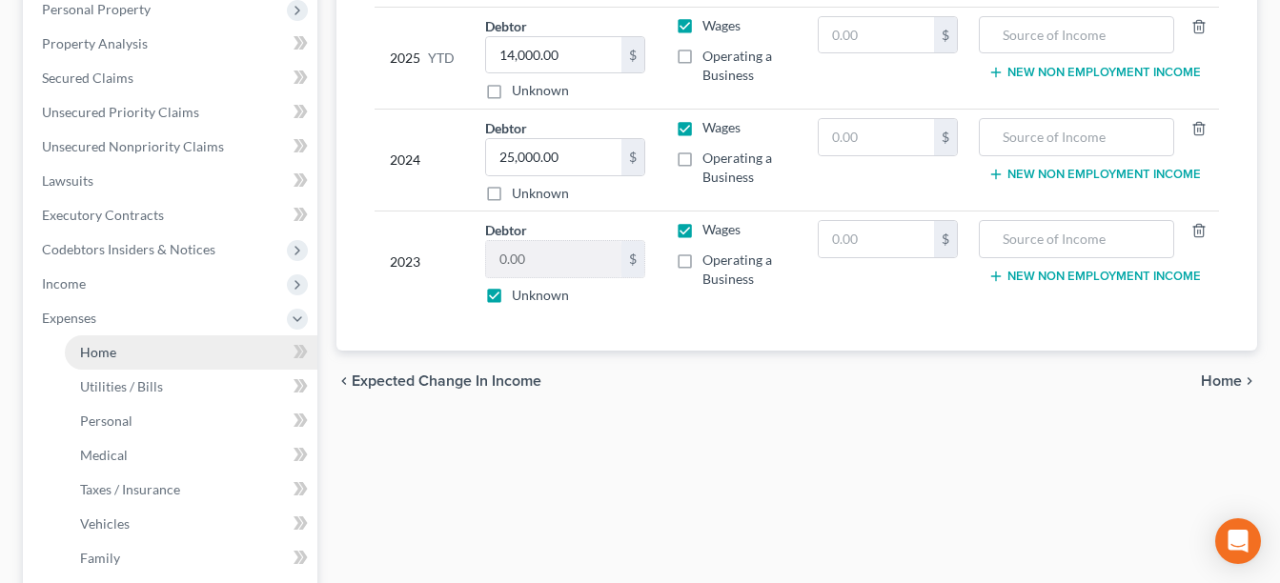
click at [108, 346] on span "Home" at bounding box center [98, 352] width 36 height 16
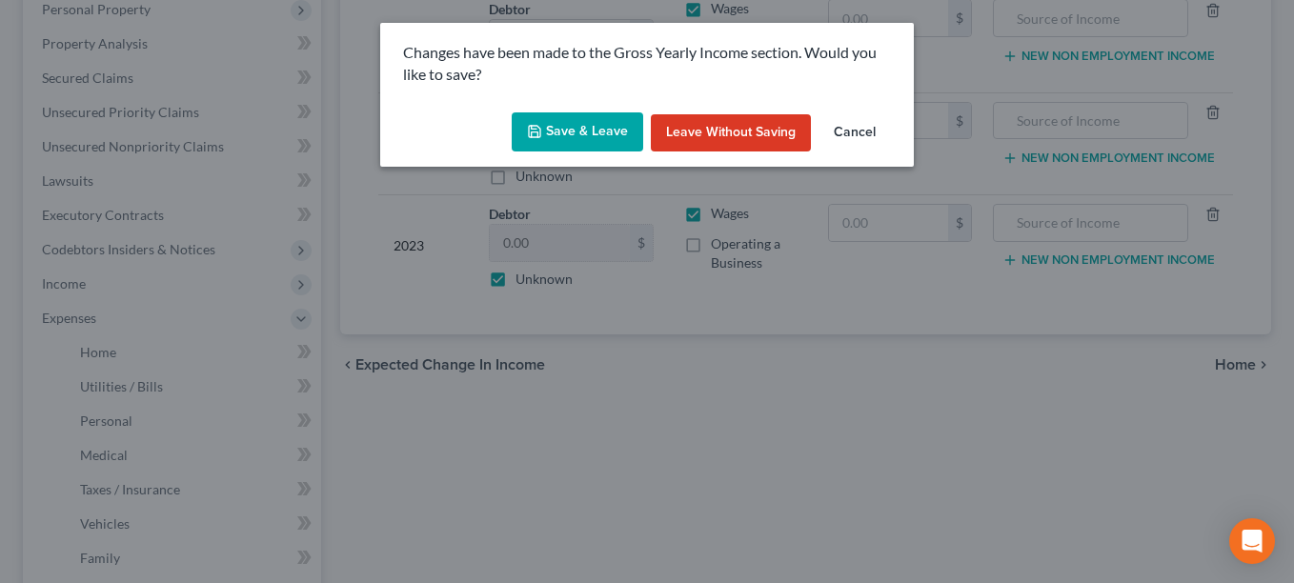
click at [574, 122] on button "Save & Leave" at bounding box center [577, 132] width 131 height 40
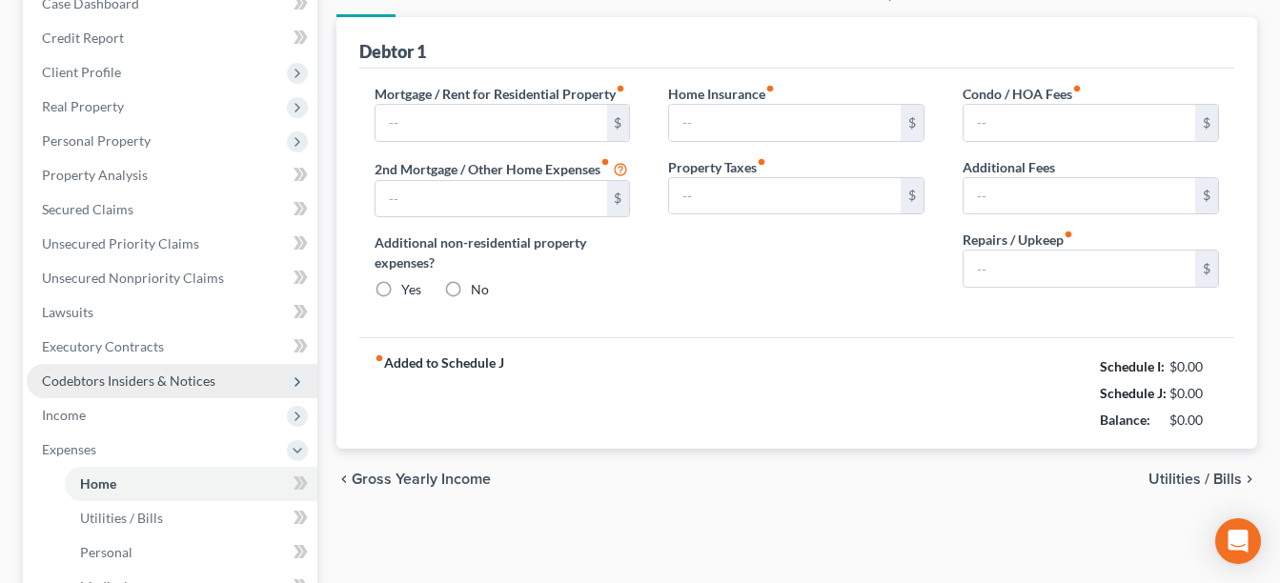
type input "0.00"
radio input "true"
type input "0.00"
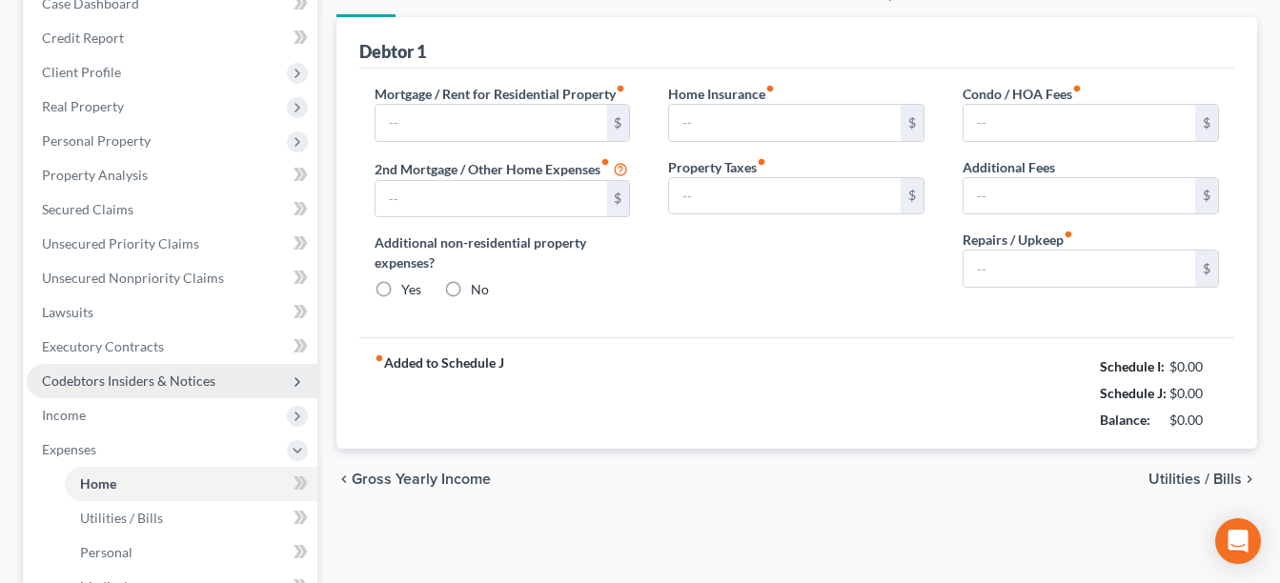
type input "0.00"
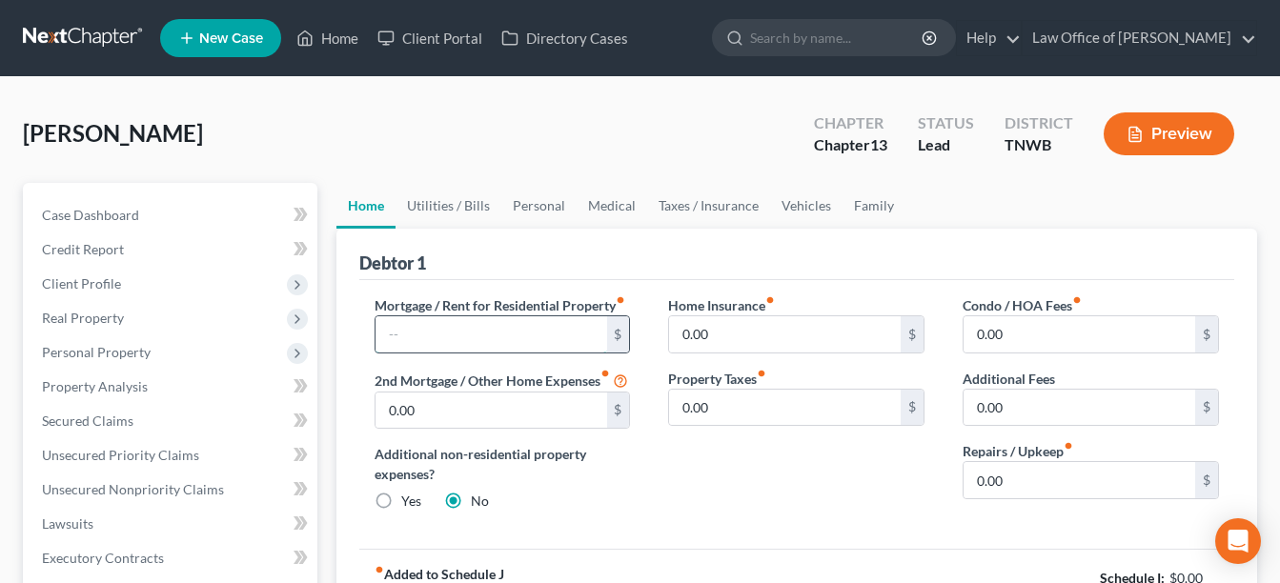
click at [439, 333] on input "text" at bounding box center [491, 334] width 232 height 36
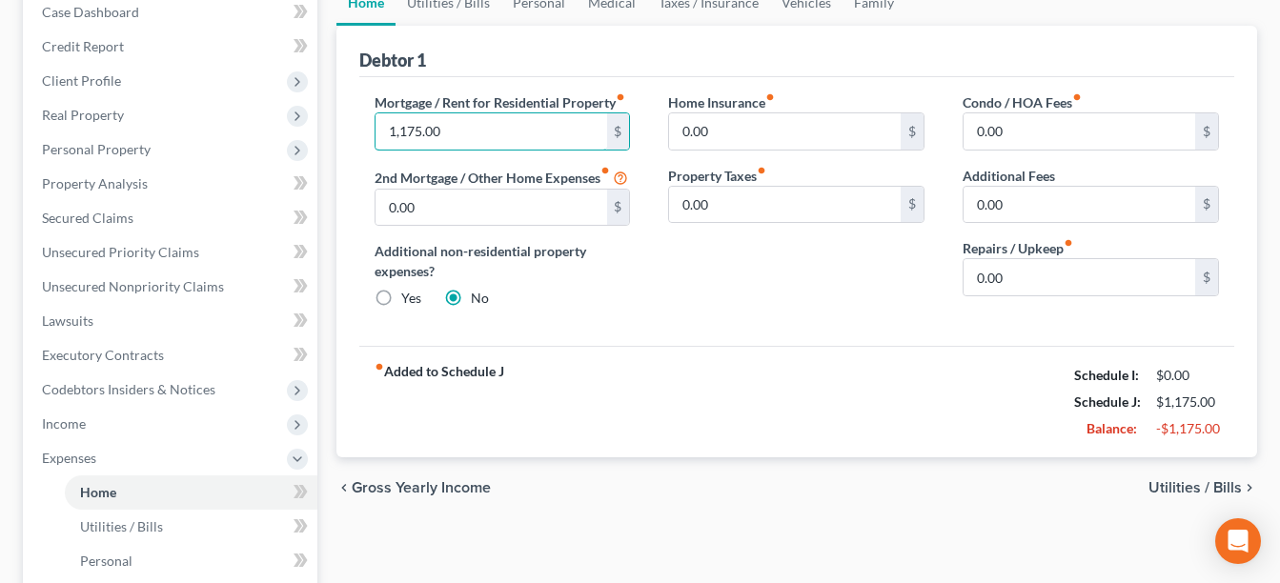
scroll to position [241, 0]
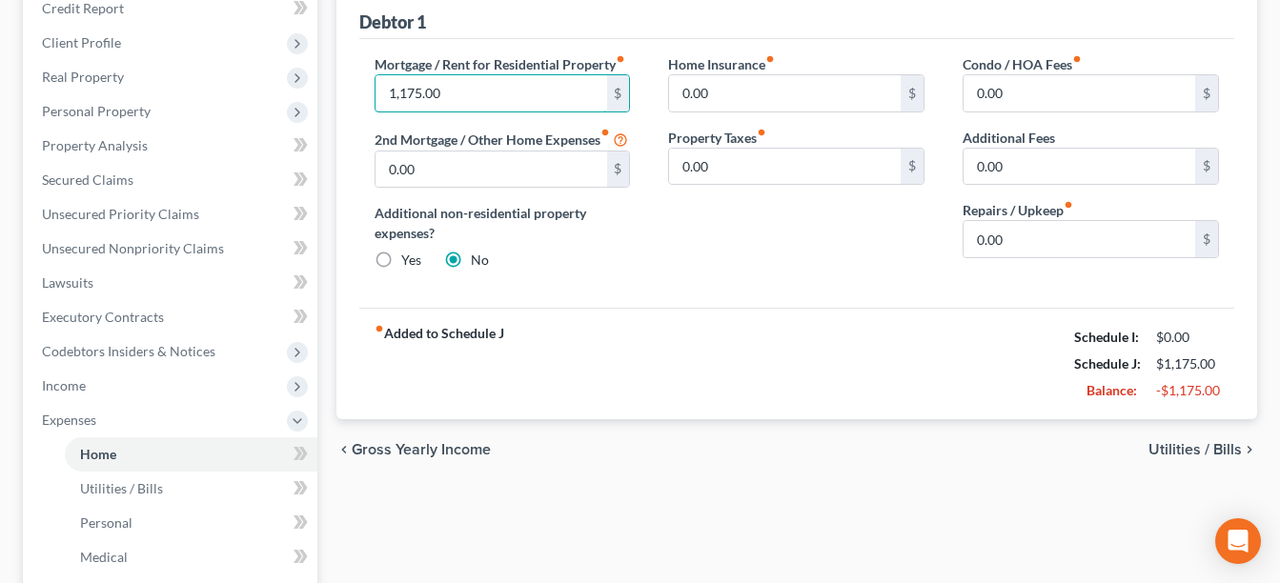
type input "1,175.00"
click at [1220, 457] on span "Utilities / Bills" at bounding box center [1194, 449] width 93 height 15
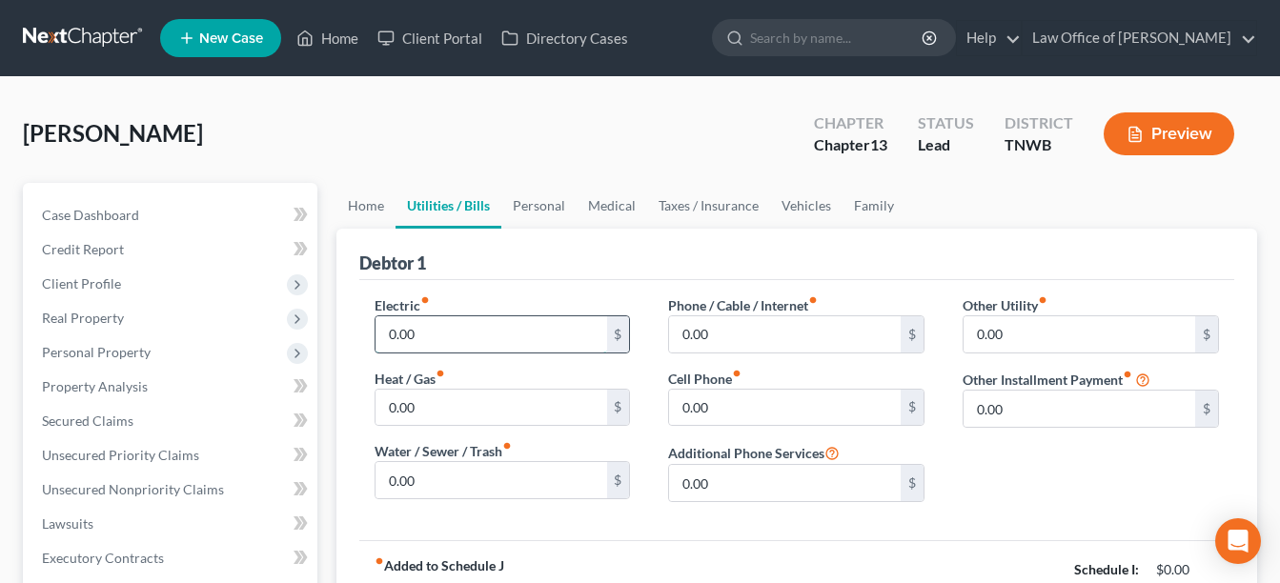
click at [381, 333] on input "0.00" at bounding box center [491, 334] width 232 height 36
type input "200.00"
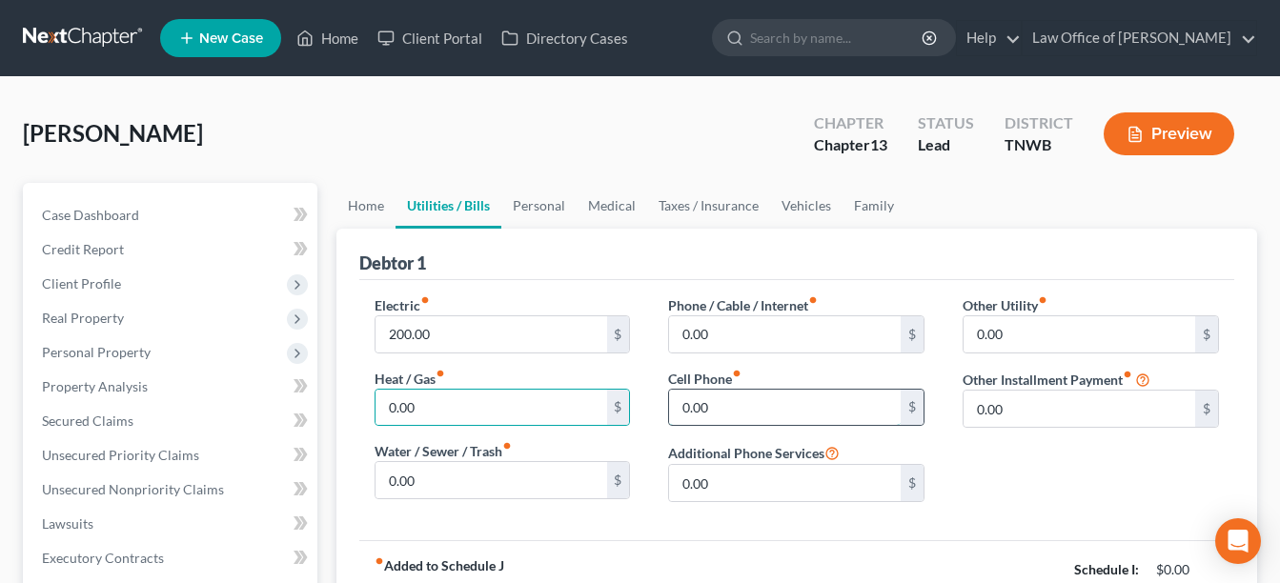
click at [677, 397] on input "0.00" at bounding box center [785, 408] width 232 height 36
type input "60.00"
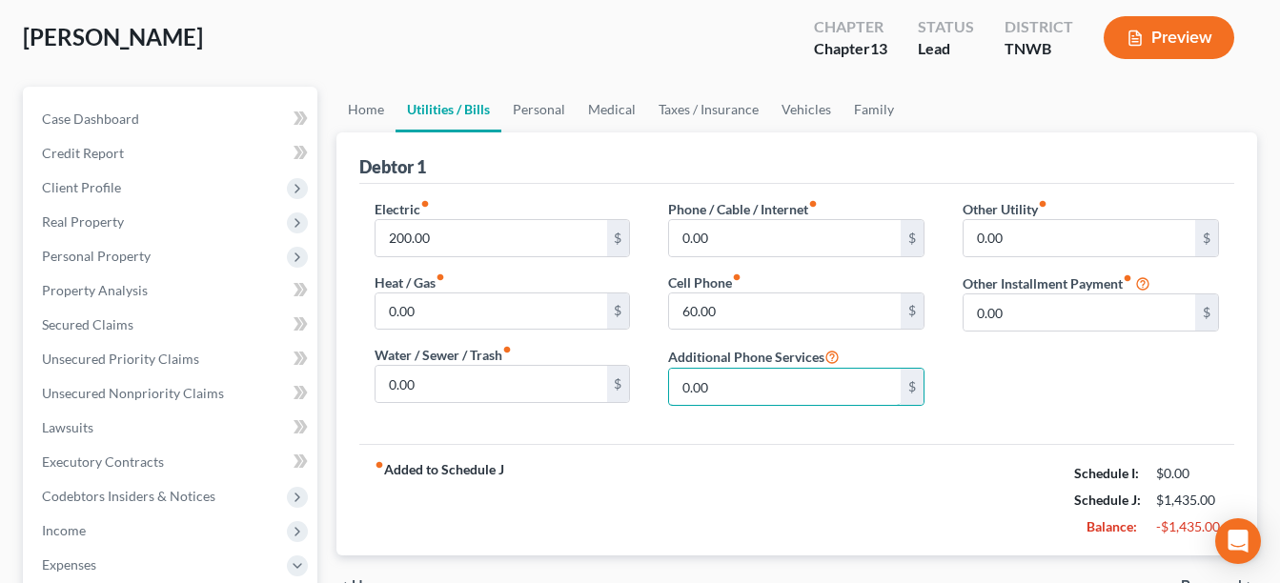
scroll to position [114, 0]
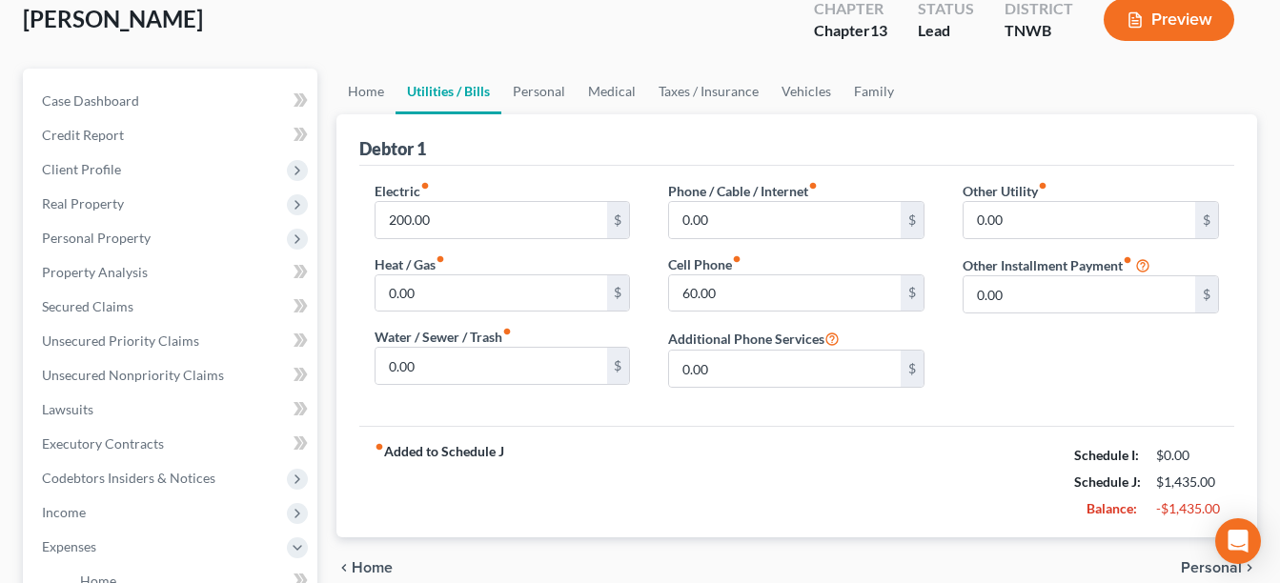
click at [1225, 567] on span "Personal" at bounding box center [1211, 567] width 61 height 15
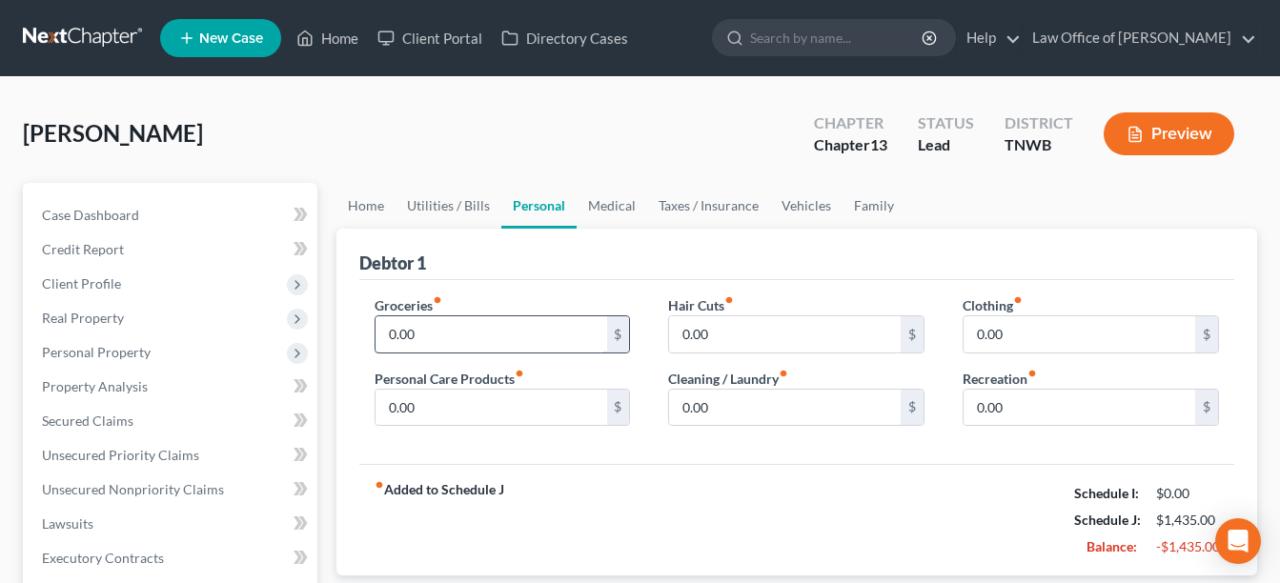
click at [383, 335] on input "0.00" at bounding box center [491, 334] width 232 height 36
type input "160.00"
type input "20.00"
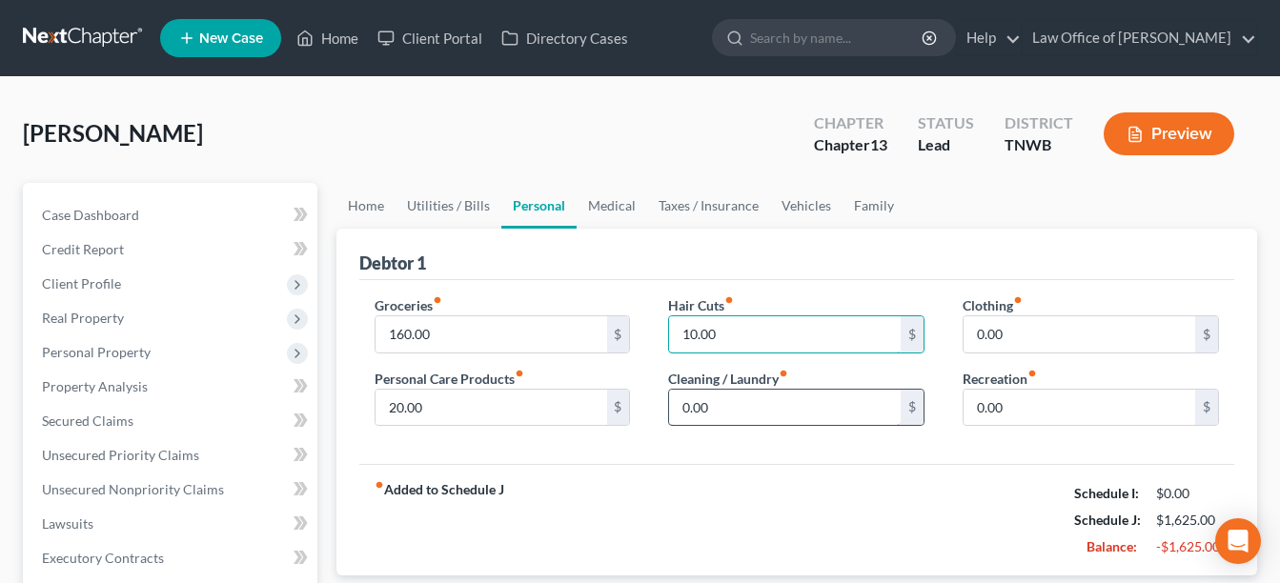
type input "10.00"
click at [680, 407] on input "0.00" at bounding box center [785, 408] width 232 height 36
type input "30.00"
click at [975, 326] on input "0.00" at bounding box center [1079, 334] width 232 height 36
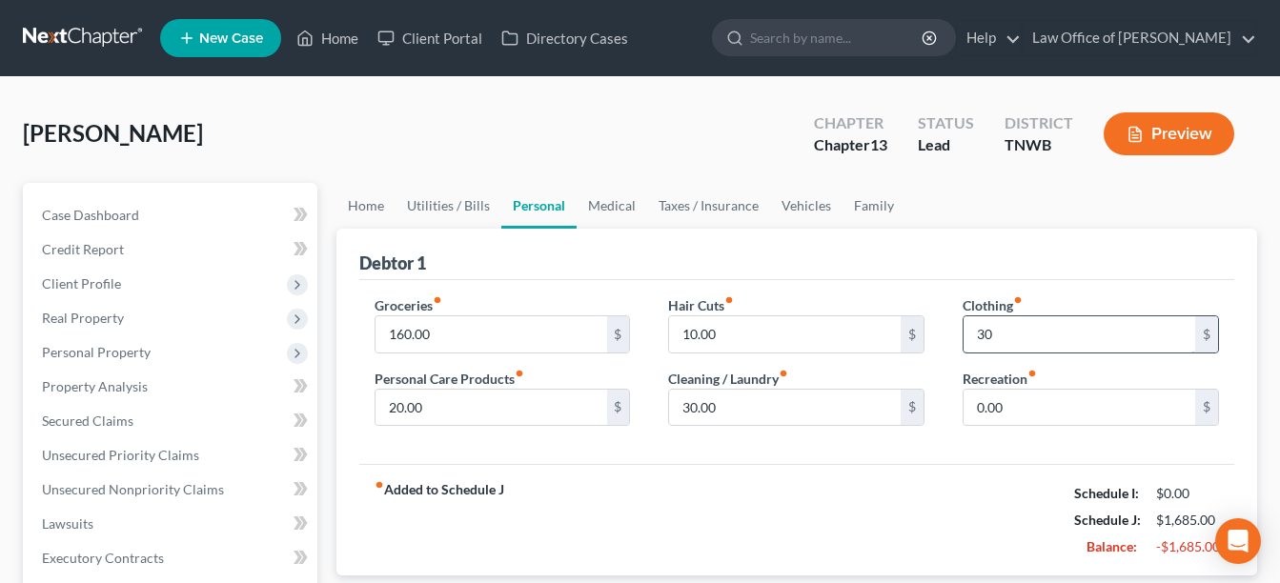
type input "30.00"
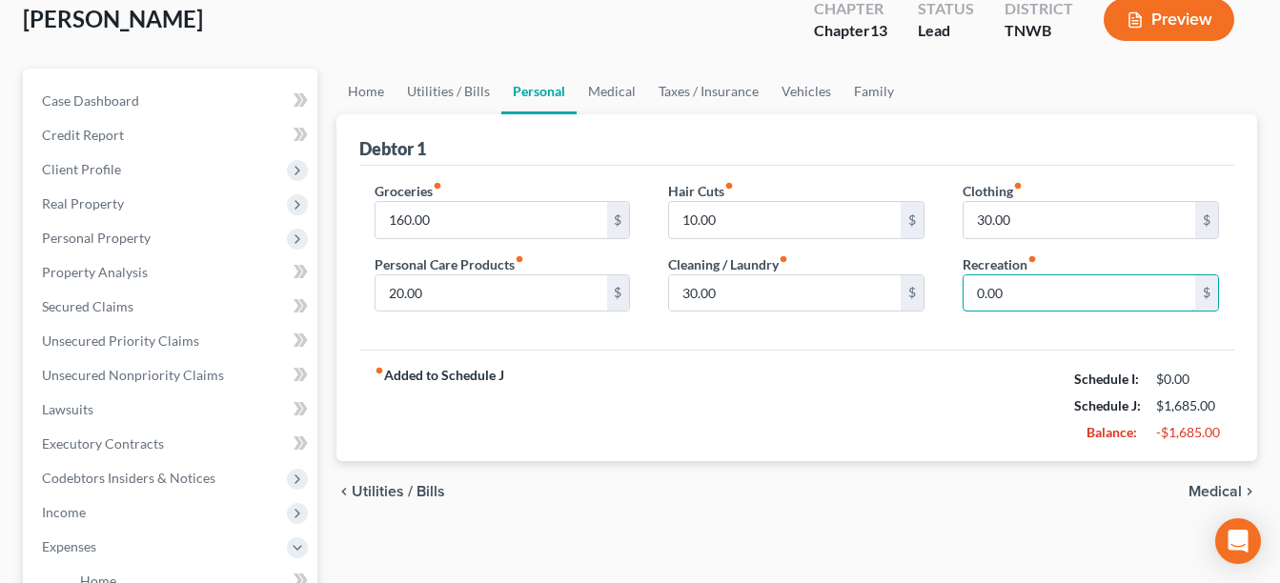
scroll to position [152, 0]
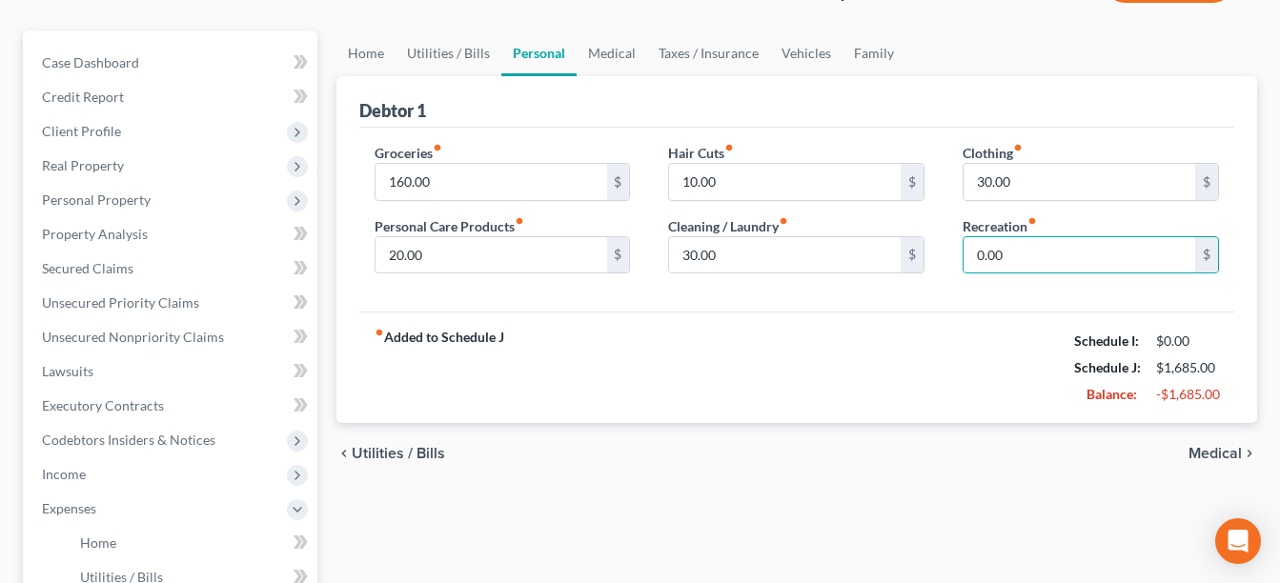
click at [1217, 452] on span "Medical" at bounding box center [1214, 453] width 53 height 15
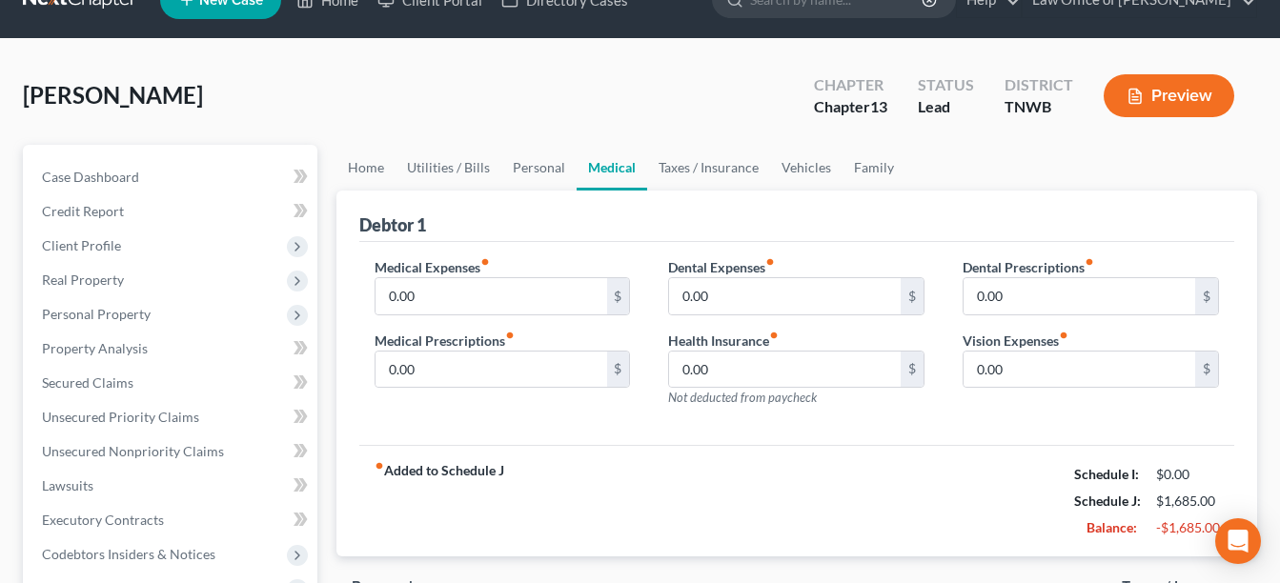
scroll to position [165, 0]
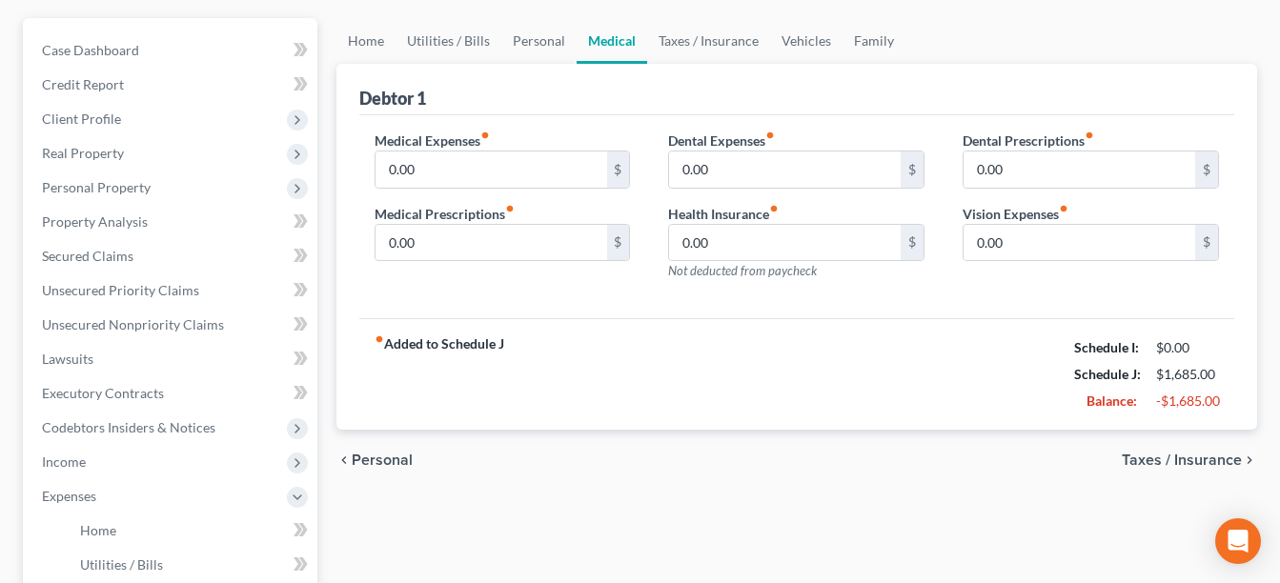
click at [1177, 454] on span "Taxes / Insurance" at bounding box center [1181, 460] width 120 height 15
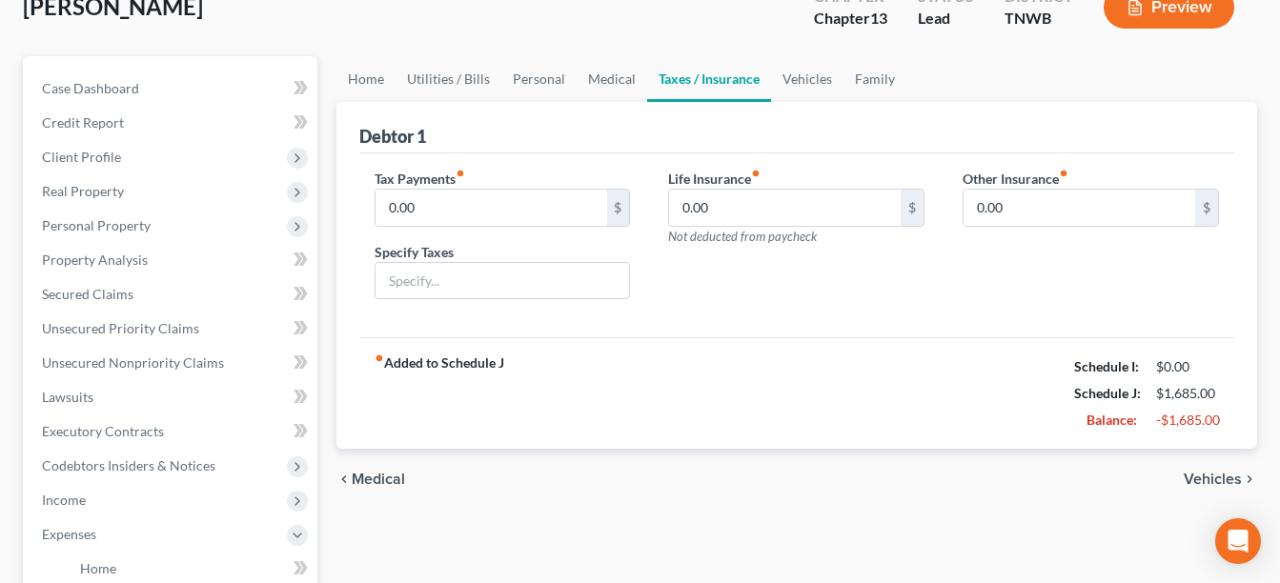
scroll to position [191, 0]
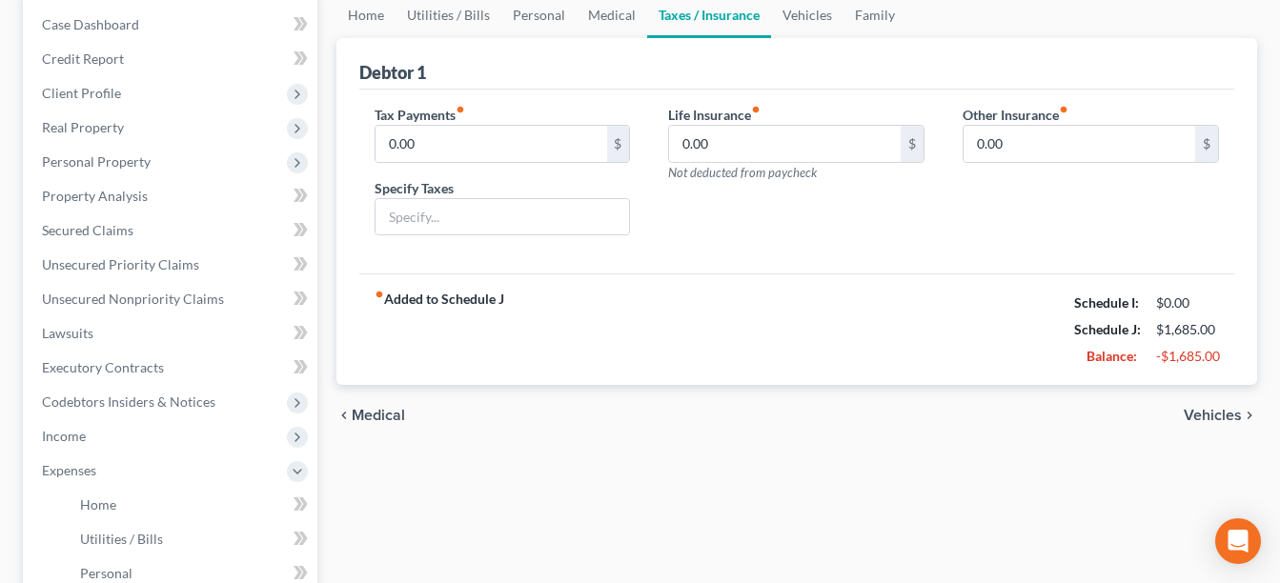
click at [1211, 412] on span "Vehicles" at bounding box center [1212, 415] width 58 height 15
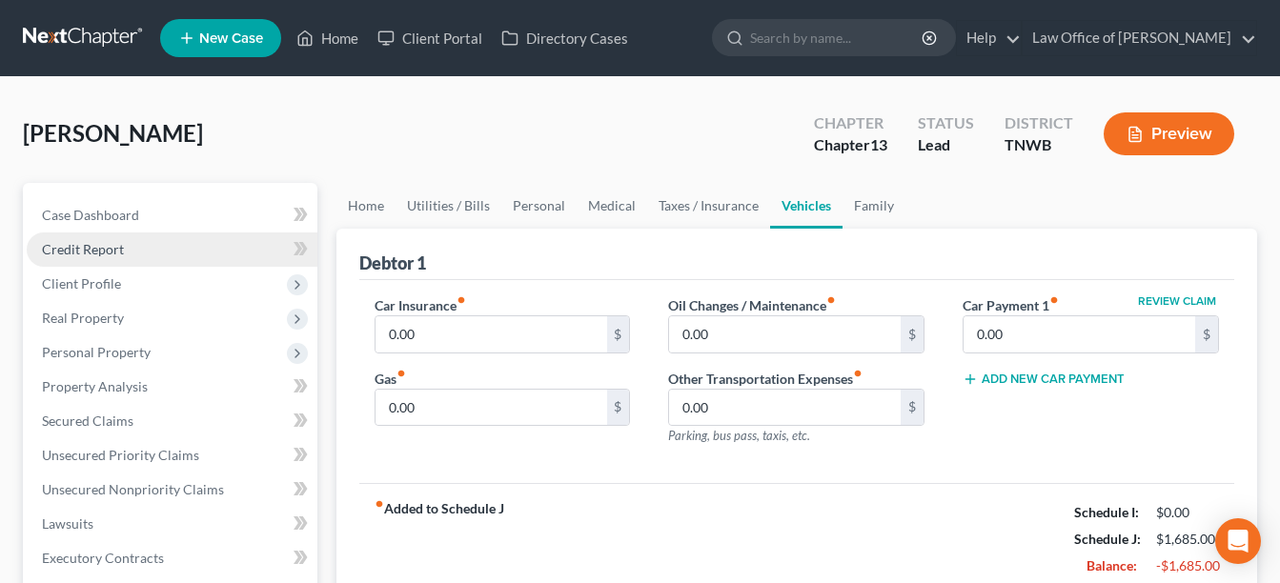
click at [282, 265] on link "Credit Report" at bounding box center [172, 249] width 291 height 34
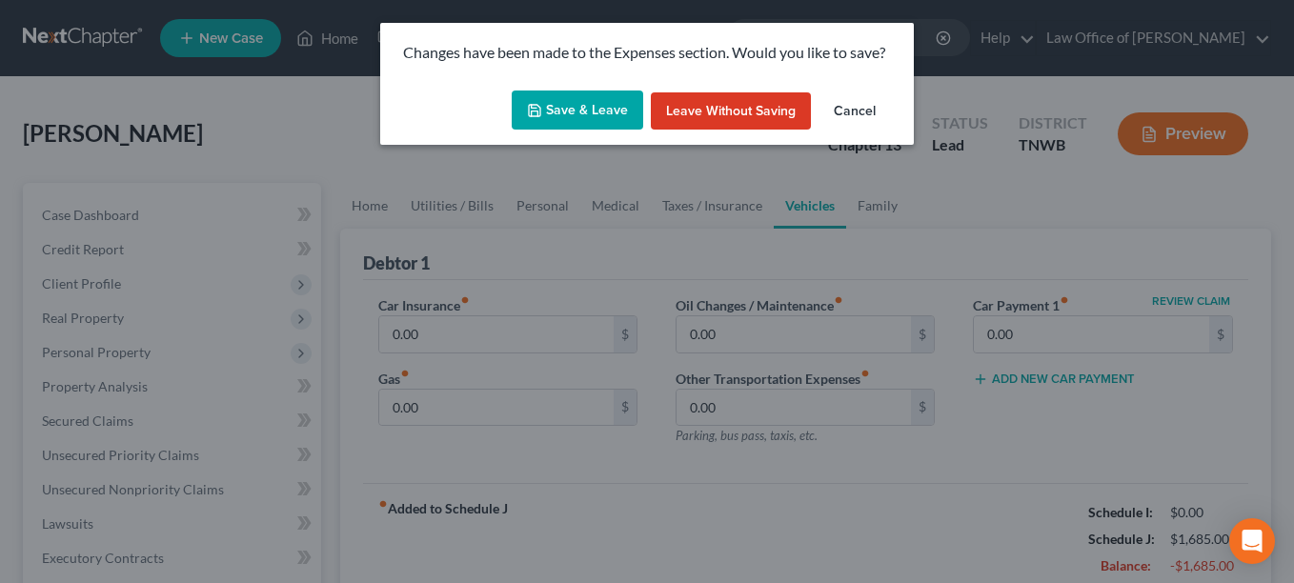
click at [569, 100] on button "Save & Leave" at bounding box center [577, 111] width 131 height 40
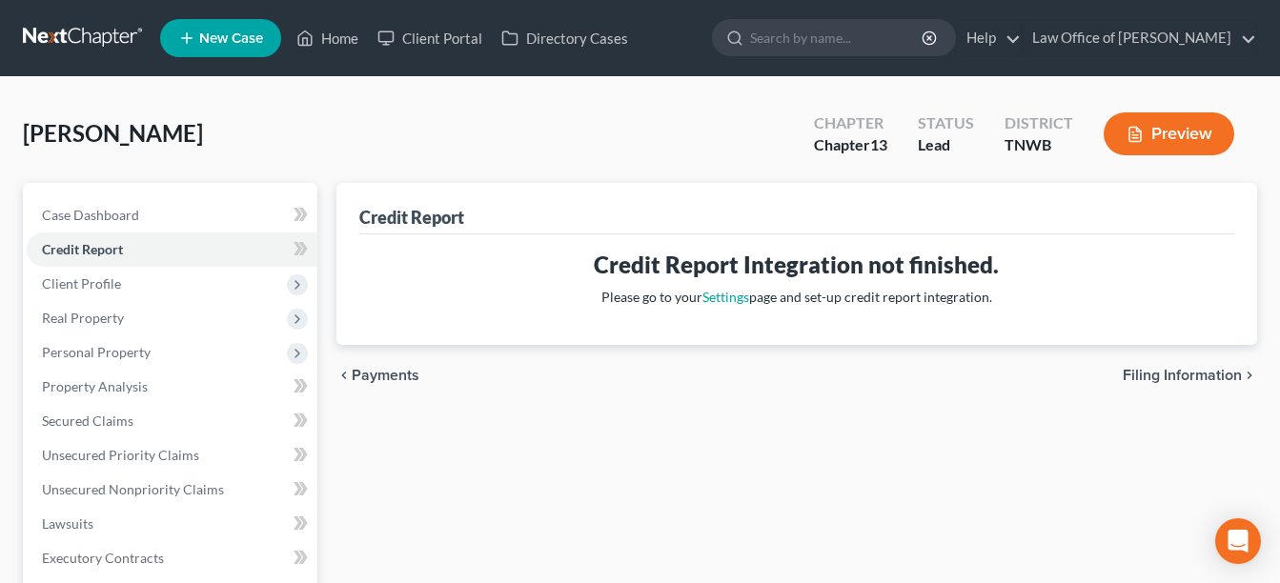
click at [386, 374] on span "Payments" at bounding box center [386, 375] width 68 height 15
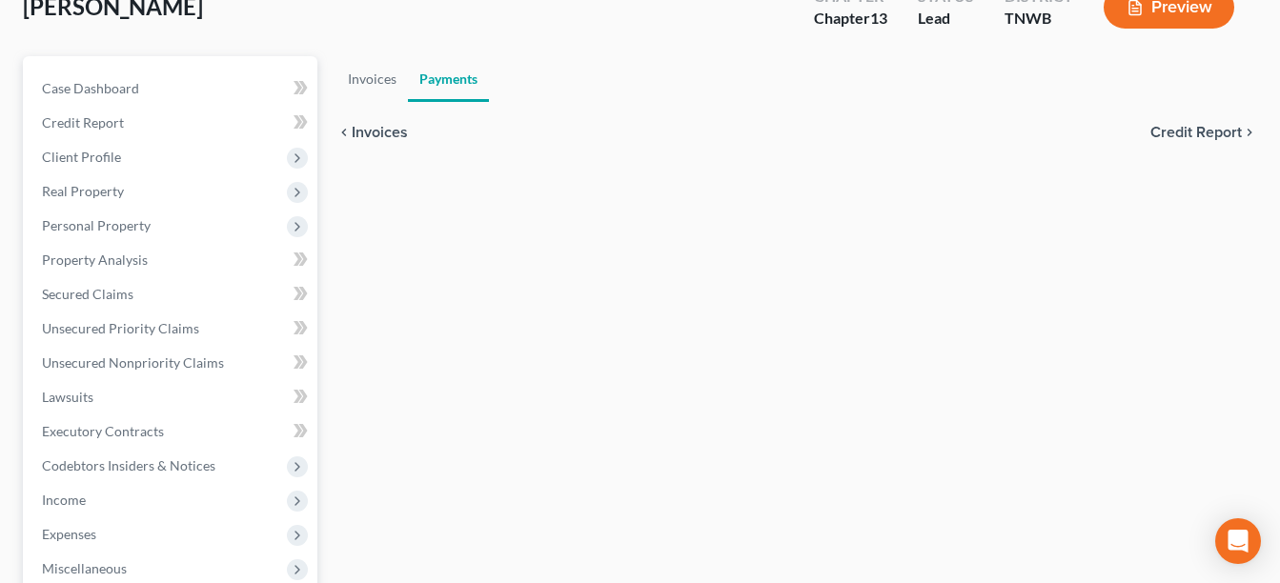
scroll to position [203, 0]
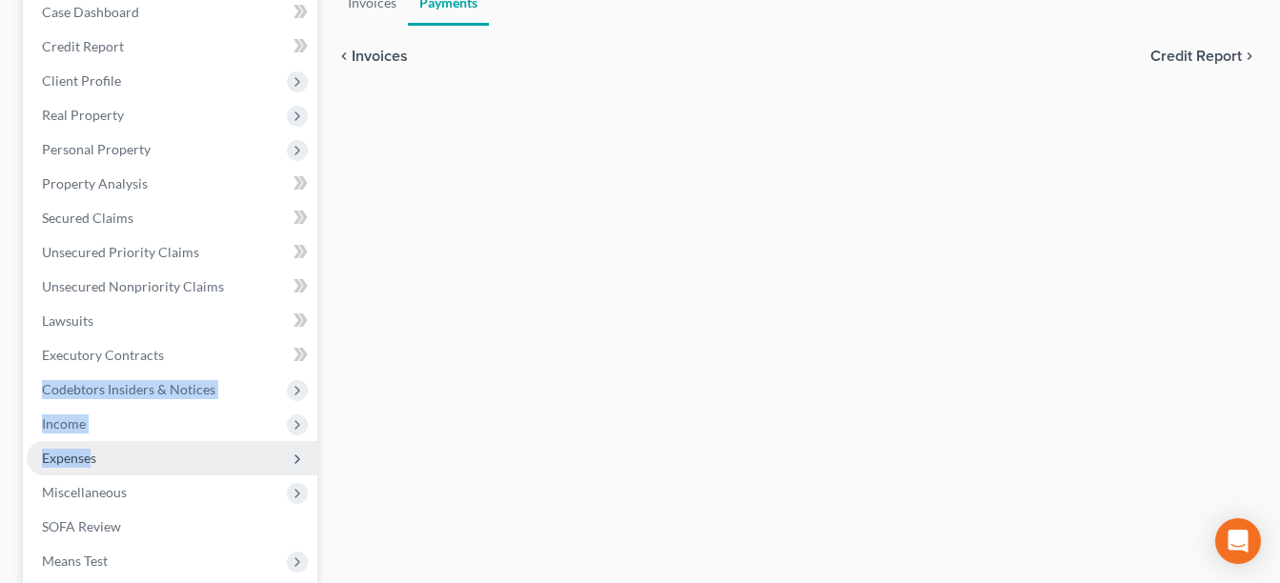
drag, startPoint x: 30, startPoint y: 398, endPoint x: 93, endPoint y: 460, distance: 88.9
click at [93, 460] on ul "Case Dashboard Payments Invoices Payments Payments Credit Report Client Profile" at bounding box center [172, 321] width 291 height 652
click at [93, 460] on span "Expenses" at bounding box center [69, 458] width 54 height 16
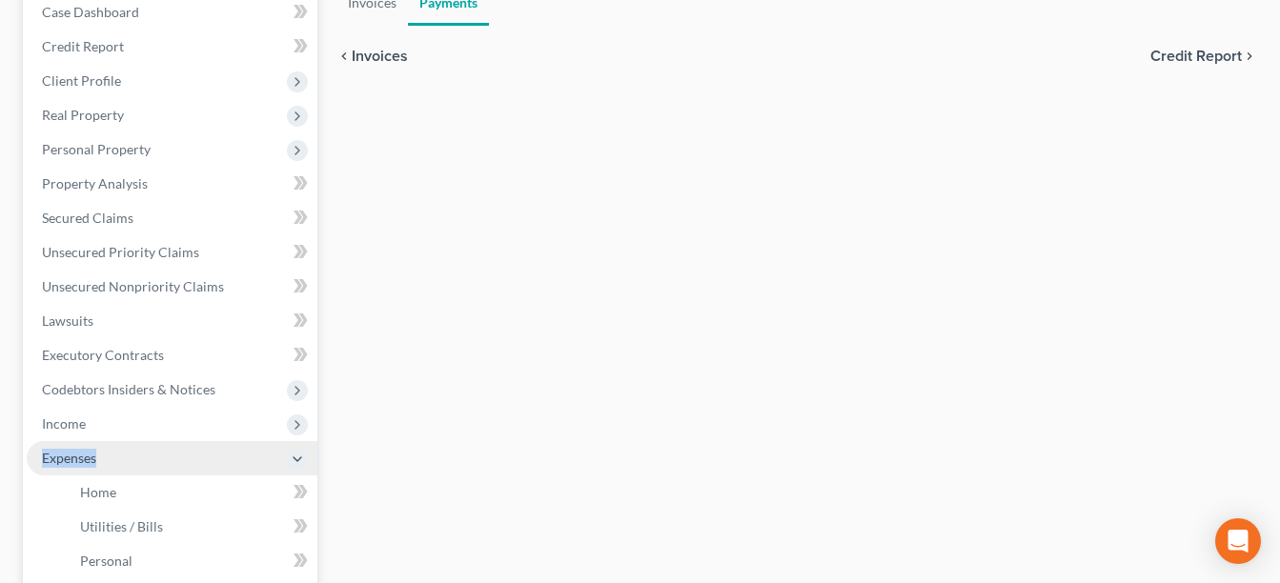
click at [93, 460] on span "Expenses" at bounding box center [69, 458] width 54 height 16
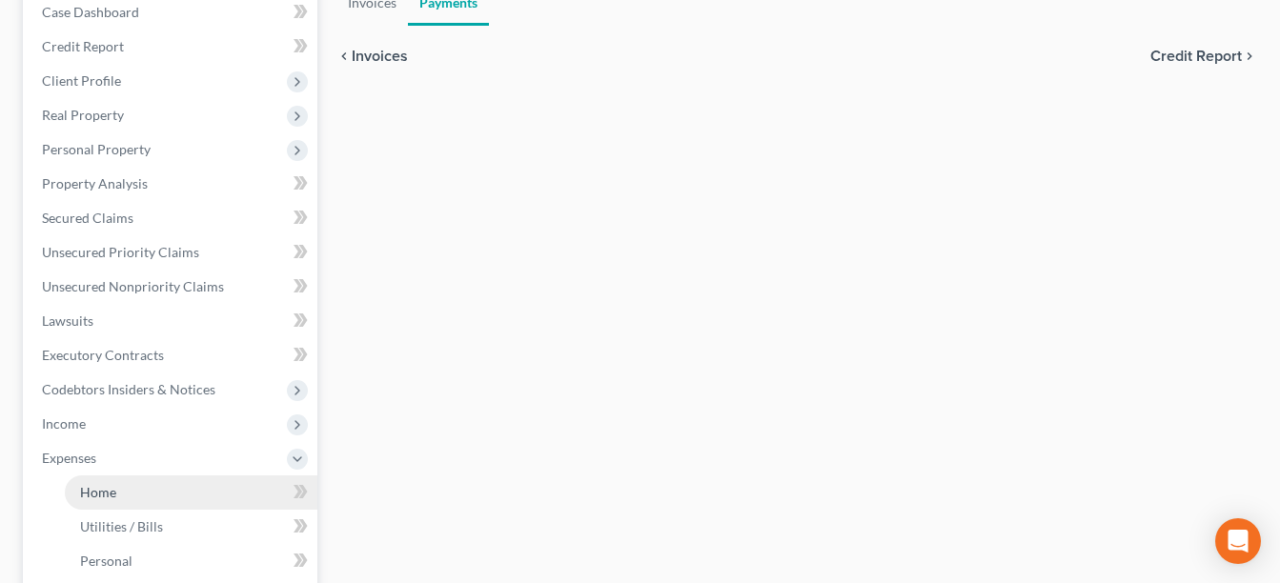
click at [97, 492] on span "Home" at bounding box center [98, 492] width 36 height 16
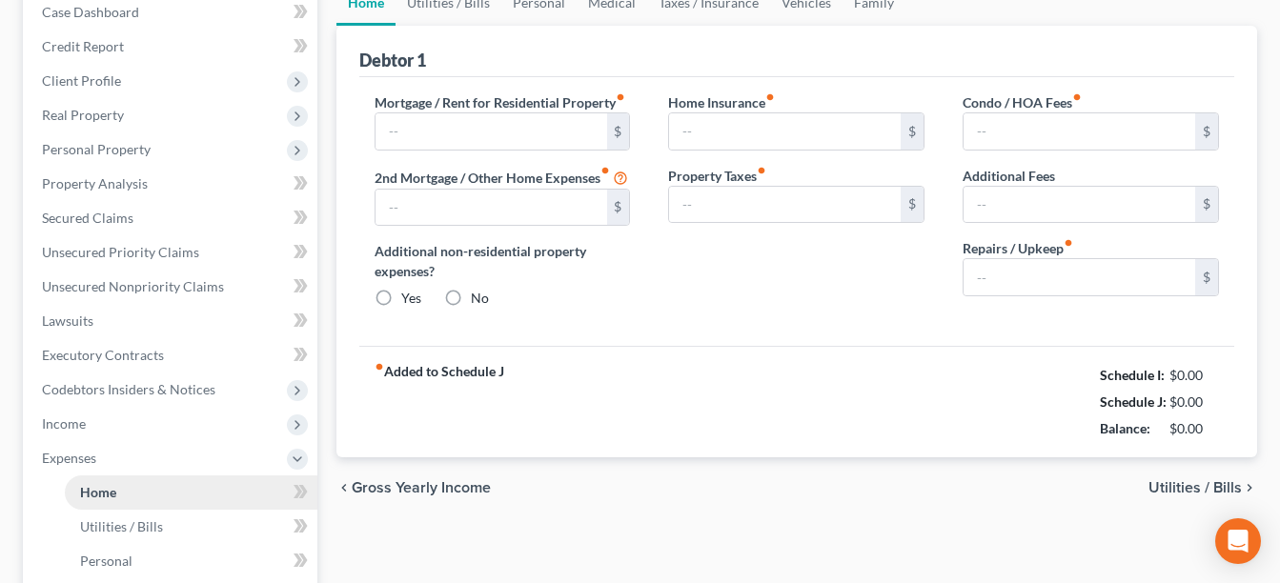
scroll to position [109, 0]
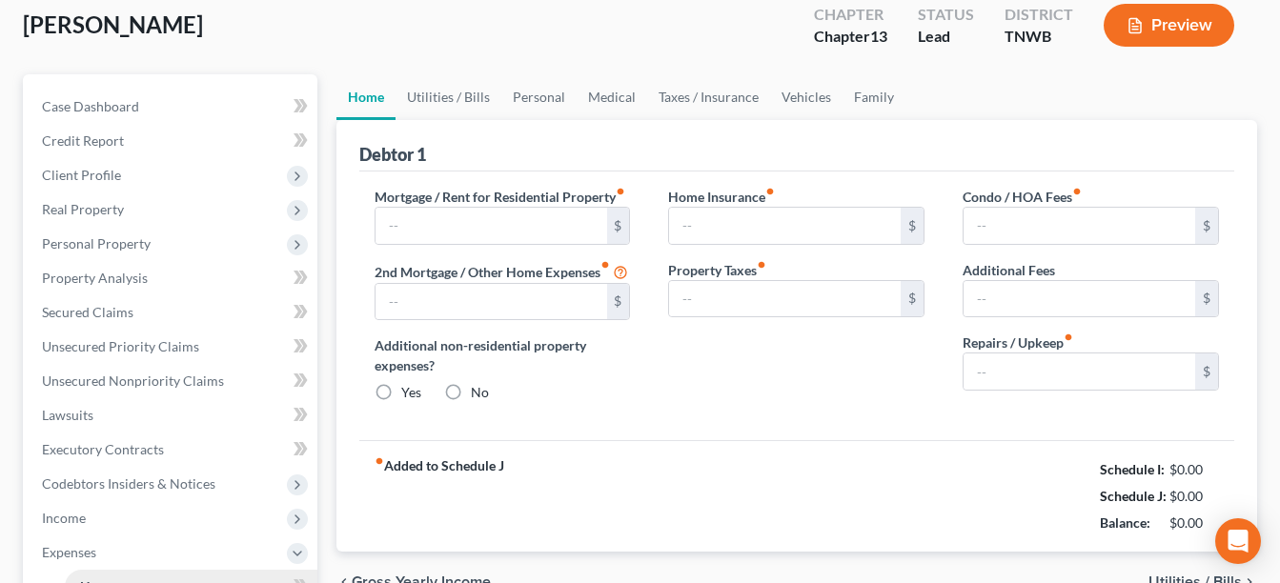
type input "1,175.00"
type input "0.00"
radio input "true"
type input "0.00"
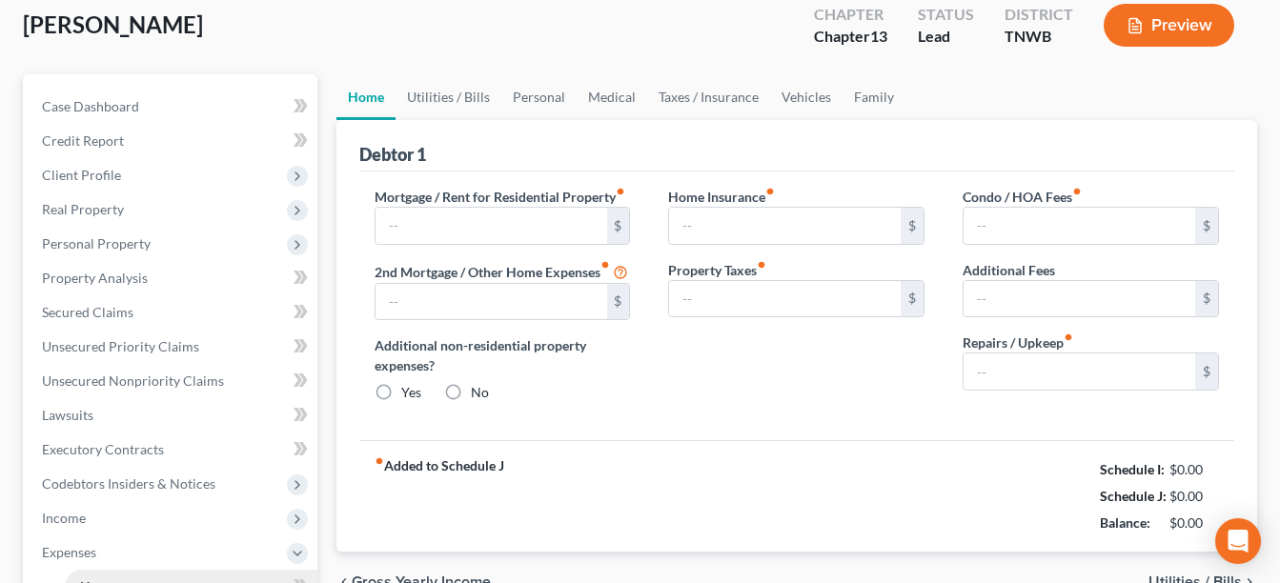
type input "0.00"
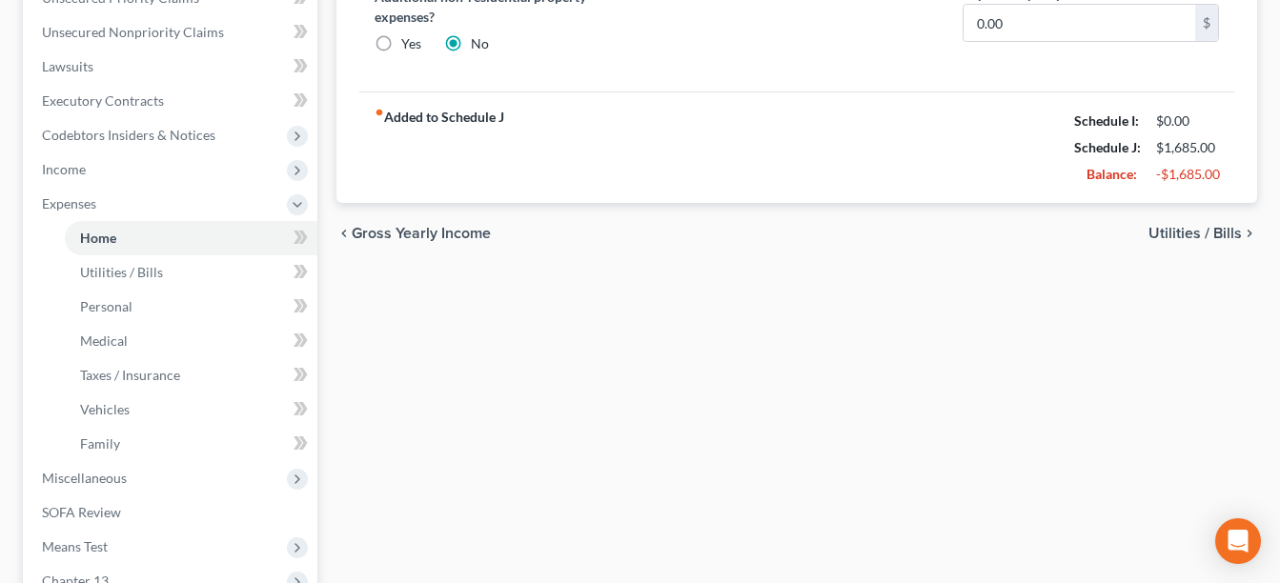
scroll to position [558, 0]
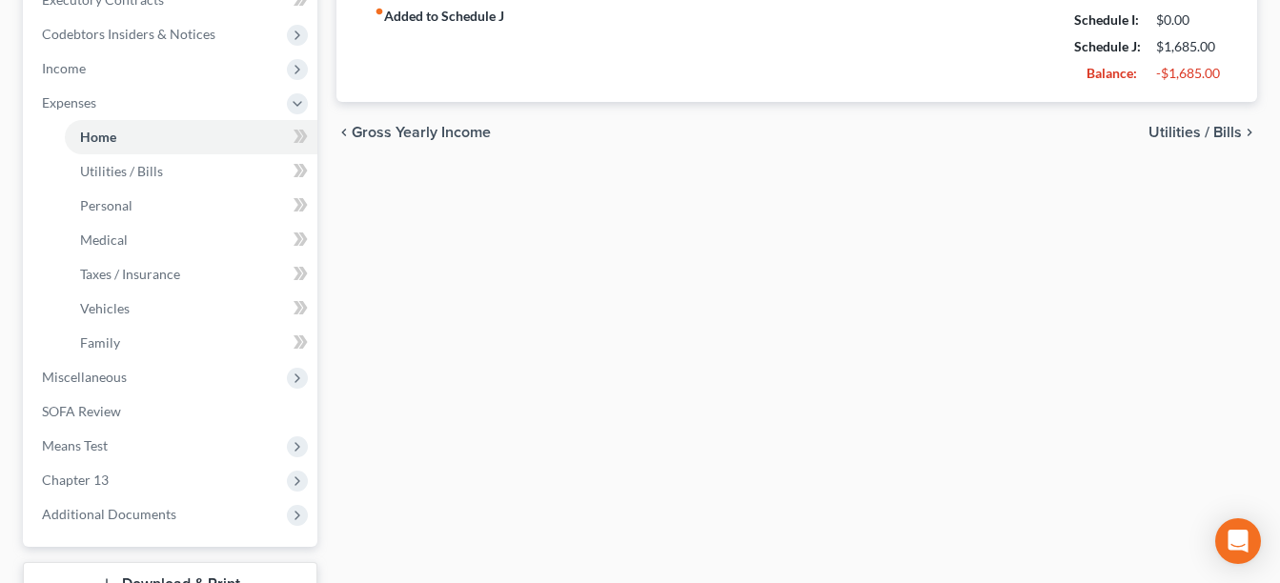
click at [1186, 140] on span "Utilities / Bills" at bounding box center [1194, 132] width 93 height 15
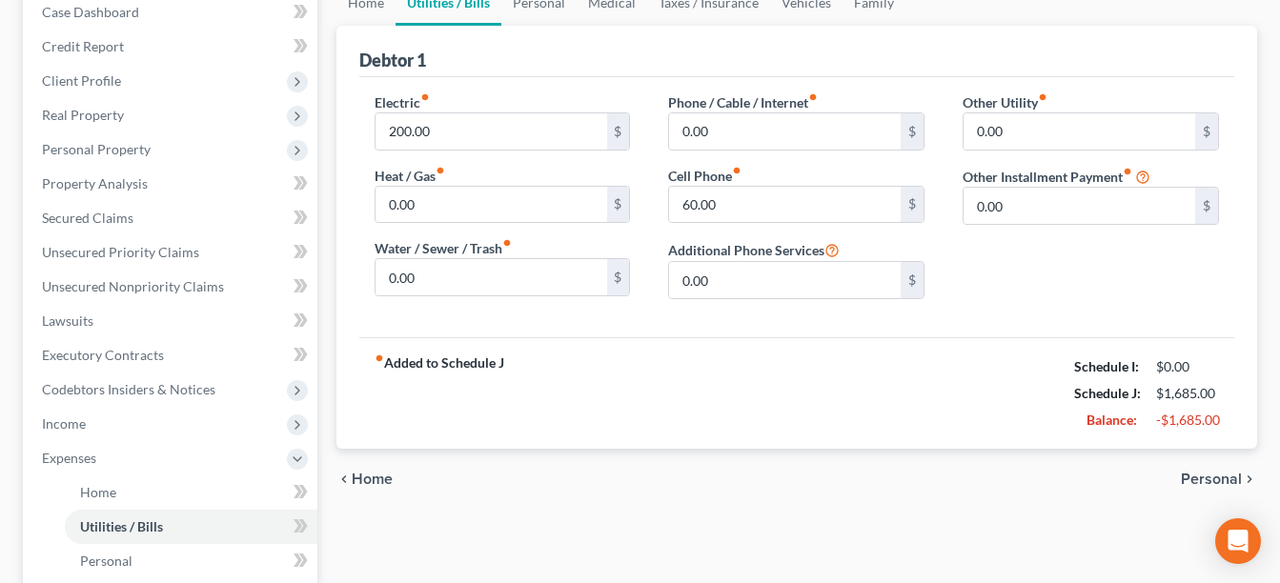
scroll to position [279, 0]
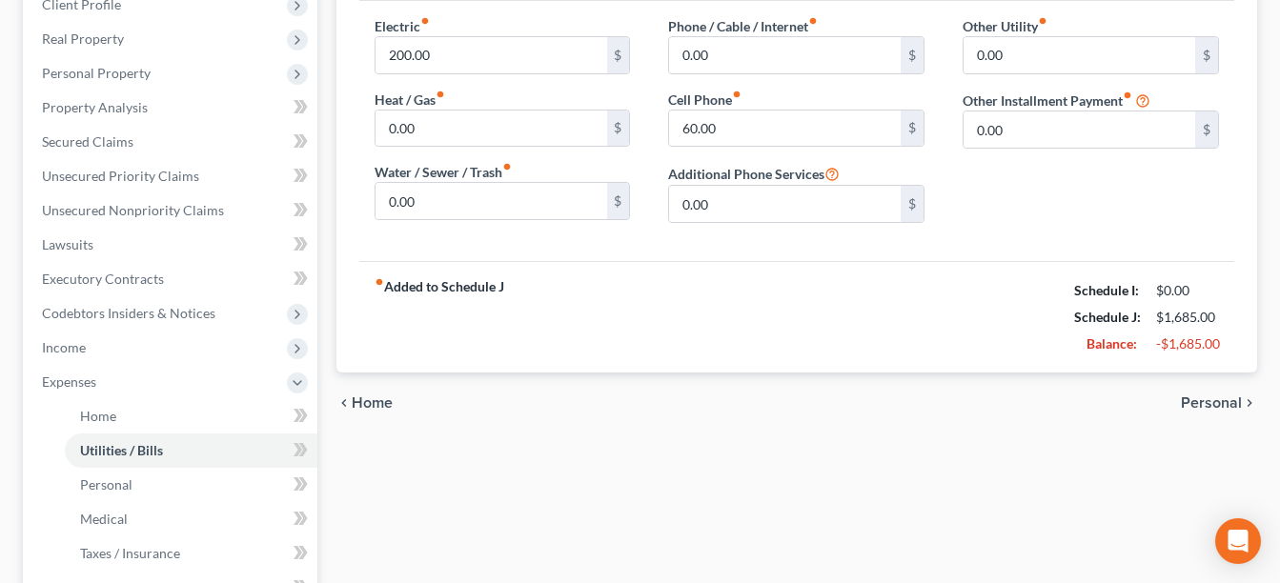
drag, startPoint x: 1185, startPoint y: 408, endPoint x: 1200, endPoint y: 403, distance: 15.1
click at [1200, 403] on span "Personal" at bounding box center [1211, 402] width 61 height 15
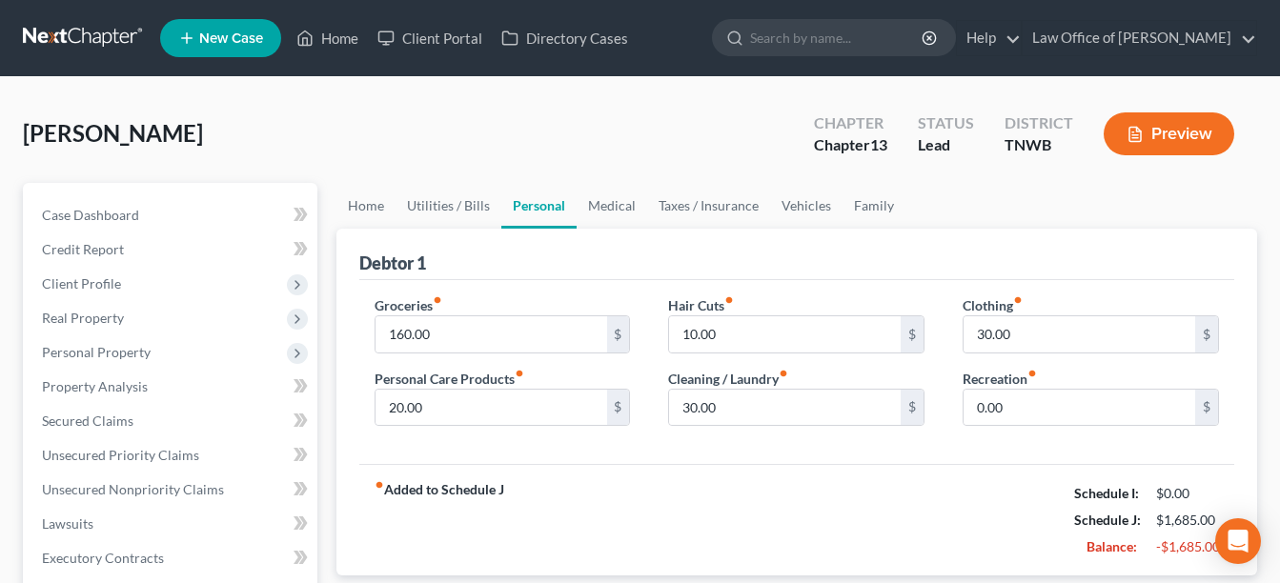
click at [1200, 403] on div "$" at bounding box center [1206, 408] width 23 height 36
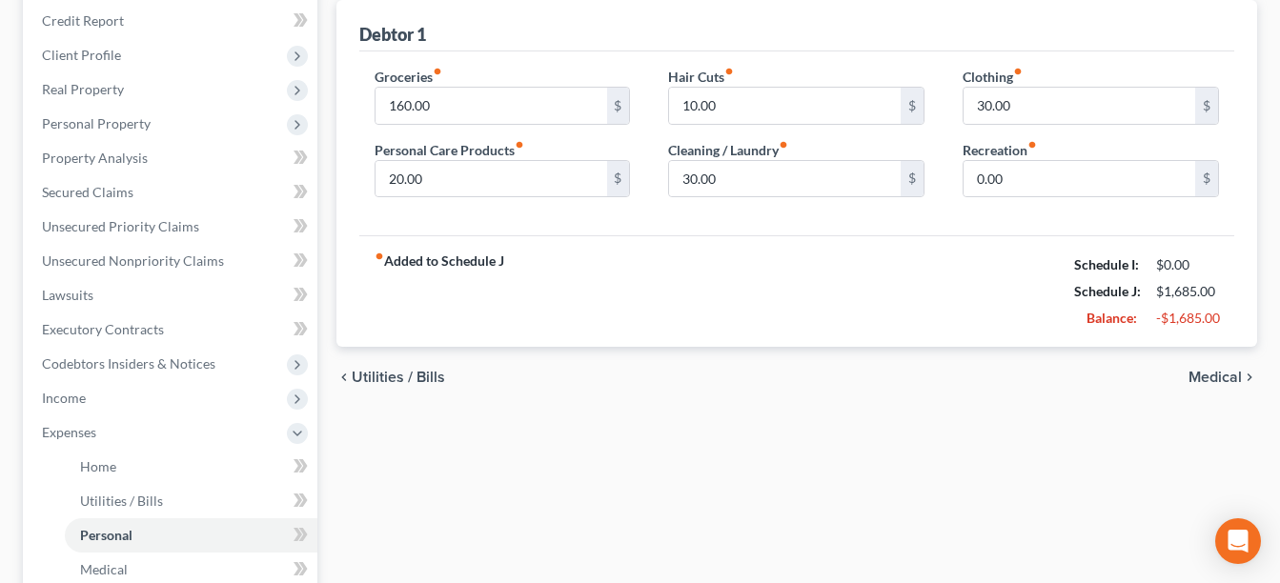
scroll to position [317, 0]
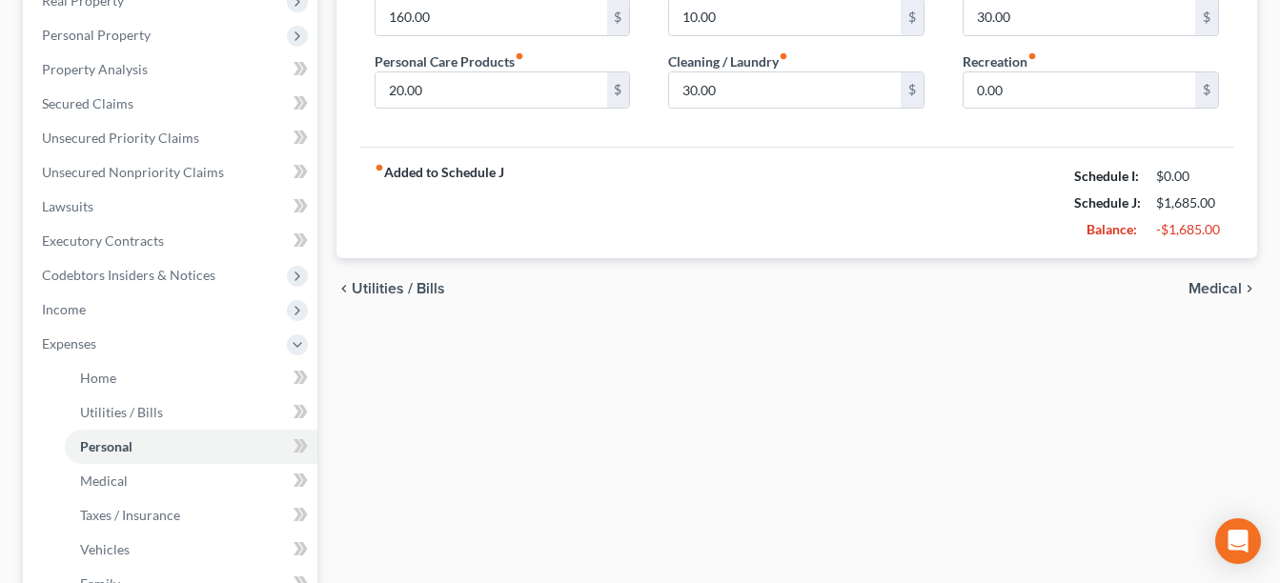
click at [1215, 289] on span "Medical" at bounding box center [1214, 288] width 53 height 15
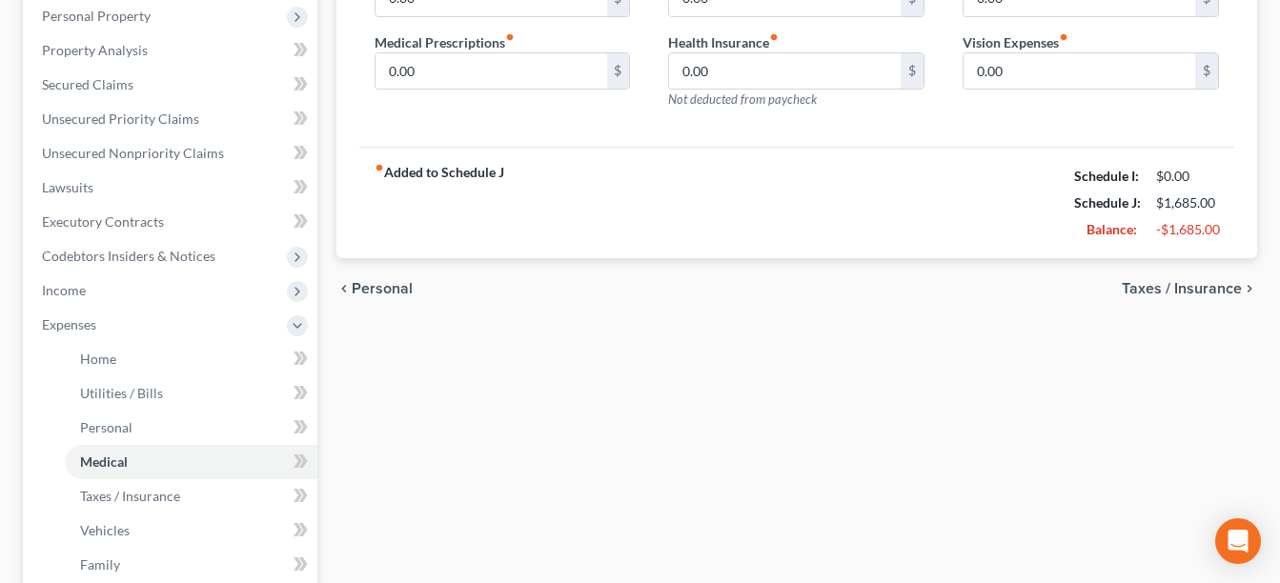
scroll to position [343, 0]
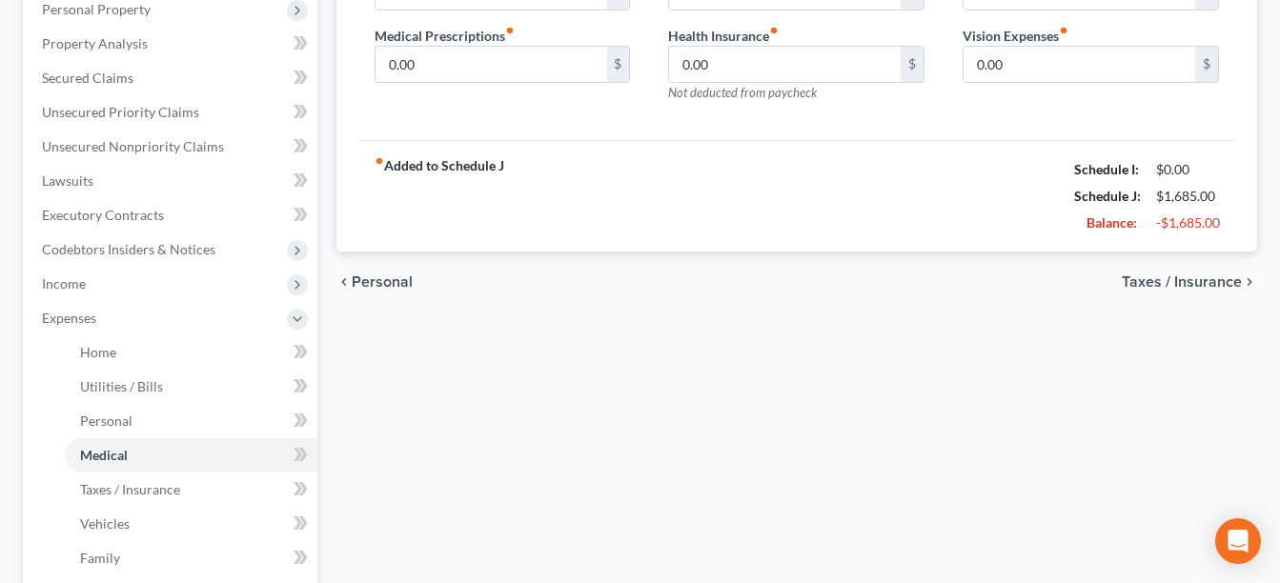
click at [1201, 278] on span "Taxes / Insurance" at bounding box center [1181, 281] width 120 height 15
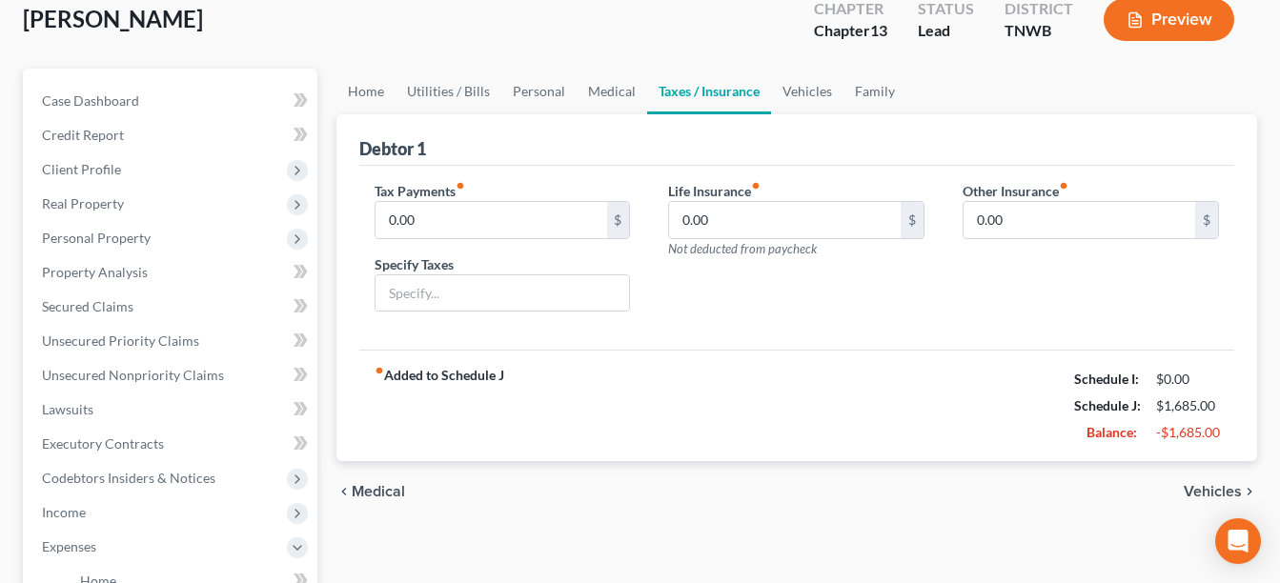
scroll to position [152, 0]
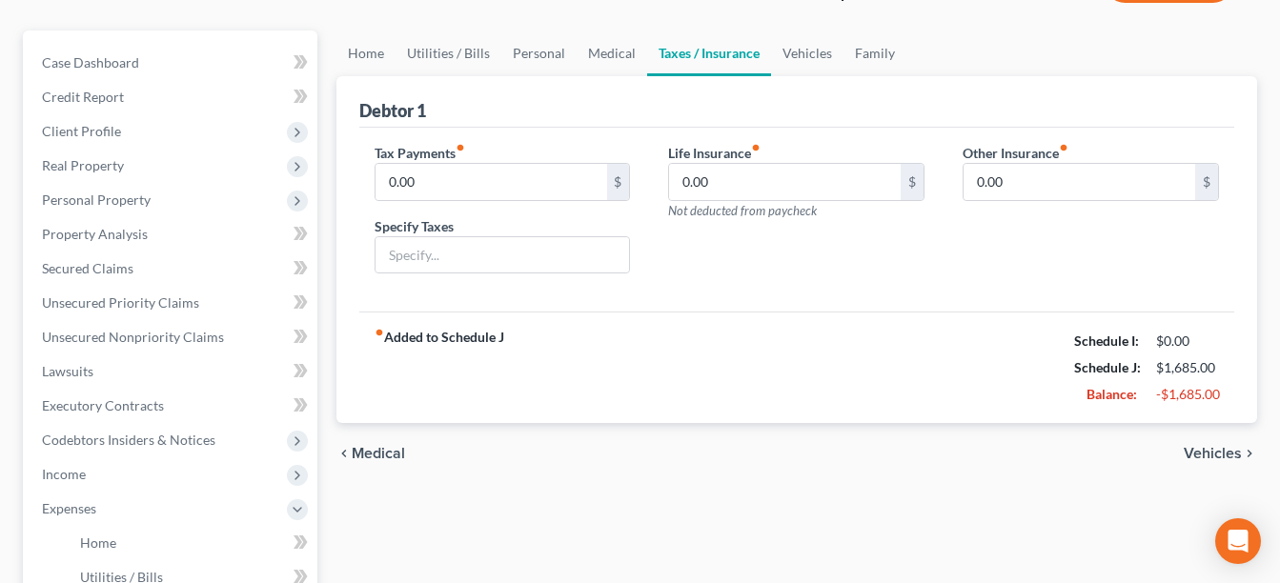
click at [1231, 451] on span "Vehicles" at bounding box center [1212, 453] width 58 height 15
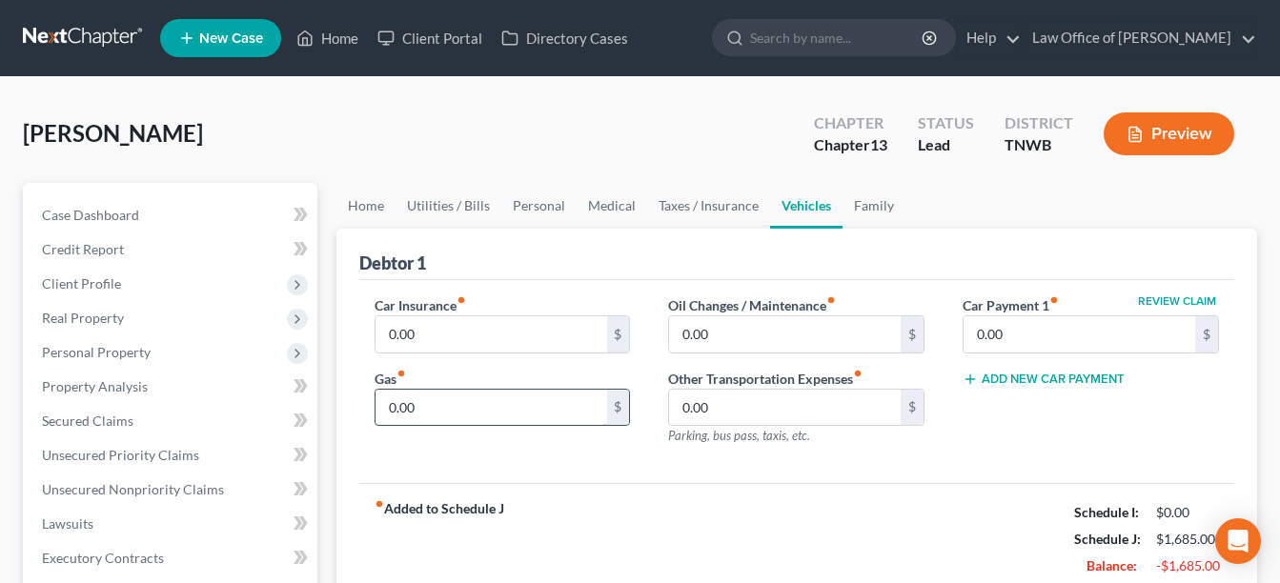
click at [383, 407] on input "0.00" at bounding box center [491, 408] width 232 height 36
type input "150.00"
type input "20.00"
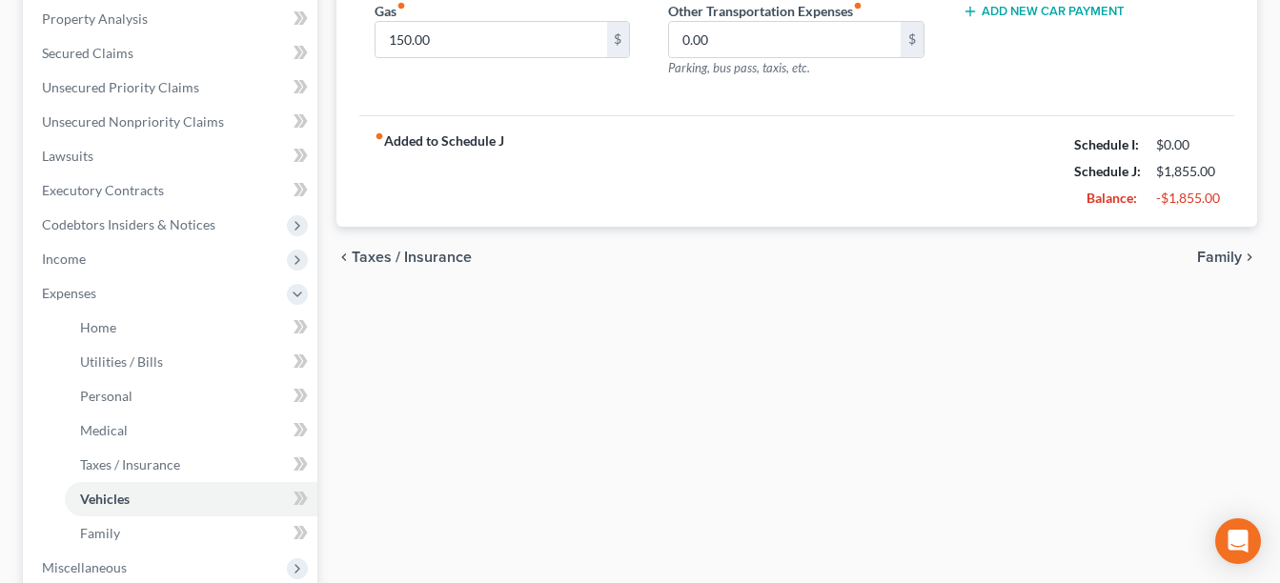
scroll to position [457, 0]
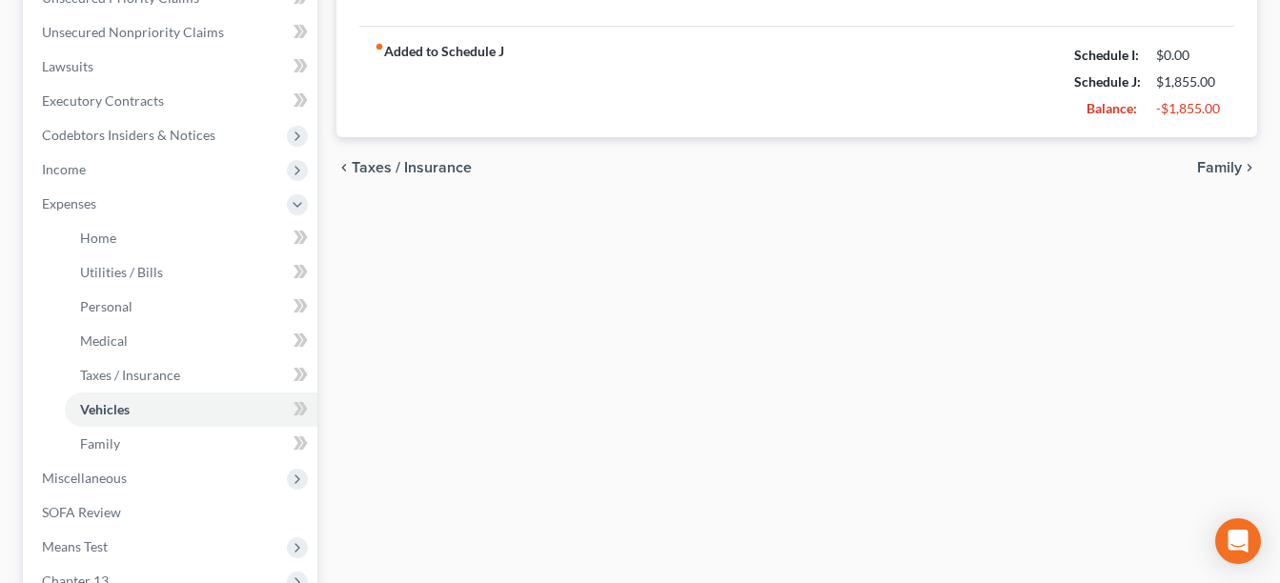
click at [1223, 161] on span "Family" at bounding box center [1219, 167] width 45 height 15
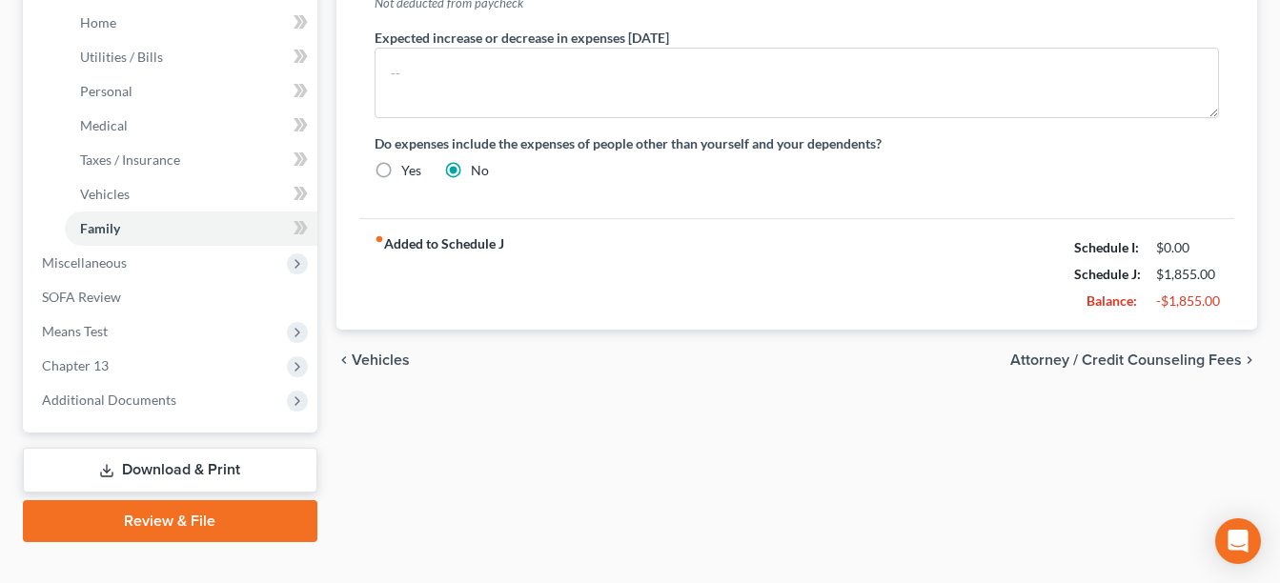
scroll to position [704, 0]
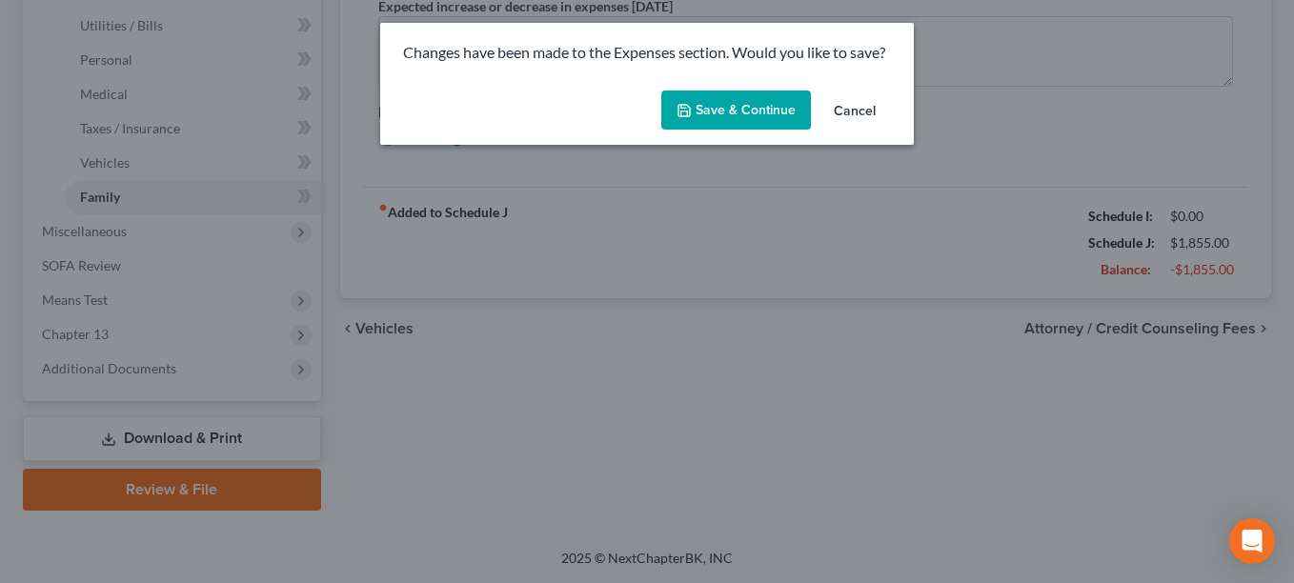
click at [734, 103] on button "Save & Continue" at bounding box center [736, 111] width 150 height 40
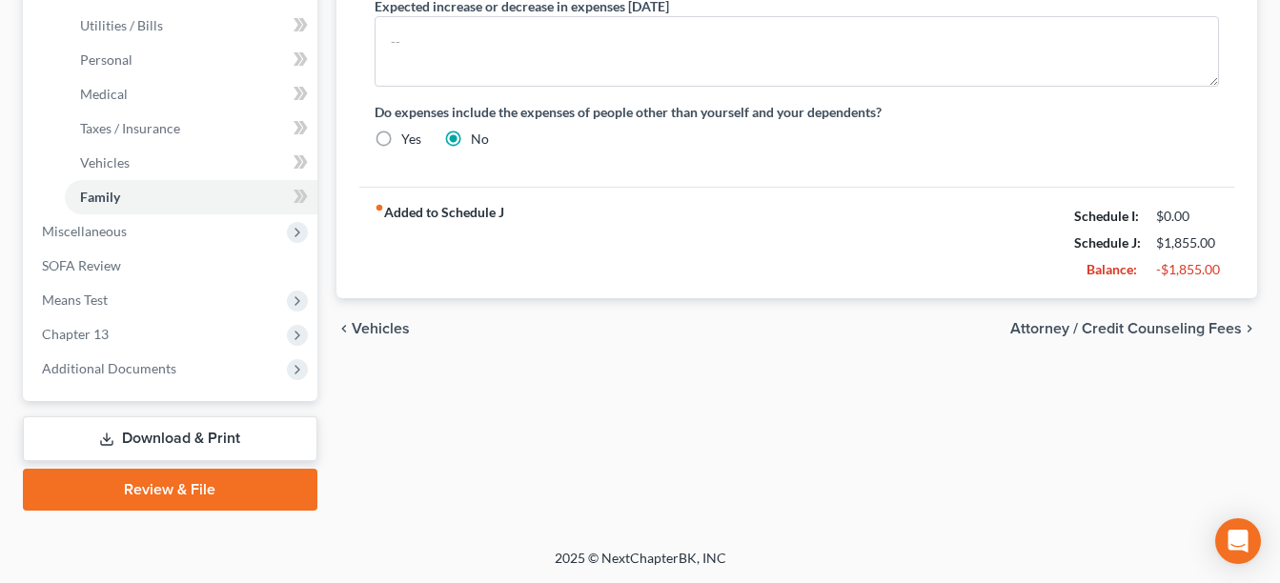
click at [1180, 331] on span "Attorney / Credit Counseling Fees" at bounding box center [1126, 328] width 232 height 15
